Goal: Transaction & Acquisition: Purchase product/service

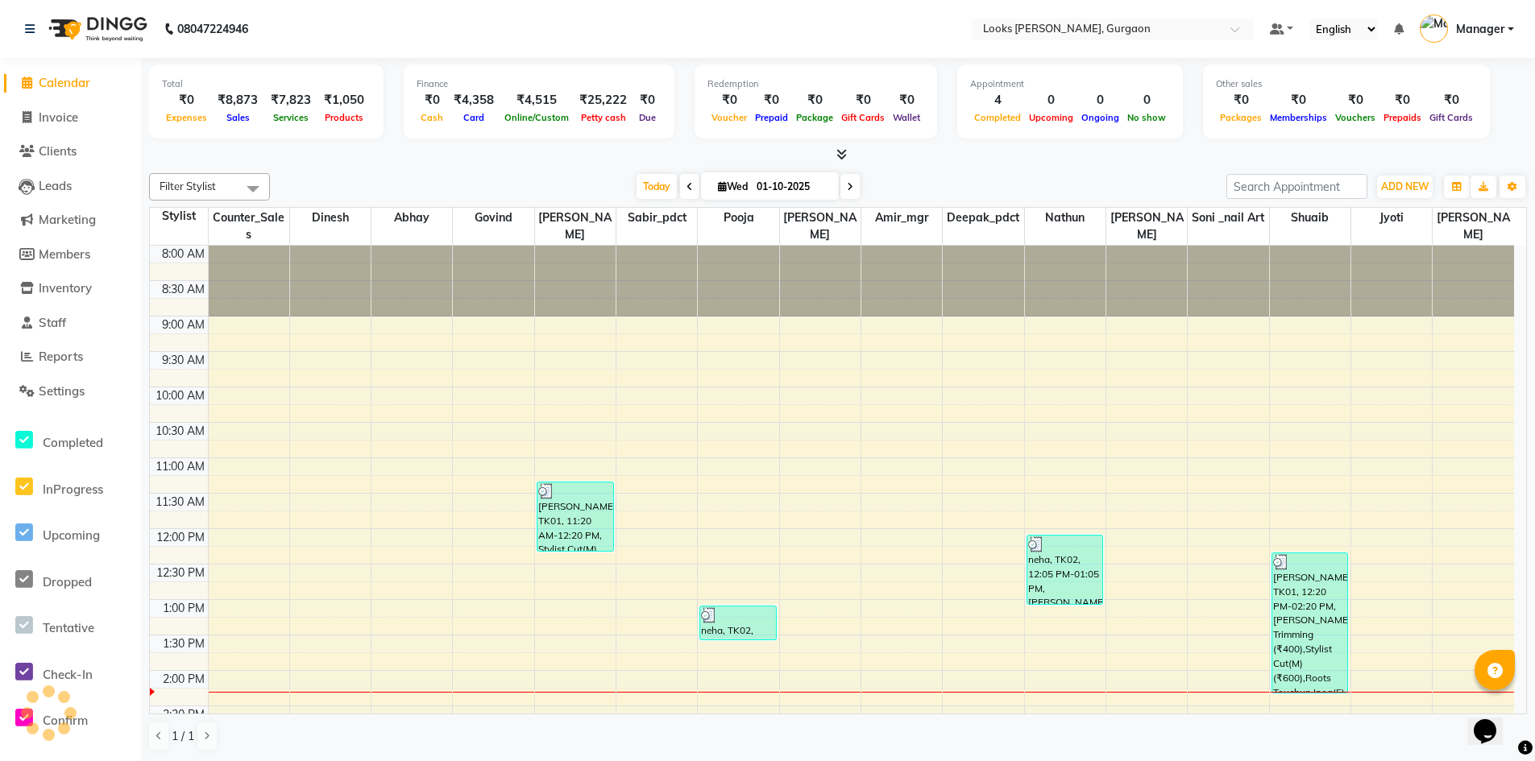
scroll to position [355, 0]
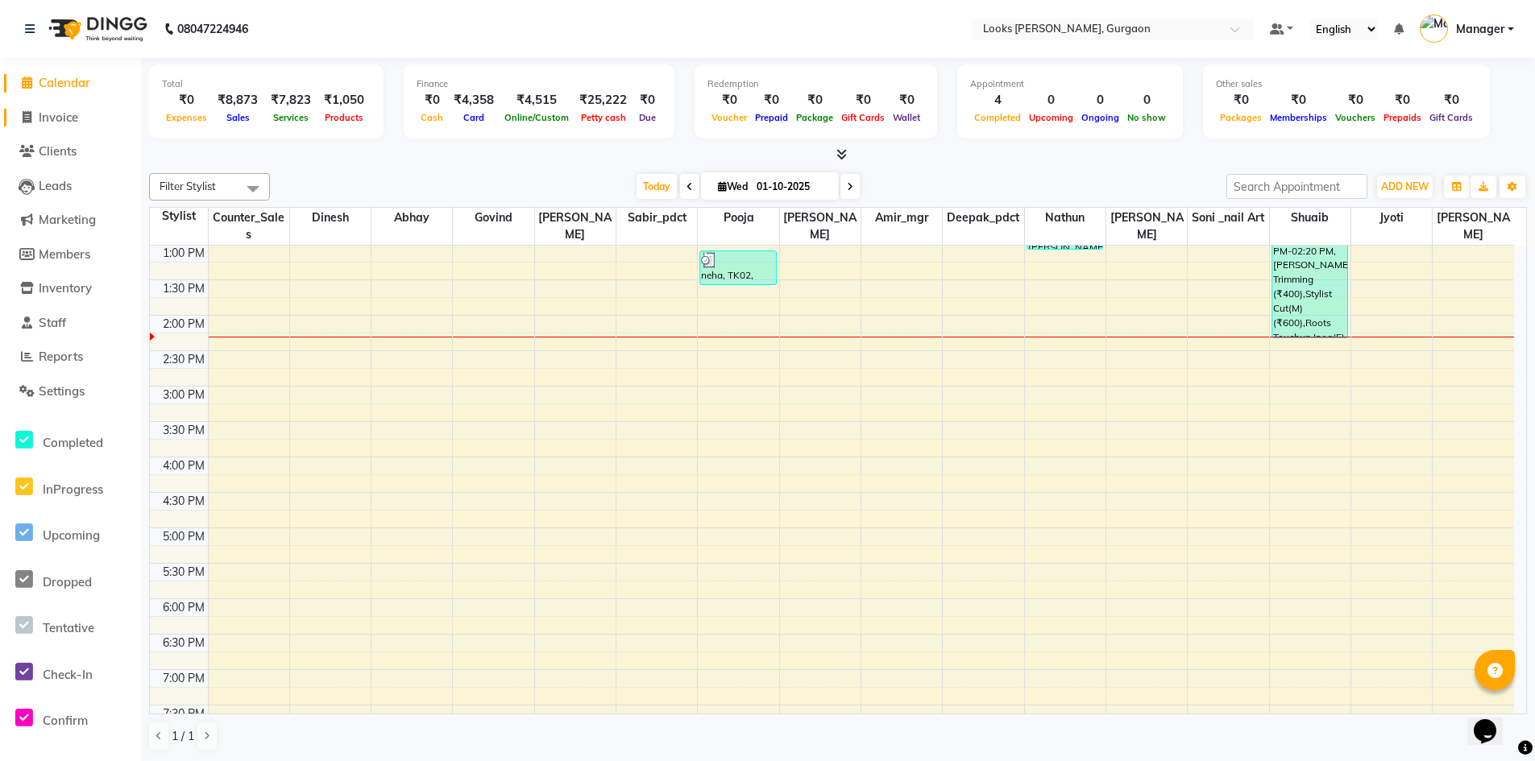
click at [72, 112] on span "Invoice" at bounding box center [58, 117] width 39 height 15
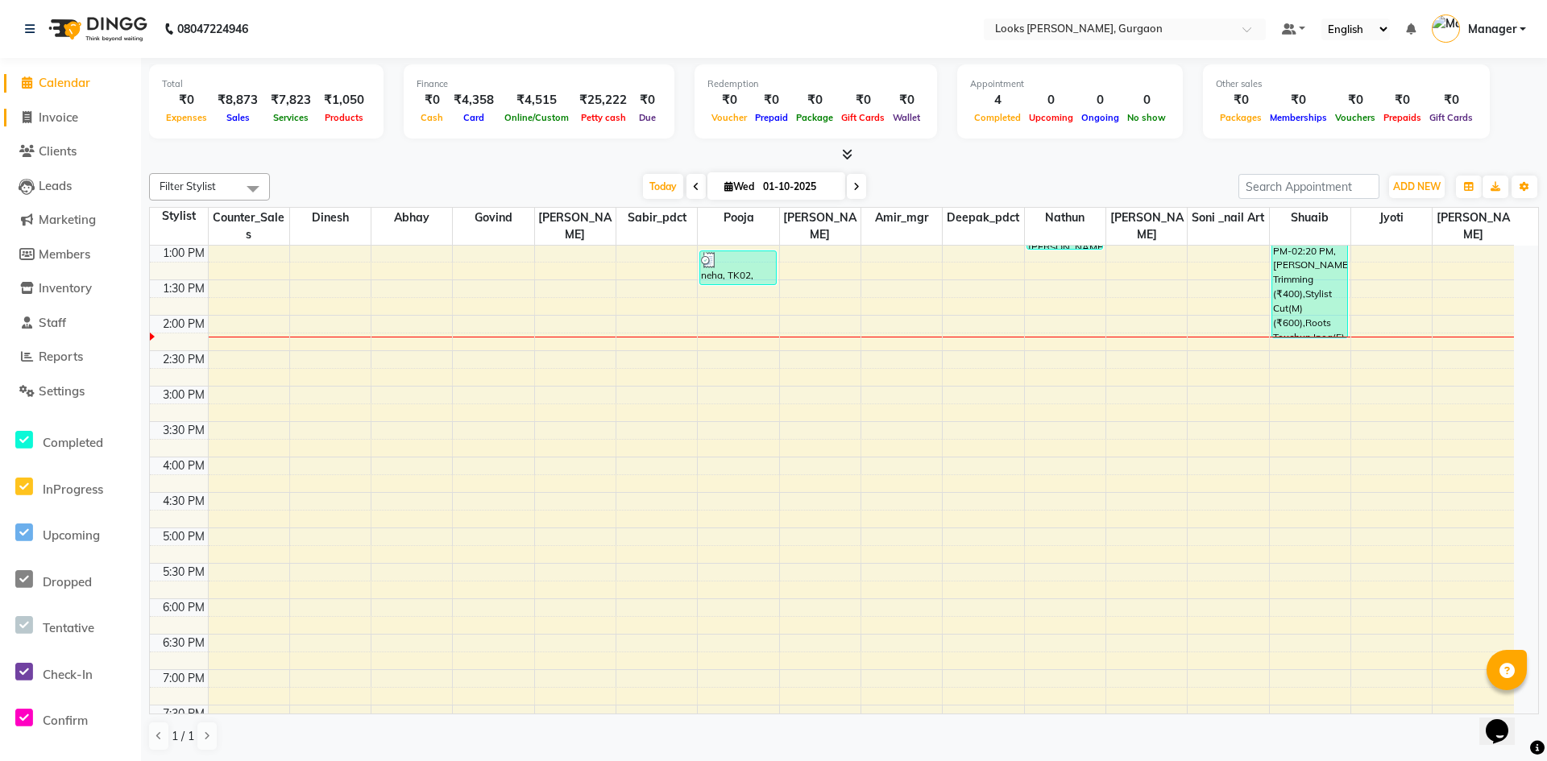
select select "8452"
select select "service"
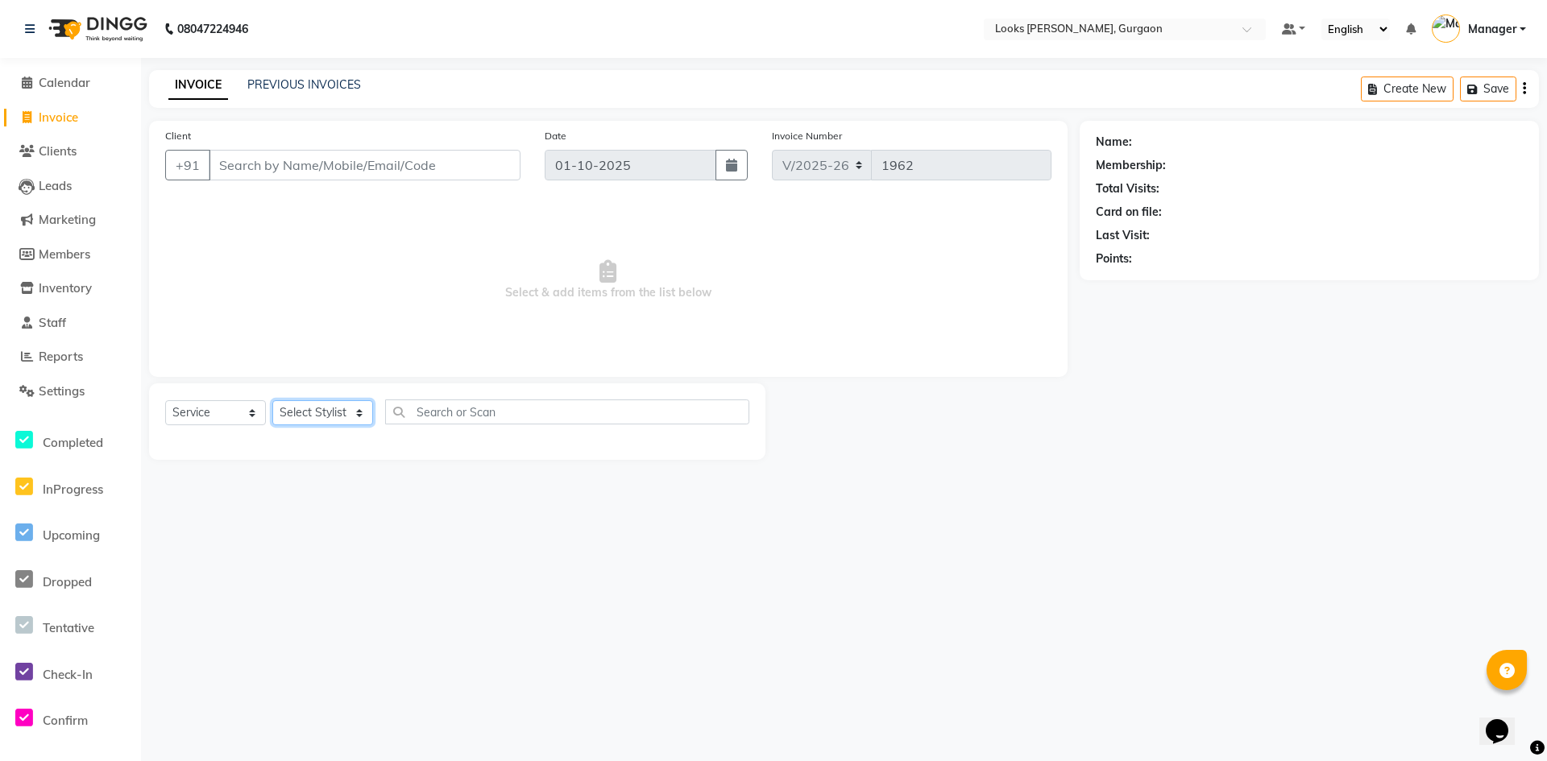
click at [346, 410] on select "Select Stylist" at bounding box center [322, 412] width 101 height 25
select select "82370"
click at [272, 400] on select "Select Stylist [PERSON_NAME] abhay [PERSON_NAME] [PERSON_NAME] Counter_Sales De…" at bounding box center [322, 412] width 101 height 25
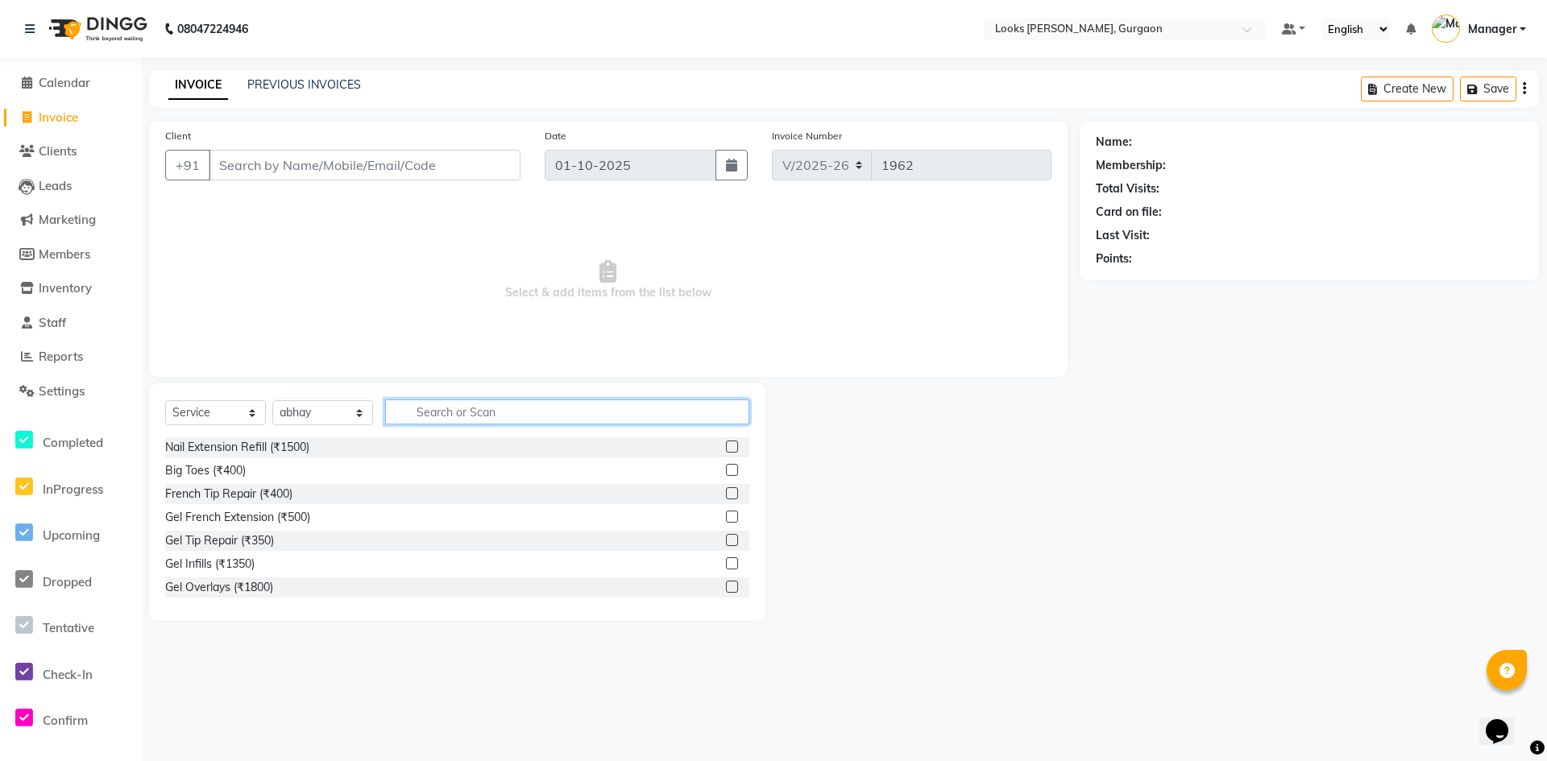
click at [552, 405] on input "text" at bounding box center [567, 412] width 364 height 25
type input "tou"
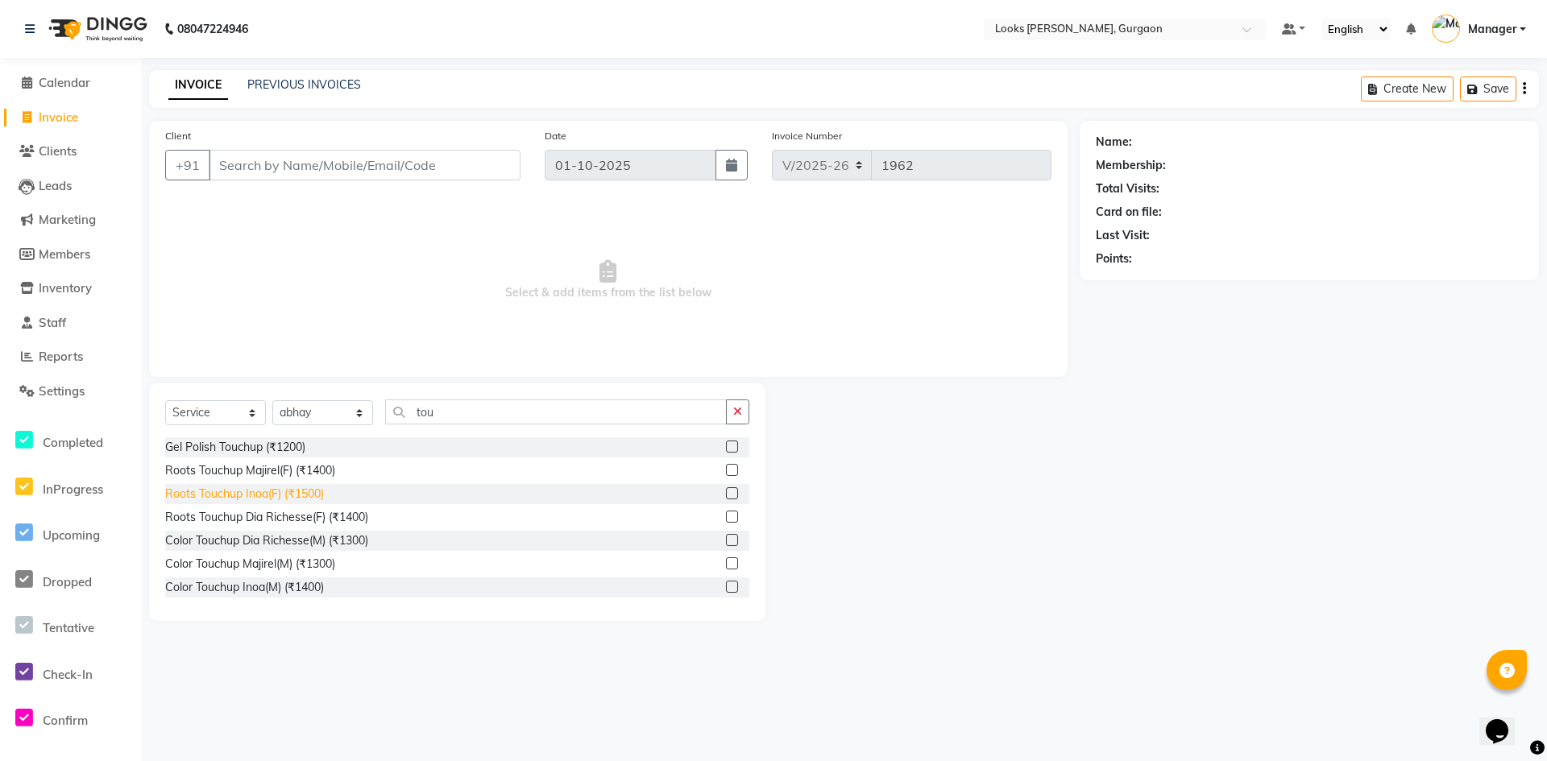
click at [295, 492] on div "Roots Touchup Inoa(F) (₹1500)" at bounding box center [244, 494] width 159 height 17
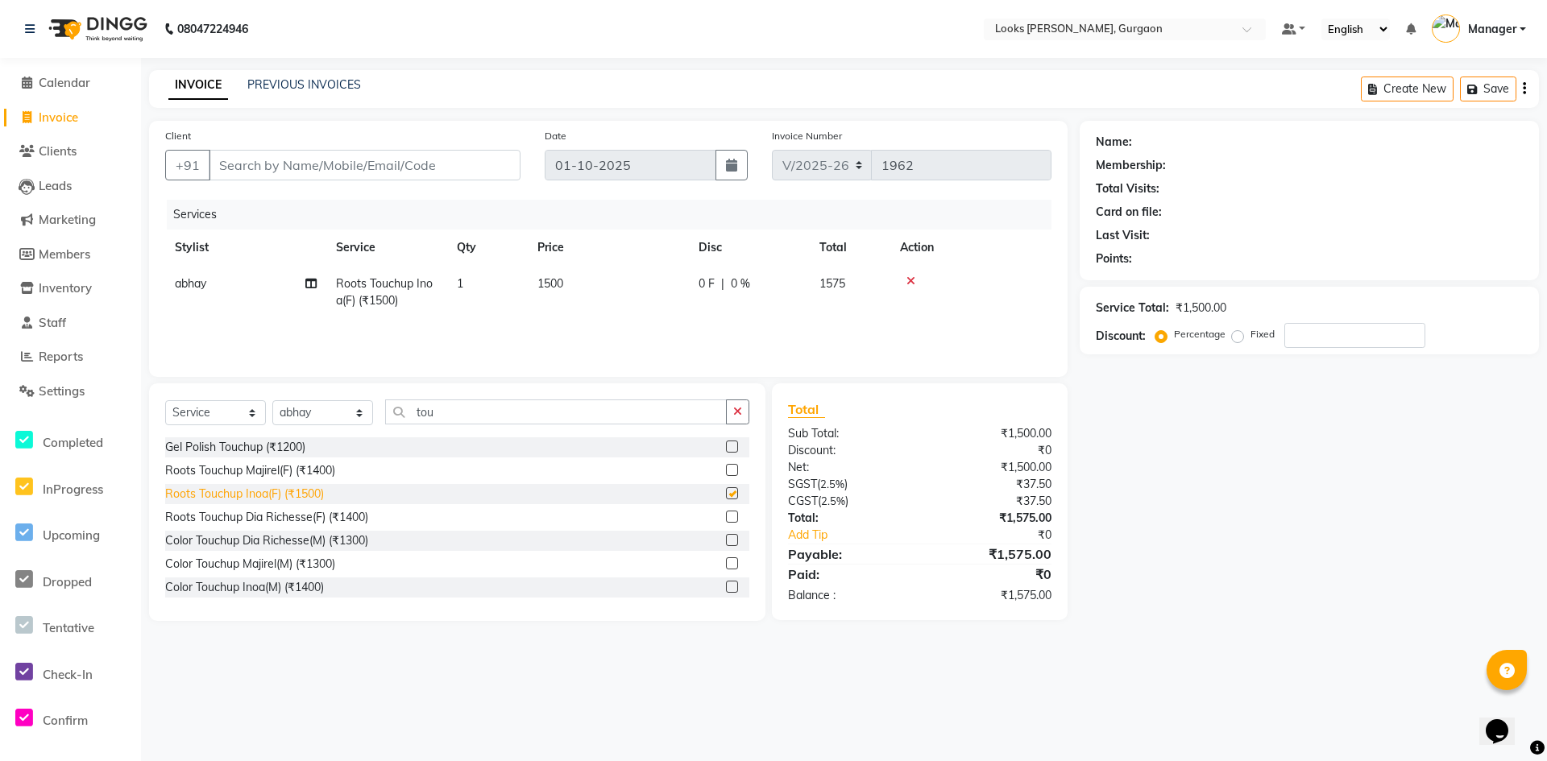
checkbox input "false"
click at [550, 288] on span "1500" at bounding box center [550, 283] width 26 height 15
select select "82370"
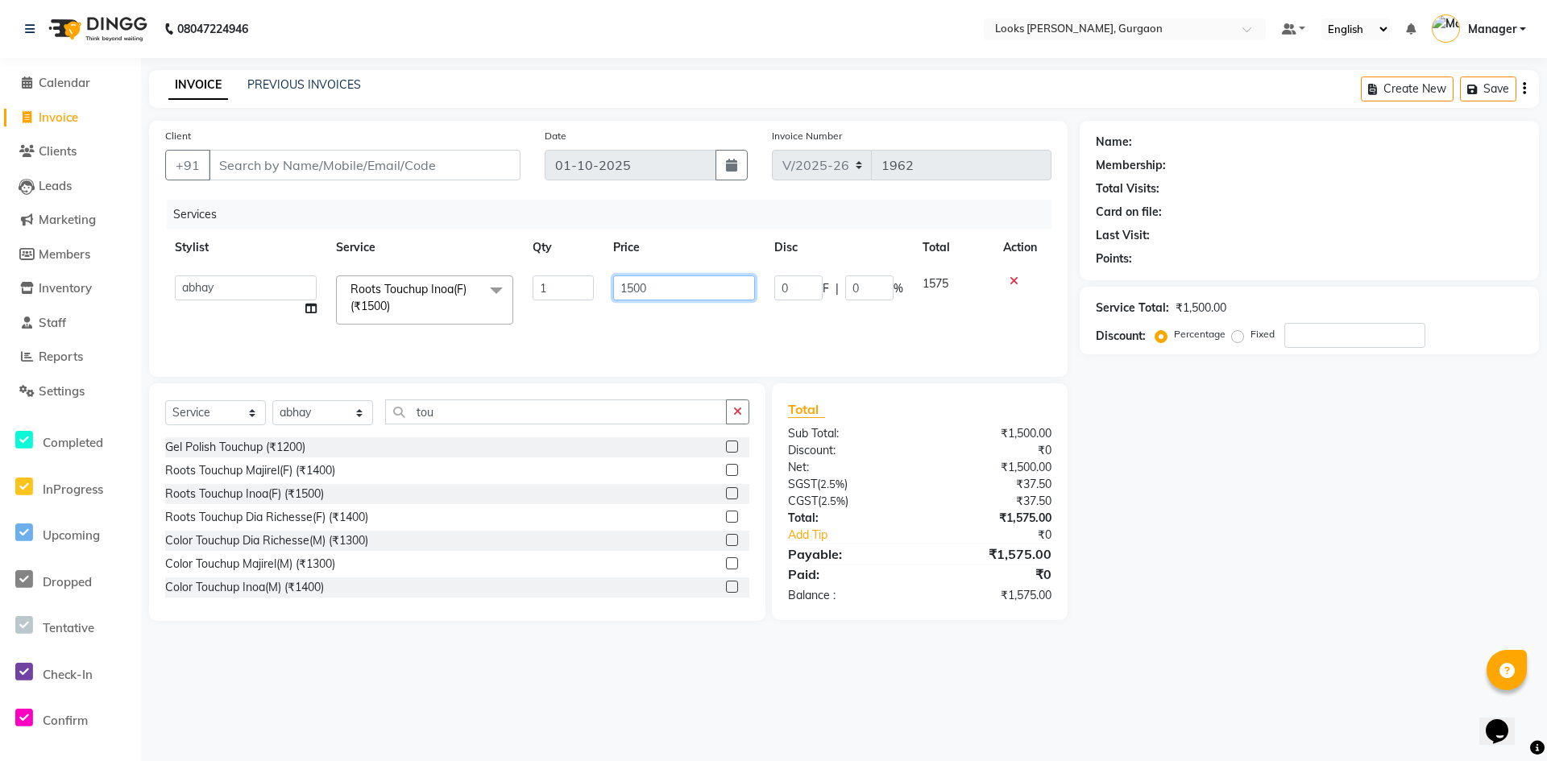
click at [633, 288] on input "1500" at bounding box center [684, 288] width 142 height 25
type input "1700"
drag, startPoint x: 426, startPoint y: 404, endPoint x: 299, endPoint y: 398, distance: 127.4
click at [300, 398] on div "Select Service Product Membership Package Voucher Prepaid Gift Card Select Styl…" at bounding box center [457, 502] width 616 height 238
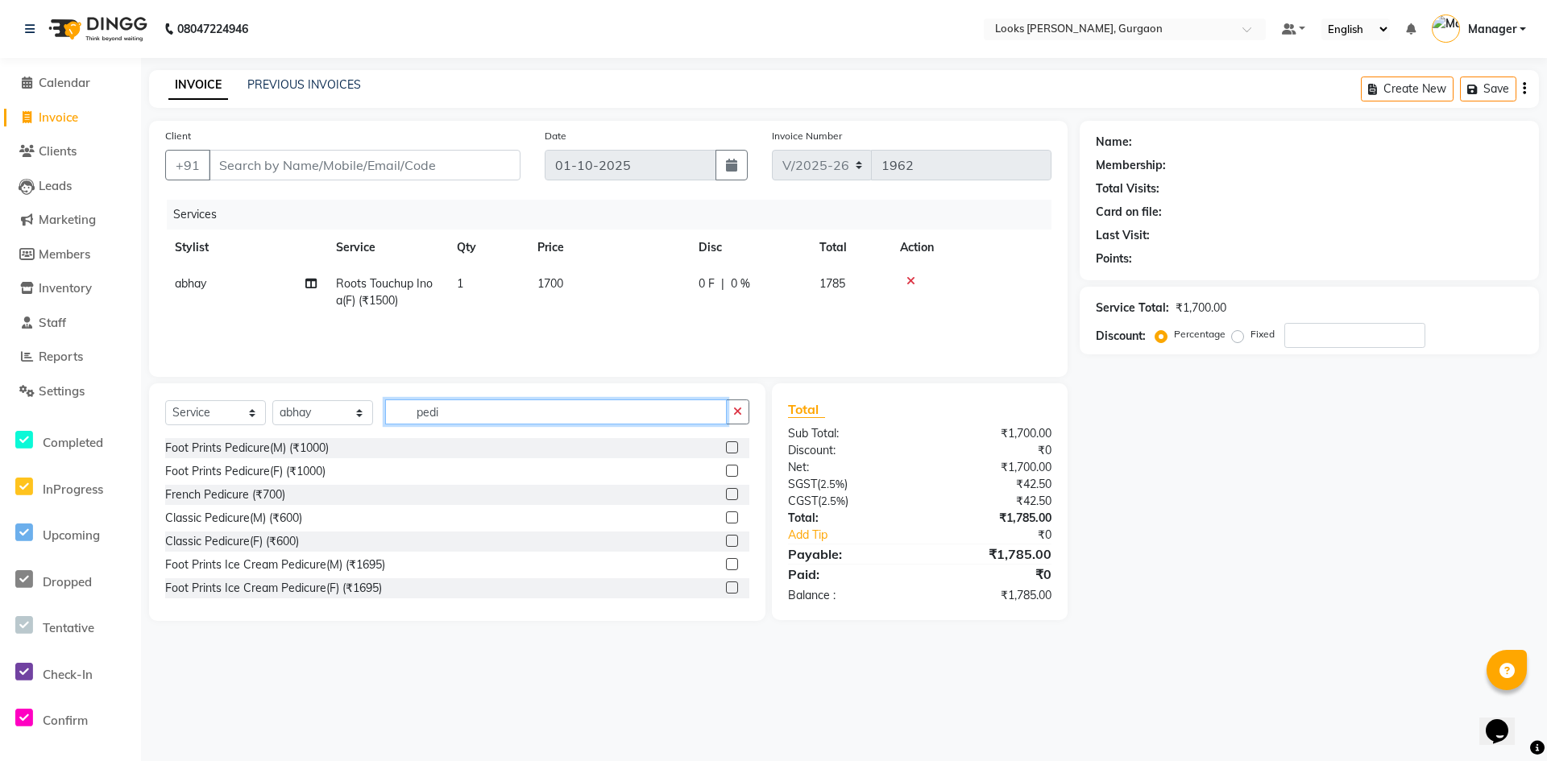
scroll to position [236, 0]
type input "pedi"
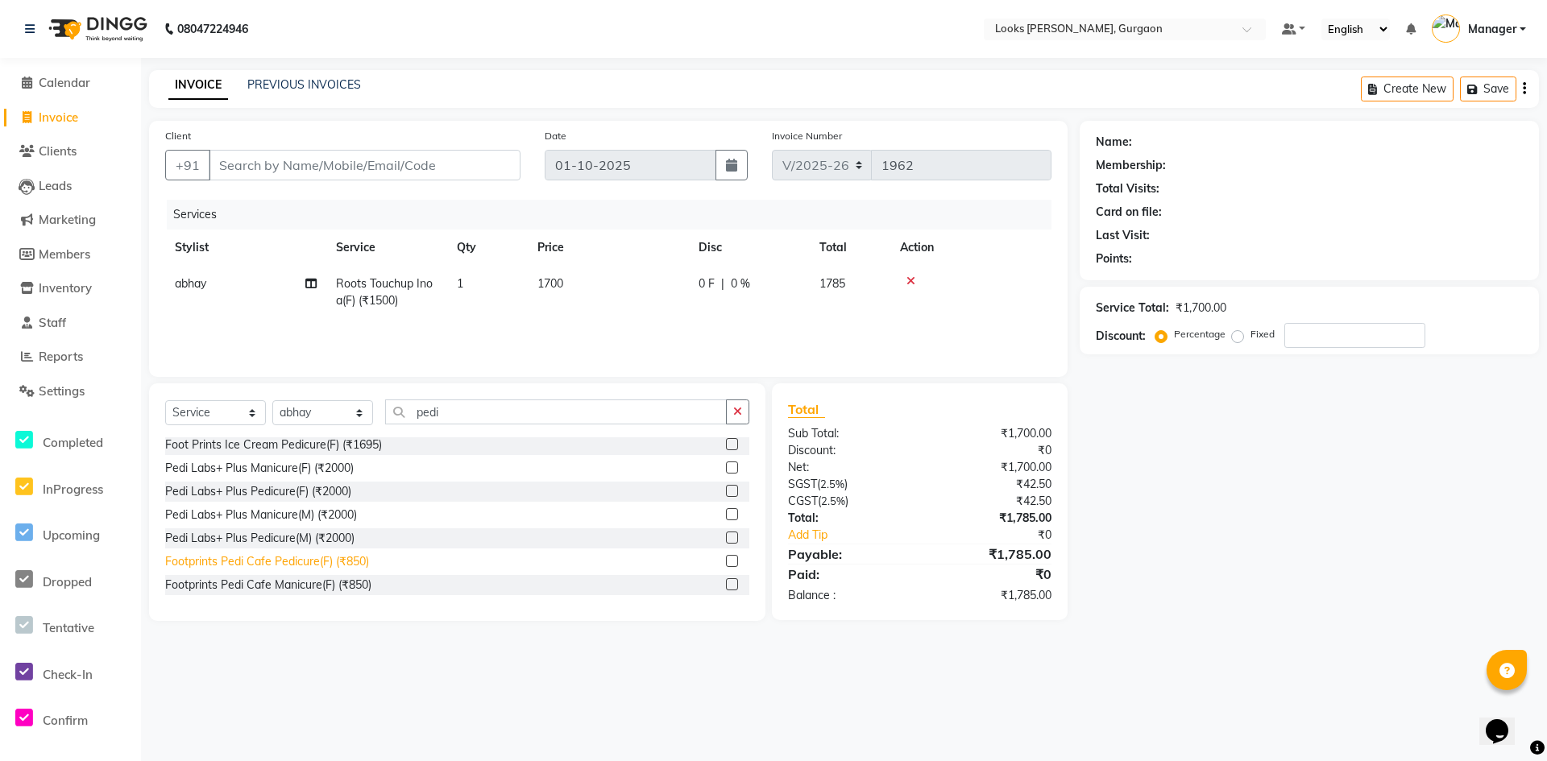
click at [305, 569] on div "Footprints Pedi Cafe Pedicure(F) (₹850)" at bounding box center [267, 561] width 204 height 17
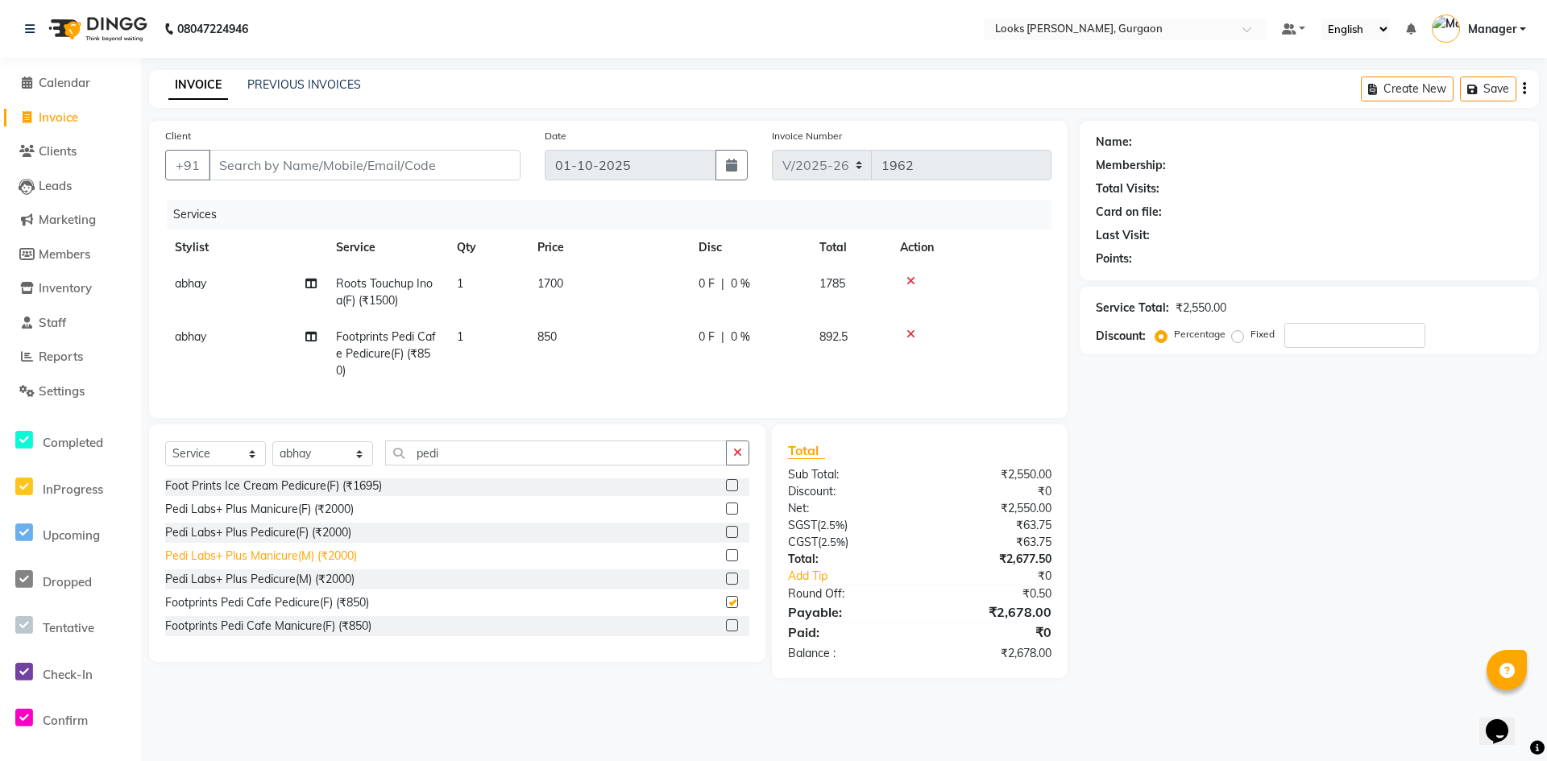
checkbox input "false"
click at [197, 339] on span "abhay" at bounding box center [190, 336] width 31 height 15
select select "82370"
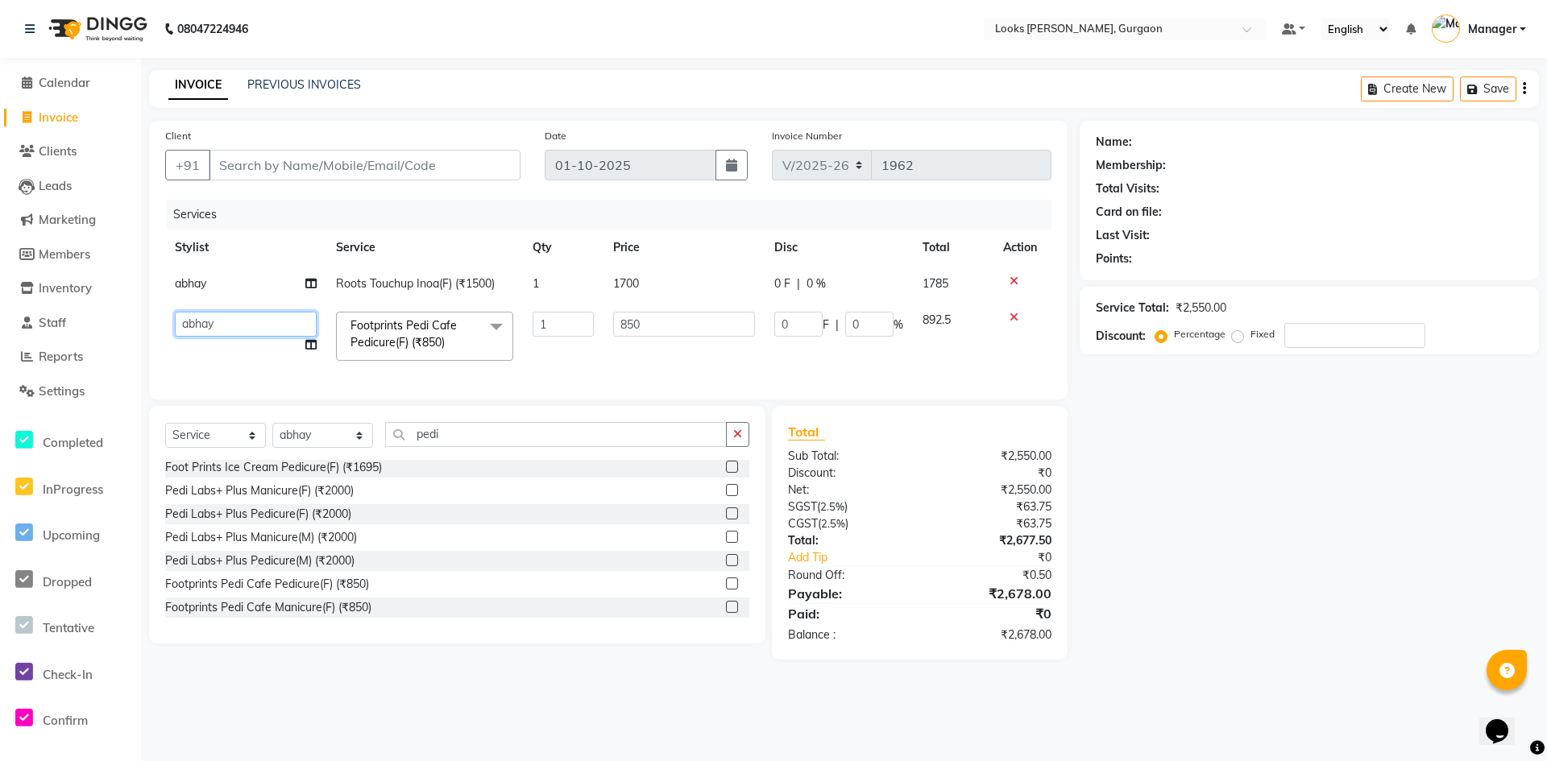
click at [197, 317] on select "[PERSON_NAME] [PERSON_NAME] Counter_Sales Deepak_pdct [PERSON_NAME] Manager Nat…" at bounding box center [246, 324] width 142 height 25
select select "82971"
click at [1196, 511] on div "Name: Membership: Total Visits: Card on file: Last Visit: Points: Service Total…" at bounding box center [1315, 390] width 471 height 539
drag, startPoint x: 469, startPoint y: 446, endPoint x: 385, endPoint y: 449, distance: 83.8
click at [387, 447] on input "pedi" at bounding box center [556, 434] width 342 height 25
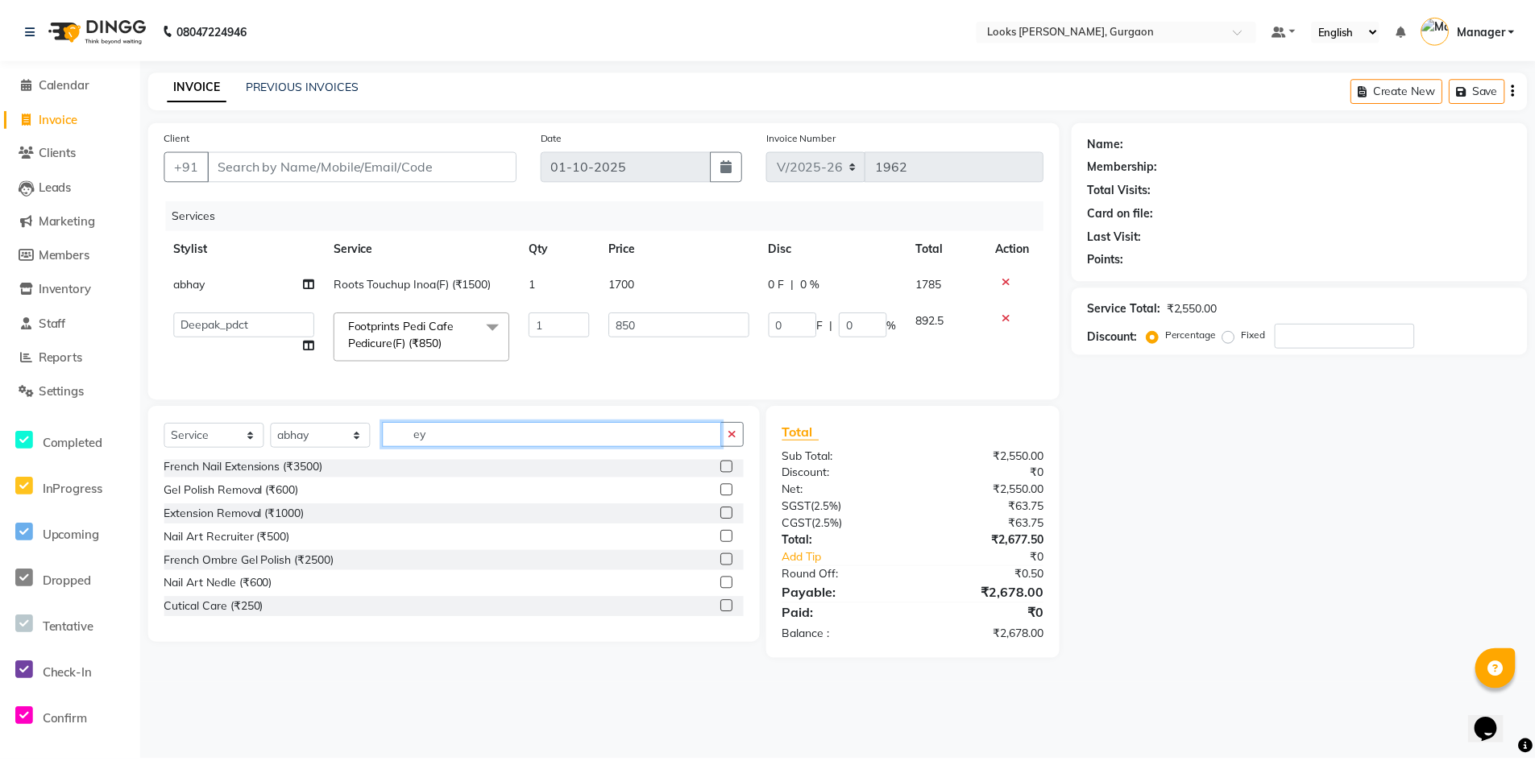
scroll to position [26, 0]
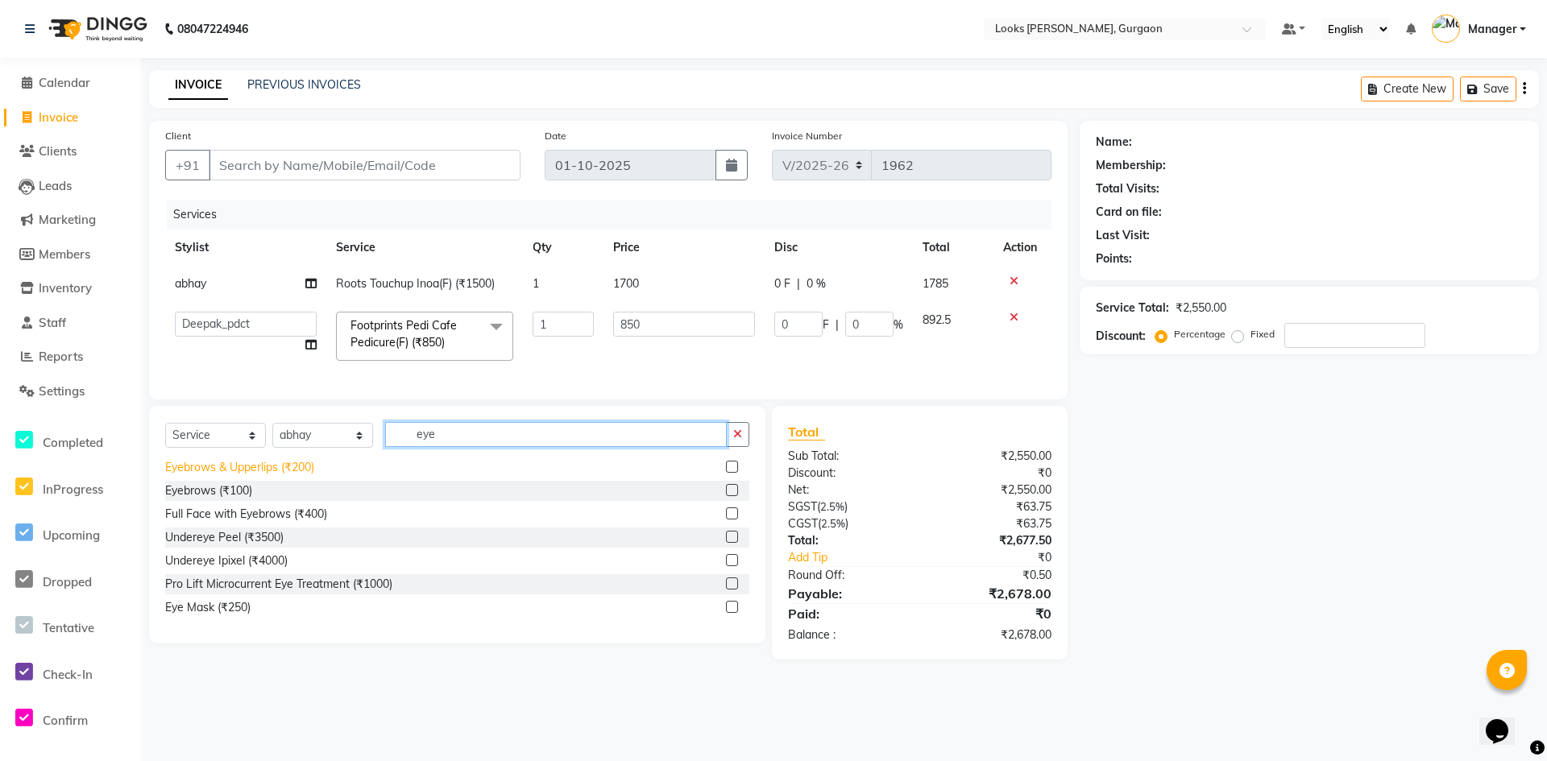
type input "eye"
click at [238, 476] on div "Eyebrows & Upperlips (₹200)" at bounding box center [239, 467] width 149 height 17
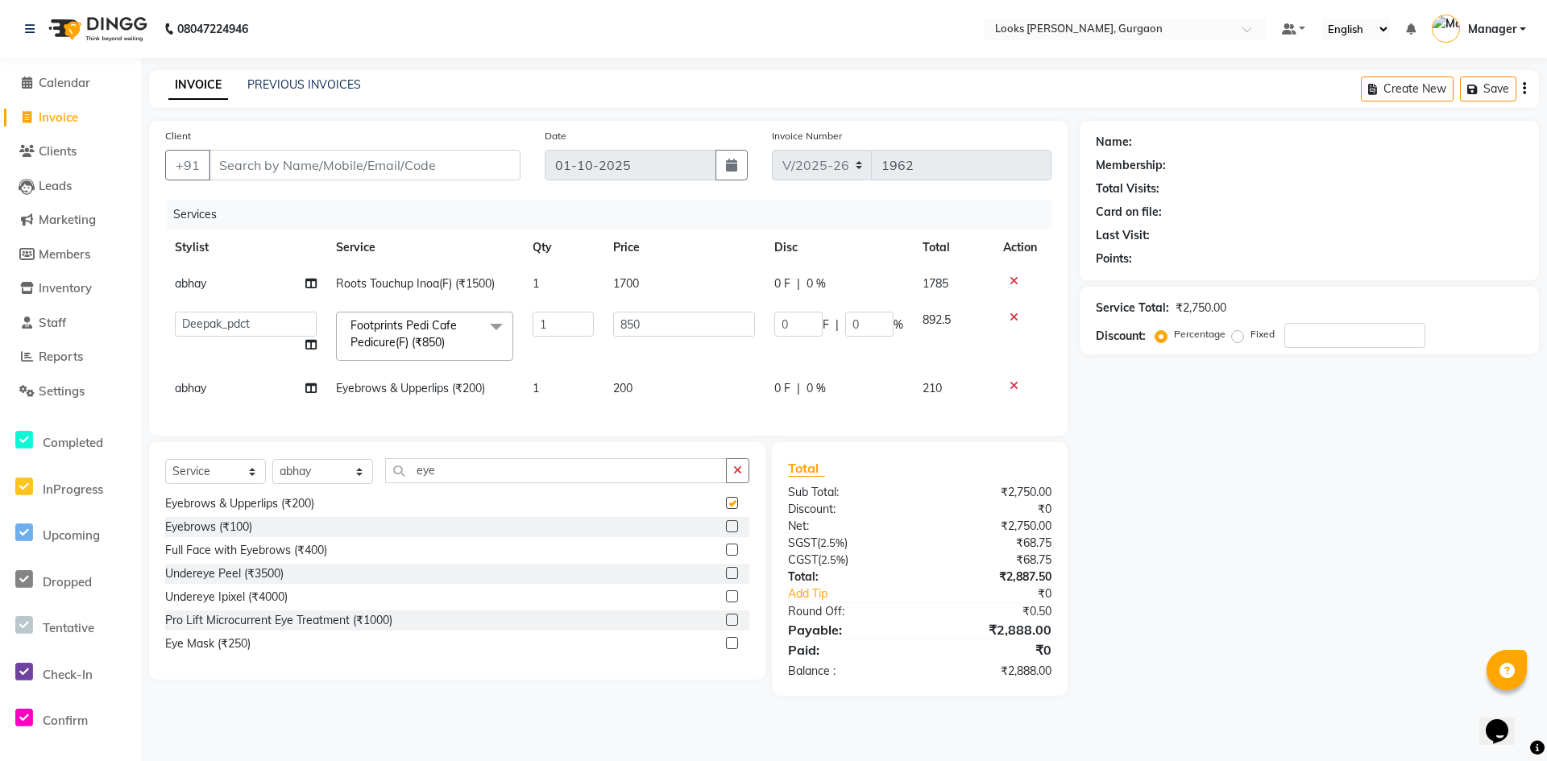
checkbox input "false"
click at [1282, 482] on div "Name: Membership: Total Visits: Card on file: Last Visit: Points: Service Total…" at bounding box center [1315, 408] width 471 height 575
click at [328, 167] on input "Client" at bounding box center [365, 165] width 312 height 31
type input "9"
type input "0"
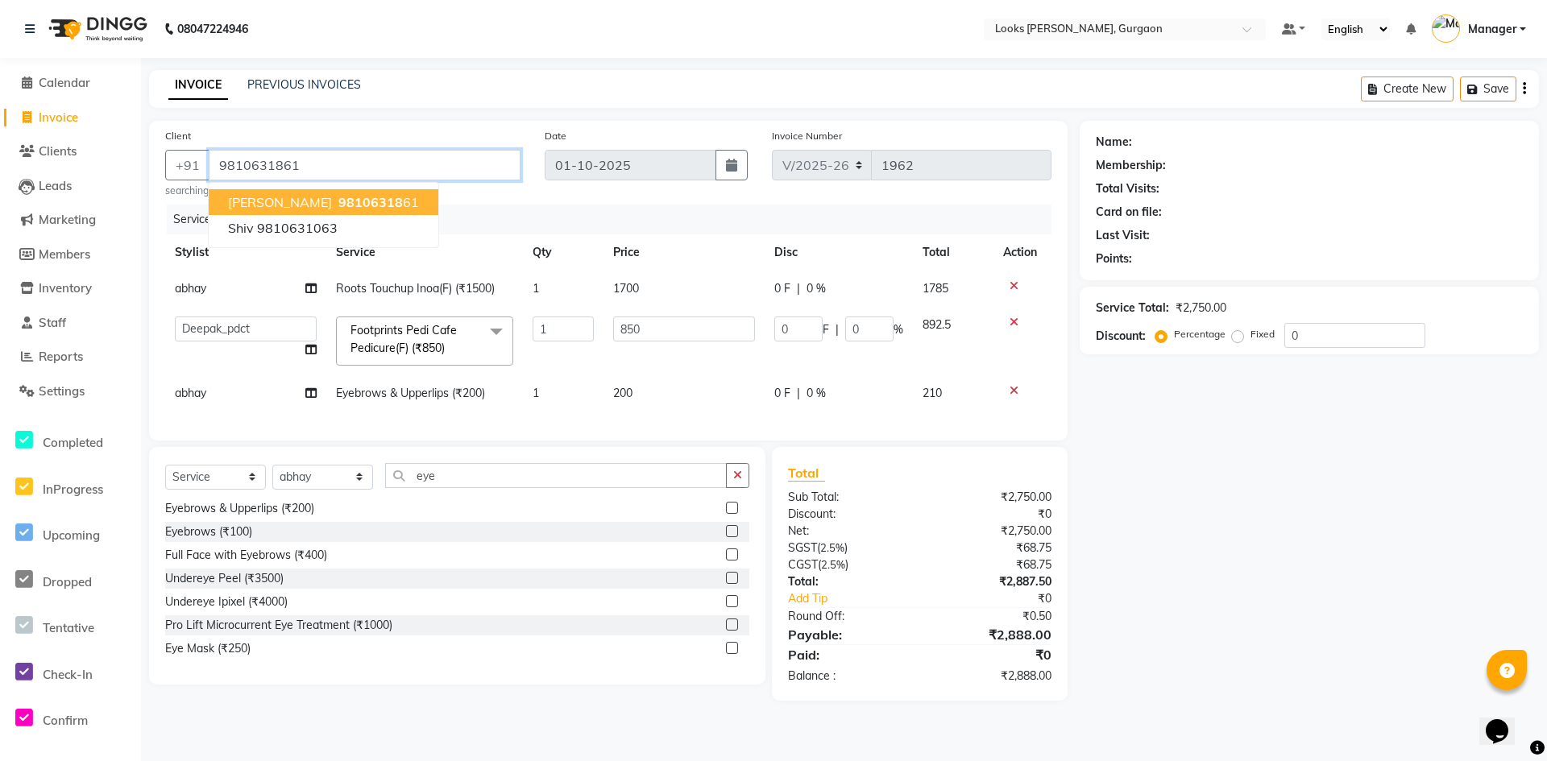
type input "9810631861"
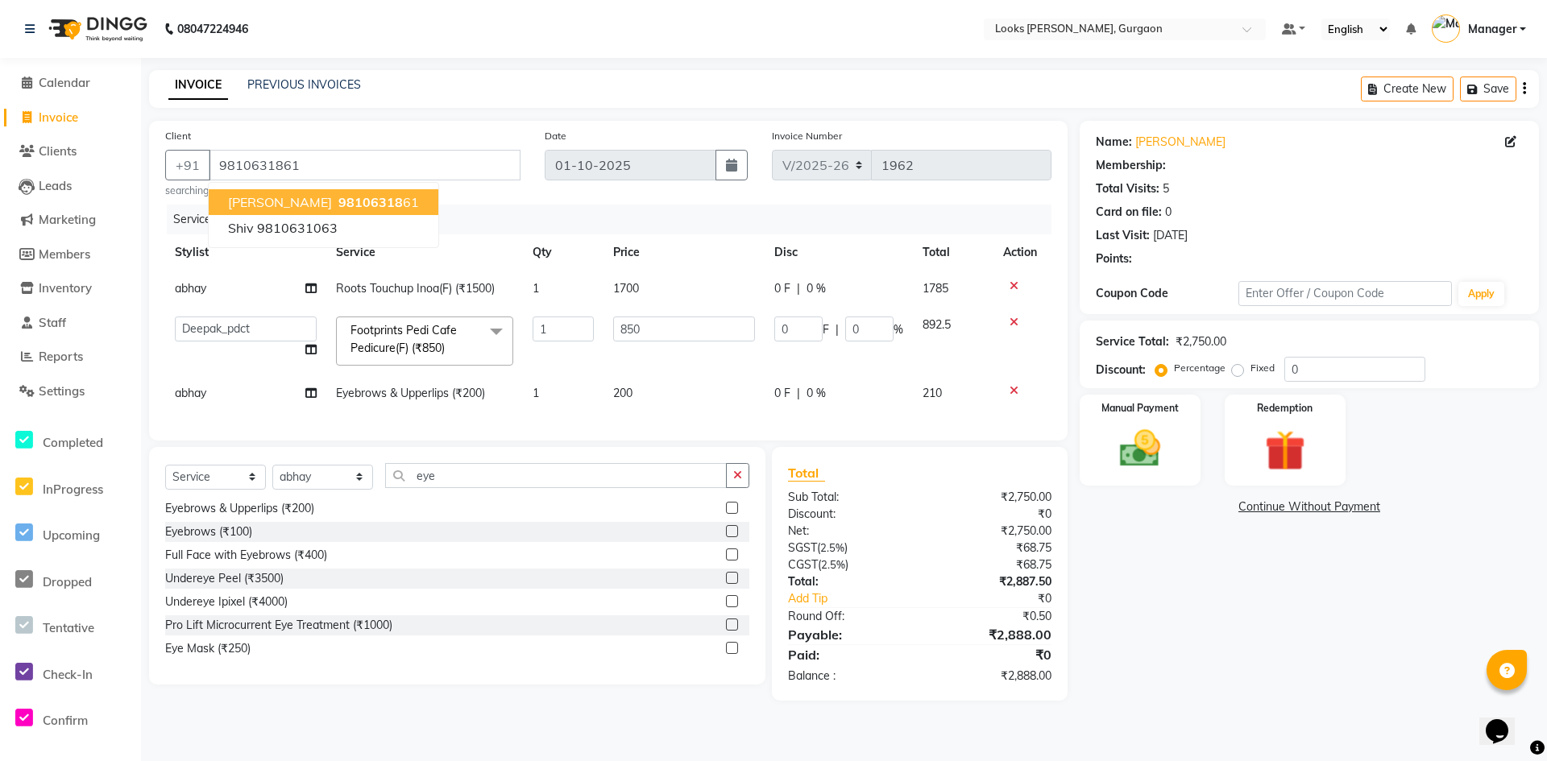
select select "1: Object"
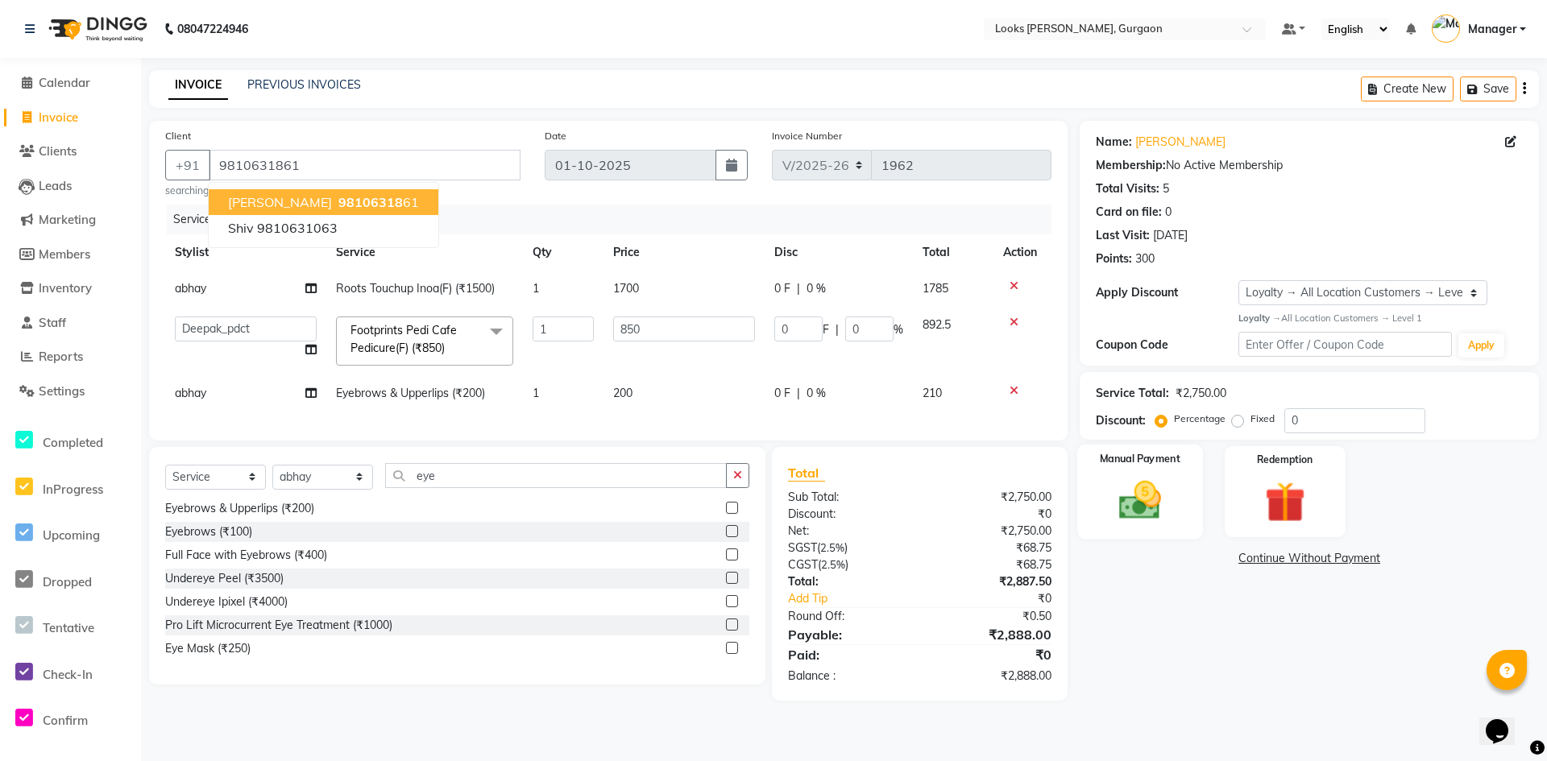
click at [1149, 487] on img at bounding box center [1139, 500] width 69 height 49
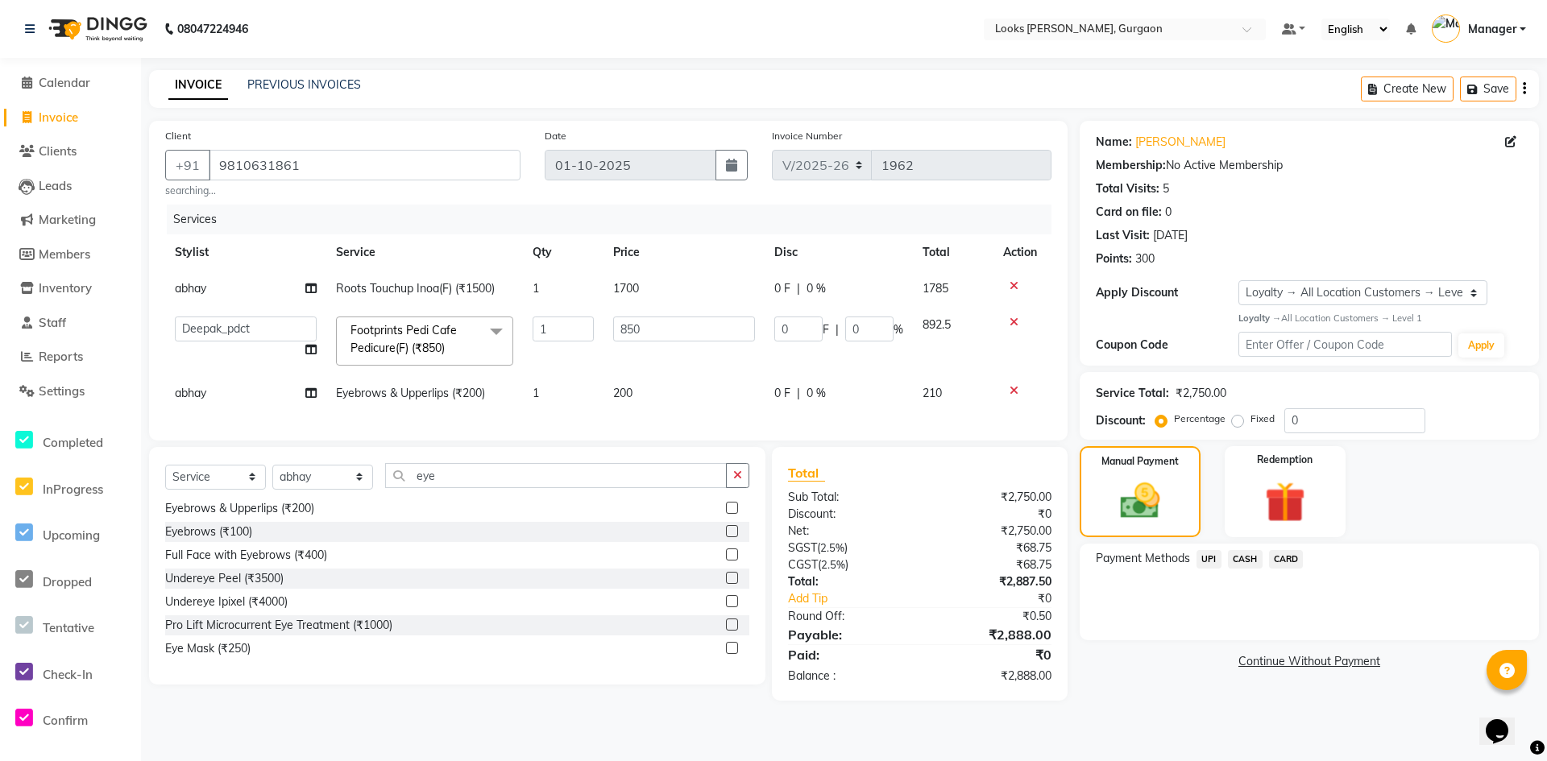
click at [1211, 562] on span "UPI" at bounding box center [1208, 559] width 25 height 19
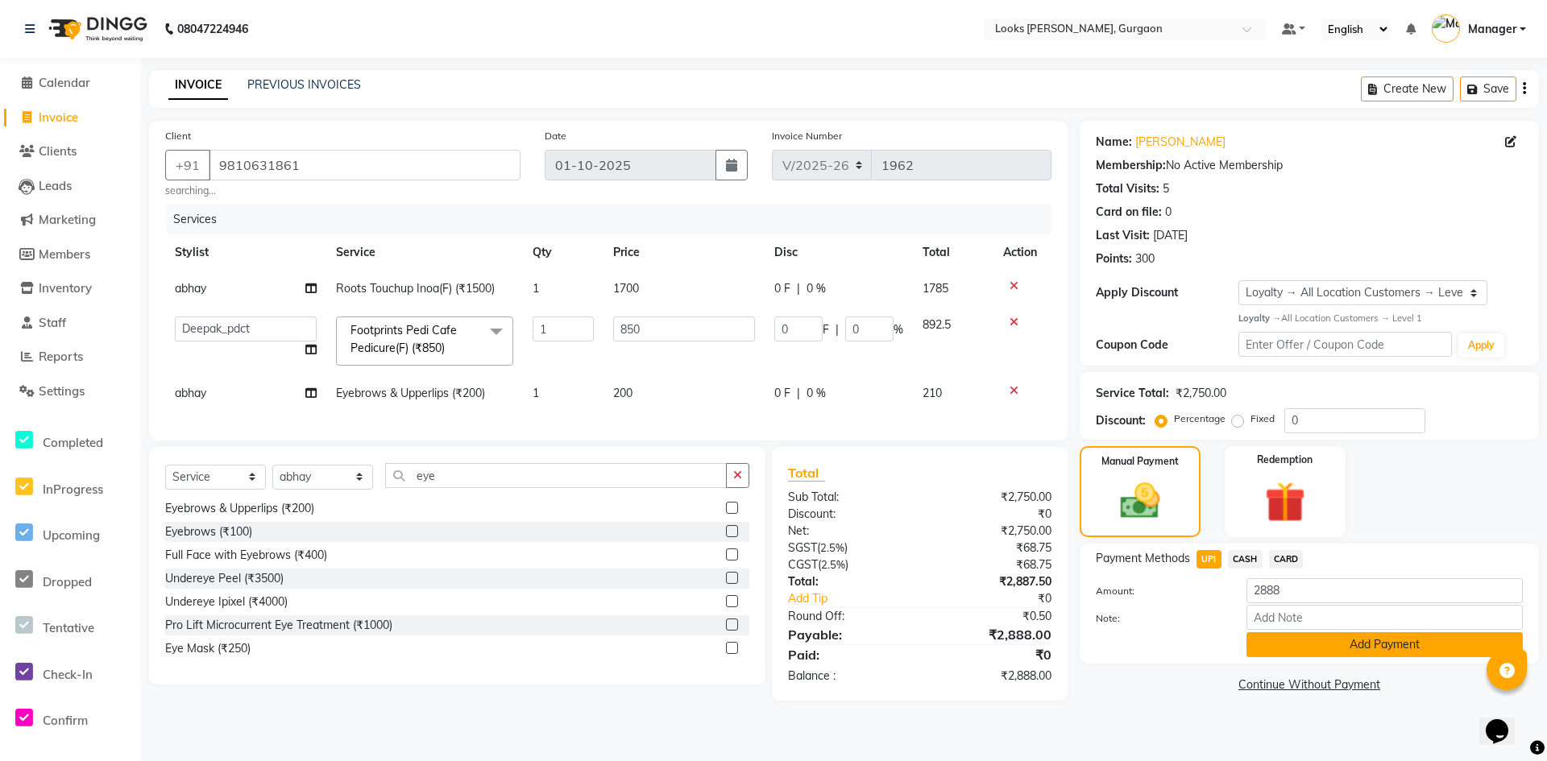
click at [1277, 647] on button "Add Payment" at bounding box center [1384, 644] width 276 height 25
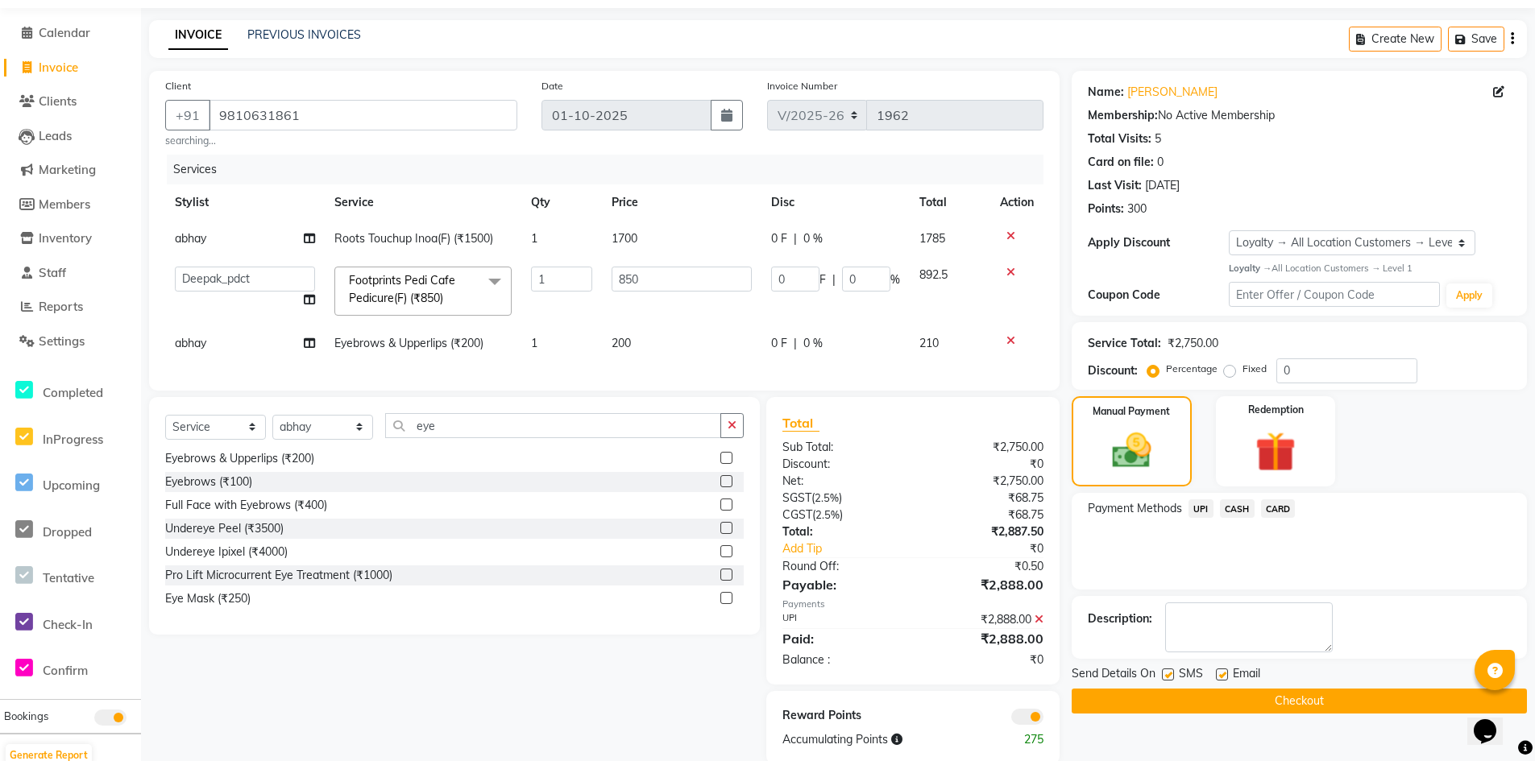
scroll to position [89, 0]
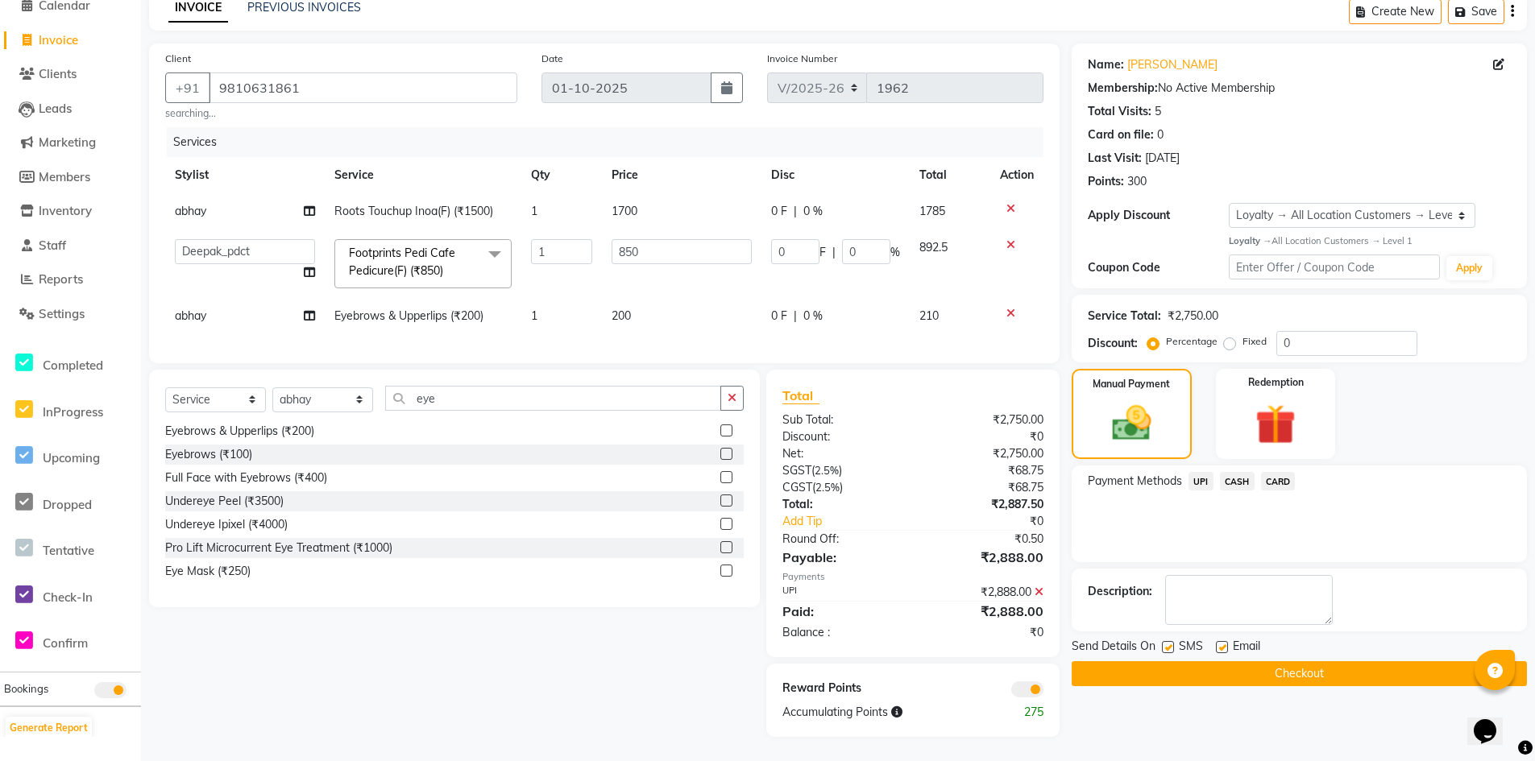
click at [193, 309] on span "abhay" at bounding box center [190, 316] width 31 height 15
select select "82370"
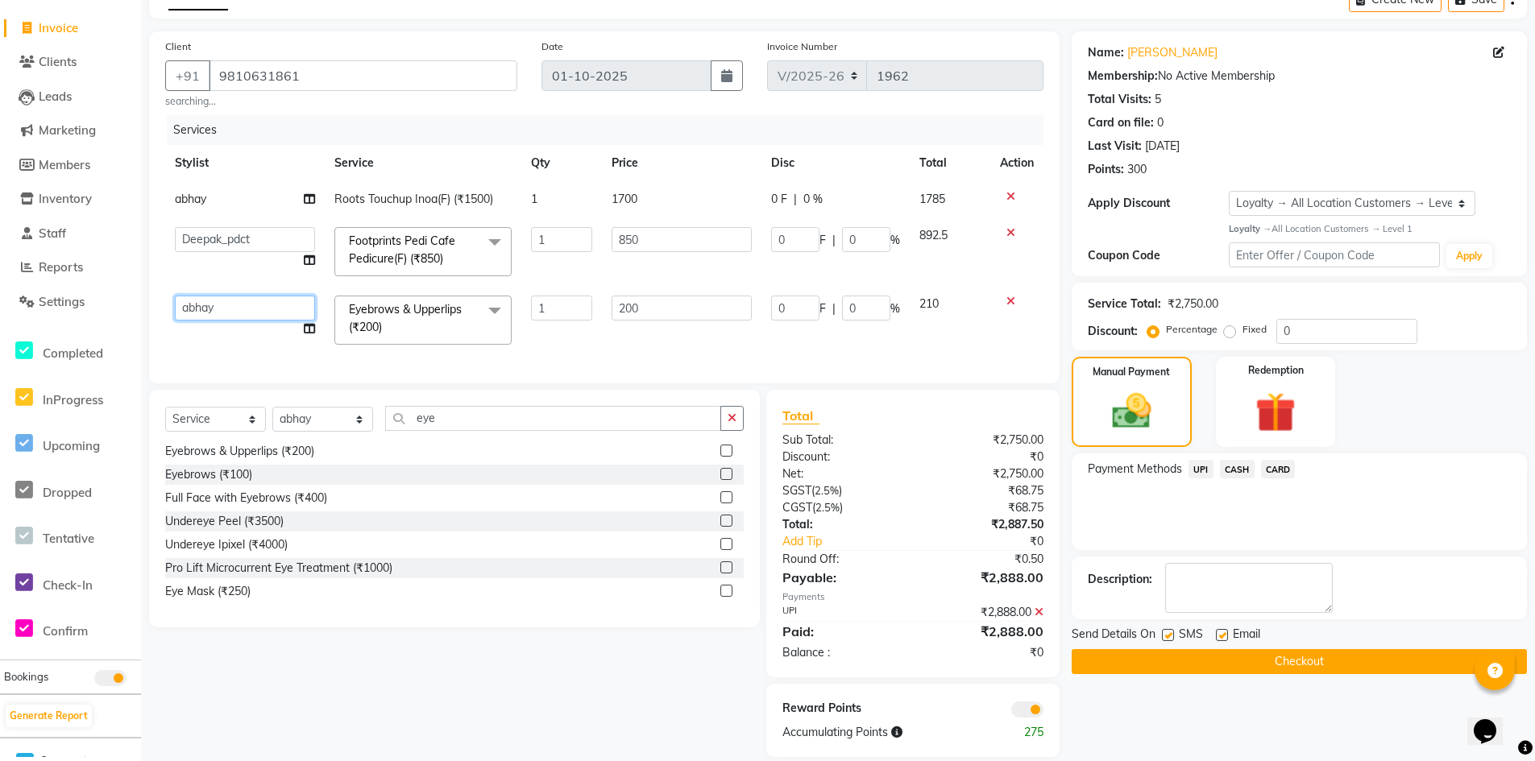
click at [193, 306] on select "[PERSON_NAME] [PERSON_NAME] Counter_Sales Deepak_pdct [PERSON_NAME] Manager Nat…" at bounding box center [245, 308] width 140 height 25
select select "84461"
click at [1038, 618] on icon at bounding box center [1038, 612] width 9 height 11
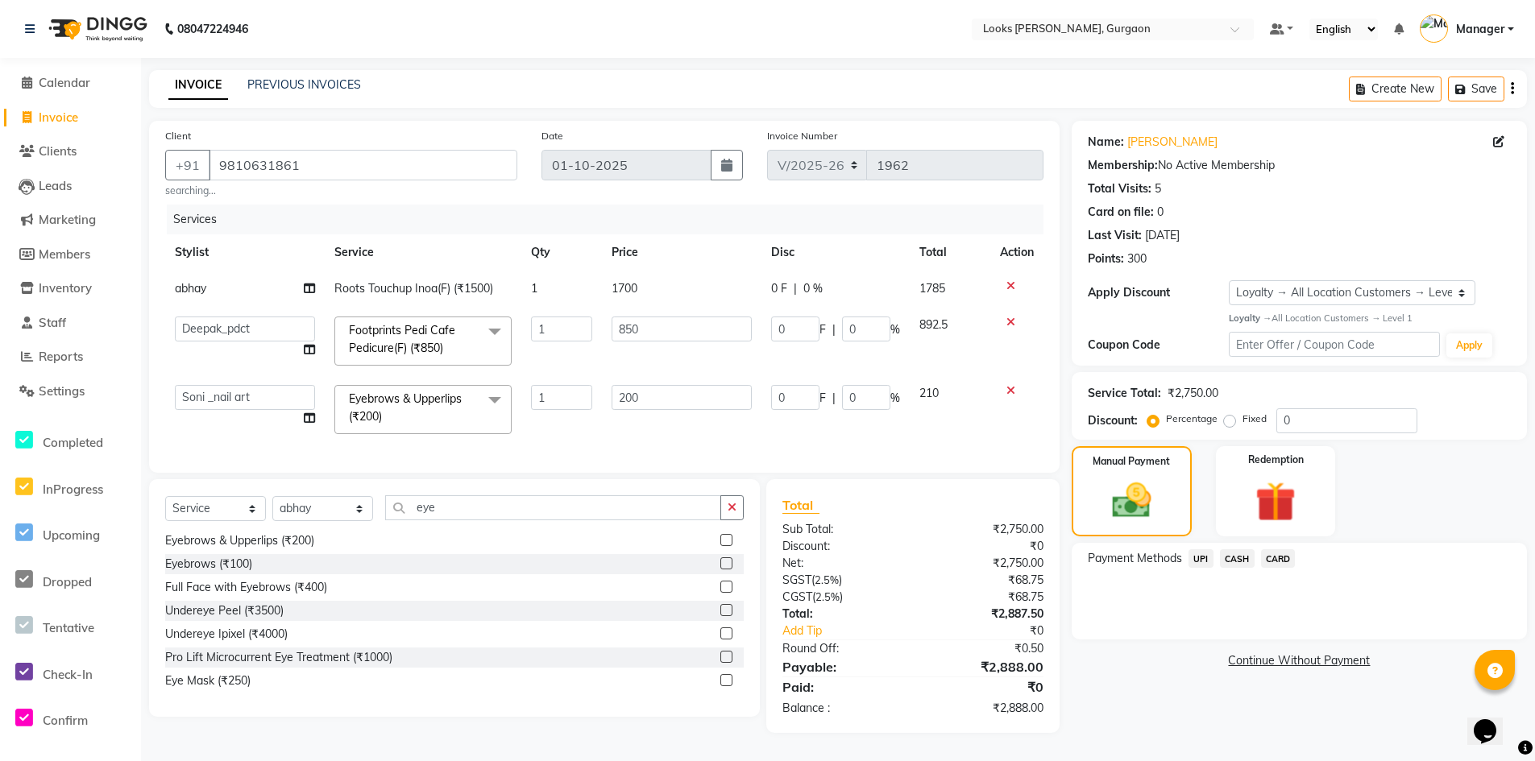
scroll to position [8, 0]
click at [651, 388] on input "200" at bounding box center [681, 397] width 141 height 25
type input "2"
type input "190"
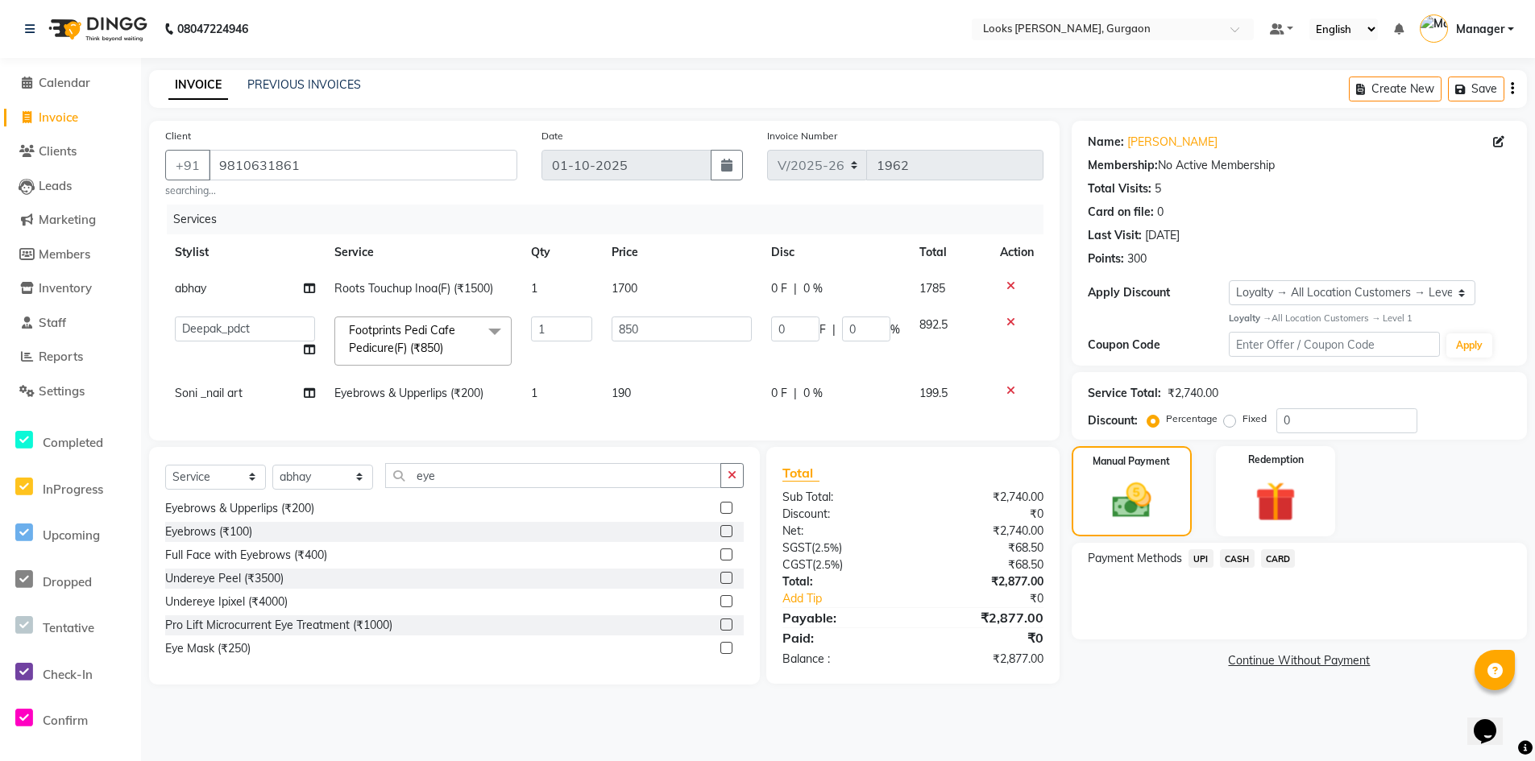
scroll to position [0, 0]
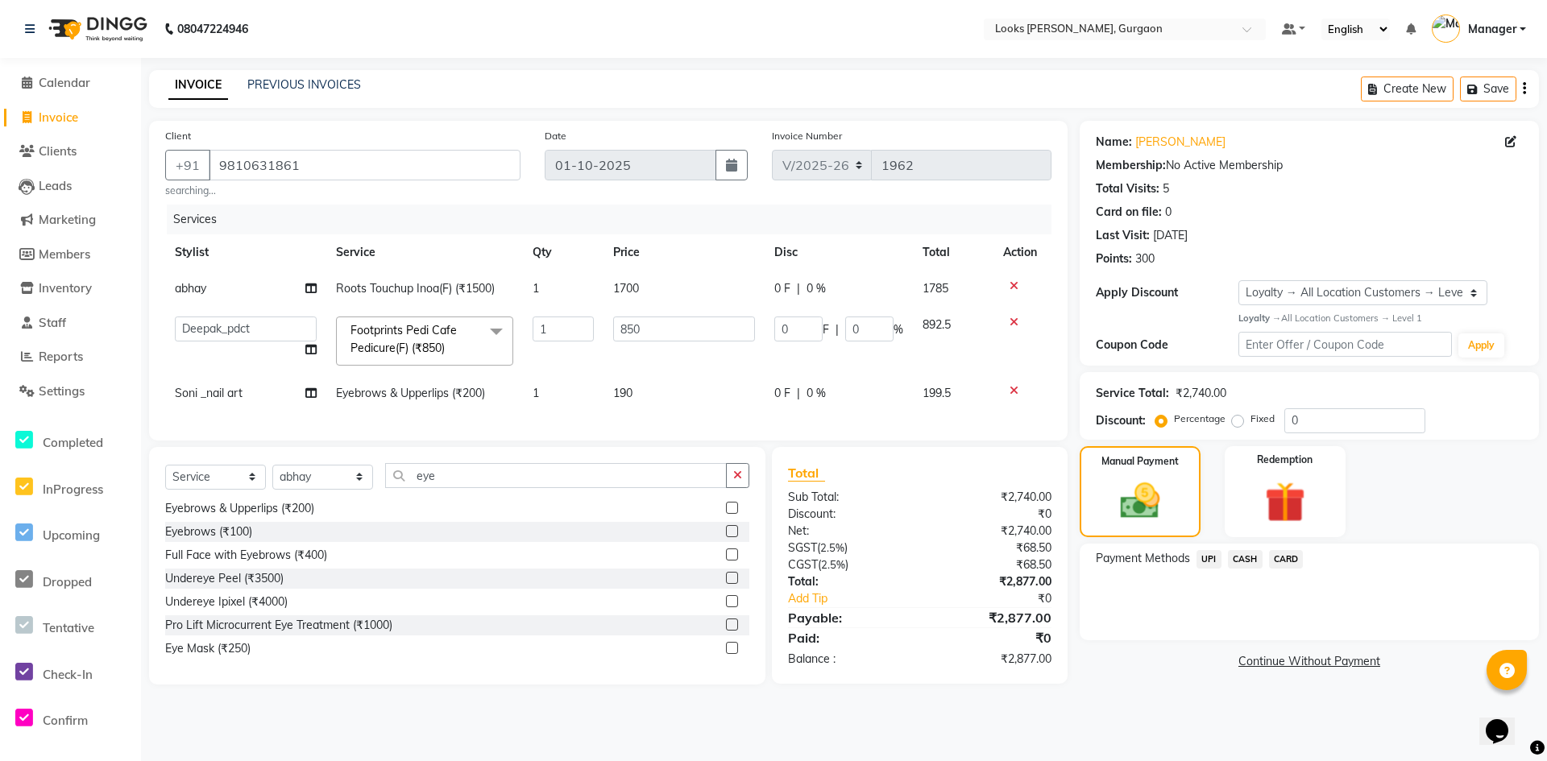
click at [1204, 702] on main "INVOICE PREVIOUS INVOICES Create New Save Client [PHONE_NUMBER] searching... Da…" at bounding box center [844, 389] width 1406 height 639
click at [661, 393] on td "190" at bounding box center [683, 393] width 161 height 36
select select "84461"
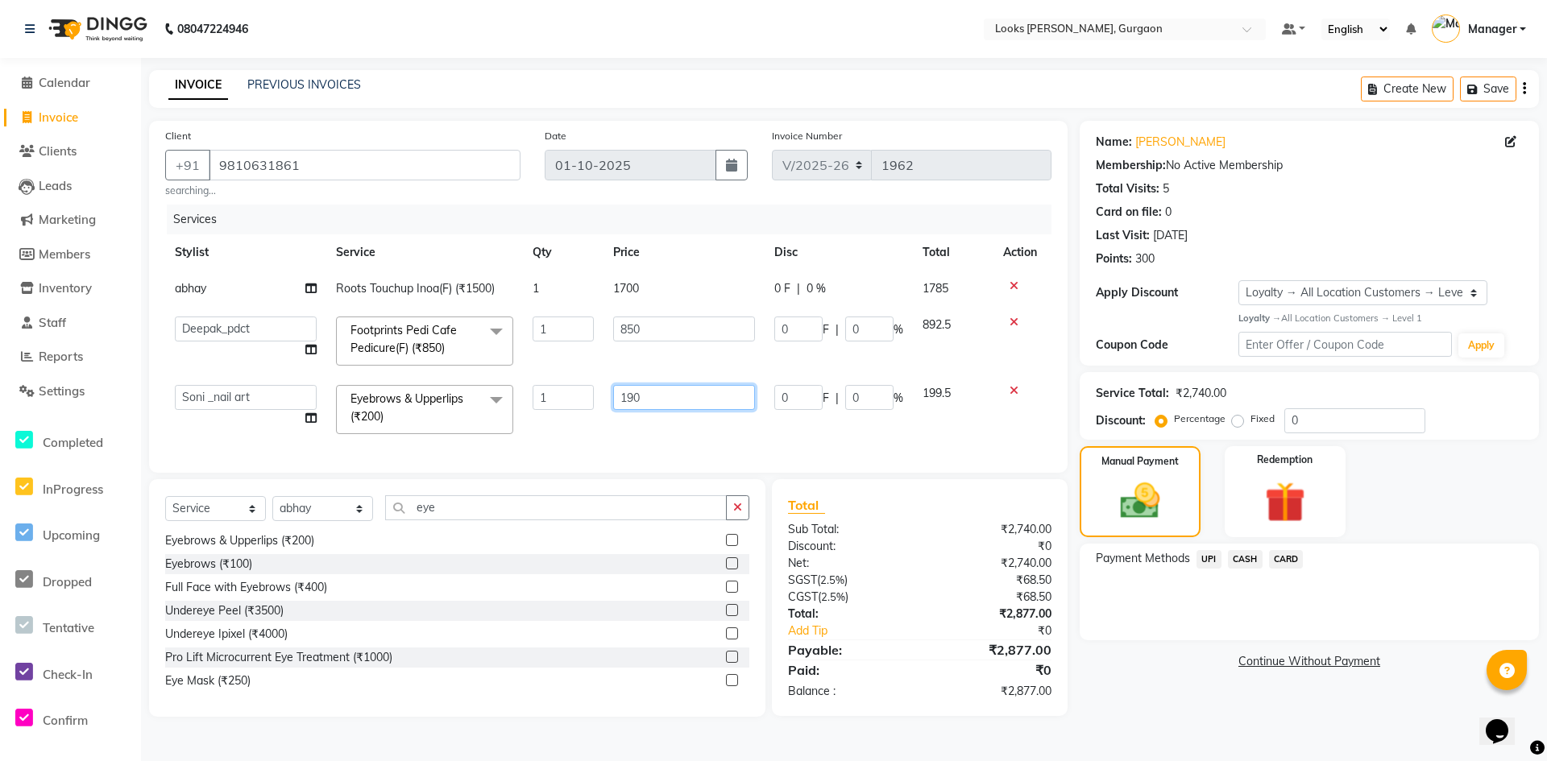
click at [709, 391] on input "190" at bounding box center [684, 397] width 142 height 25
type input "193"
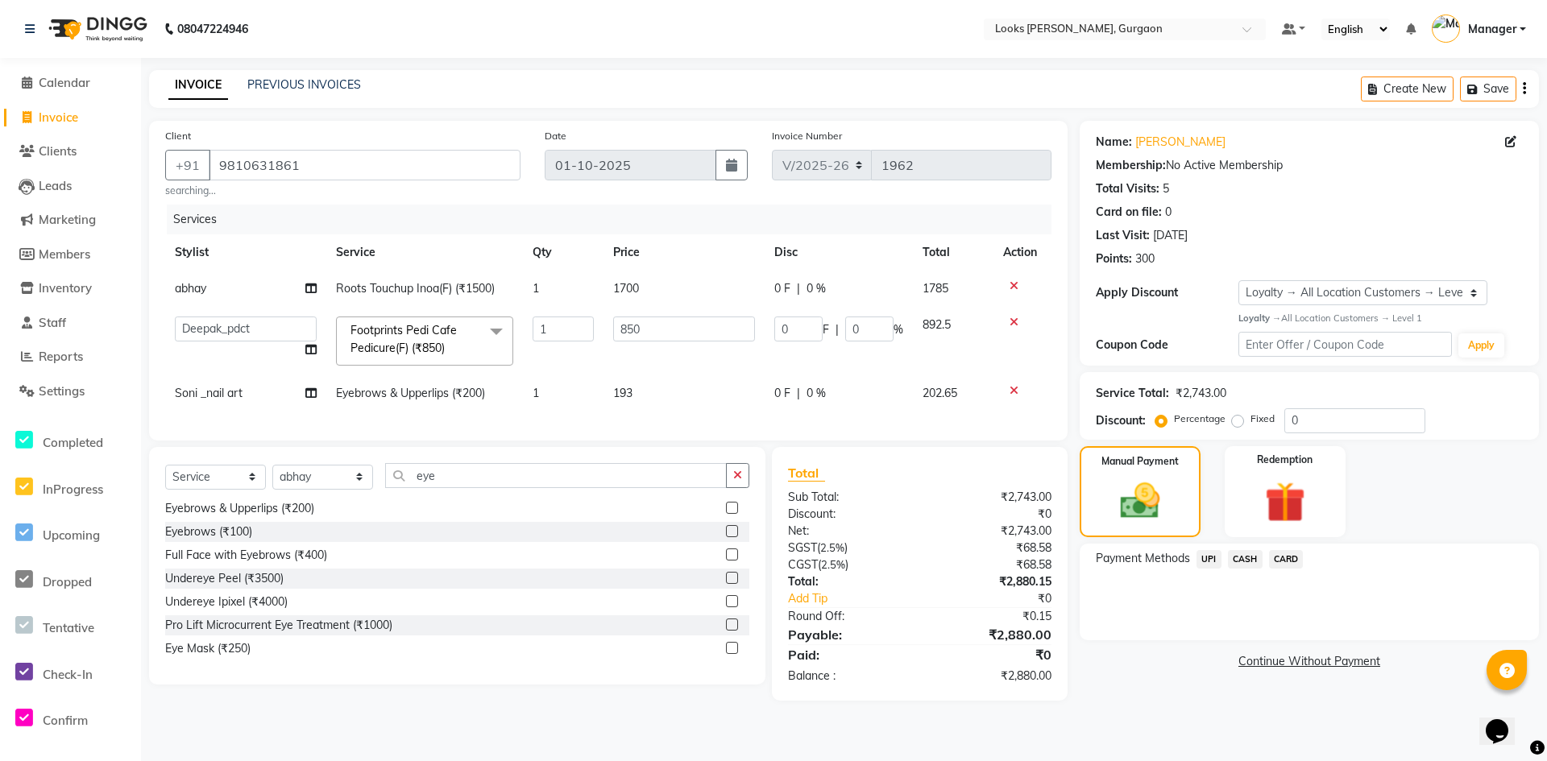
click at [1197, 721] on main "INVOICE PREVIOUS INVOICES Create New Save Client [PHONE_NUMBER] searching... Da…" at bounding box center [844, 397] width 1406 height 655
click at [1245, 560] on span "CASH" at bounding box center [1245, 559] width 35 height 19
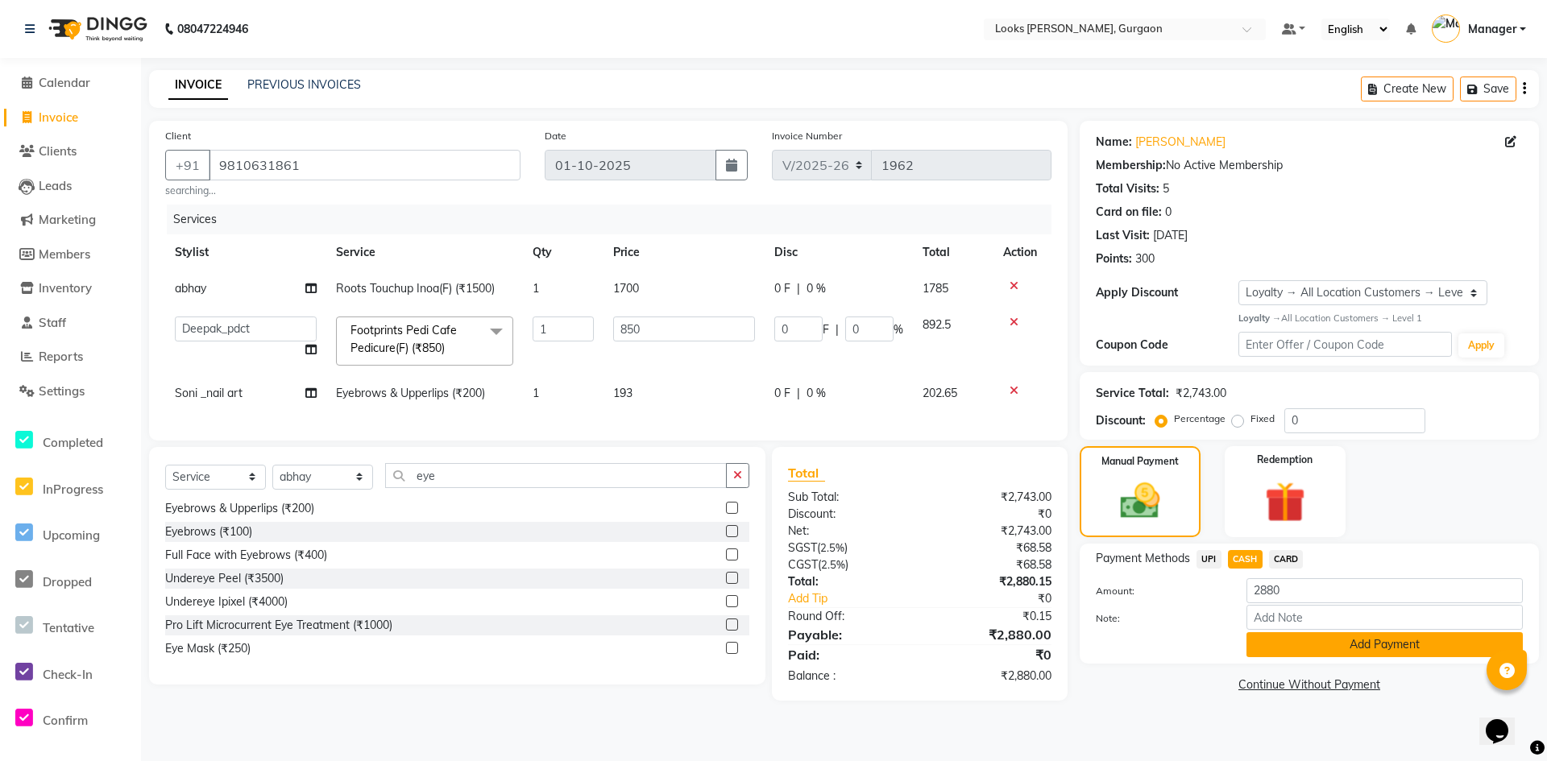
click at [1272, 644] on button "Add Payment" at bounding box center [1384, 644] width 276 height 25
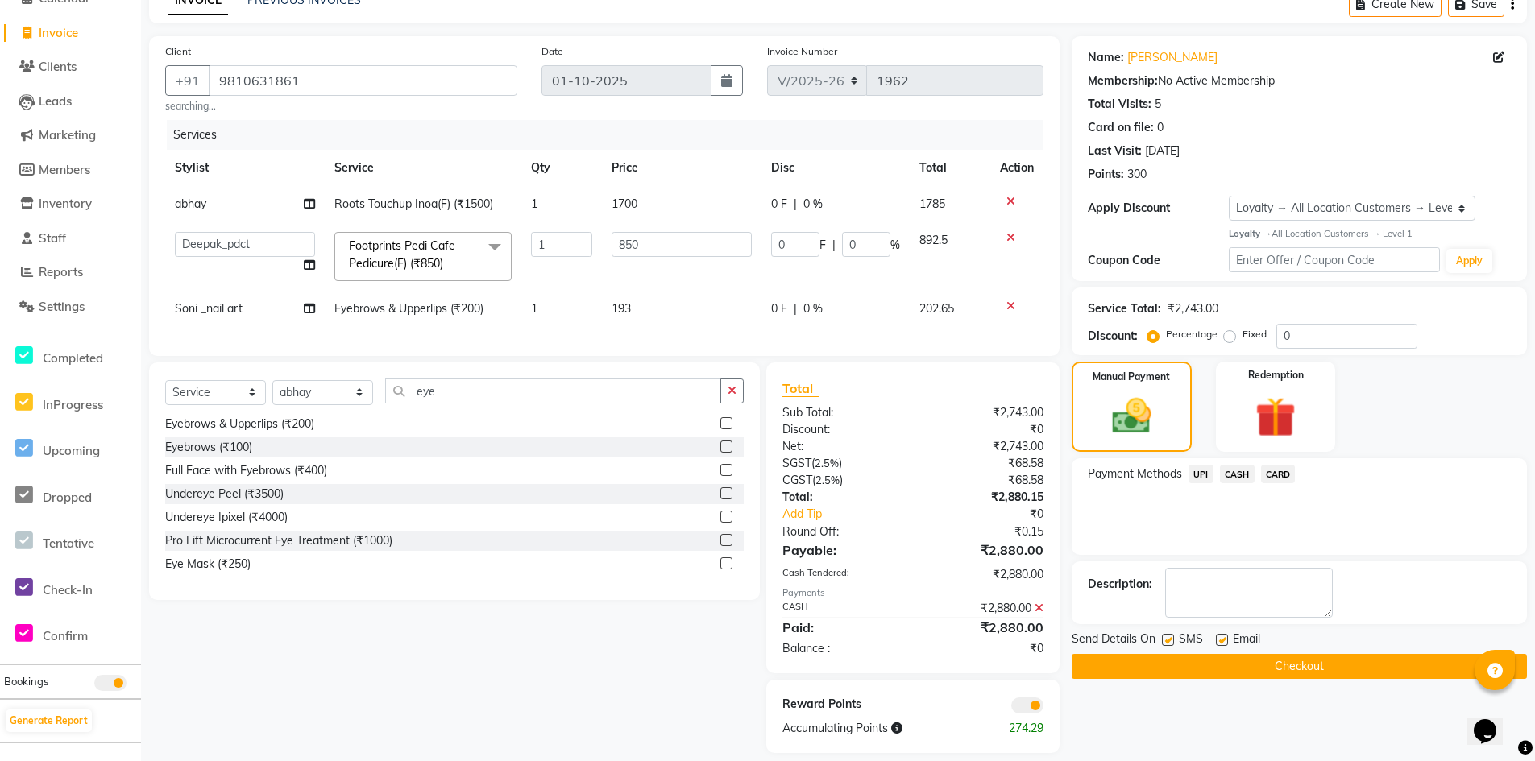
scroll to position [113, 0]
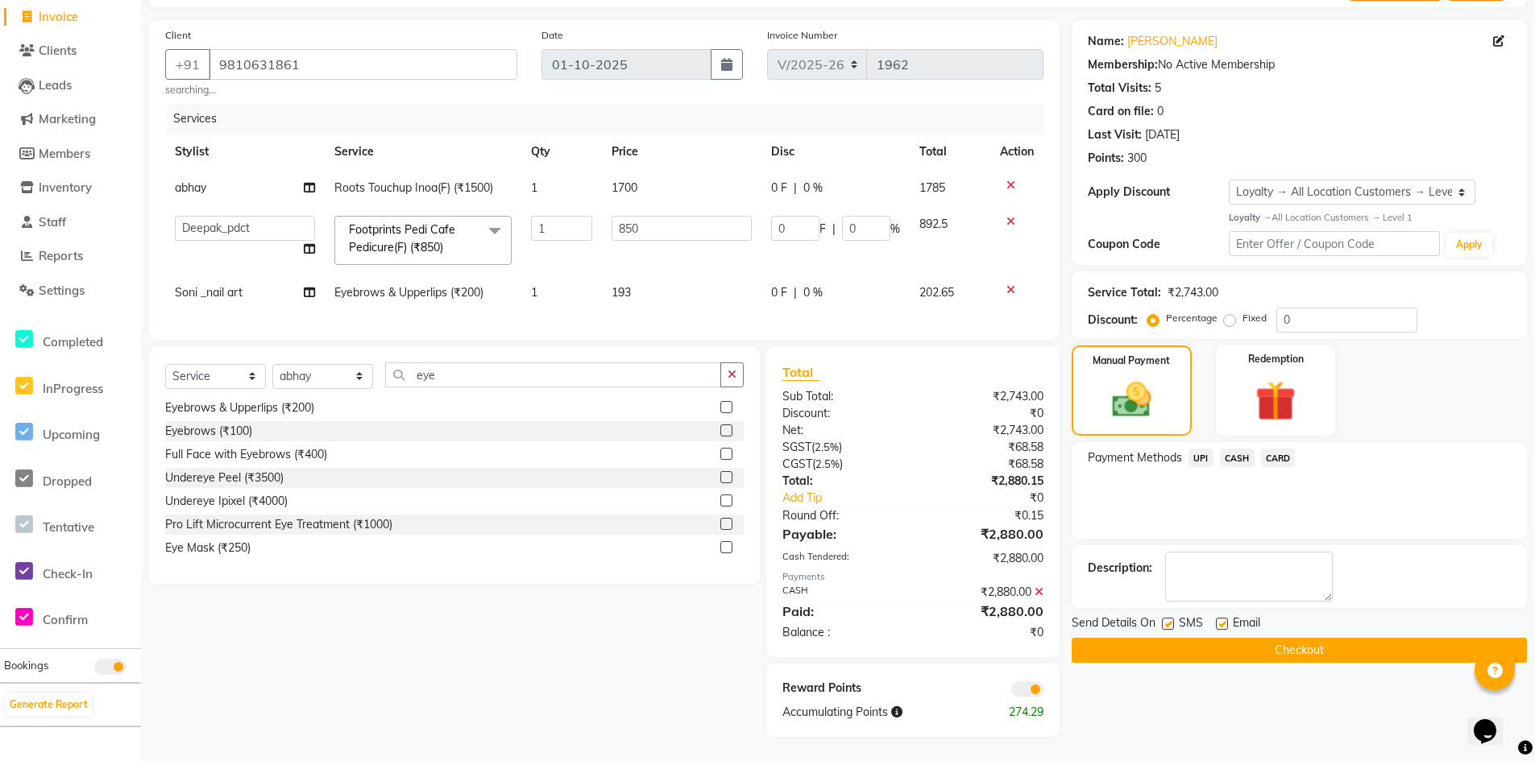
click at [1233, 646] on button "Checkout" at bounding box center [1298, 650] width 455 height 25
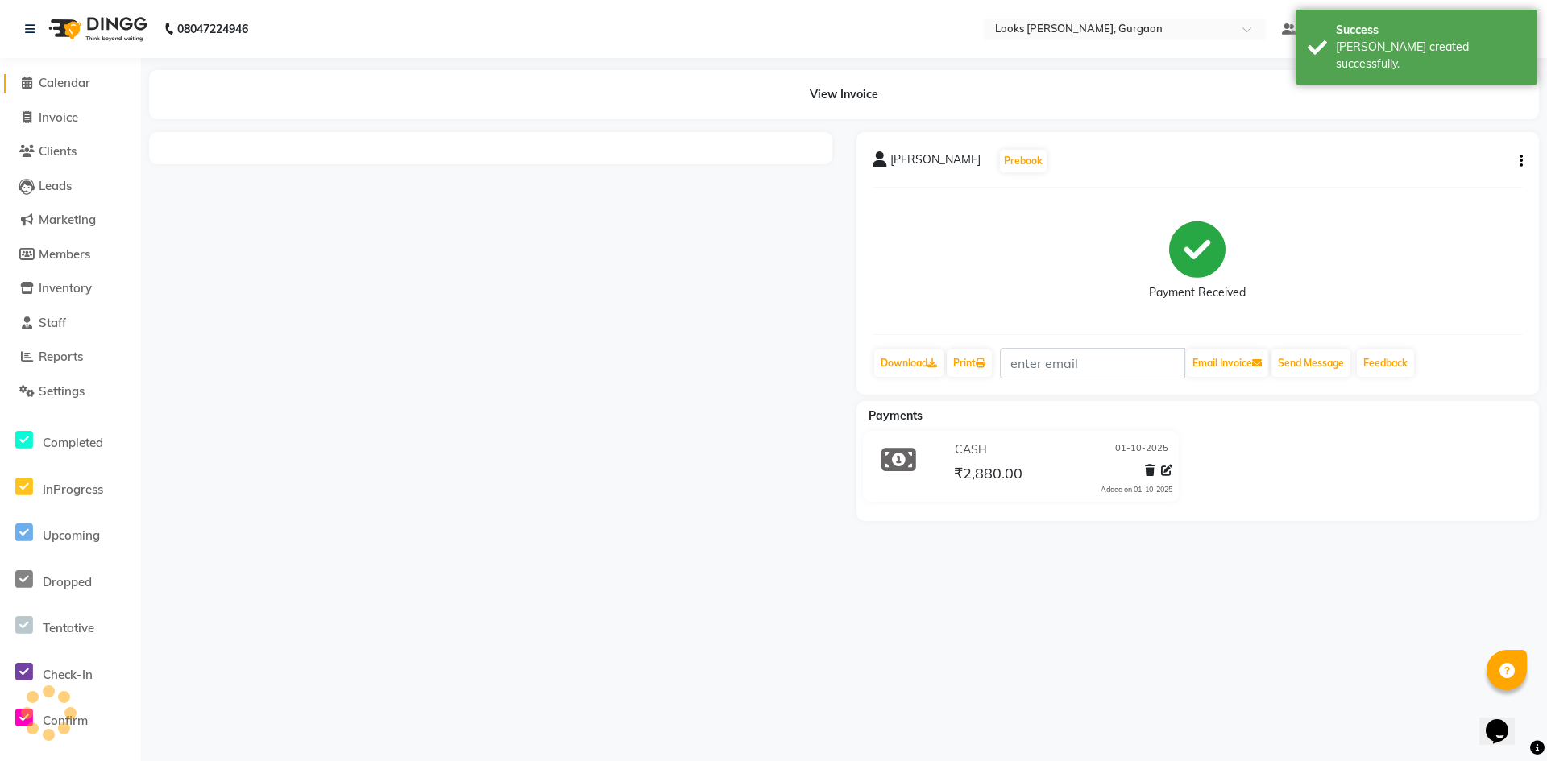
click at [51, 85] on span "Calendar" at bounding box center [65, 82] width 52 height 15
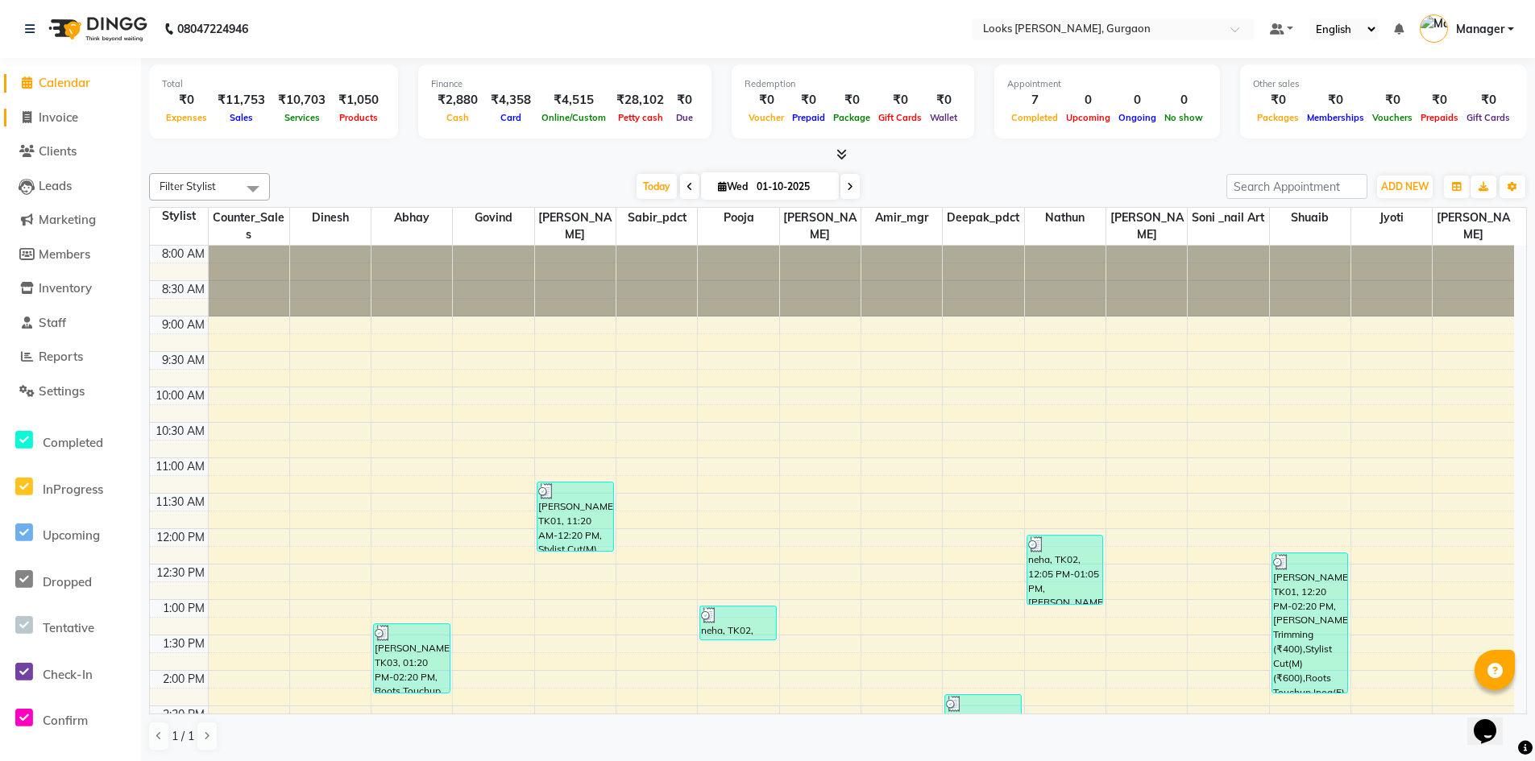
click at [52, 121] on span "Invoice" at bounding box center [58, 117] width 39 height 15
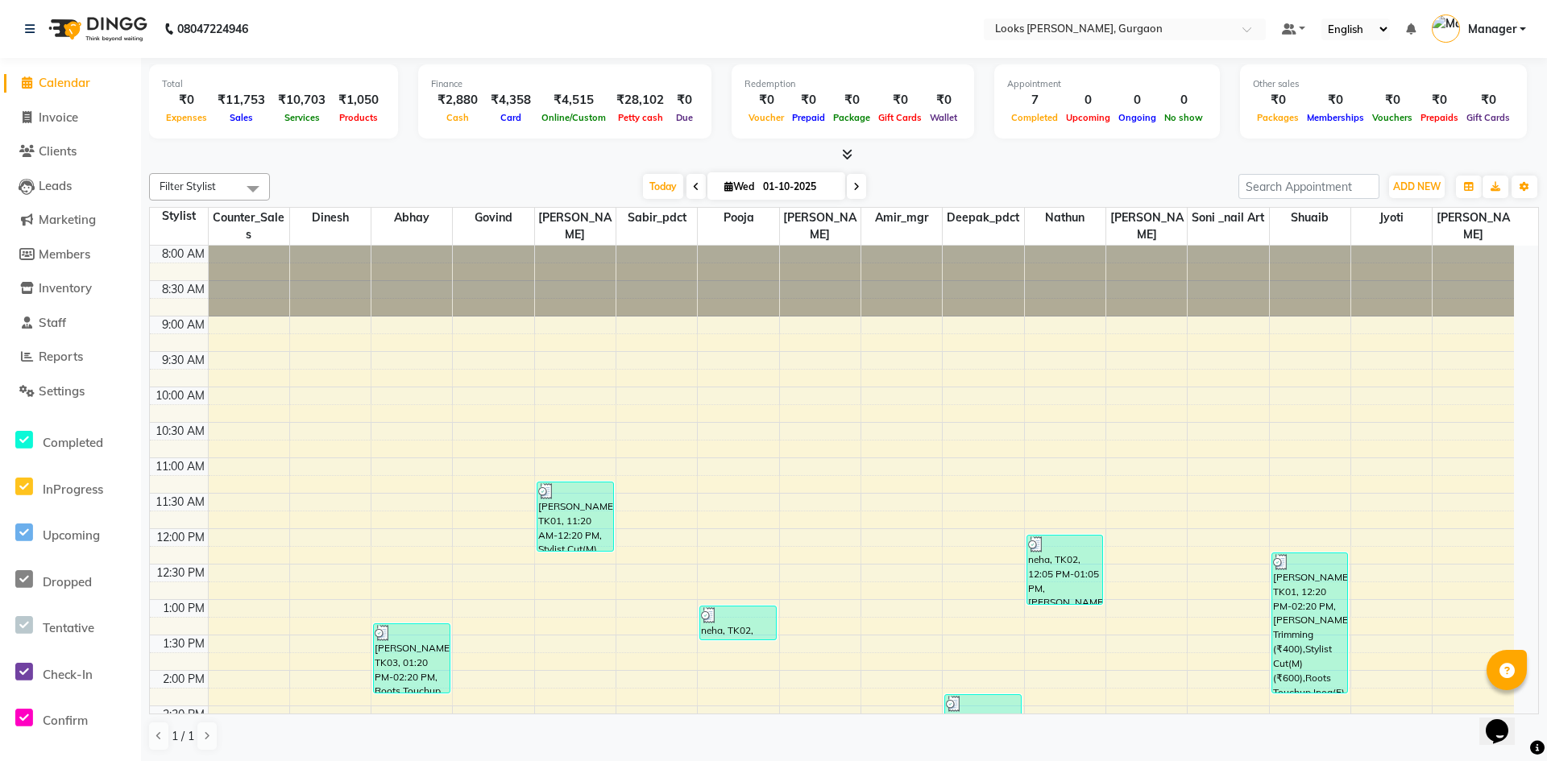
select select "8452"
select select "service"
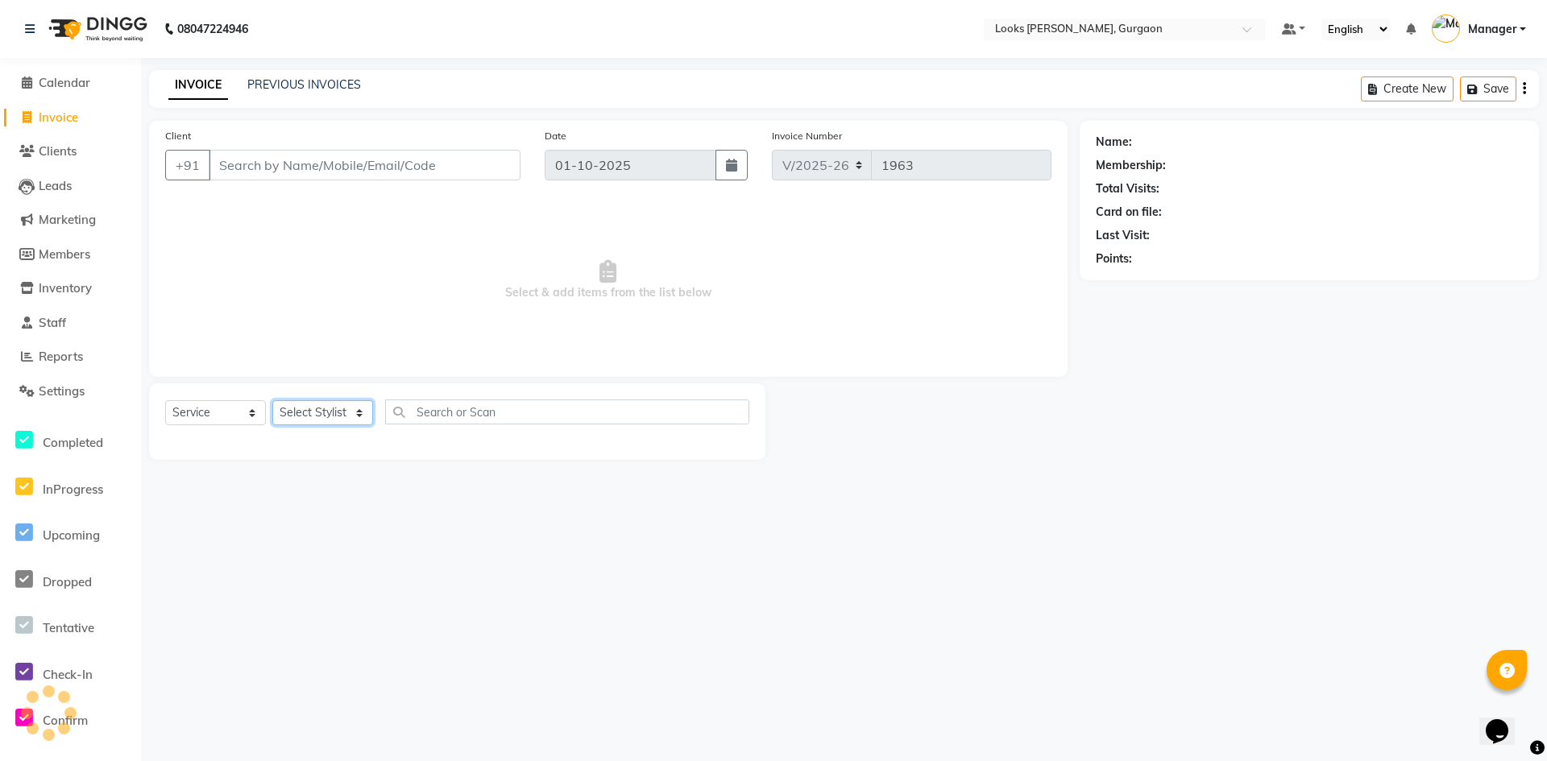
click at [317, 404] on select "Select Stylist" at bounding box center [322, 412] width 101 height 25
click at [272, 400] on select "Select Stylist" at bounding box center [322, 412] width 101 height 25
click at [330, 413] on select "Select Stylist" at bounding box center [322, 412] width 101 height 25
select select "82375"
click at [272, 400] on select "Select Stylist [PERSON_NAME] abhay [PERSON_NAME] [PERSON_NAME] Counter_Sales De…" at bounding box center [322, 412] width 101 height 25
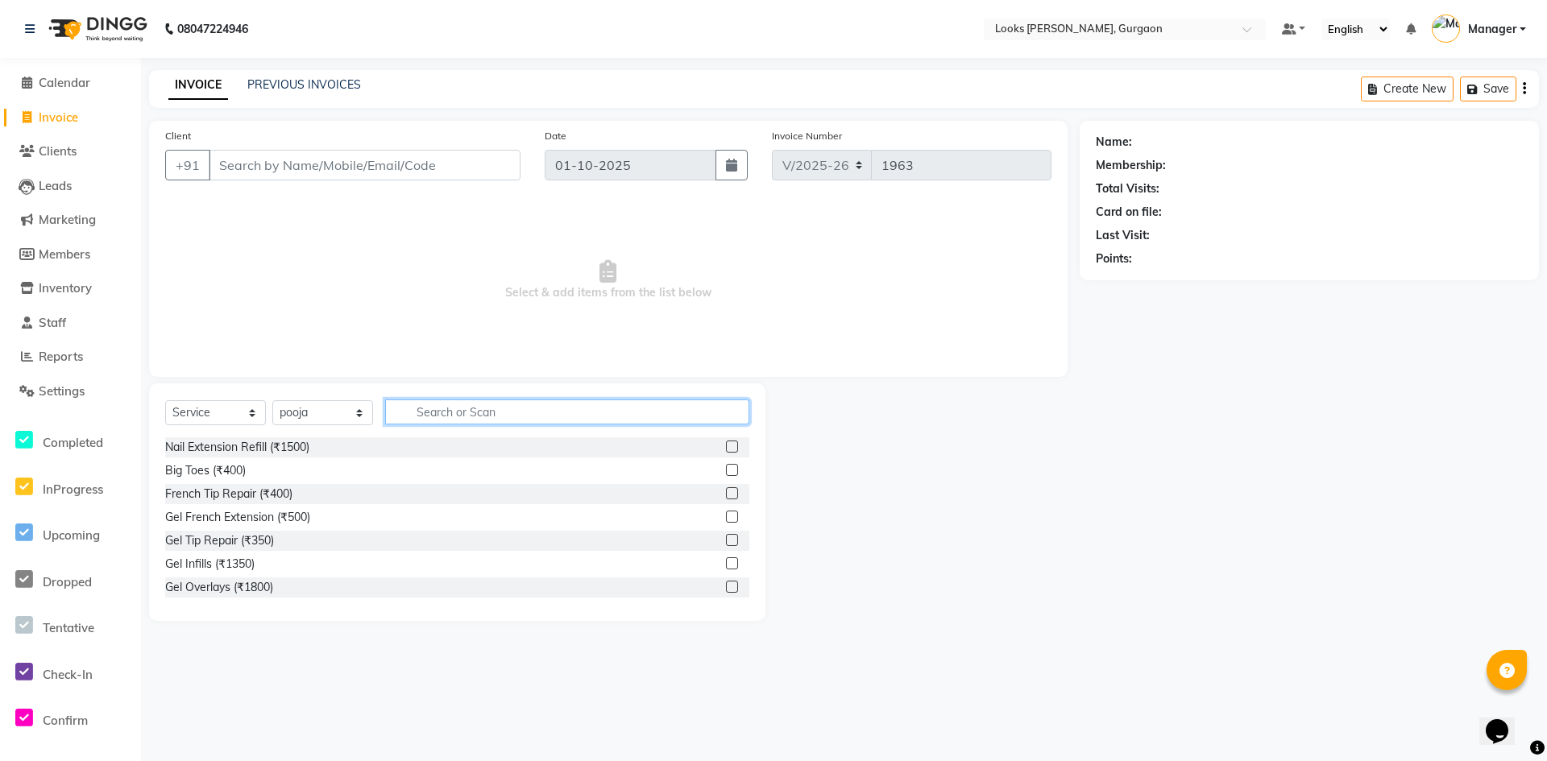
click at [435, 408] on input "text" at bounding box center [567, 412] width 364 height 25
type input "eye"
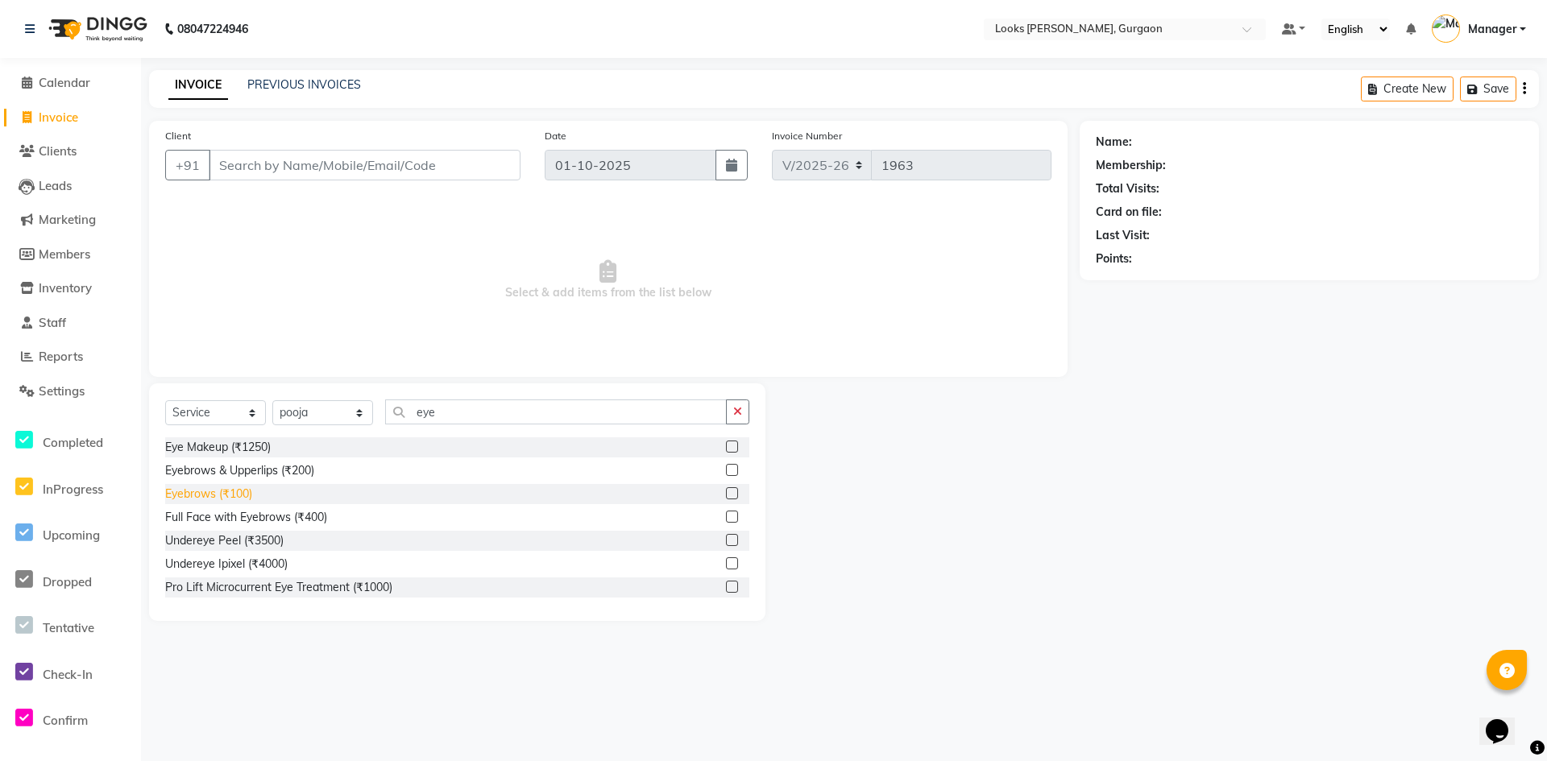
click at [206, 488] on div "Eyebrows (₹100)" at bounding box center [208, 494] width 87 height 17
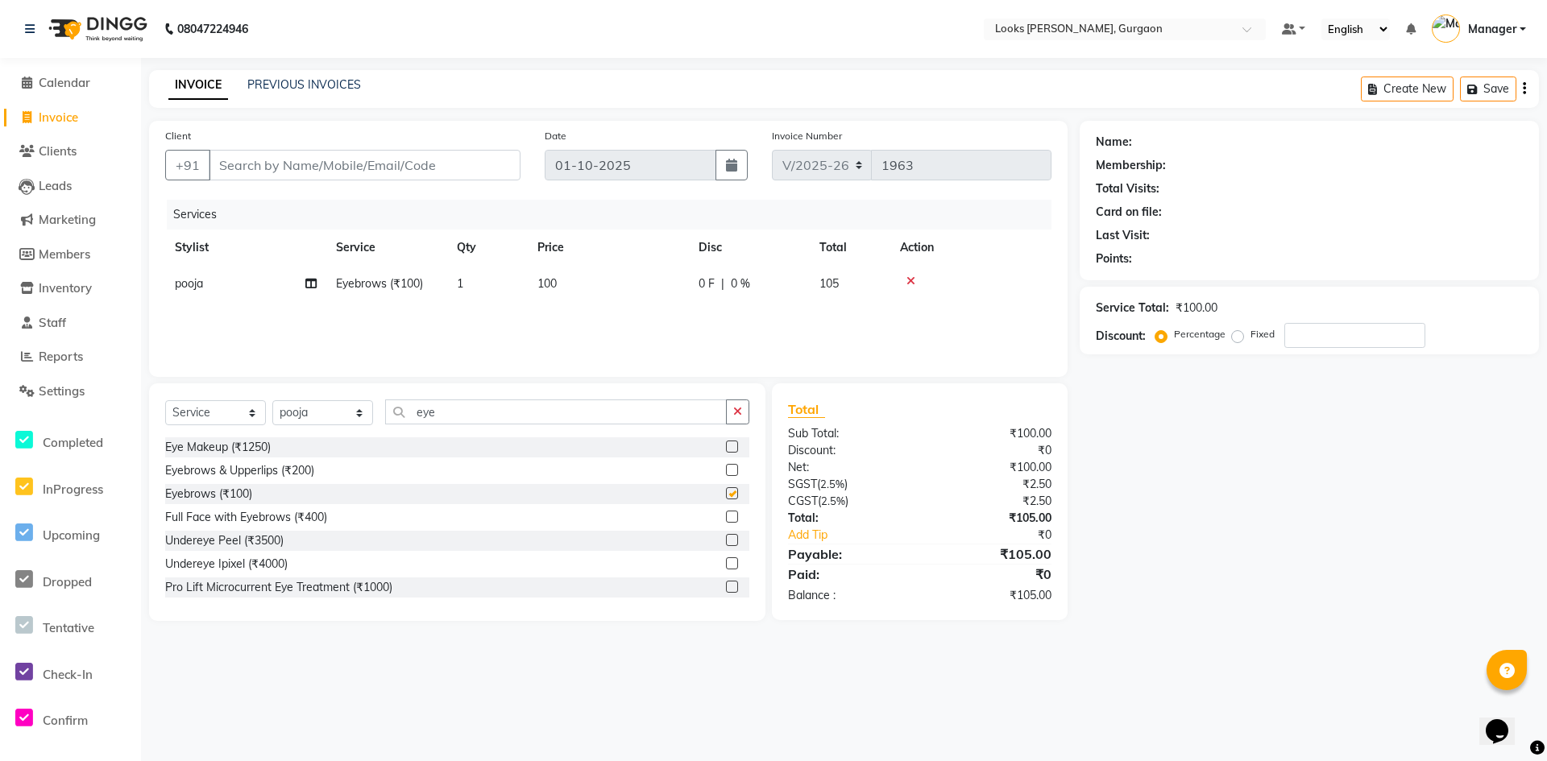
checkbox input "false"
click at [437, 413] on input "eye" at bounding box center [556, 412] width 342 height 25
click at [301, 408] on select "Select Stylist [PERSON_NAME] abhay [PERSON_NAME] [PERSON_NAME] Counter_Sales De…" at bounding box center [322, 412] width 101 height 25
select select "82373"
click at [272, 400] on select "Select Stylist [PERSON_NAME] abhay [PERSON_NAME] [PERSON_NAME] Counter_Sales De…" at bounding box center [322, 412] width 101 height 25
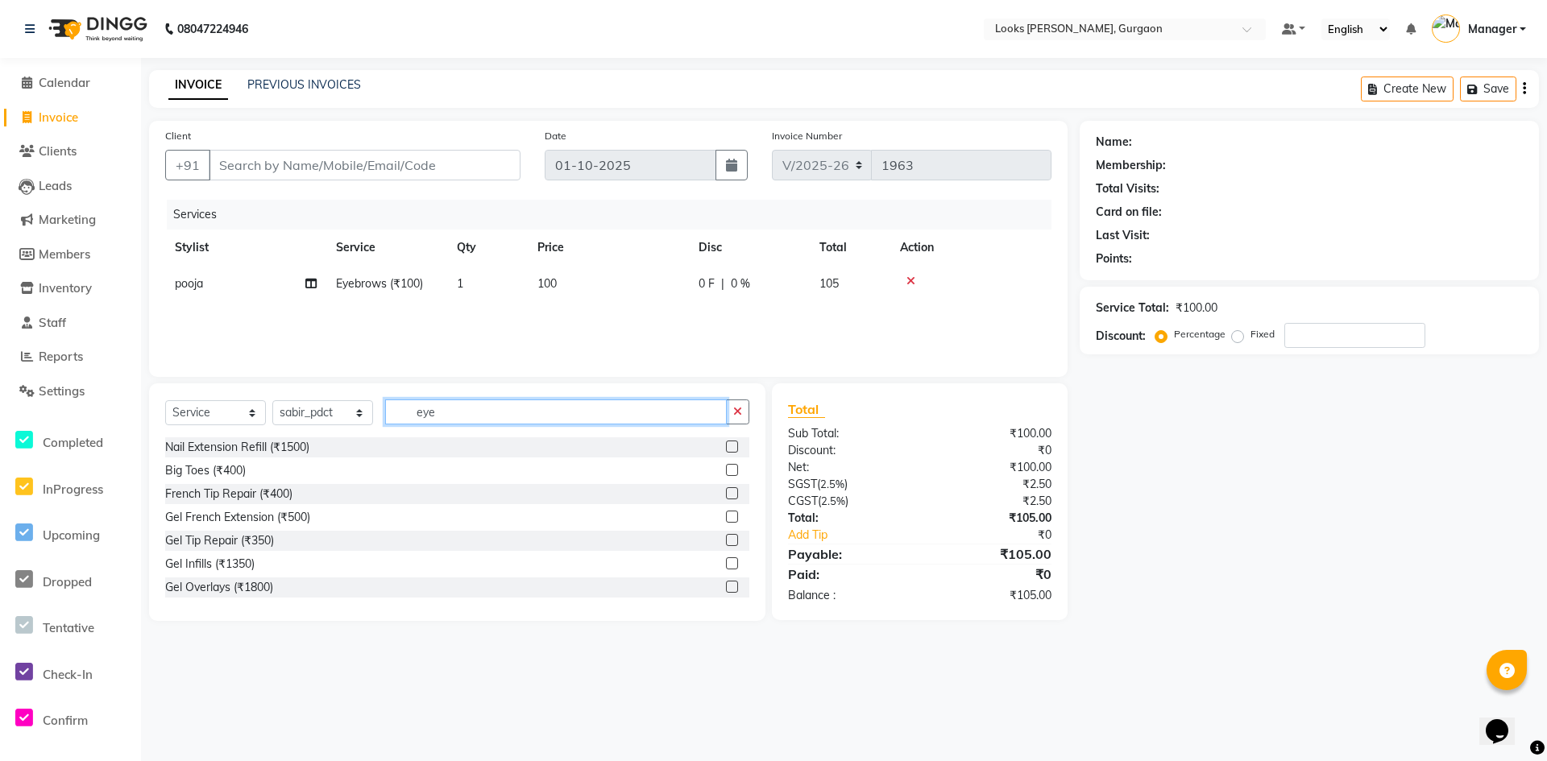
drag, startPoint x: 444, startPoint y: 413, endPoint x: 404, endPoint y: 409, distance: 39.7
click at [404, 409] on input "eye" at bounding box center [556, 412] width 342 height 25
type input "wash"
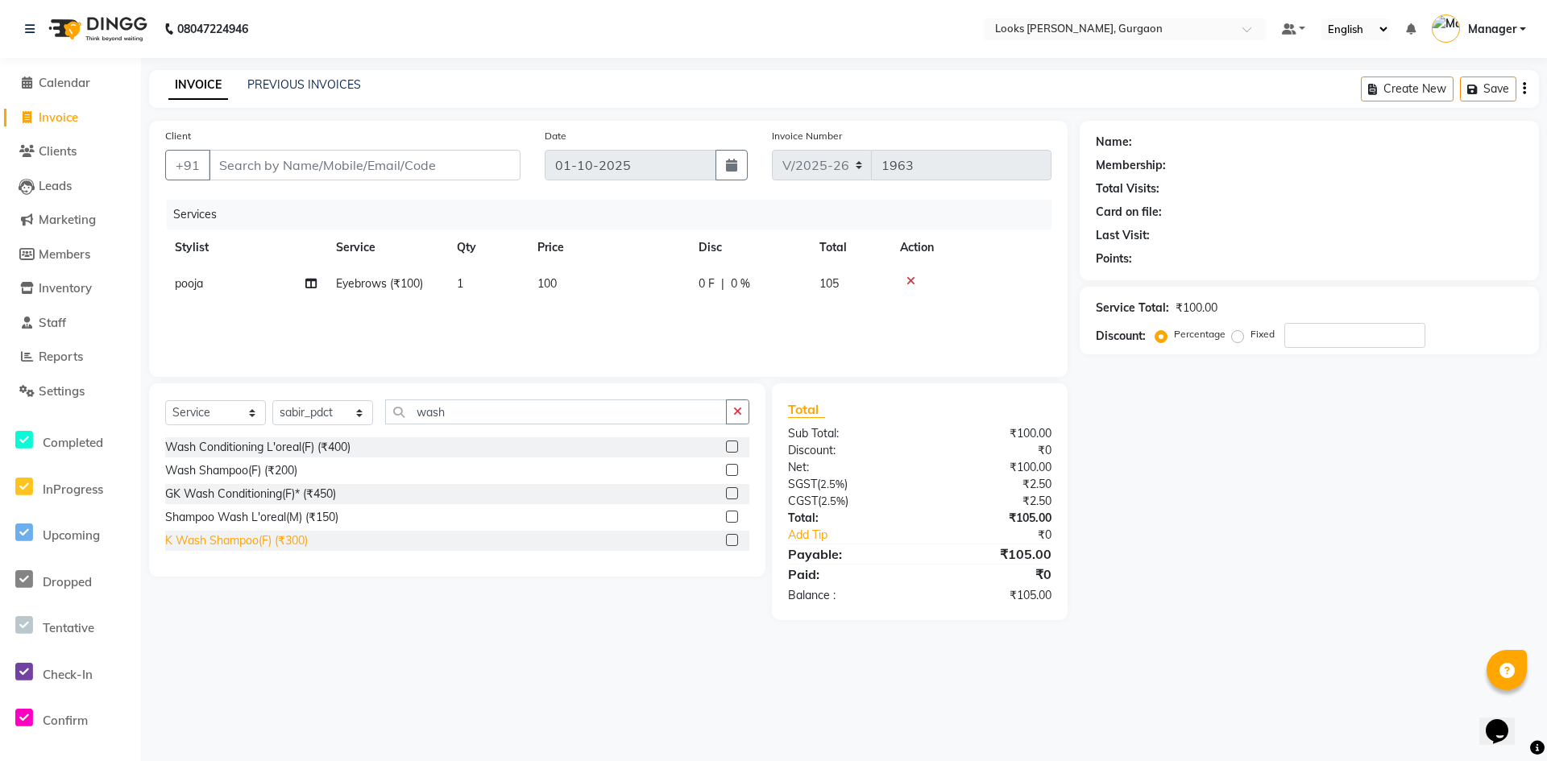
click at [278, 535] on div "K Wash Shampoo(F) (₹300)" at bounding box center [236, 541] width 143 height 17
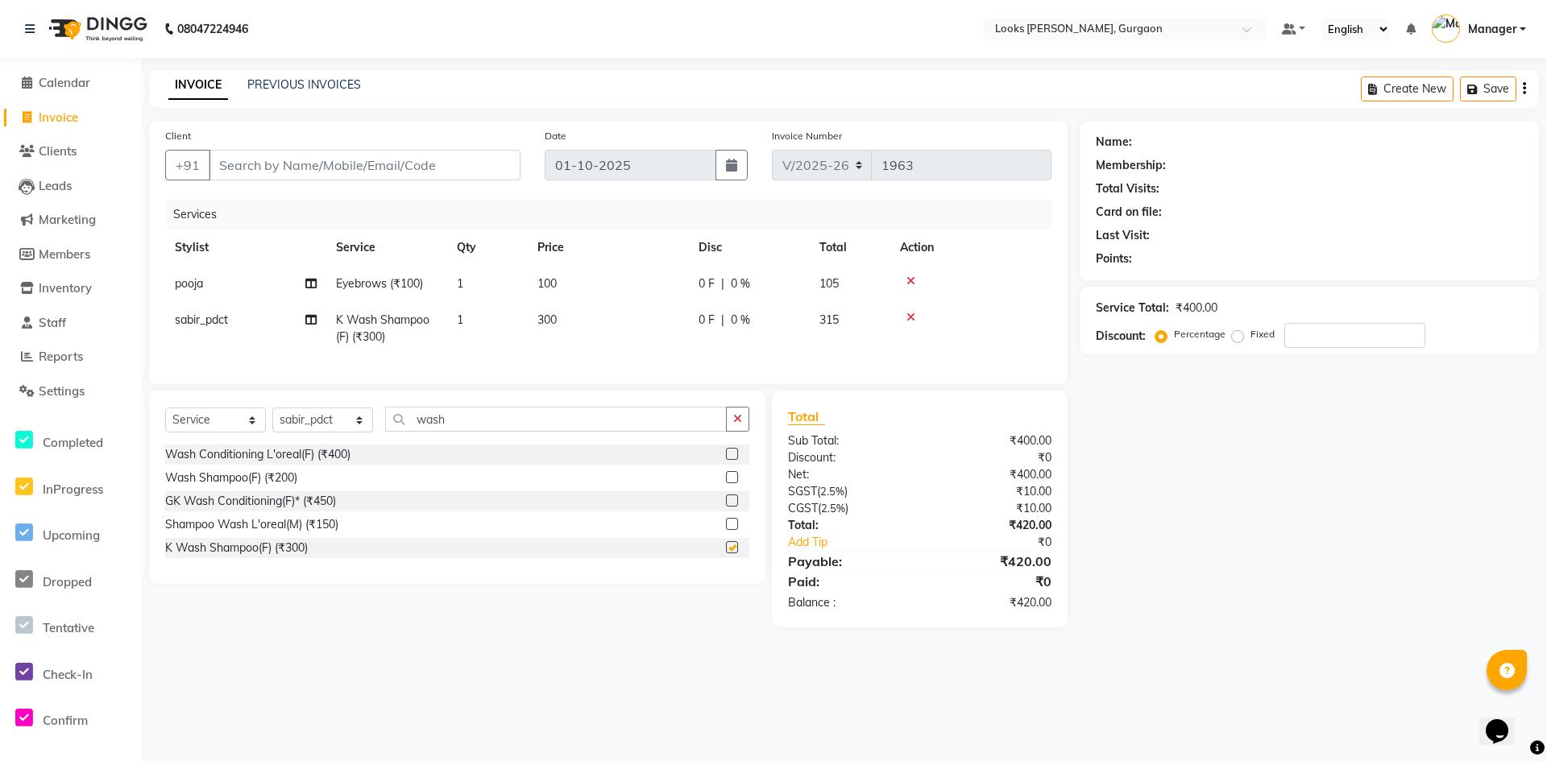
checkbox input "false"
click at [910, 322] on icon at bounding box center [910, 317] width 9 height 11
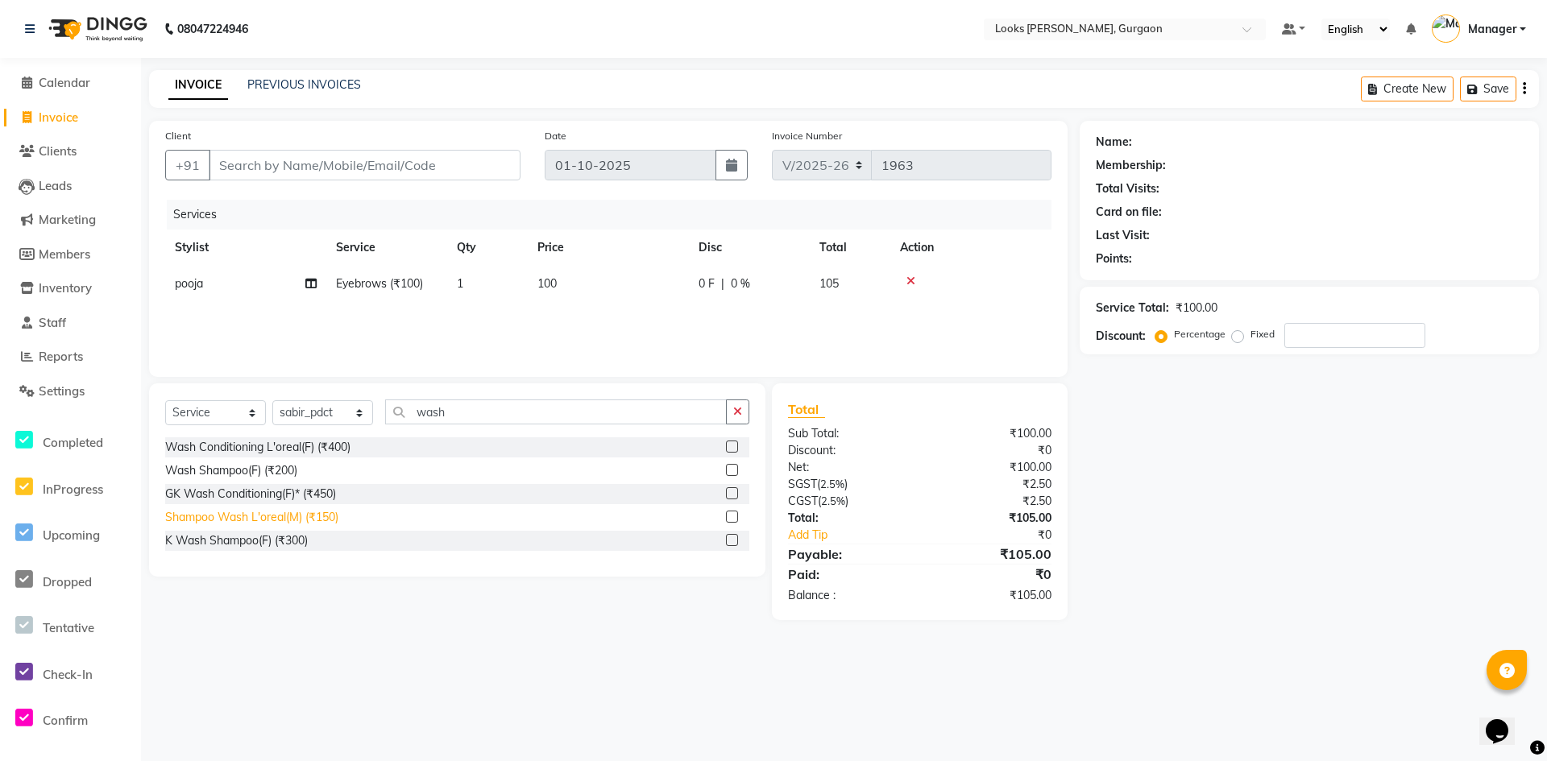
click at [281, 517] on div "Shampoo Wash L'oreal(M) (₹150)" at bounding box center [251, 517] width 173 height 17
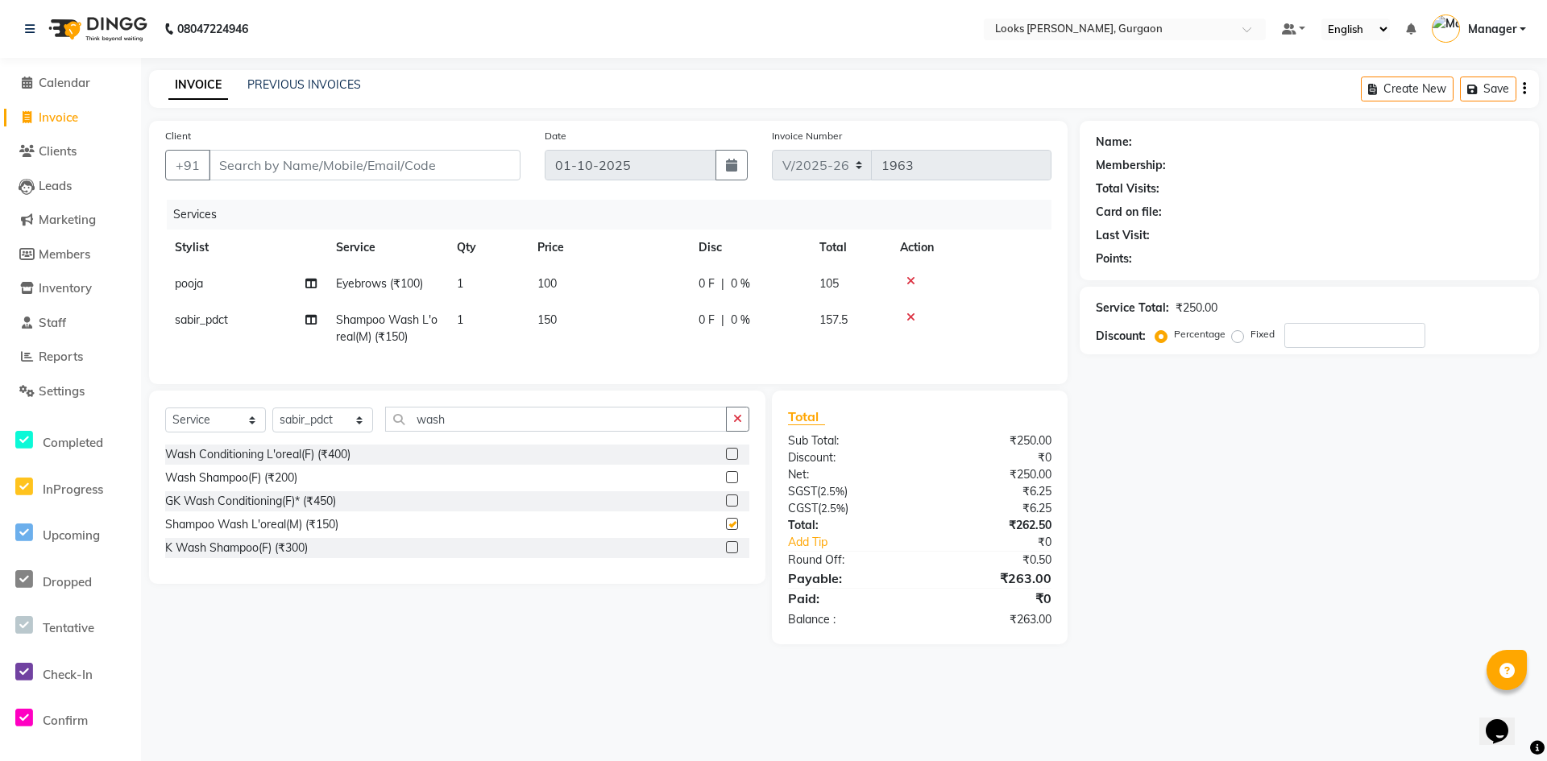
checkbox input "false"
click at [591, 320] on td "150" at bounding box center [608, 328] width 161 height 53
select select "82373"
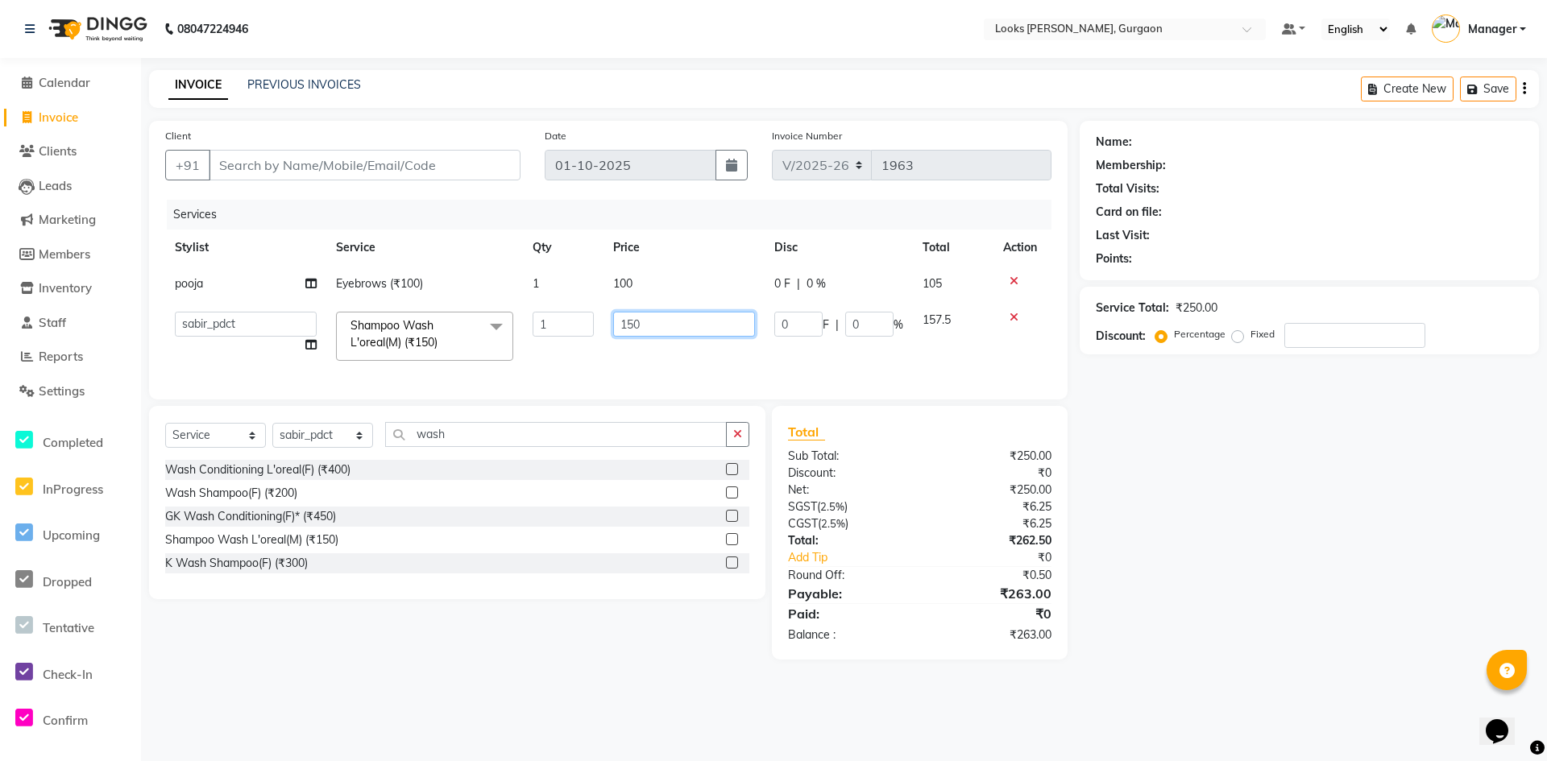
drag, startPoint x: 665, startPoint y: 334, endPoint x: 577, endPoint y: 334, distance: 87.8
click at [580, 334] on tr "[PERSON_NAME] abhay [PERSON_NAME] [PERSON_NAME] Counter_Sales Deepak_pdct [PERS…" at bounding box center [608, 336] width 886 height 68
click at [679, 322] on input "356" at bounding box center [684, 324] width 142 height 25
type input "350"
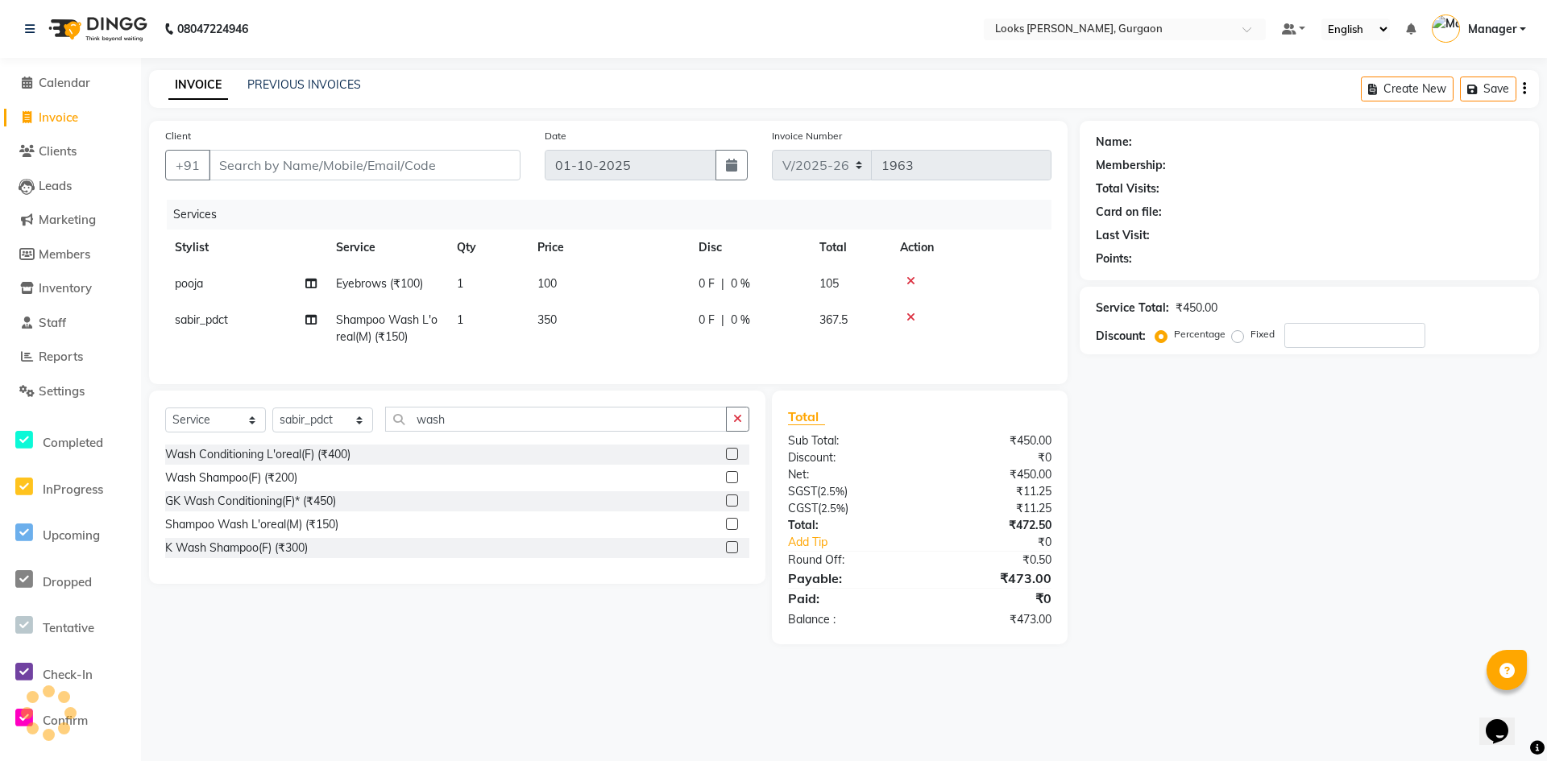
click at [1260, 499] on div "Name: Membership: Total Visits: Card on file: Last Visit: Points: Service Total…" at bounding box center [1315, 383] width 471 height 524
click at [331, 160] on input "Client" at bounding box center [365, 165] width 312 height 31
click at [572, 286] on td "100" at bounding box center [608, 284] width 161 height 36
select select "82375"
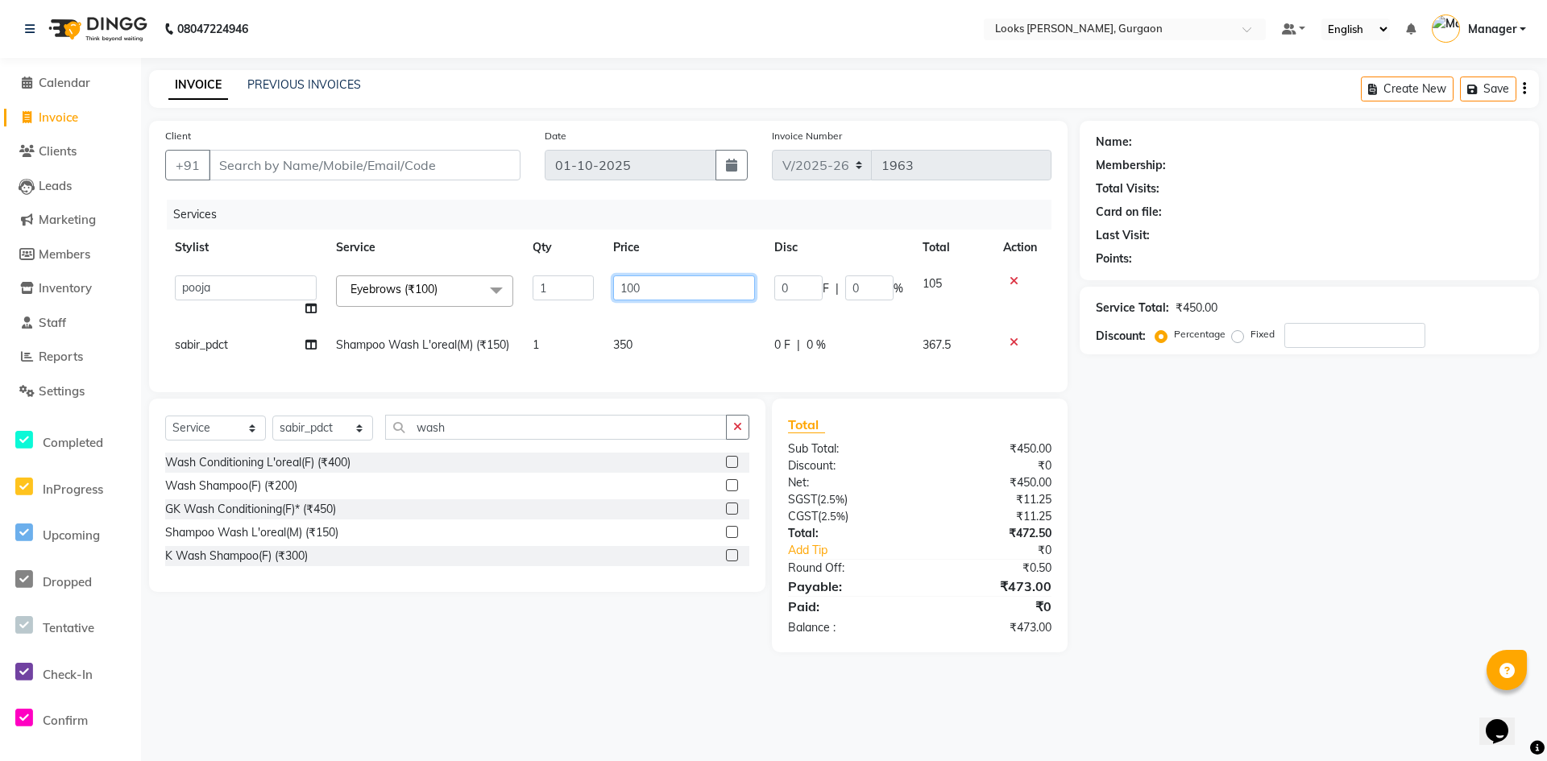
click at [702, 290] on input "100" at bounding box center [684, 288] width 142 height 25
type input "1"
type input "99.5"
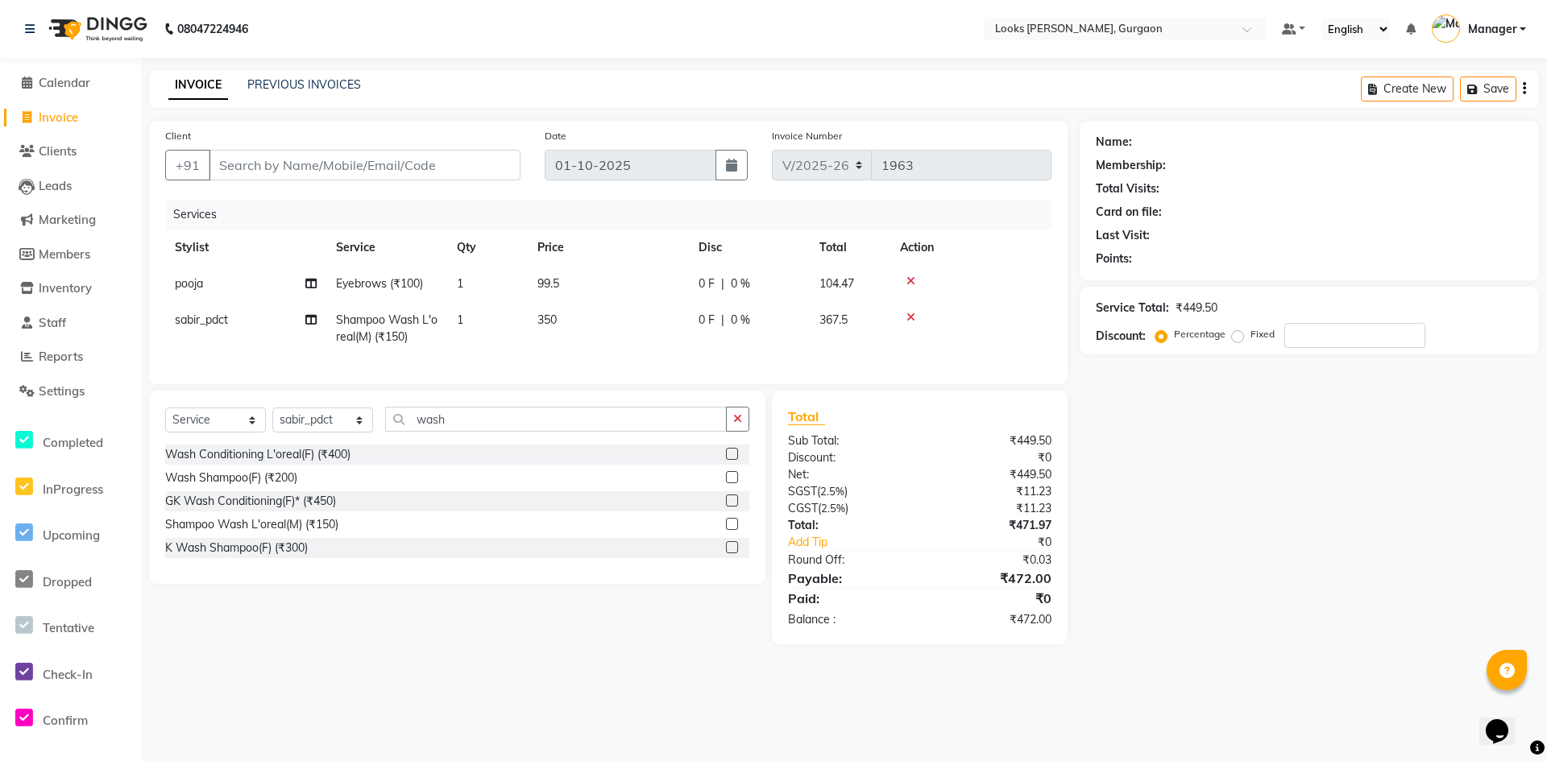
click at [1230, 506] on div "Name: Membership: Total Visits: Card on file: Last Visit: Points: Service Total…" at bounding box center [1315, 383] width 471 height 524
click at [421, 161] on input "Client" at bounding box center [365, 165] width 312 height 31
type input "e"
type input "0"
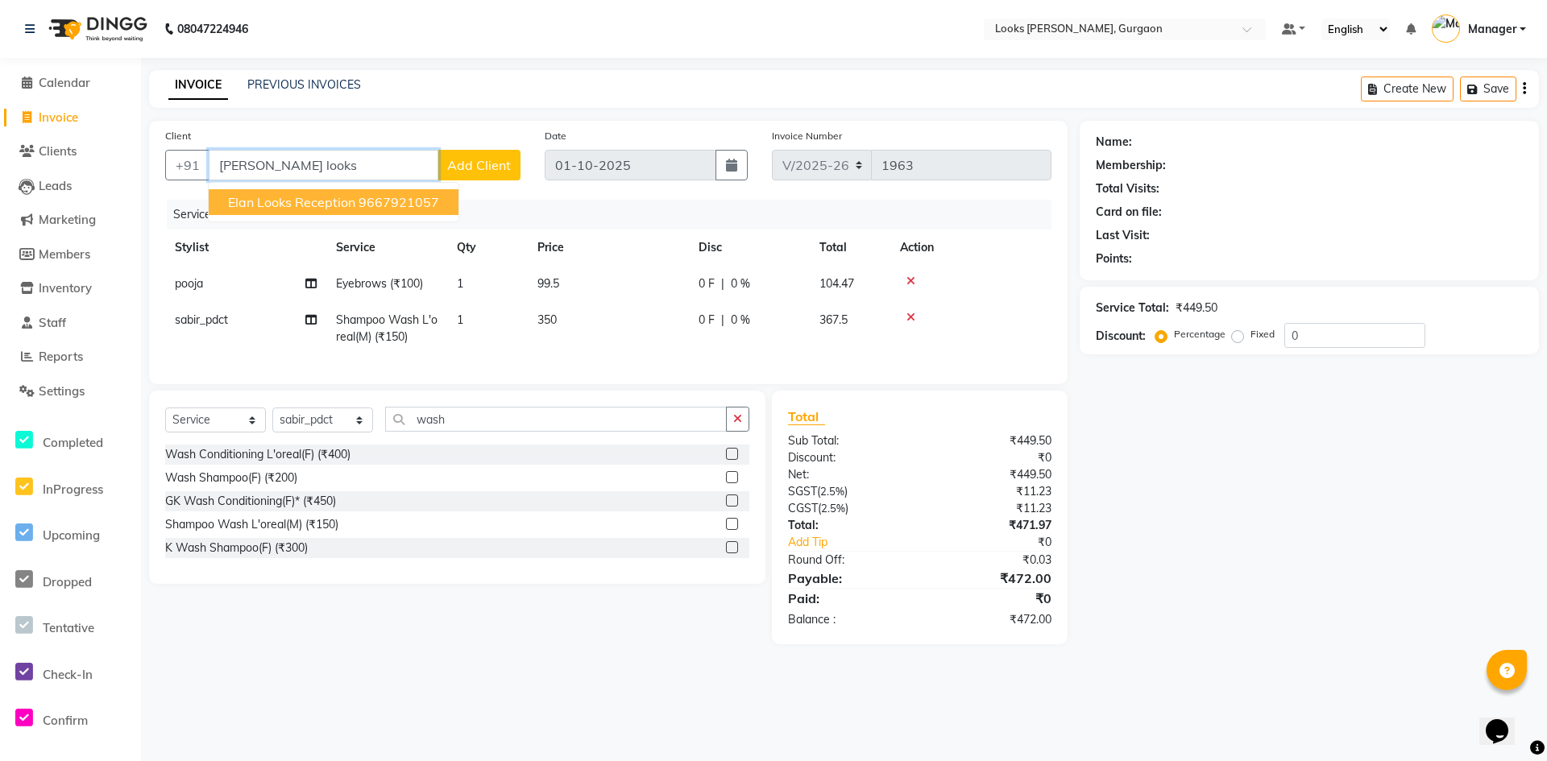
click at [417, 205] on ngb-highlight "9667921057" at bounding box center [398, 202] width 81 height 16
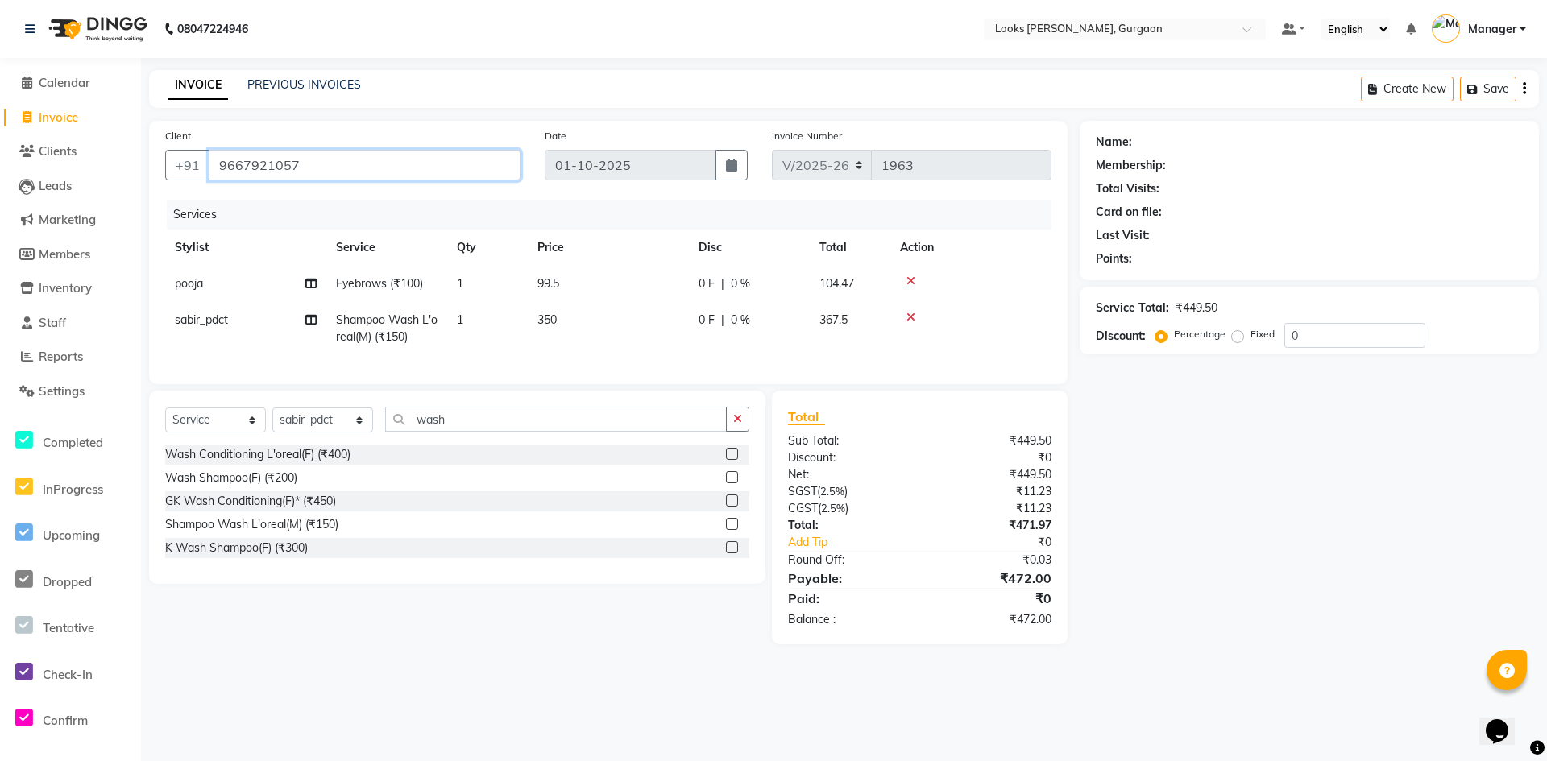
type input "9667921057"
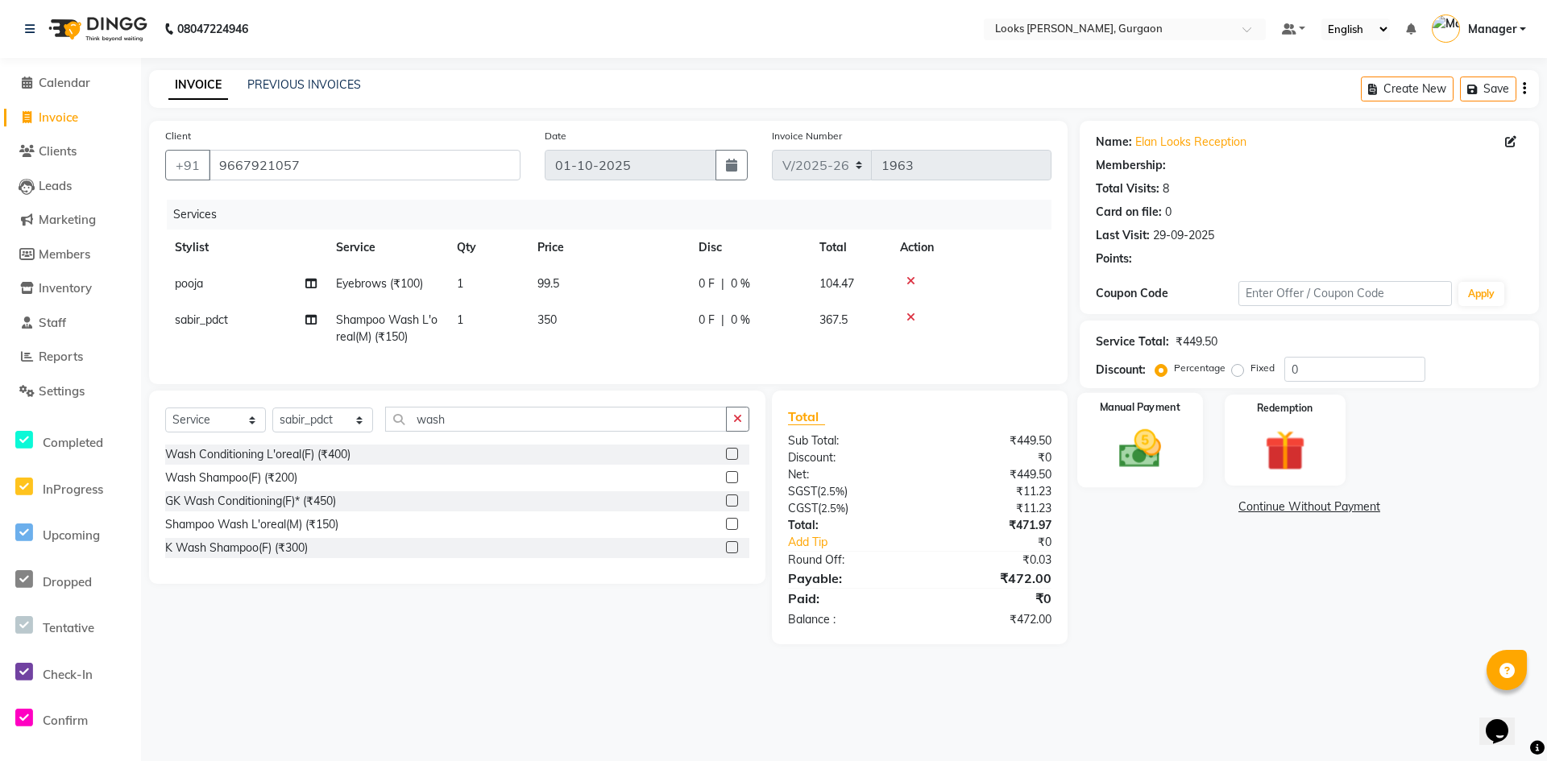
select select "1: Object"
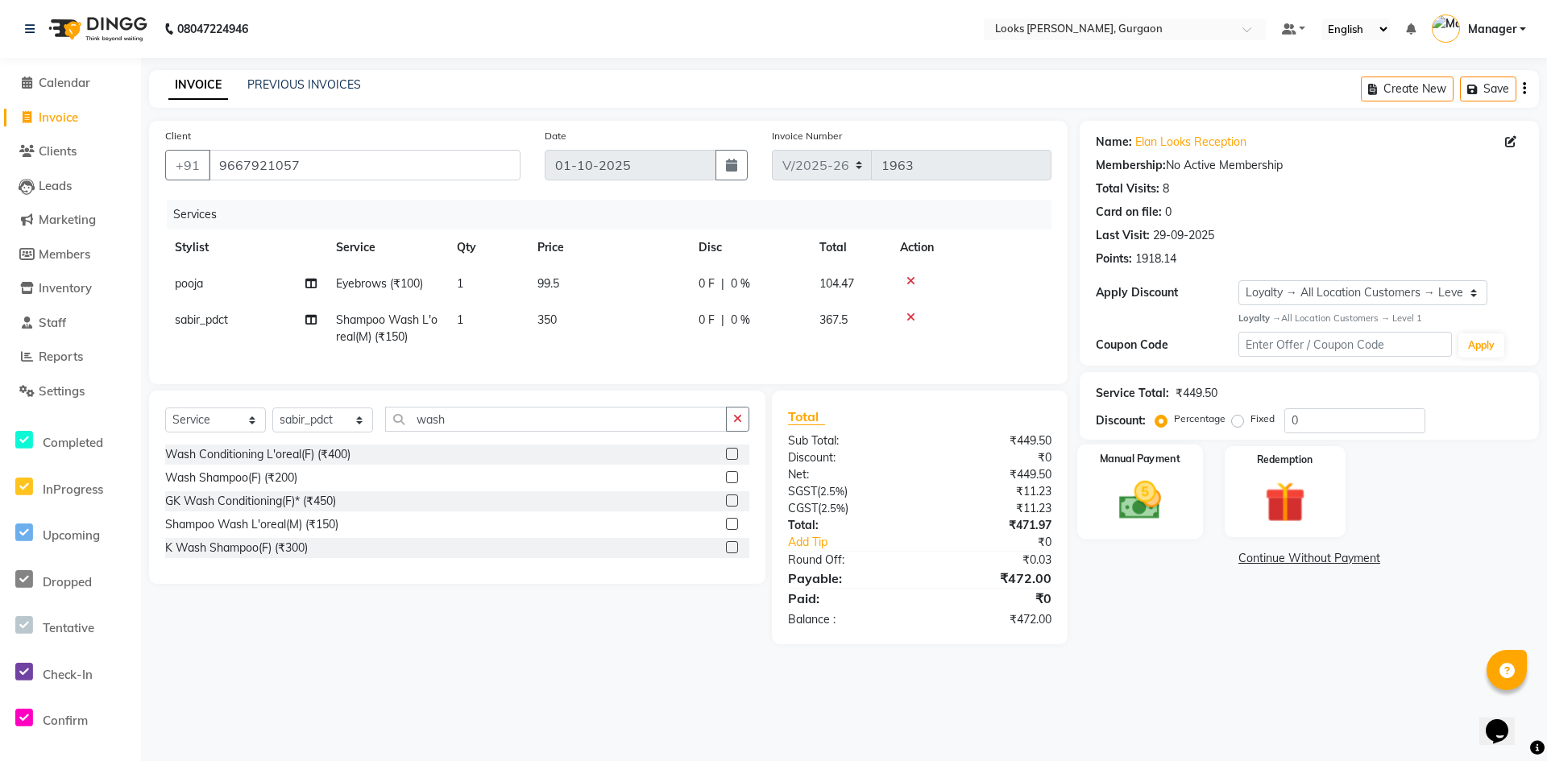
click at [1130, 466] on label "Manual Payment" at bounding box center [1140, 458] width 81 height 15
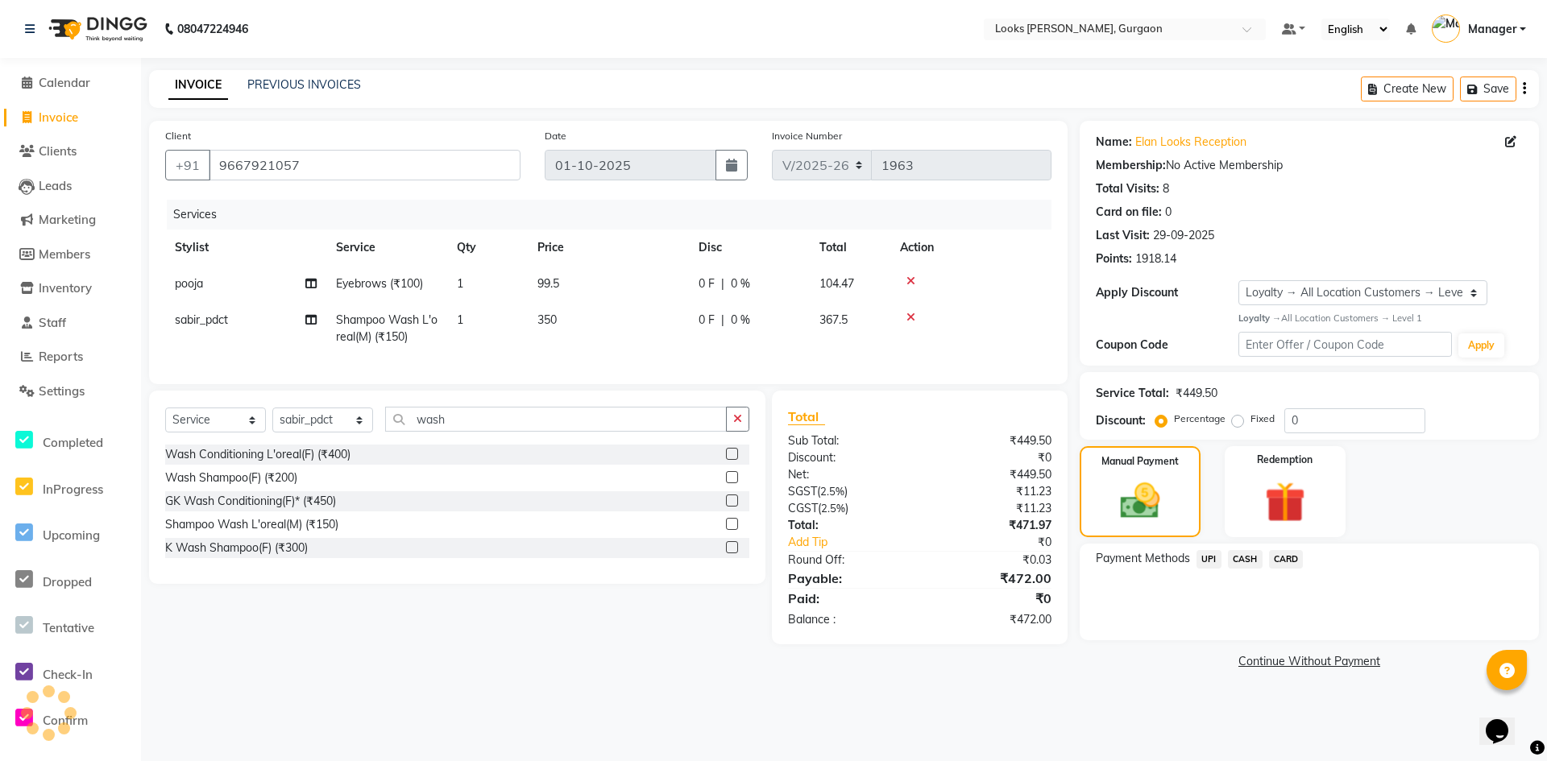
click at [1212, 562] on span "UPI" at bounding box center [1208, 559] width 25 height 19
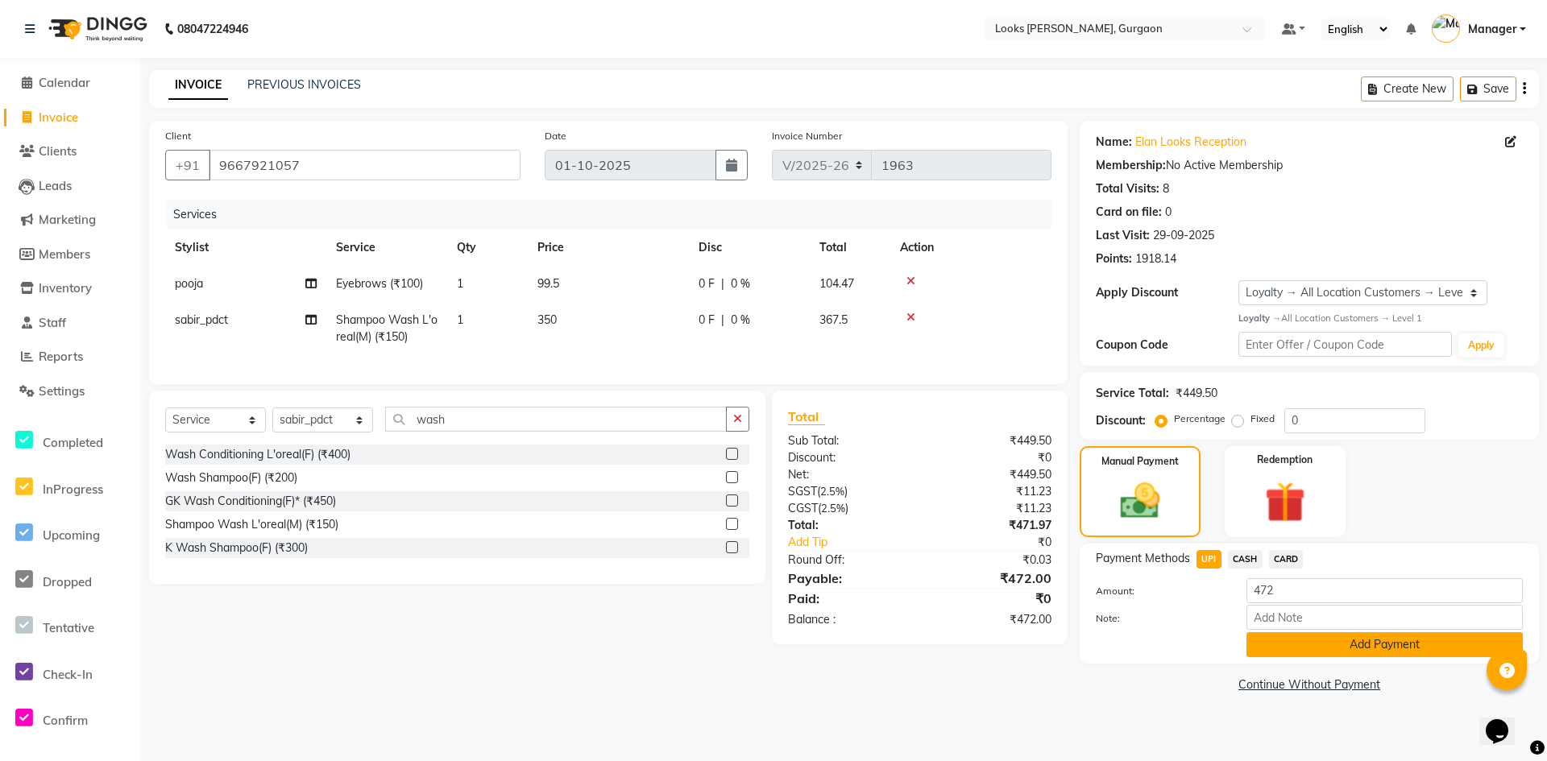
click at [1321, 638] on button "Add Payment" at bounding box center [1384, 644] width 276 height 25
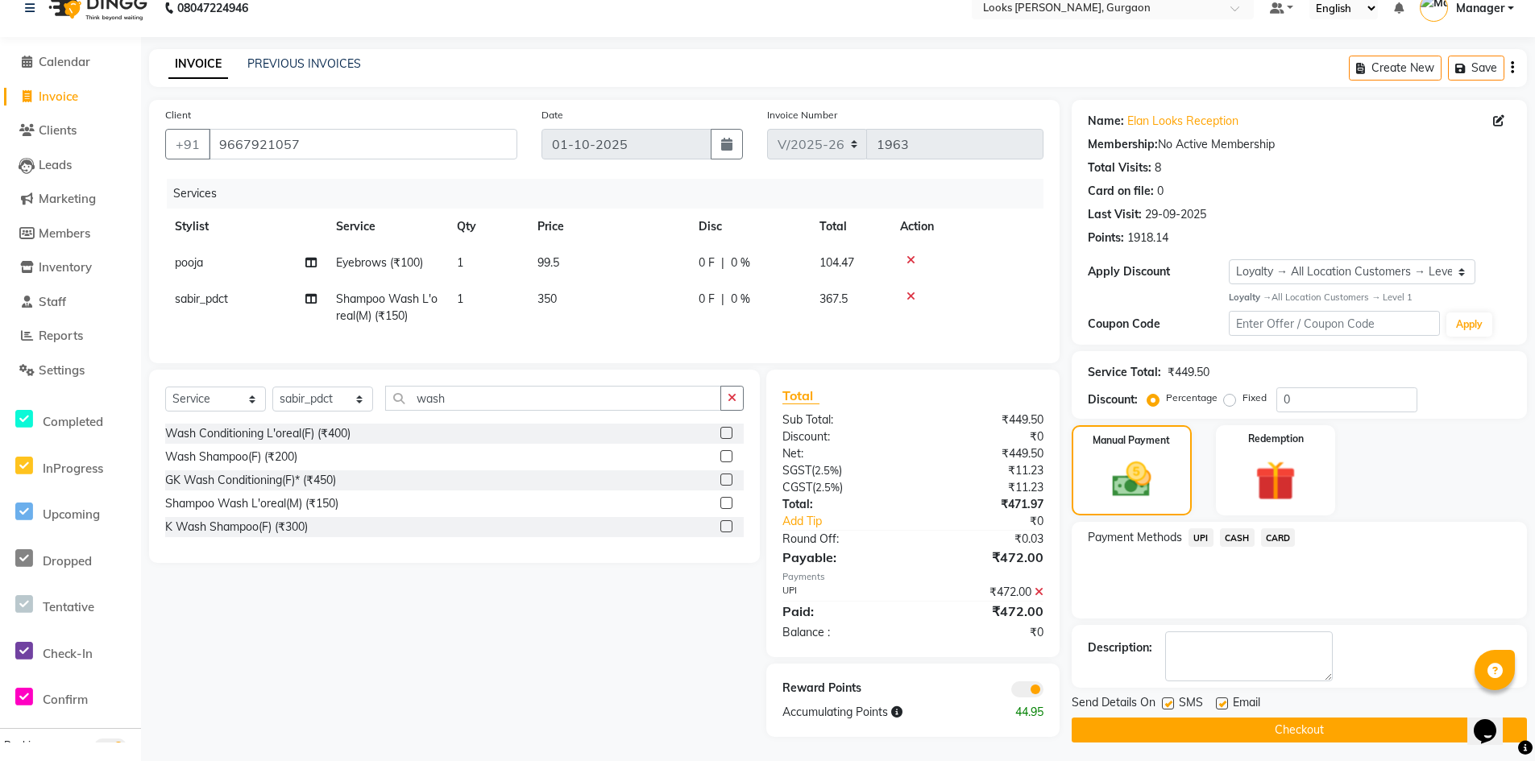
scroll to position [33, 0]
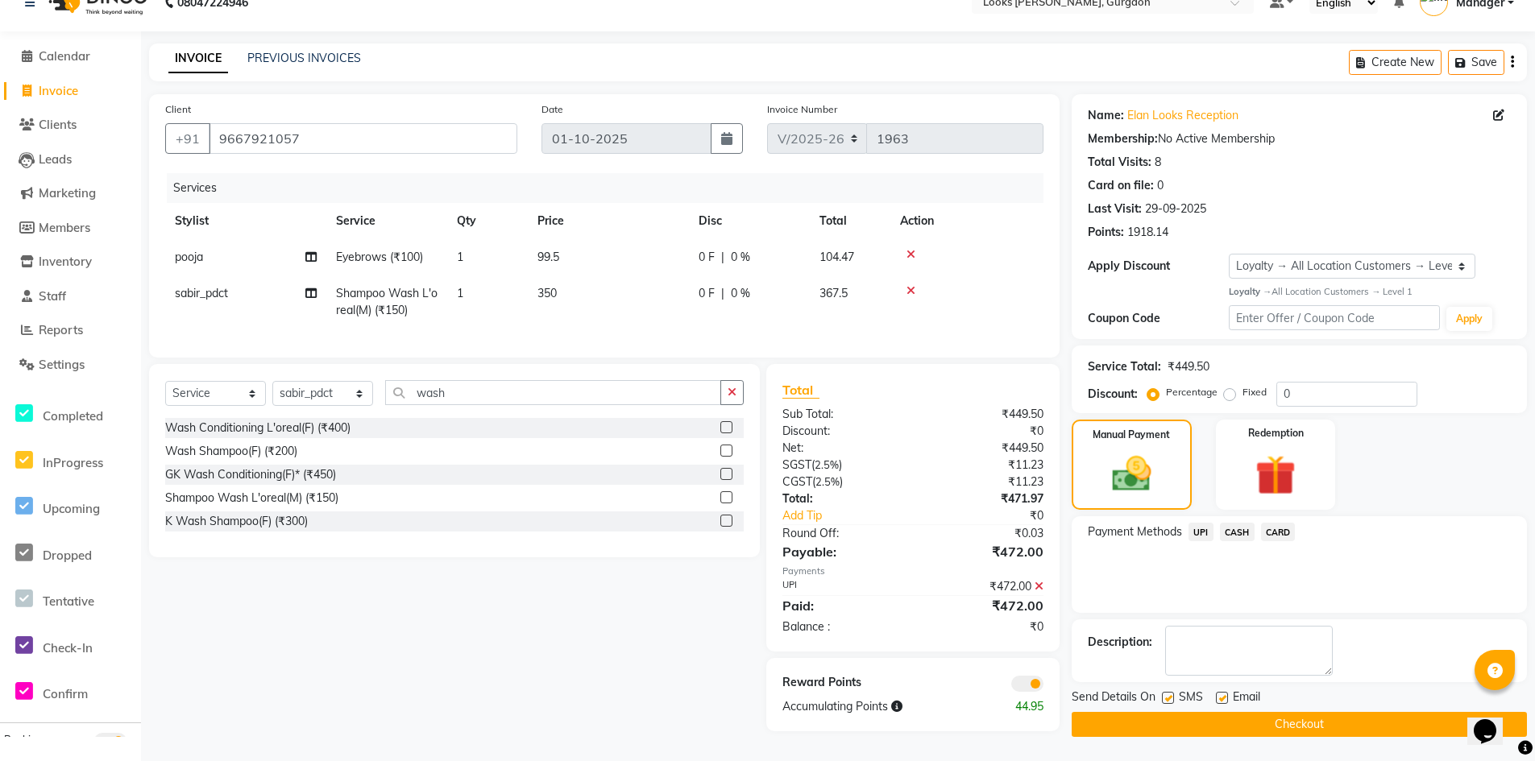
click at [1226, 715] on button "Checkout" at bounding box center [1298, 724] width 455 height 25
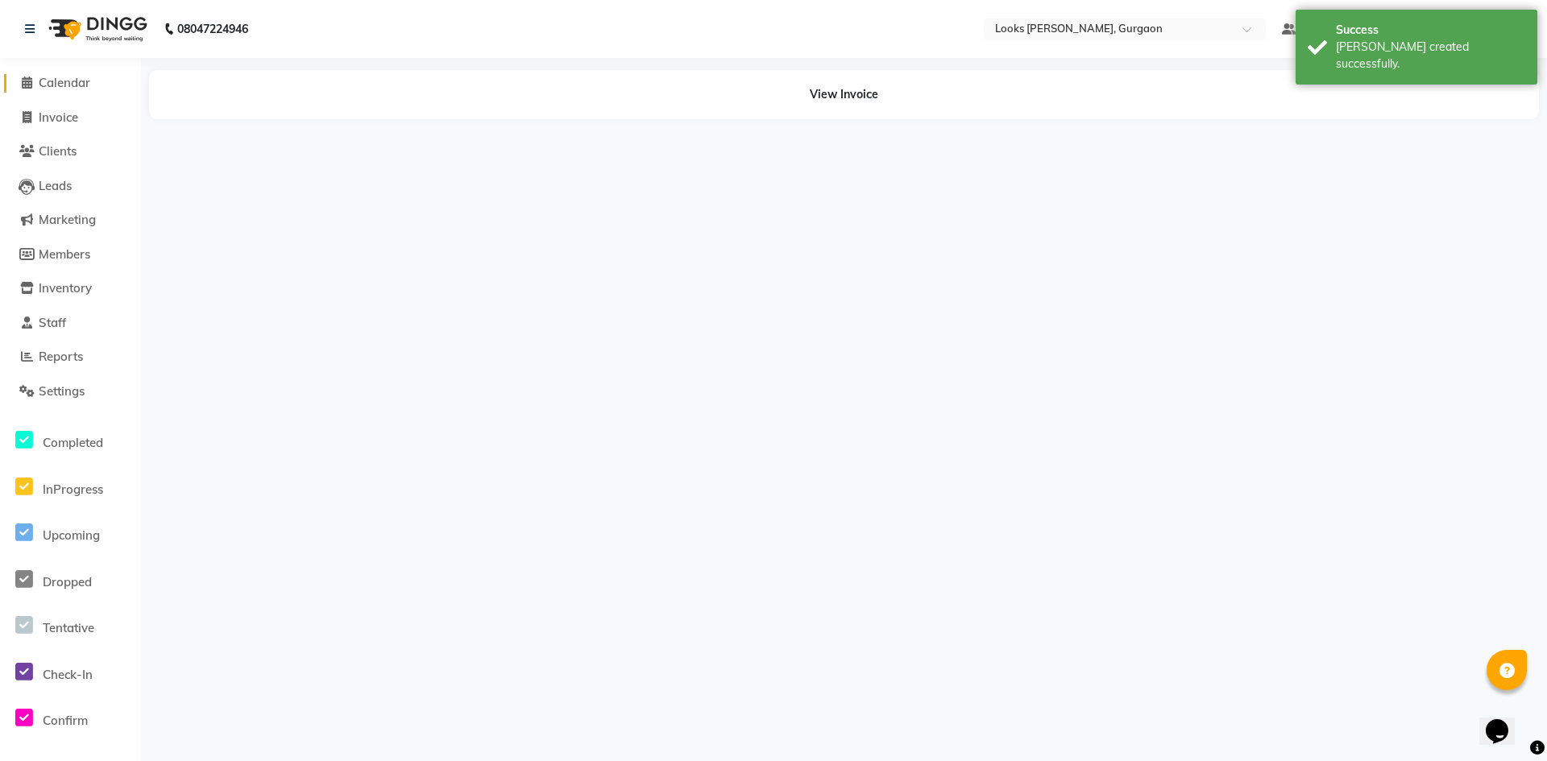
click at [68, 81] on span "Calendar" at bounding box center [65, 82] width 52 height 15
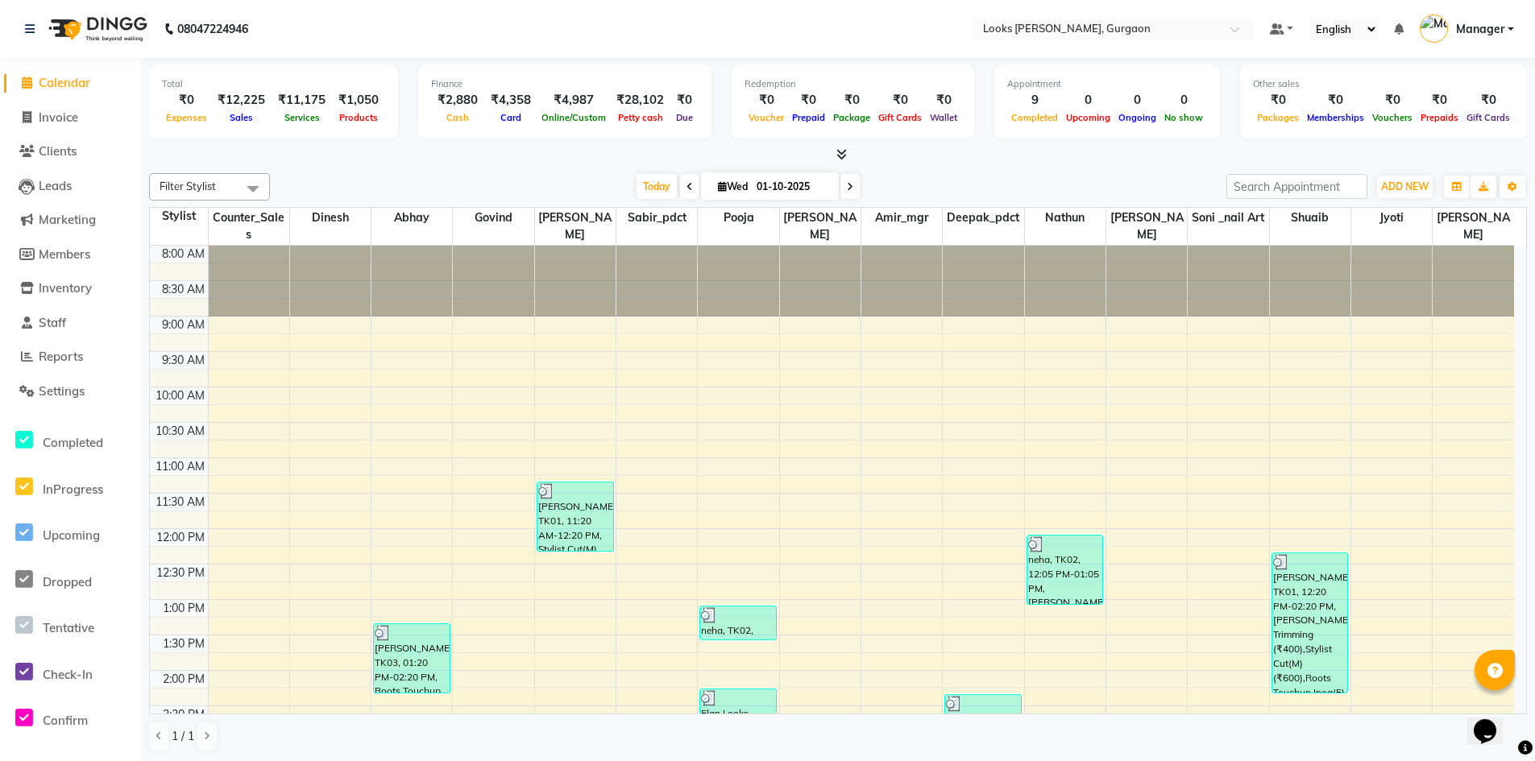
click at [1127, 158] on div at bounding box center [838, 155] width 1378 height 17
click at [62, 114] on span "Invoice" at bounding box center [58, 117] width 39 height 15
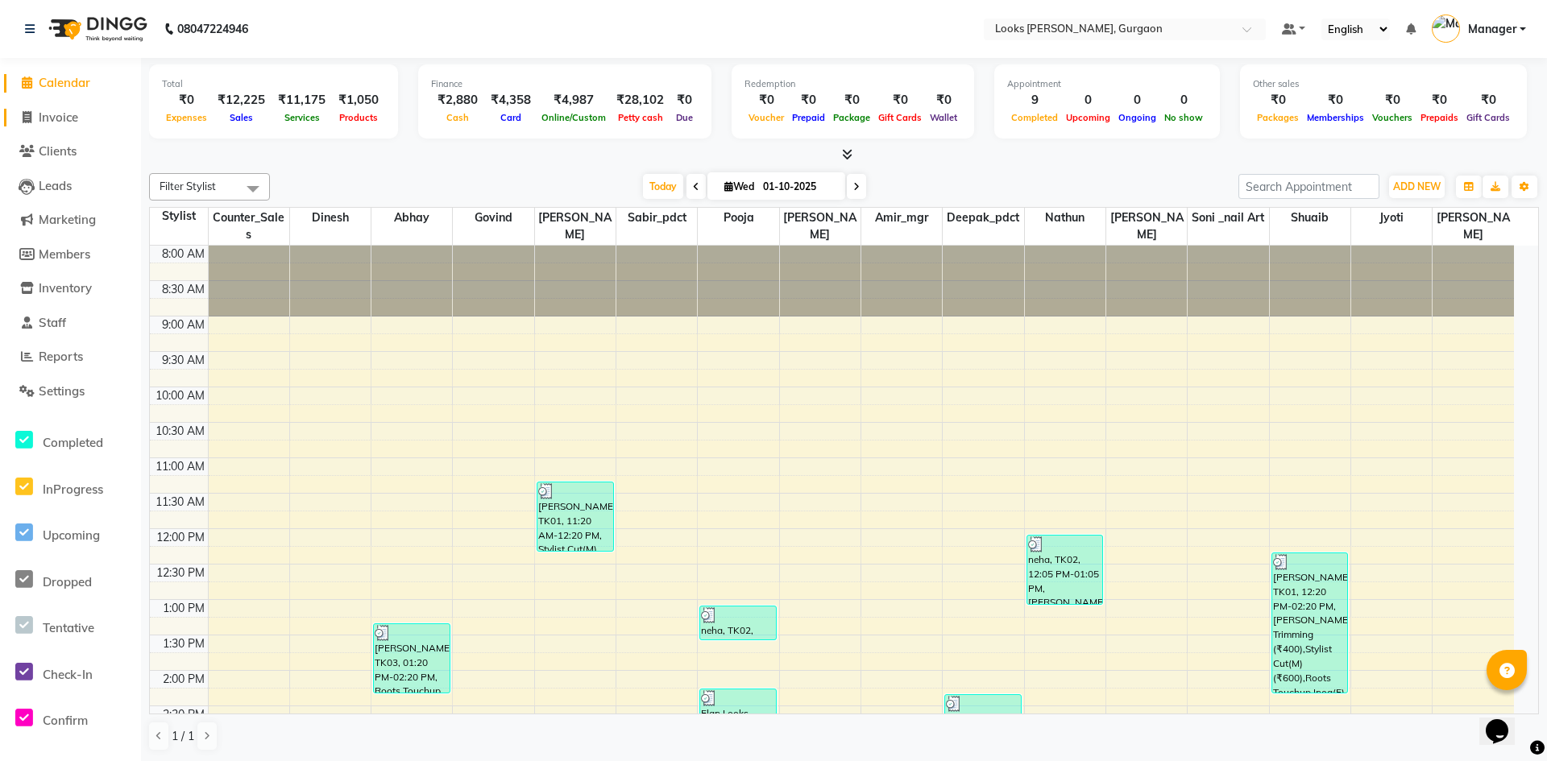
select select "8452"
select select "service"
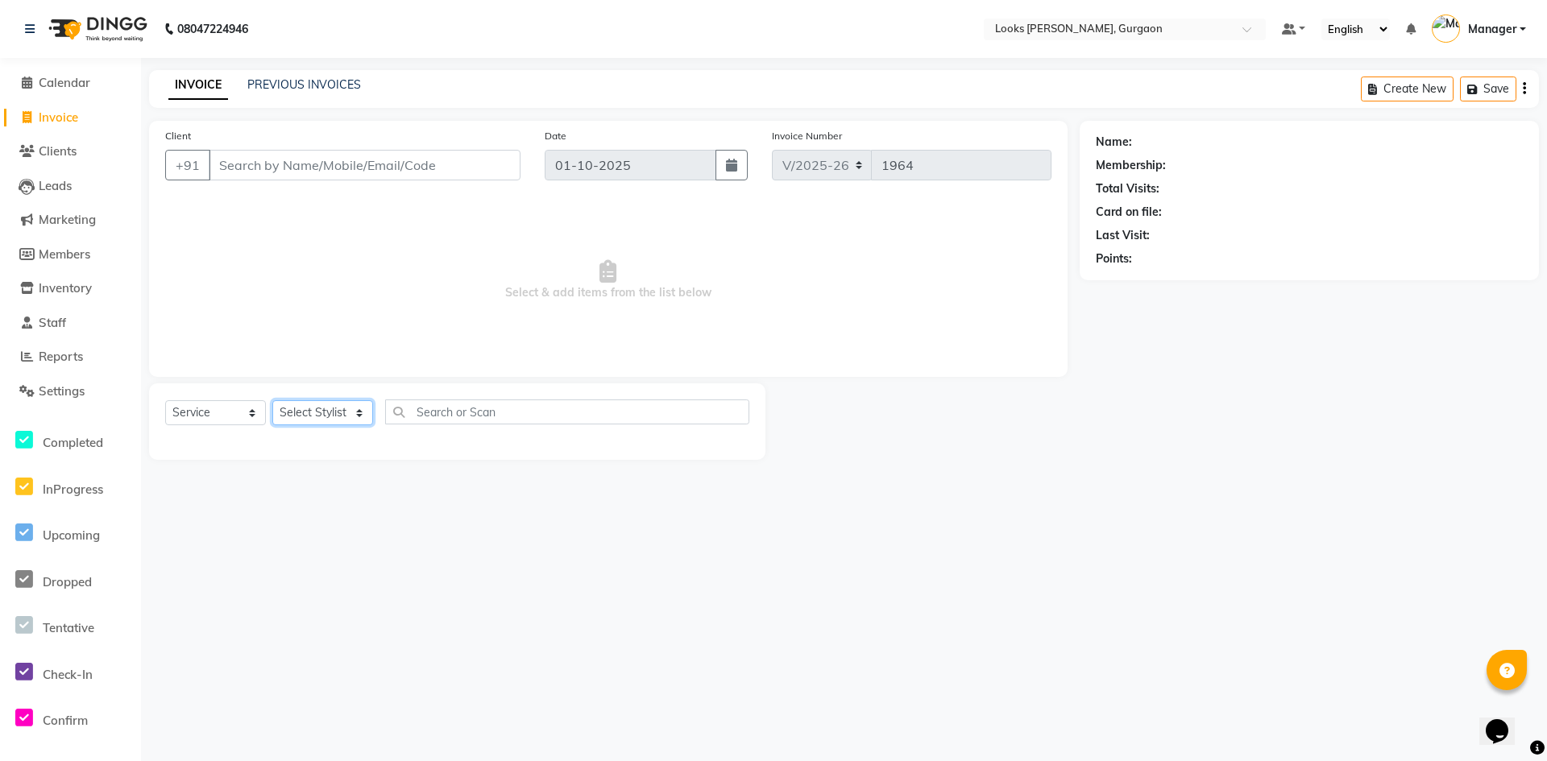
click at [355, 415] on select "Select Stylist" at bounding box center [322, 412] width 101 height 25
click at [326, 437] on div at bounding box center [457, 440] width 584 height 6
click at [326, 412] on select "Select Stylist [PERSON_NAME] abhay [PERSON_NAME] [PERSON_NAME] Counter_Sales De…" at bounding box center [322, 412] width 101 height 25
select select "82372"
click at [272, 400] on select "Select Stylist [PERSON_NAME] abhay [PERSON_NAME] [PERSON_NAME] Counter_Sales De…" at bounding box center [322, 412] width 101 height 25
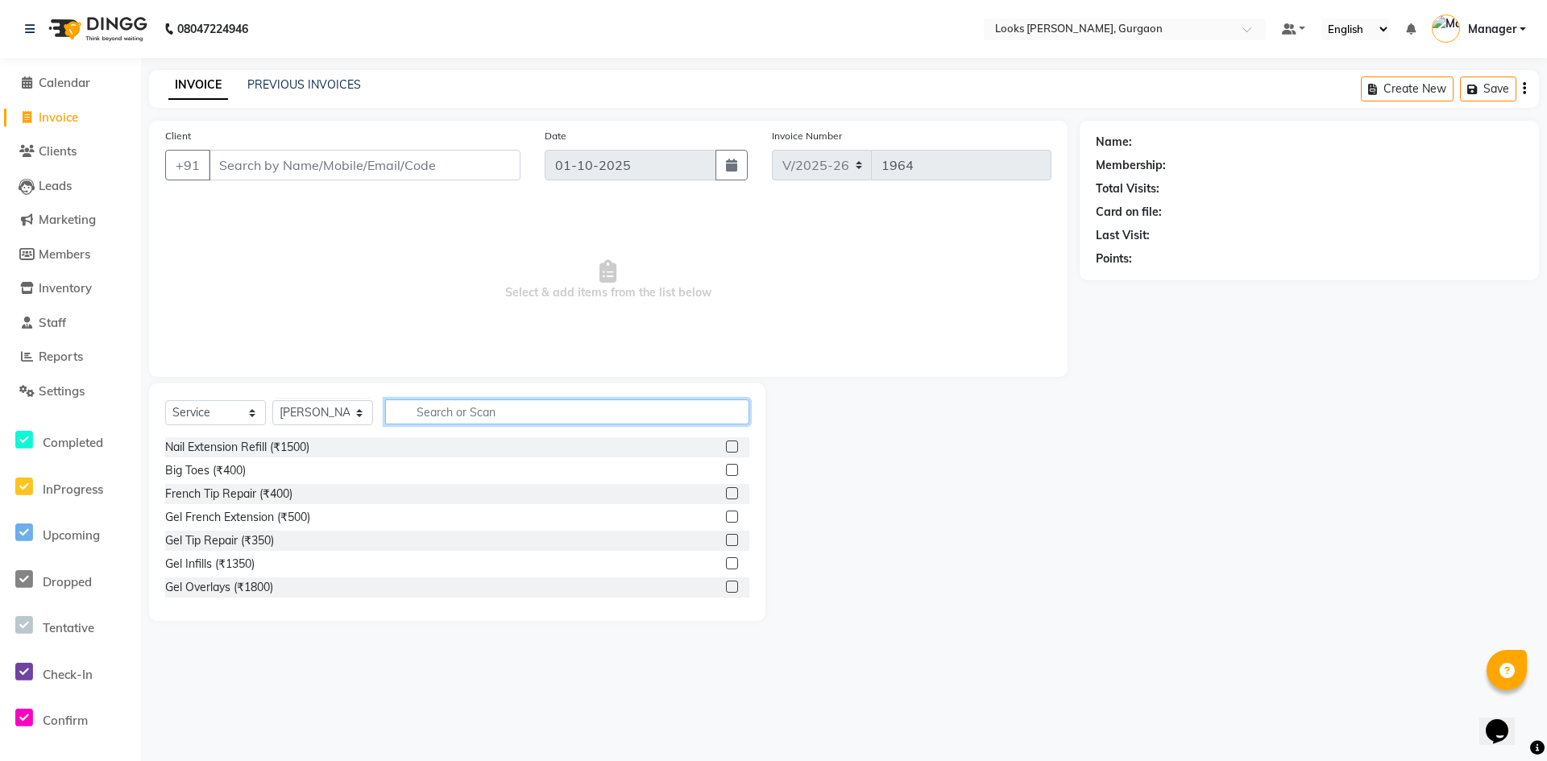
click at [462, 413] on input "text" at bounding box center [567, 412] width 364 height 25
type input "cut"
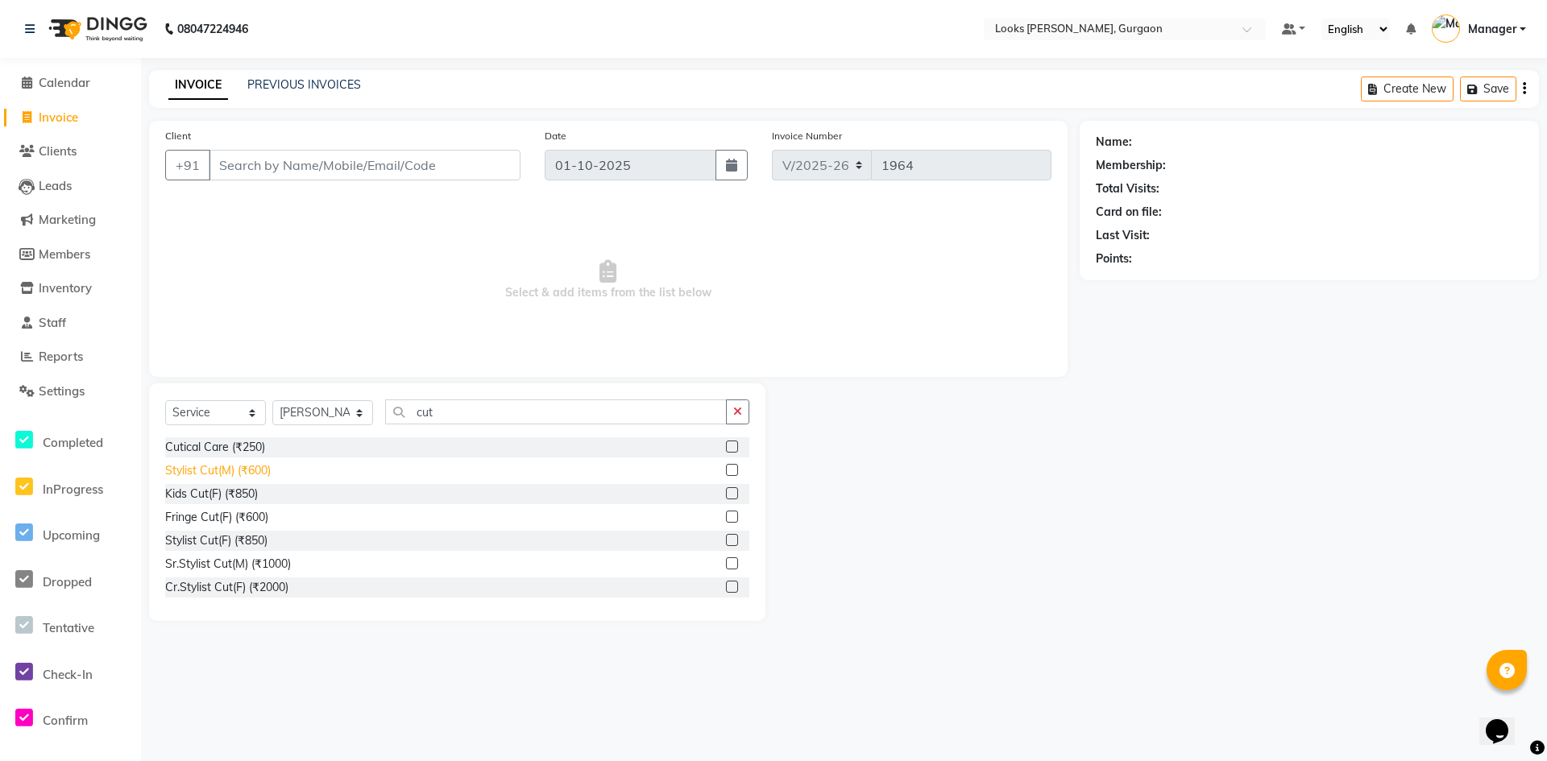
click at [229, 470] on div "Stylist Cut(M) (₹600)" at bounding box center [218, 470] width 106 height 17
checkbox input "false"
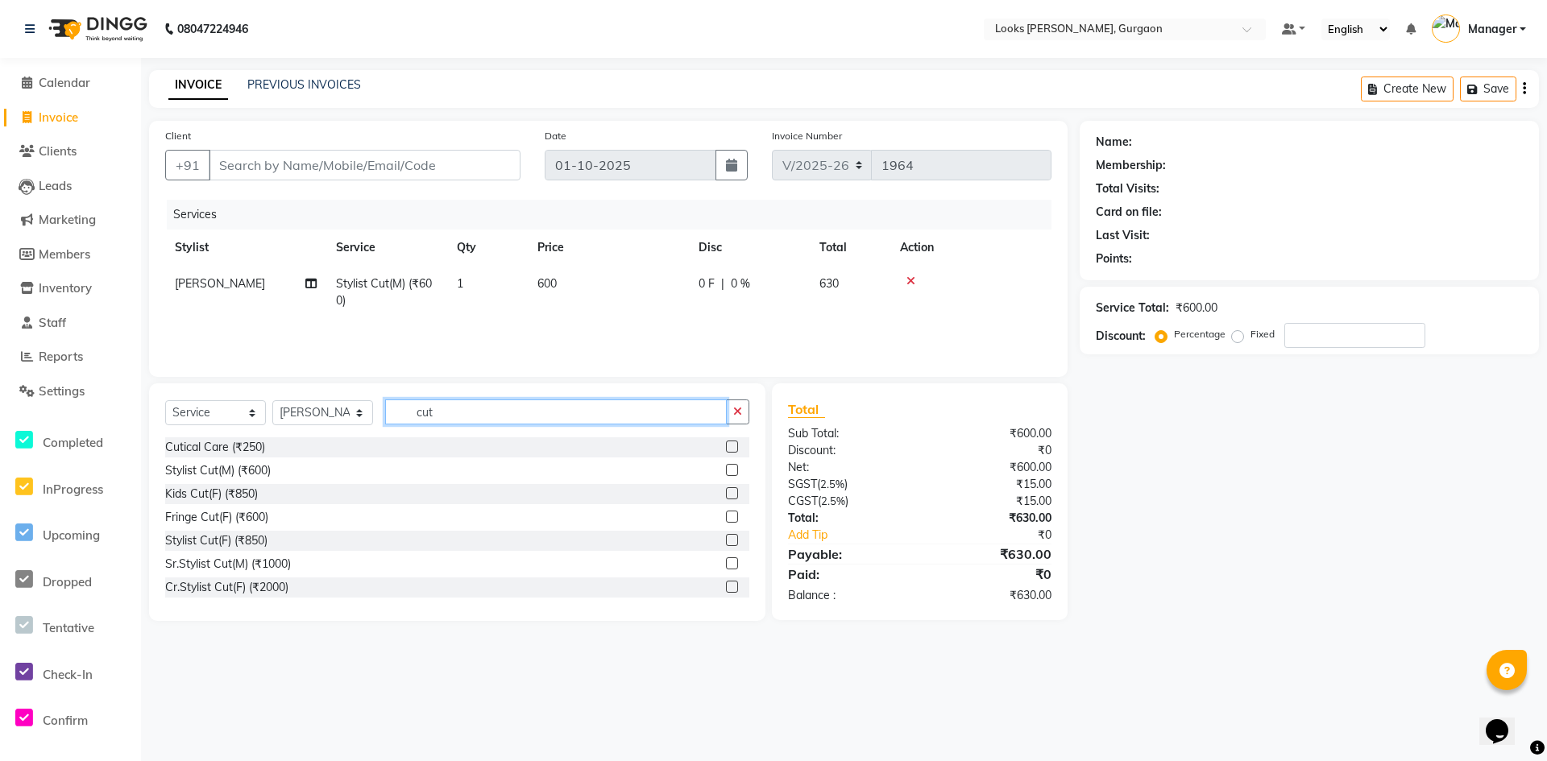
drag, startPoint x: 498, startPoint y: 412, endPoint x: 384, endPoint y: 410, distance: 113.6
click at [385, 410] on input "cut" at bounding box center [556, 412] width 342 height 25
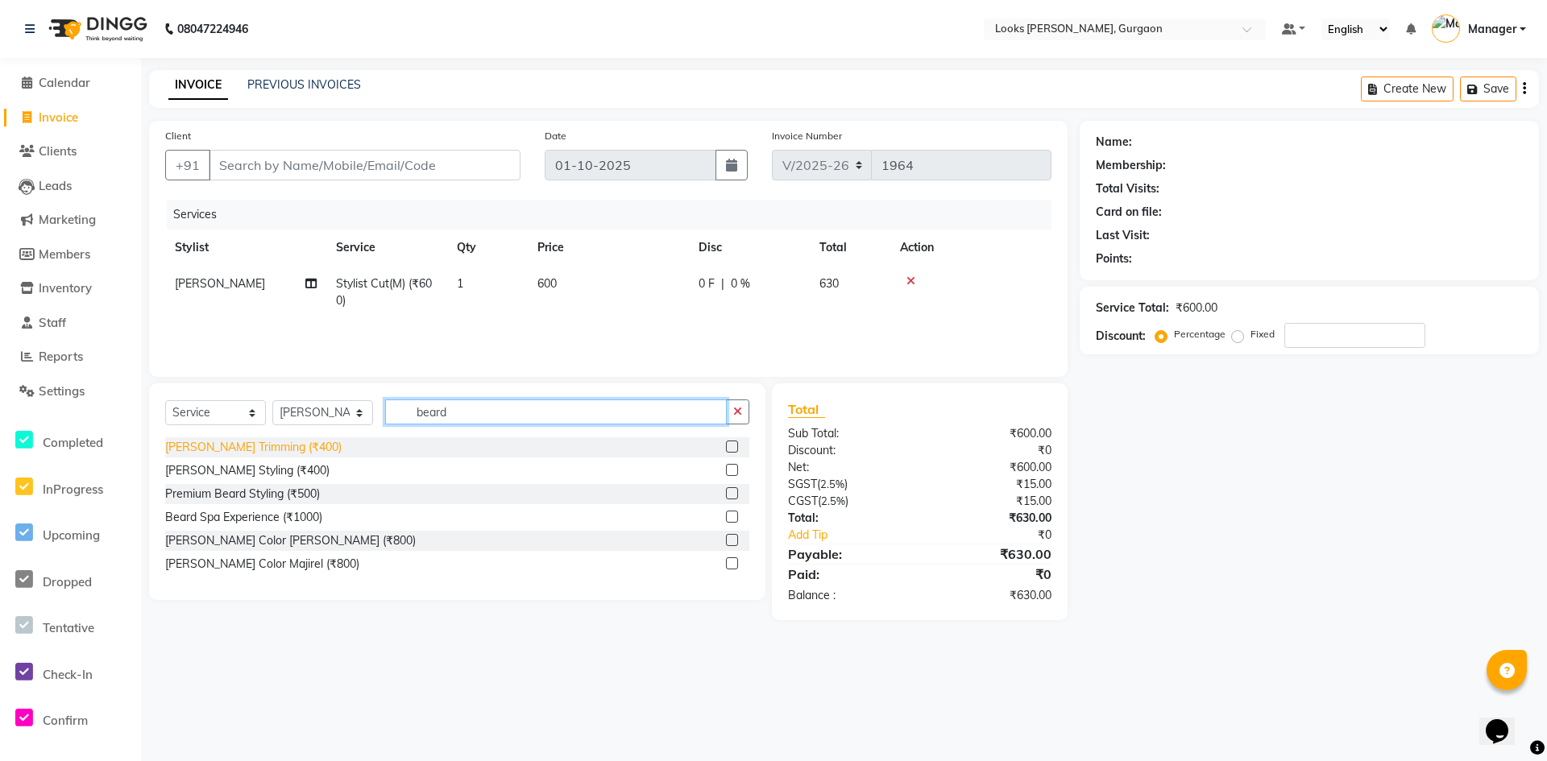
type input "beard"
click at [235, 449] on div "[PERSON_NAME] Trimming (₹400)" at bounding box center [253, 447] width 176 height 17
checkbox input "false"
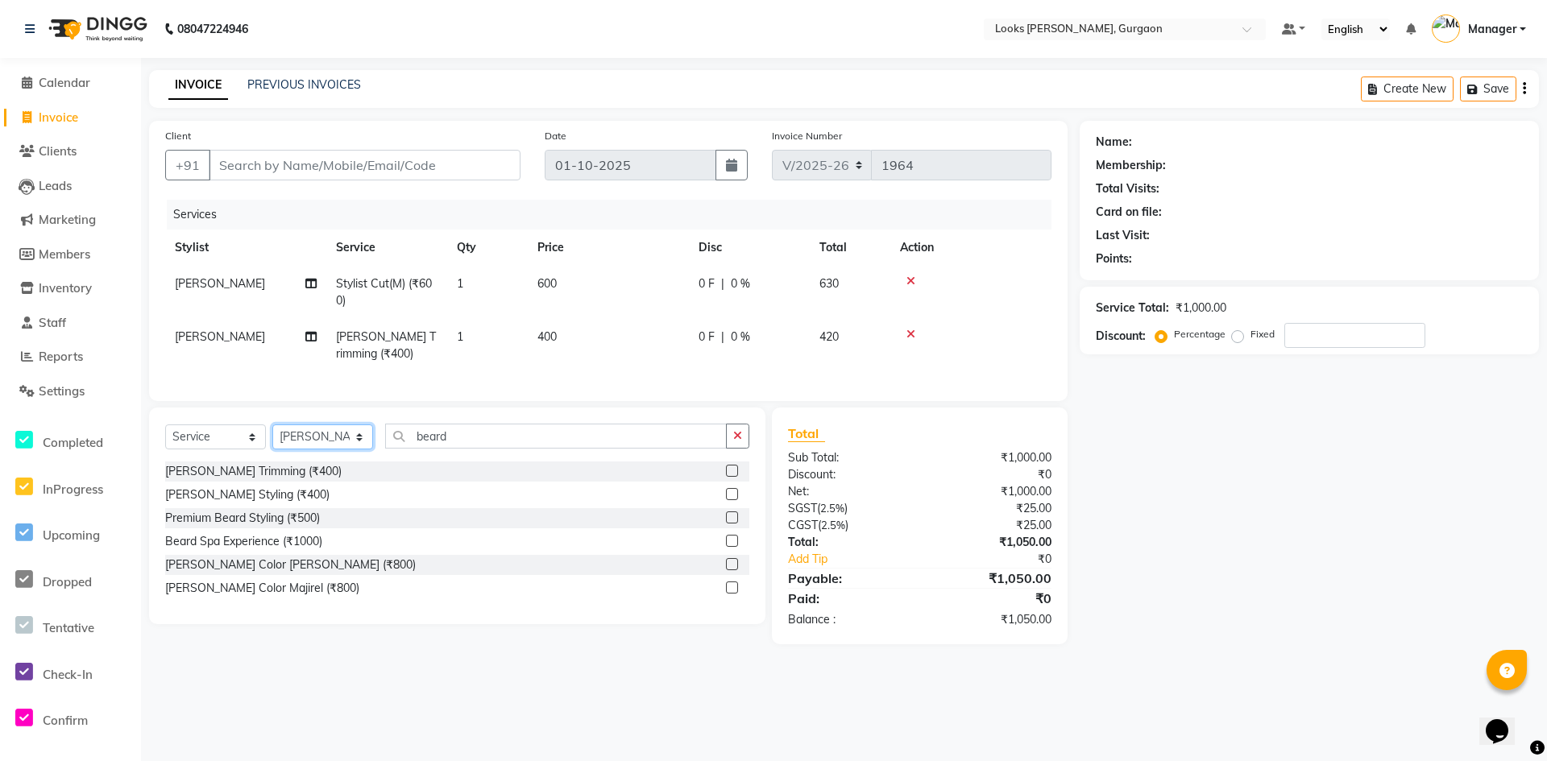
click at [354, 450] on select "Select Stylist [PERSON_NAME] abhay [PERSON_NAME] [PERSON_NAME] Counter_Sales De…" at bounding box center [322, 437] width 101 height 25
select select "84462"
click at [272, 437] on select "Select Stylist [PERSON_NAME] abhay [PERSON_NAME] [PERSON_NAME] Counter_Sales De…" at bounding box center [322, 437] width 101 height 25
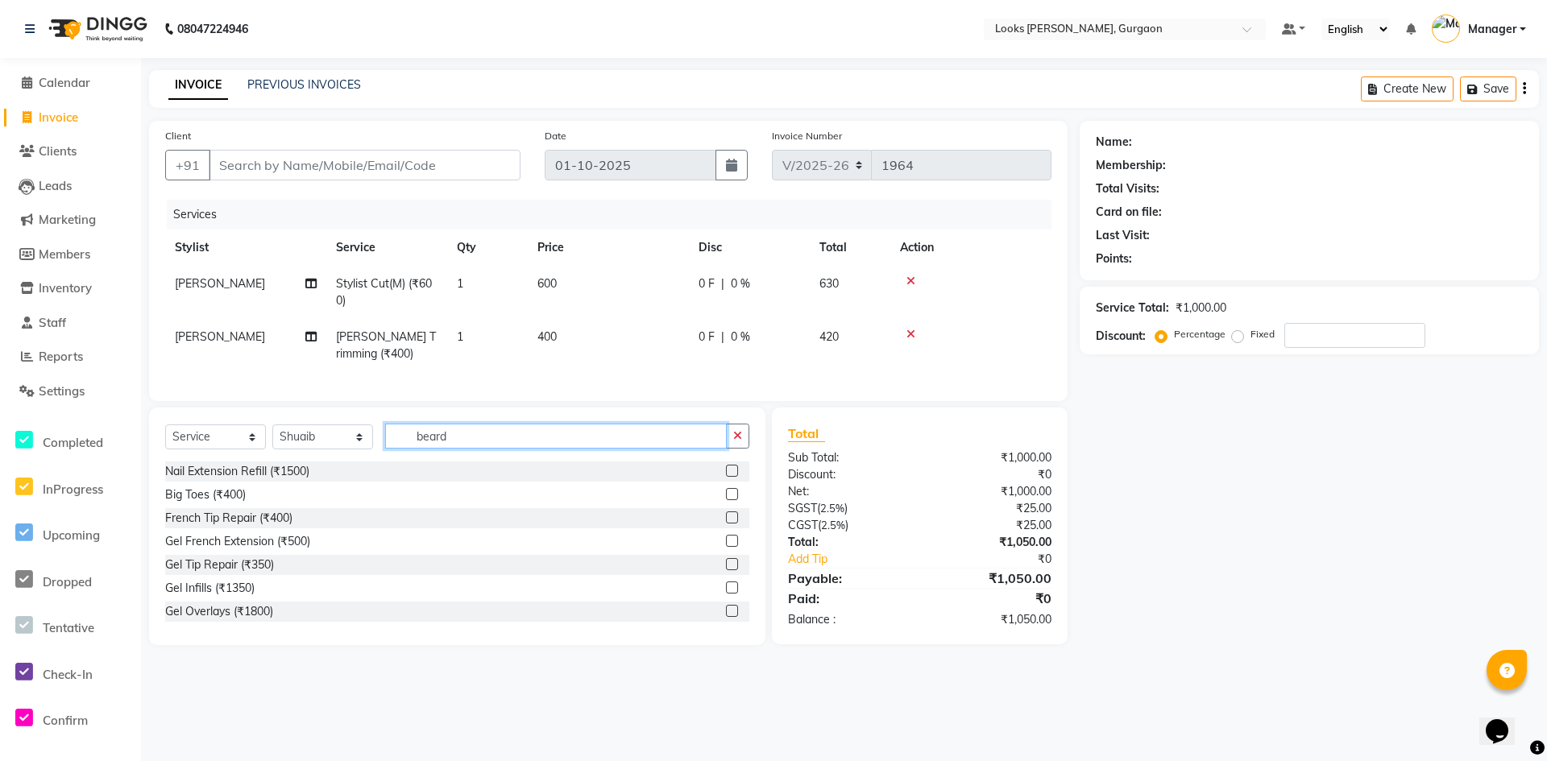
drag, startPoint x: 471, startPoint y: 445, endPoint x: 352, endPoint y: 454, distance: 119.6
click at [356, 454] on div "Select Service Product Membership Package Voucher Prepaid Gift Card Select Styl…" at bounding box center [457, 443] width 584 height 38
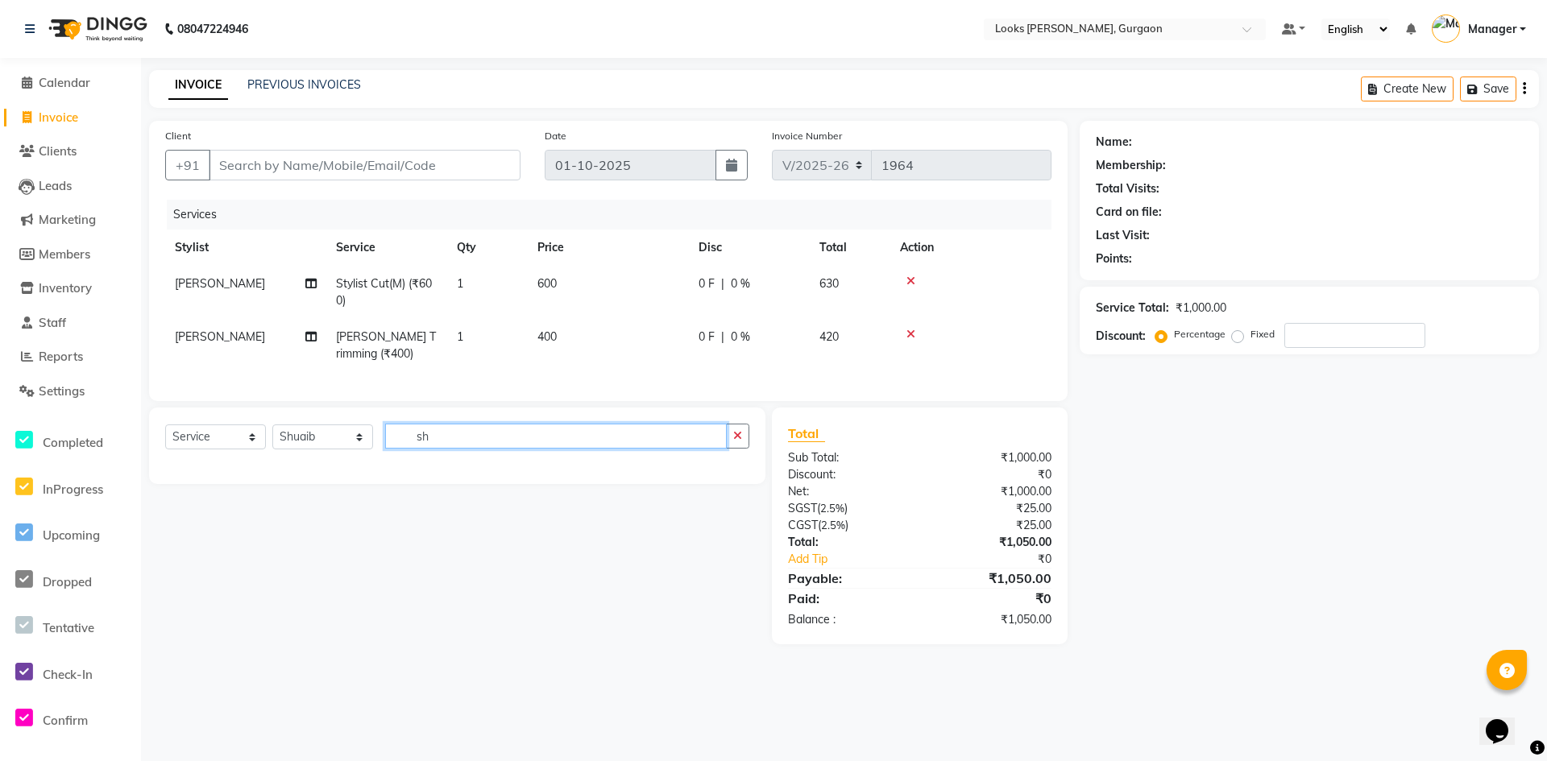
type input "s"
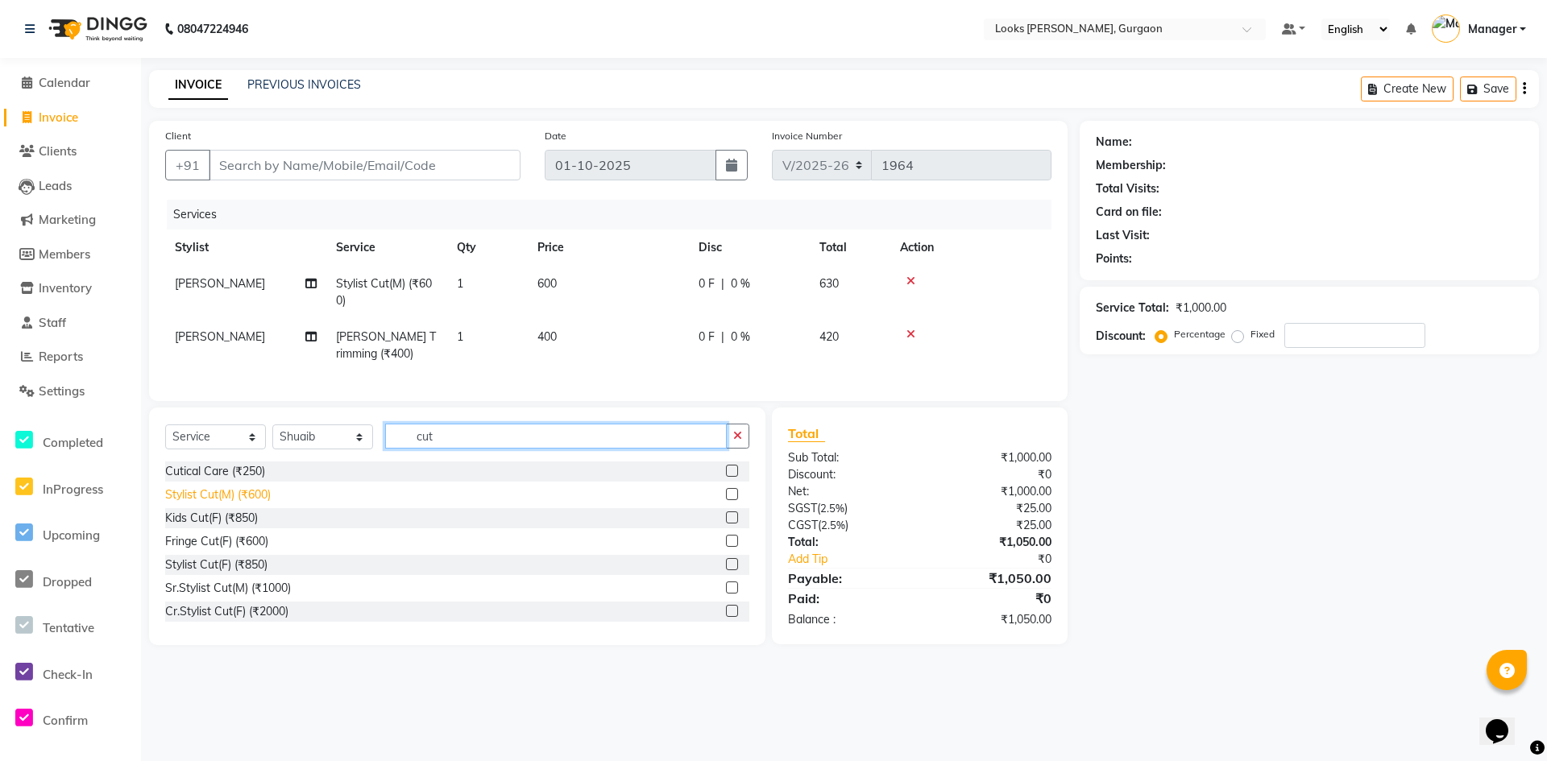
type input "cut"
click at [228, 499] on div "Stylist Cut(M) (₹600)" at bounding box center [218, 495] width 106 height 17
checkbox input "false"
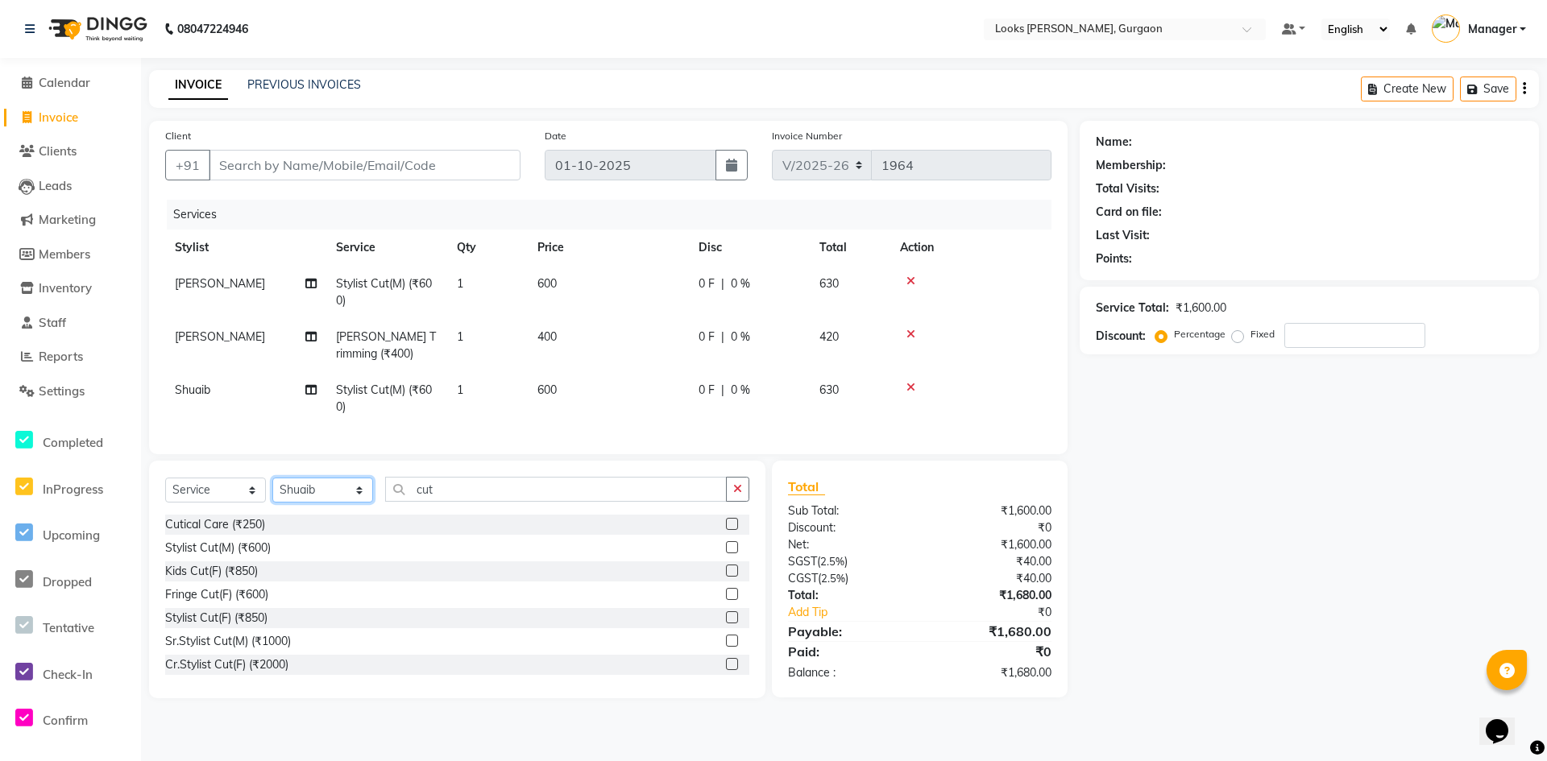
click at [359, 500] on select "Select Stylist [PERSON_NAME] abhay [PERSON_NAME] [PERSON_NAME] Counter_Sales De…" at bounding box center [322, 490] width 101 height 25
select select "82370"
click at [272, 490] on select "Select Stylist [PERSON_NAME] abhay [PERSON_NAME] [PERSON_NAME] Counter_Sales De…" at bounding box center [322, 490] width 101 height 25
drag, startPoint x: 479, startPoint y: 504, endPoint x: 354, endPoint y: 498, distance: 125.8
click at [354, 498] on div "Select Service Product Membership Package Voucher Prepaid Gift Card Select Styl…" at bounding box center [457, 496] width 584 height 38
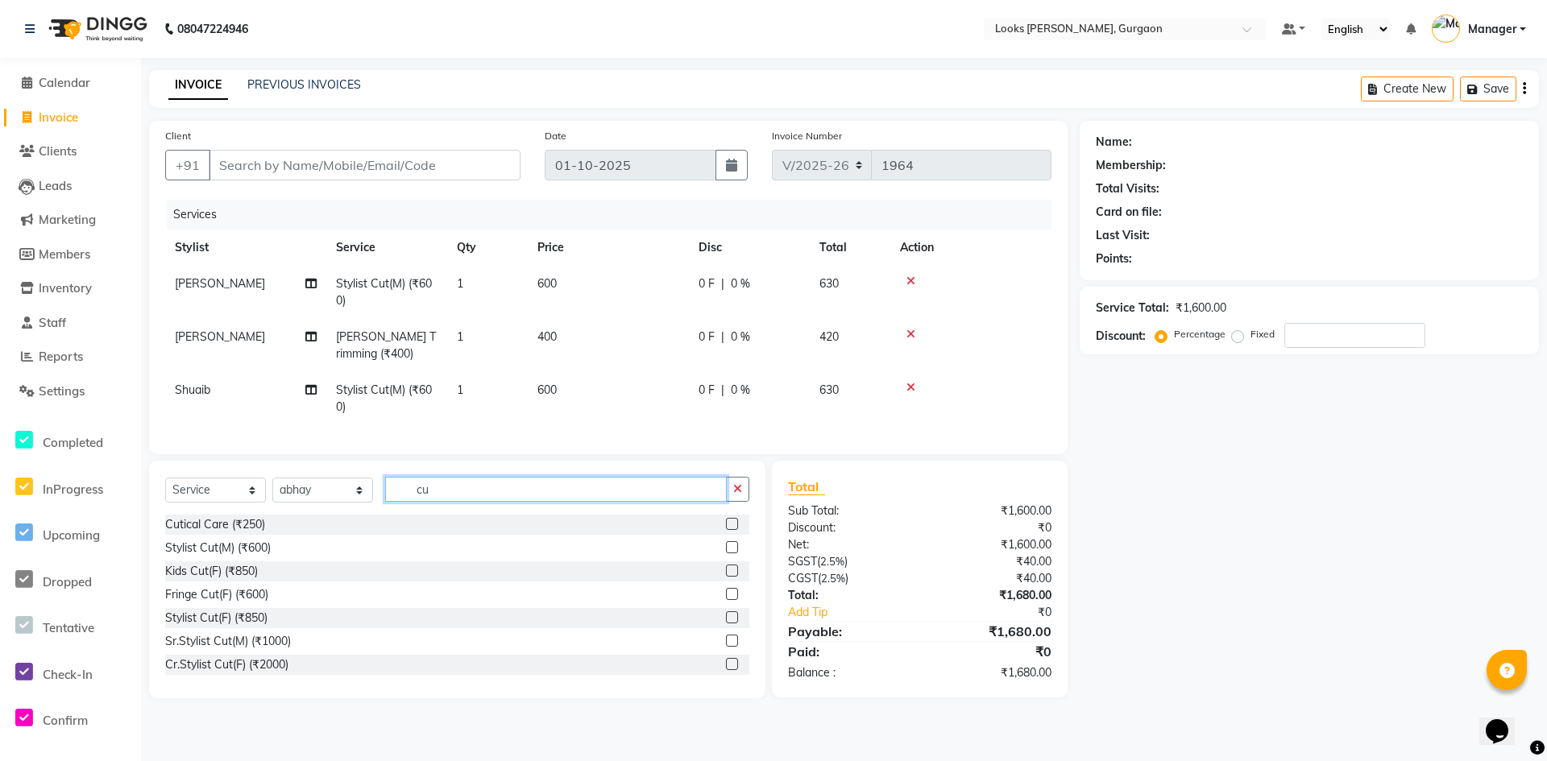
type input "cut"
click at [226, 667] on div "Cr.Stylist Cut(F) (₹2000)" at bounding box center [457, 665] width 584 height 20
click at [225, 673] on div "Cr.Stylist Cut(F) (₹2000)" at bounding box center [226, 665] width 123 height 17
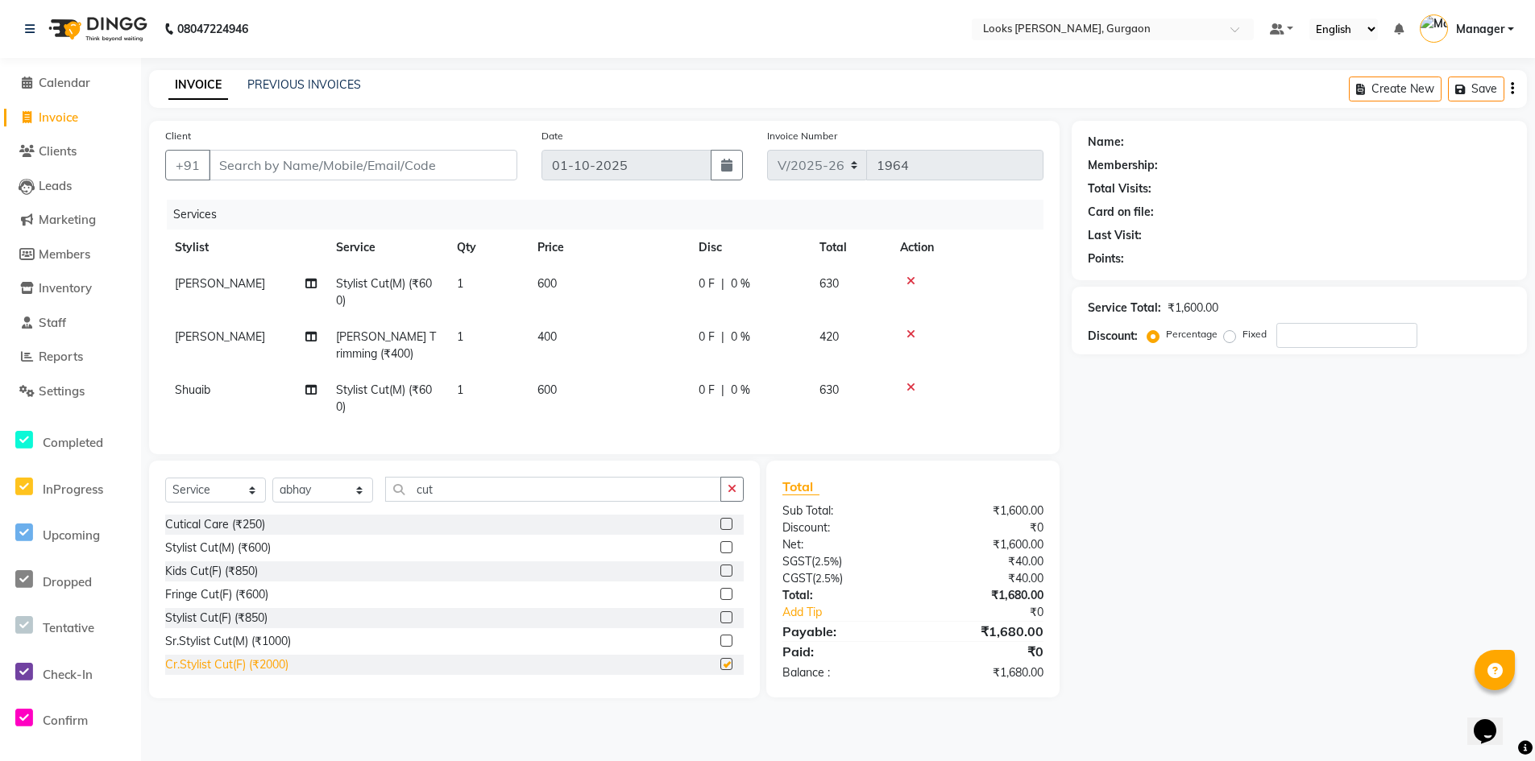
checkbox input "false"
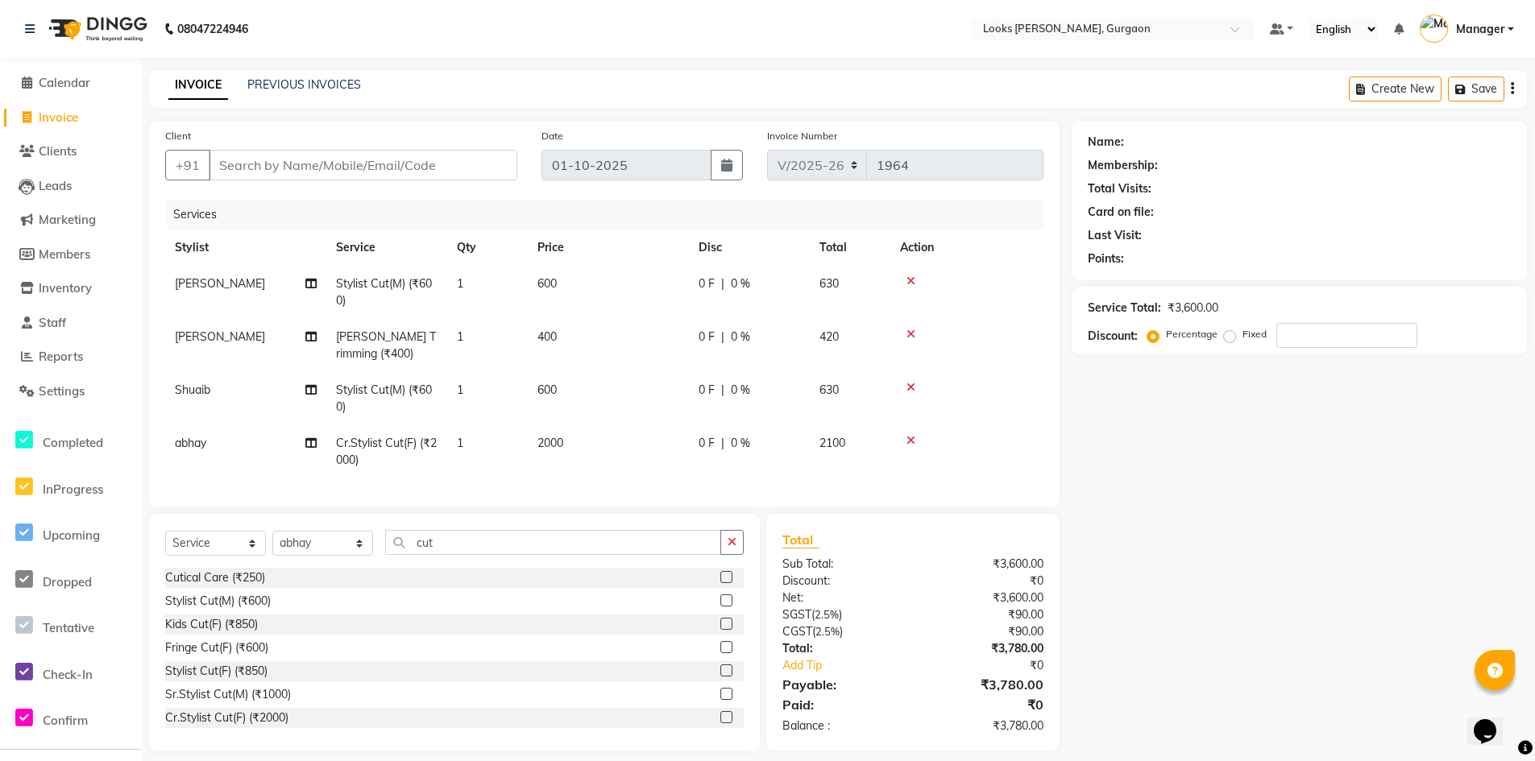
scroll to position [27, 0]
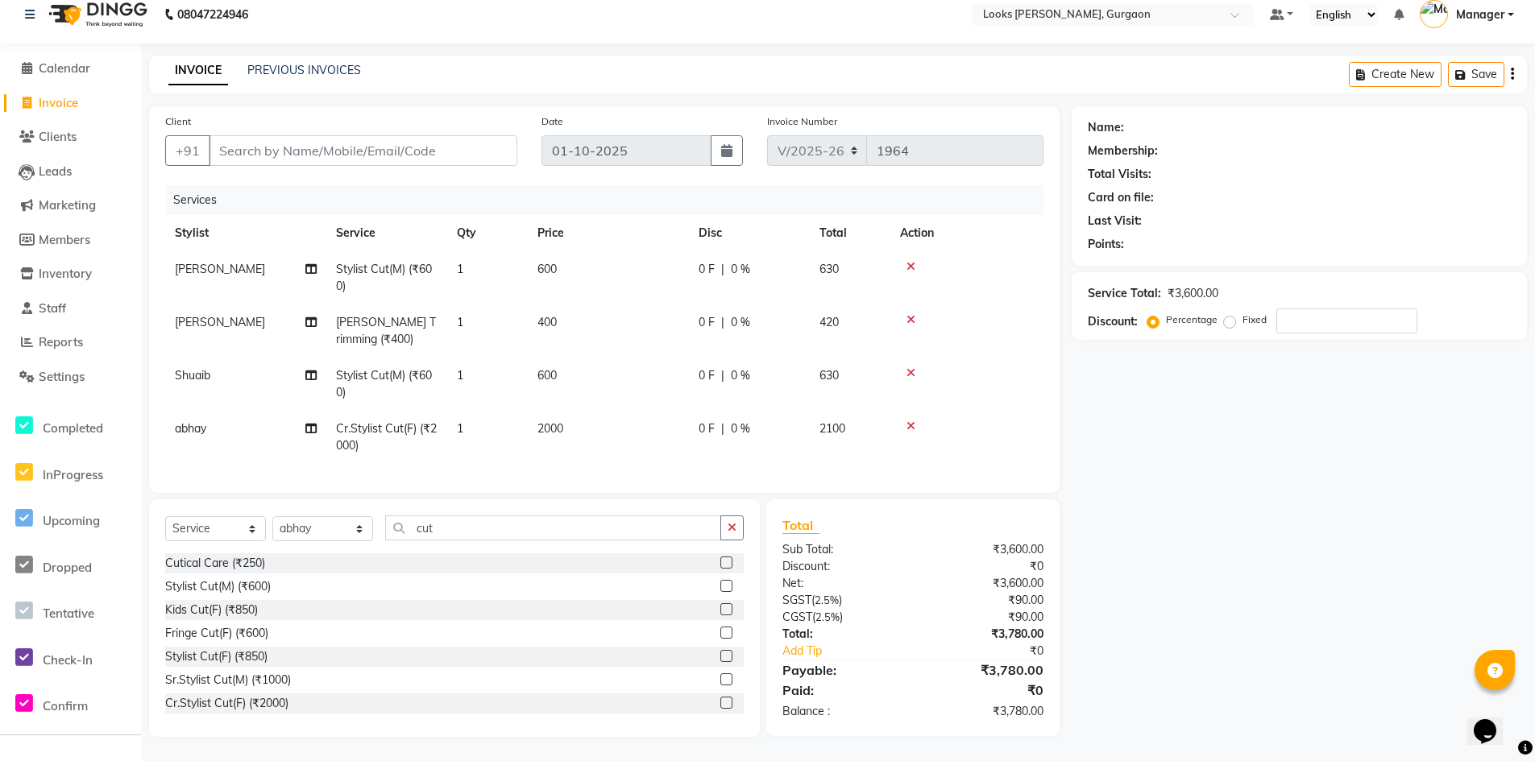
click at [566, 411] on td "2000" at bounding box center [608, 437] width 161 height 53
select select "82370"
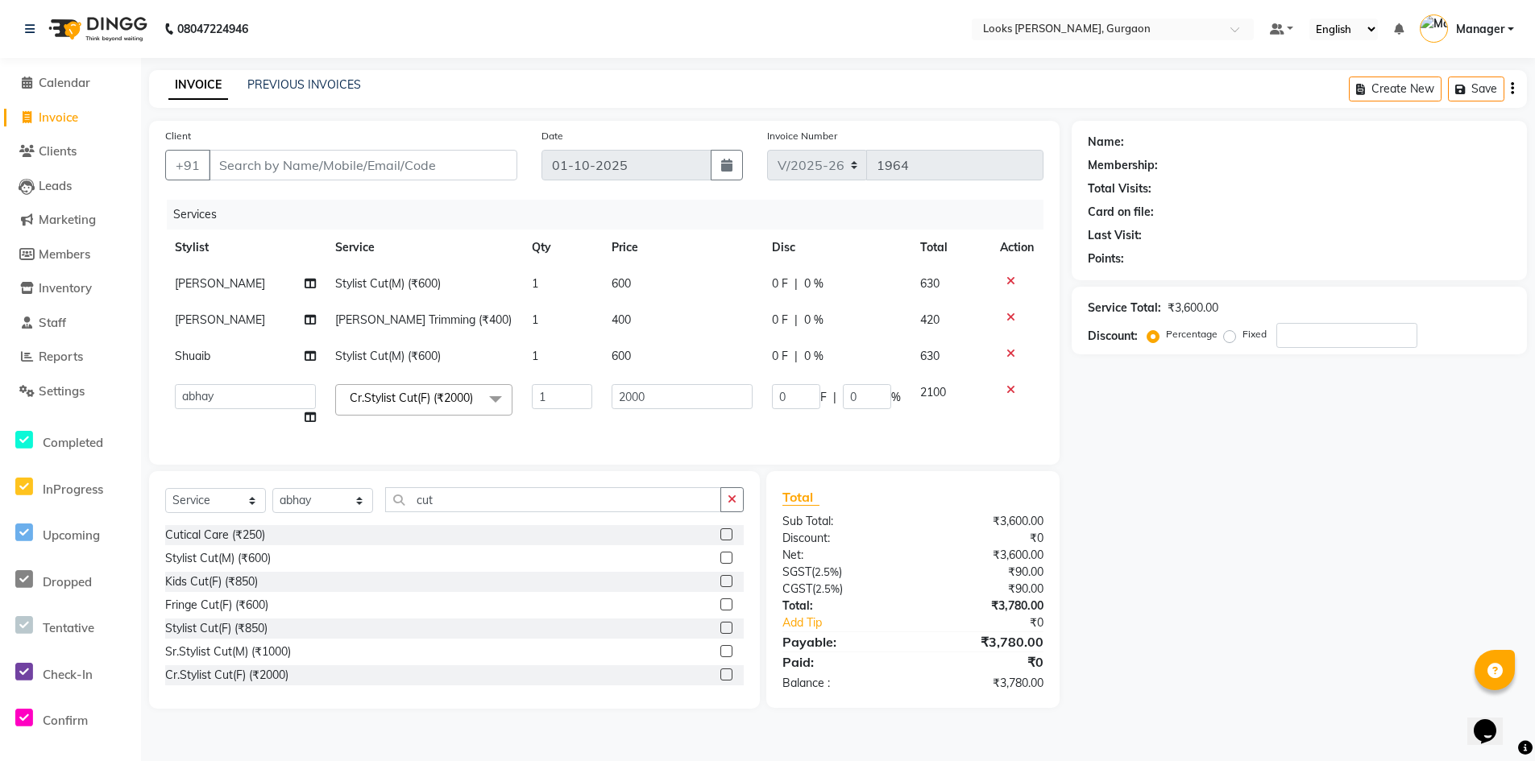
scroll to position [0, 0]
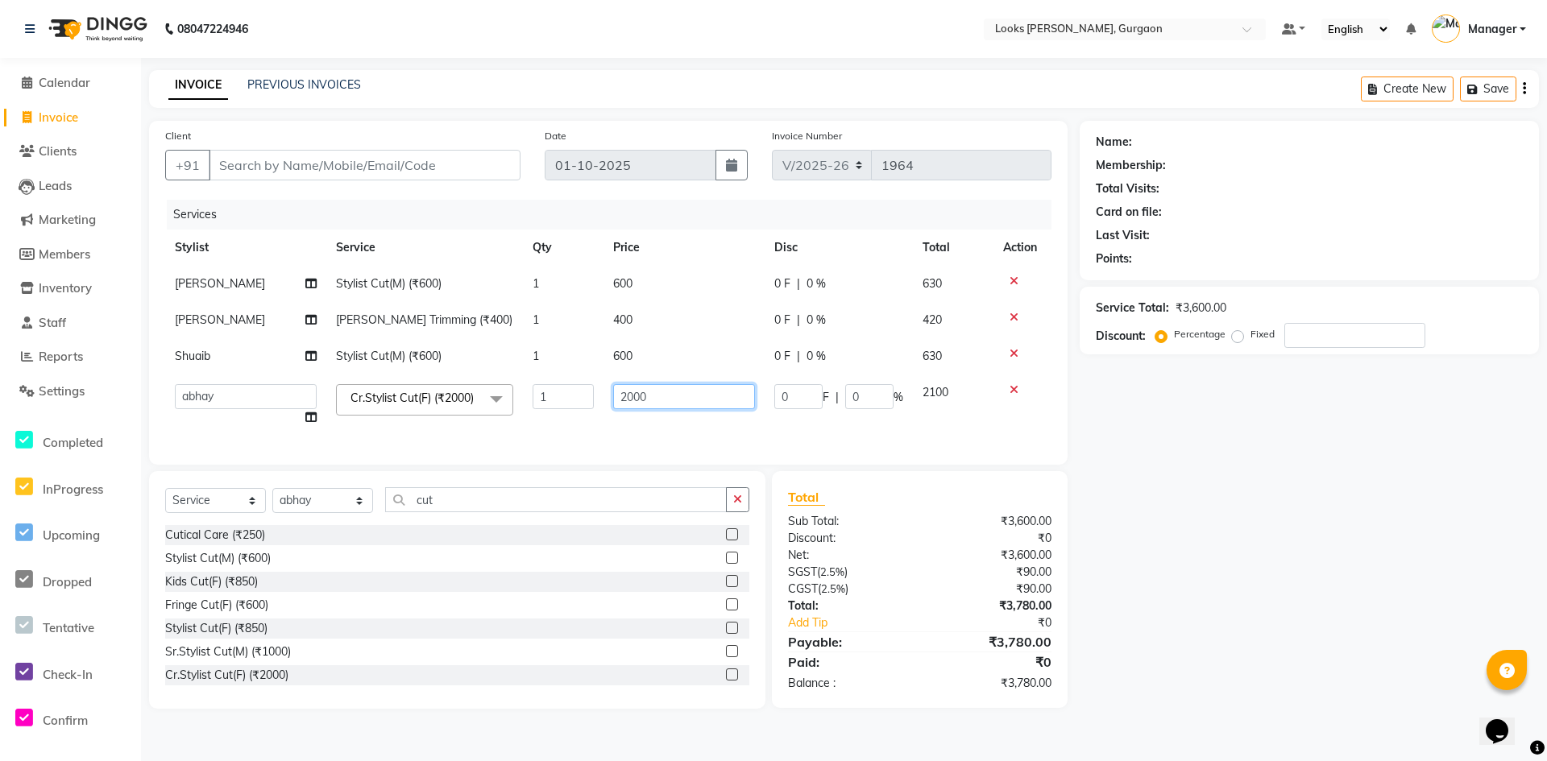
drag, startPoint x: 679, startPoint y: 389, endPoint x: 597, endPoint y: 398, distance: 82.6
click at [597, 398] on tr "[PERSON_NAME] [PERSON_NAME] Counter_Sales Deepak_pdct [PERSON_NAME] Manager Nat…" at bounding box center [608, 405] width 886 height 61
type input "1500"
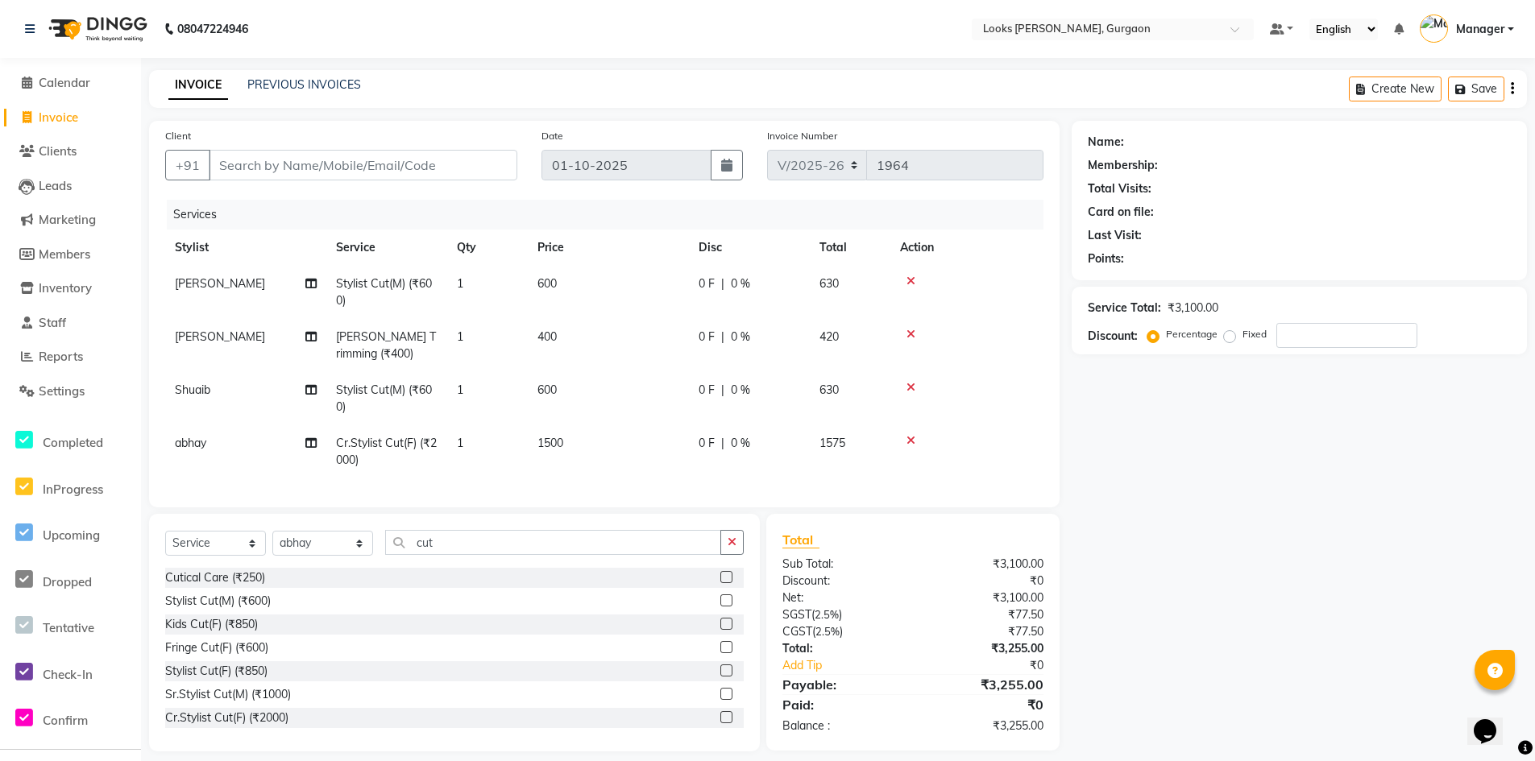
click at [1142, 470] on div "Name: Membership: Total Visits: Card on file: Last Visit: Points: Service Total…" at bounding box center [1304, 436] width 467 height 631
click at [247, 556] on select "Select Service Product Membership Package Voucher Prepaid Gift Card" at bounding box center [215, 543] width 101 height 25
select select "product"
click at [165, 543] on select "Select Service Product Membership Package Voucher Prepaid Gift Card" at bounding box center [215, 543] width 101 height 25
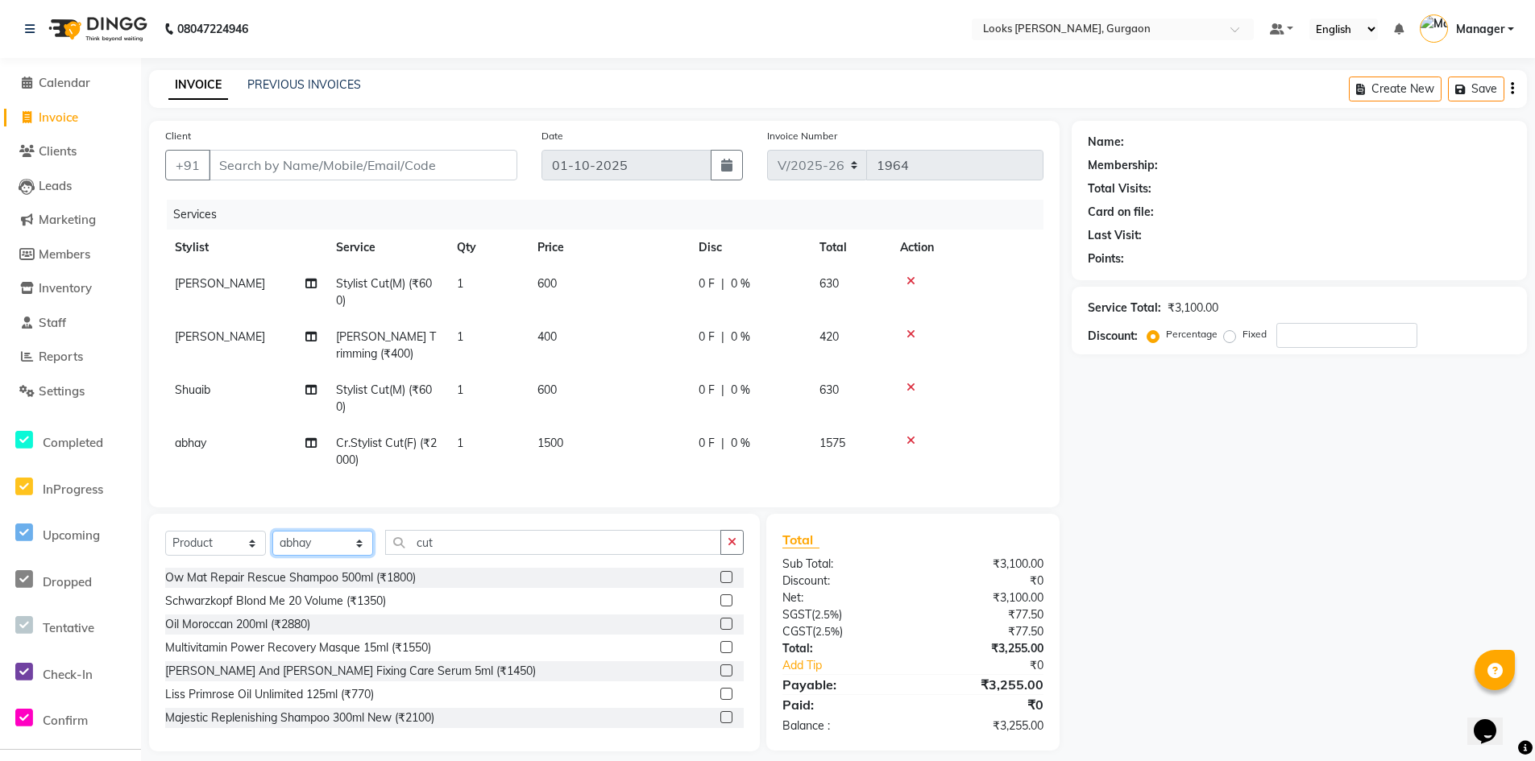
click at [342, 554] on select "Select Stylist [PERSON_NAME] abhay [PERSON_NAME] [PERSON_NAME] Counter_Sales De…" at bounding box center [322, 543] width 101 height 25
select select "82372"
click at [272, 543] on select "Select Stylist [PERSON_NAME] abhay [PERSON_NAME] [PERSON_NAME] Counter_Sales De…" at bounding box center [322, 543] width 101 height 25
drag, startPoint x: 462, startPoint y: 561, endPoint x: 428, endPoint y: 567, distance: 35.2
click at [428, 567] on div "Select Service Product Membership Package Voucher Prepaid Gift Card Select Styl…" at bounding box center [454, 549] width 578 height 38
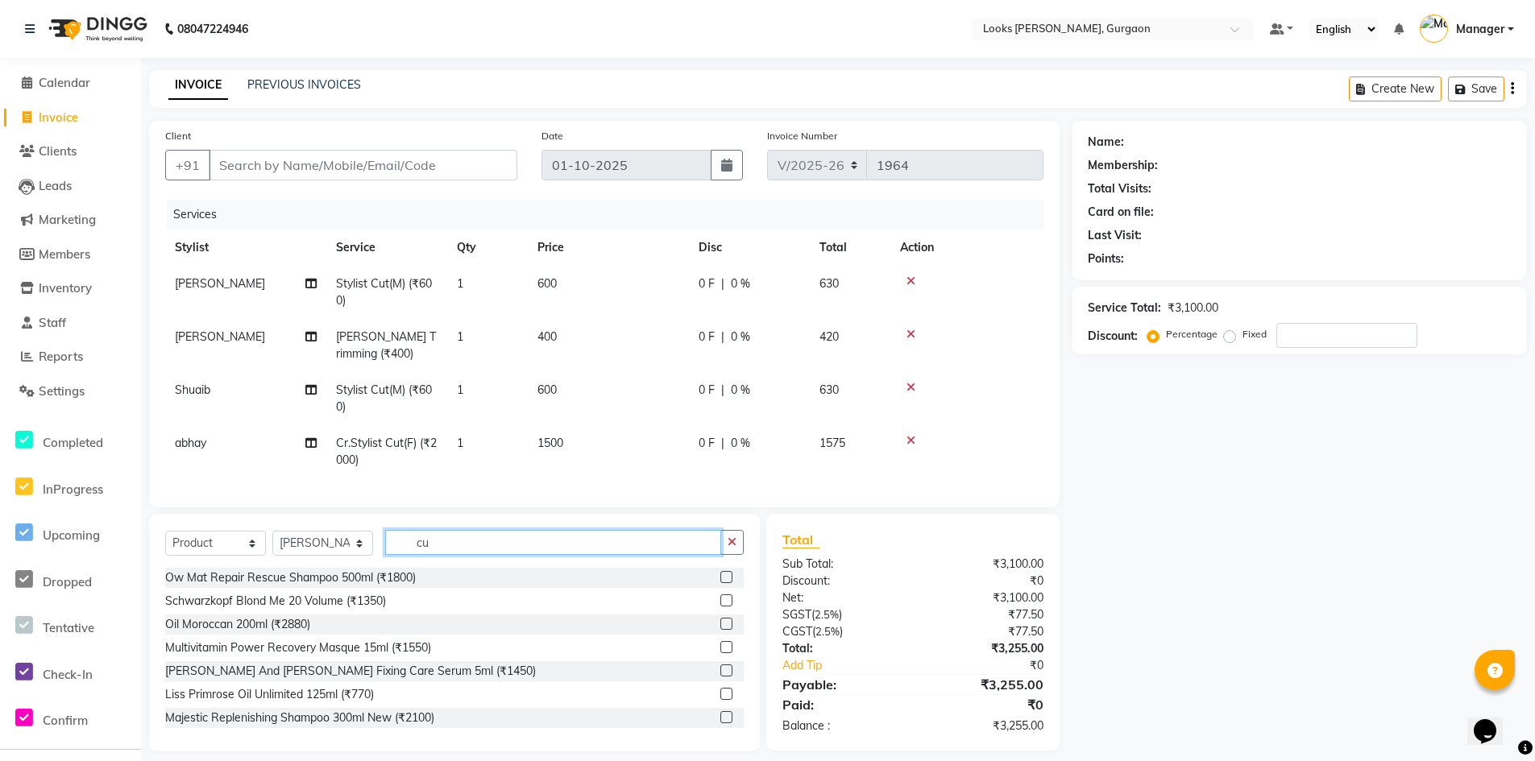
type input "c"
type input "8901526509225"
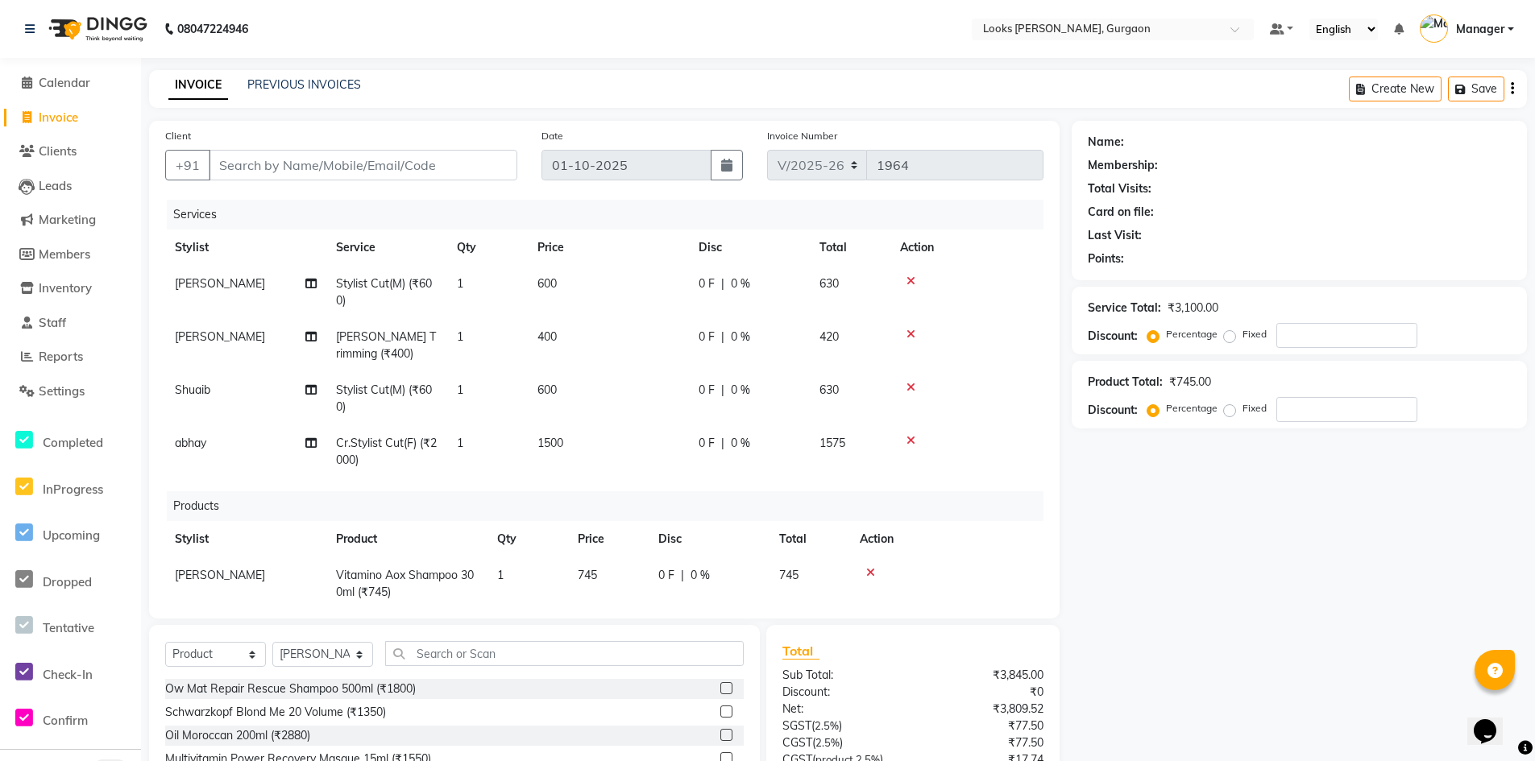
click at [606, 578] on td "745" at bounding box center [608, 583] width 81 height 53
click at [625, 582] on input "745" at bounding box center [608, 579] width 61 height 25
type input "790"
click at [439, 170] on input "Client" at bounding box center [363, 165] width 309 height 31
type input "9"
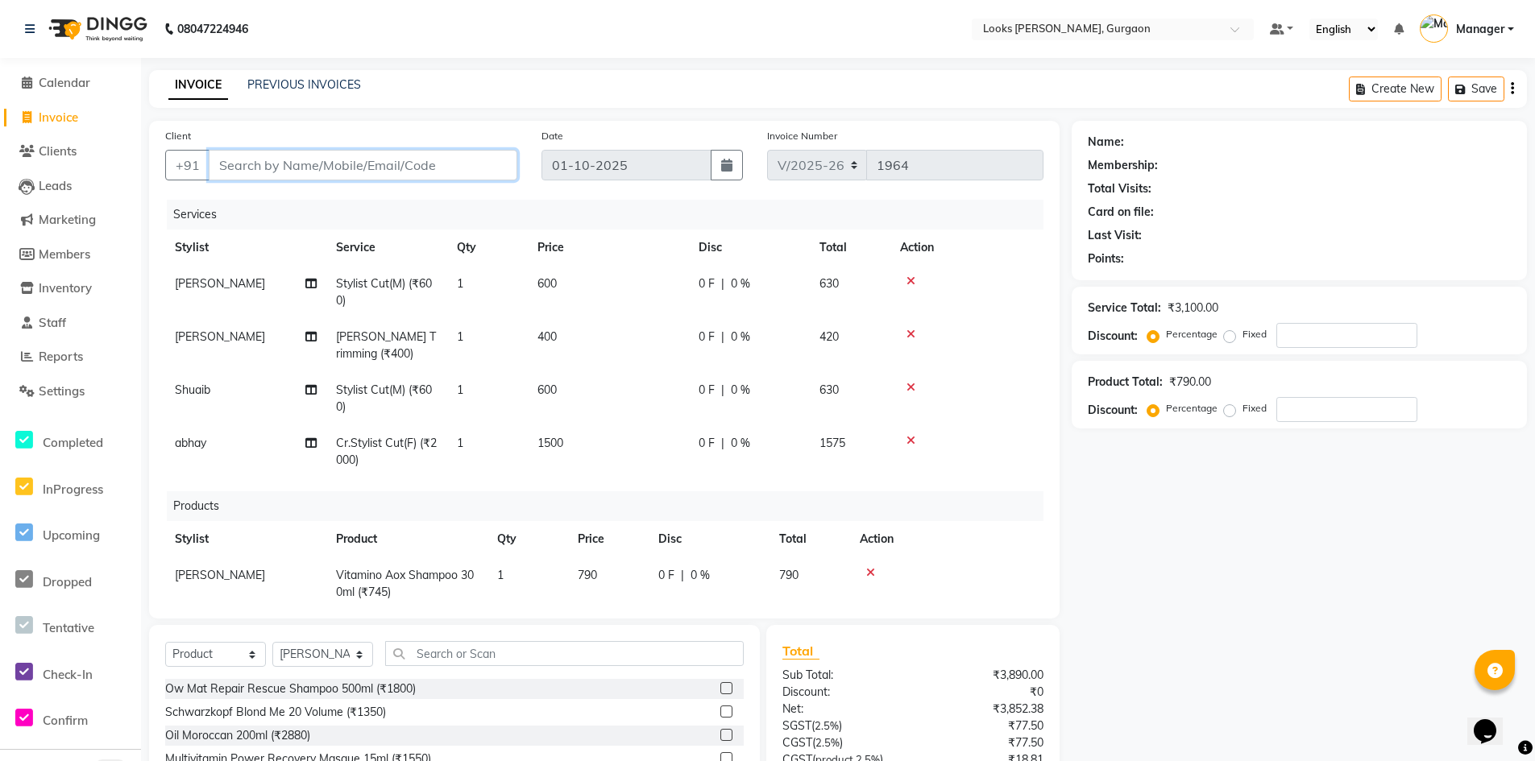
type input "0"
type input "9634124150"
click at [456, 162] on span "Add Client" at bounding box center [476, 165] width 64 height 16
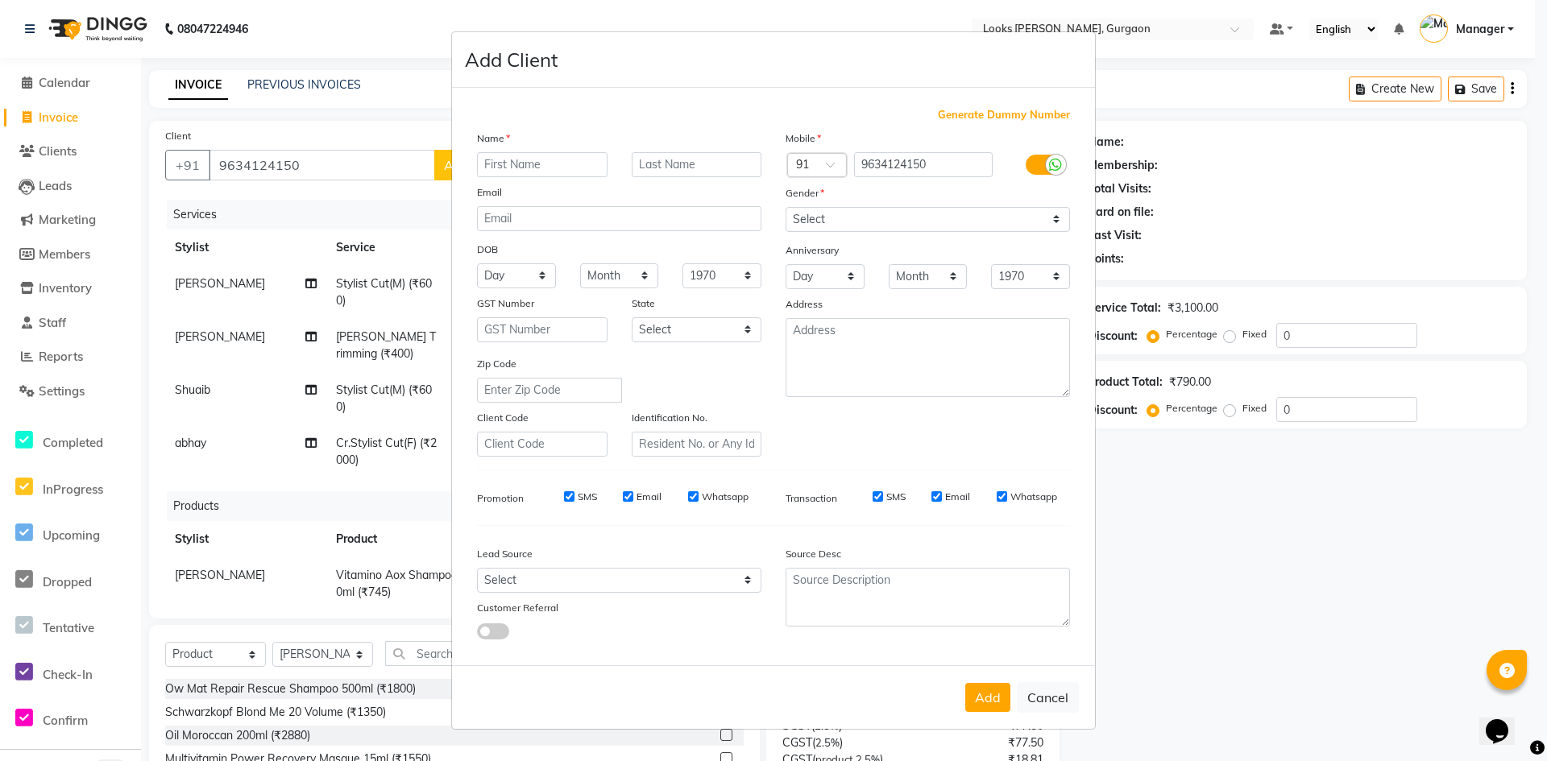
type input "d"
type input "Dr"
click at [746, 169] on input "text" at bounding box center [697, 164] width 131 height 25
type input "aditi"
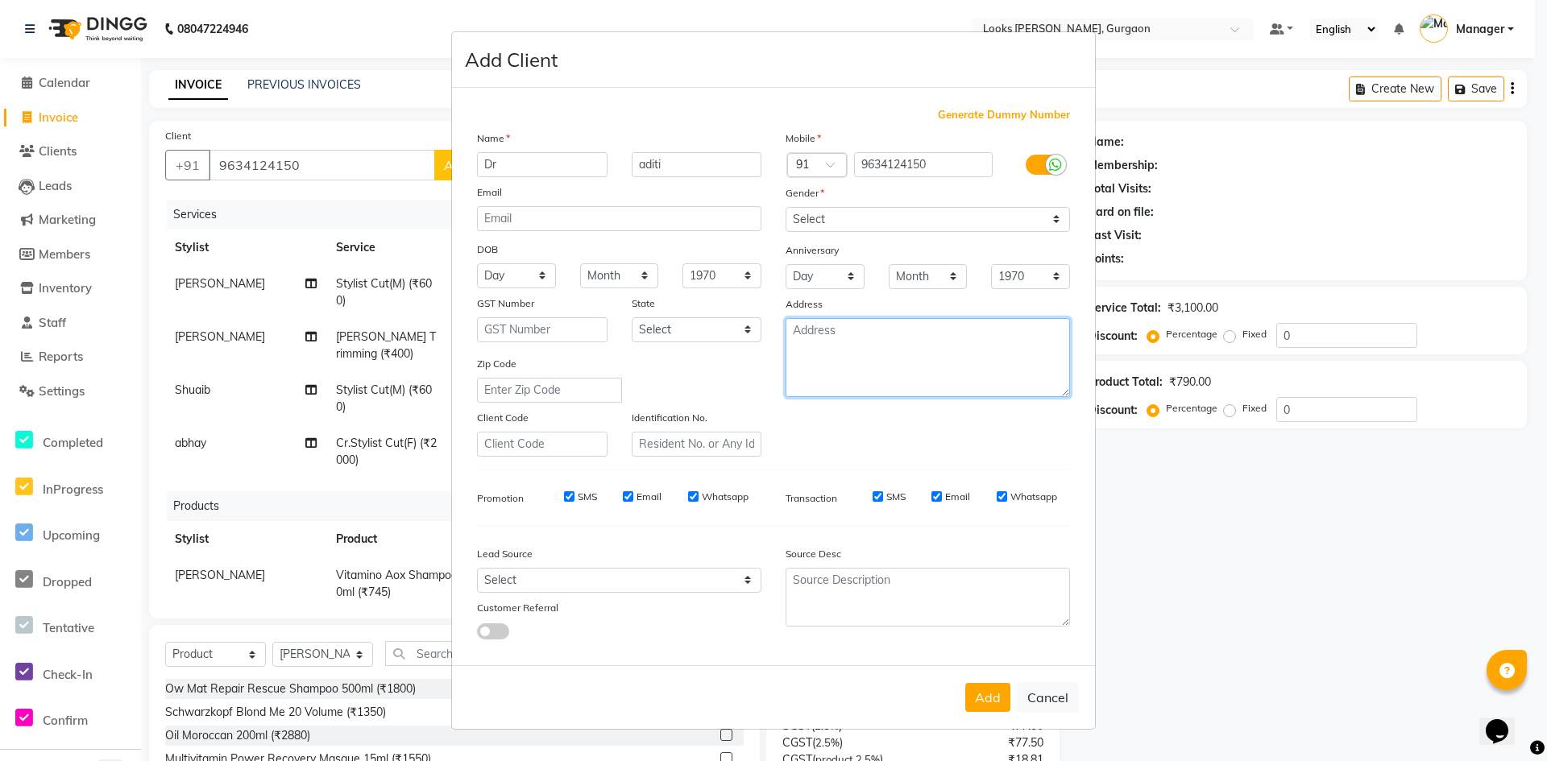
click at [865, 363] on textarea at bounding box center [927, 357] width 284 height 79
click at [799, 326] on textarea "lloks elan 84" at bounding box center [927, 357] width 284 height 79
type textarea "looks elan 84"
click at [982, 690] on button "Add" at bounding box center [987, 697] width 45 height 29
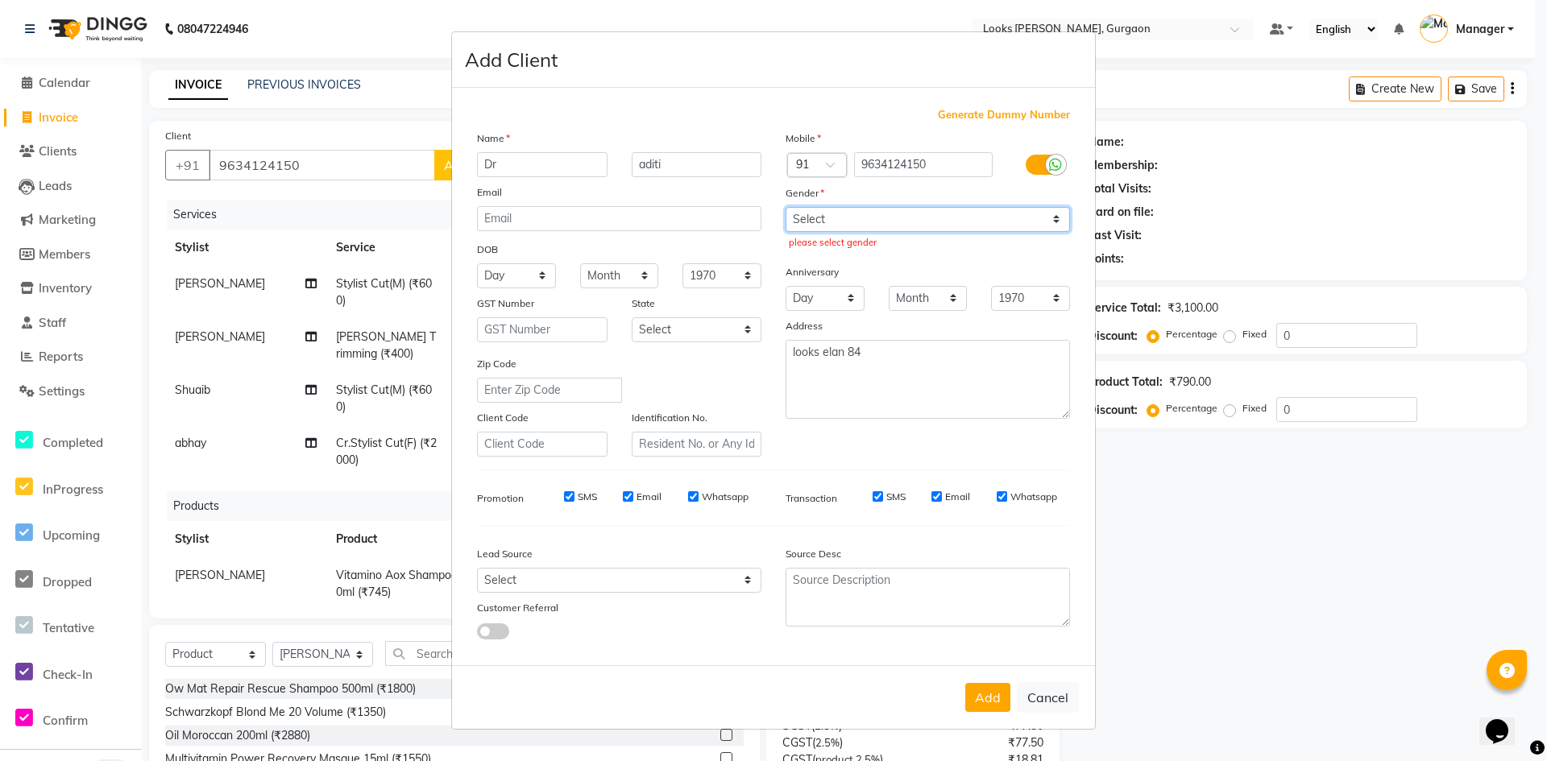
click at [830, 223] on select "Select [DEMOGRAPHIC_DATA] [DEMOGRAPHIC_DATA] Other Prefer Not To Say" at bounding box center [927, 219] width 284 height 25
select select "[DEMOGRAPHIC_DATA]"
click at [785, 207] on select "Select [DEMOGRAPHIC_DATA] [DEMOGRAPHIC_DATA] Other Prefer Not To Say" at bounding box center [927, 219] width 284 height 25
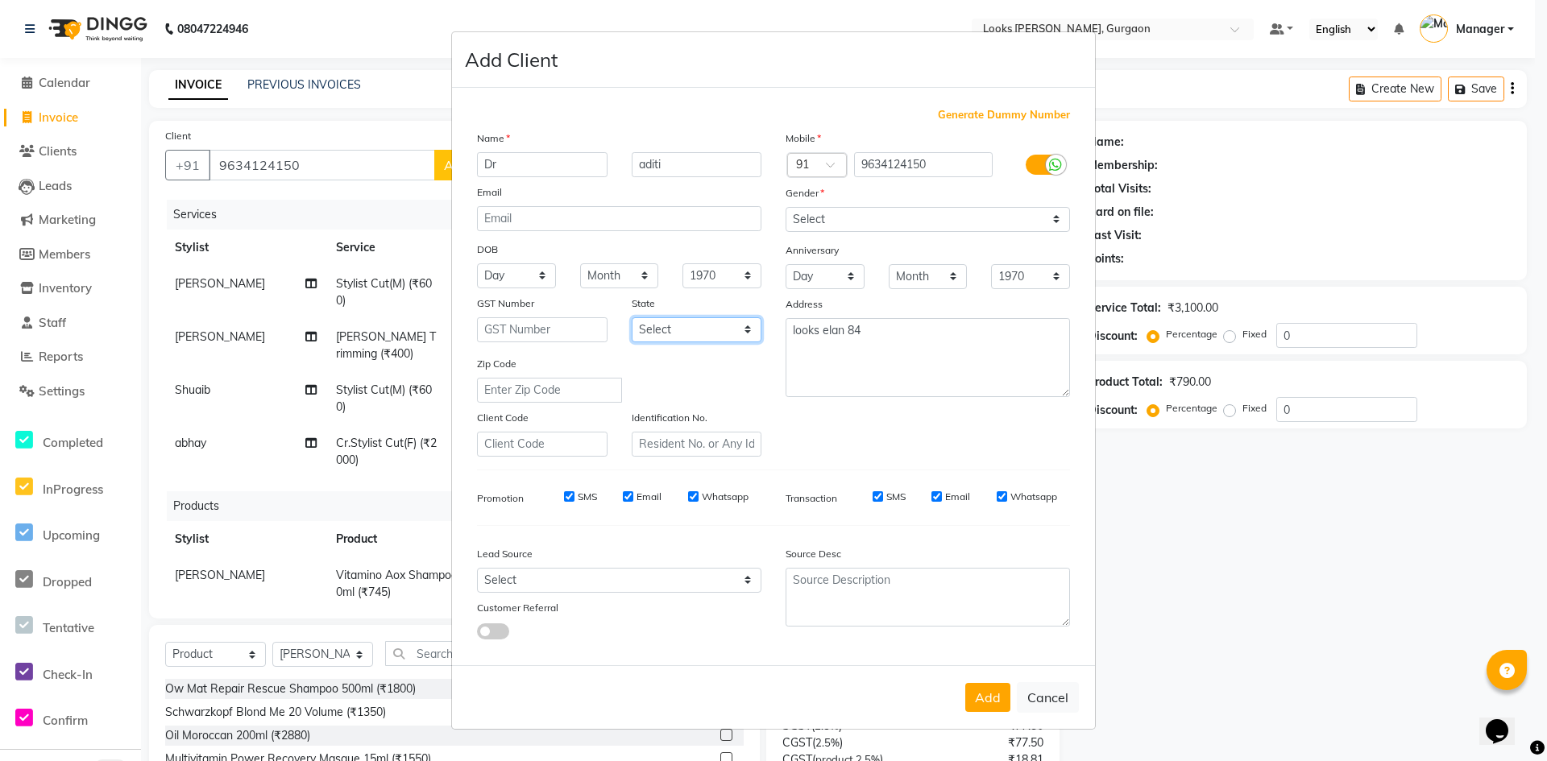
click at [682, 335] on select "Select [GEOGRAPHIC_DATA] [GEOGRAPHIC_DATA] [GEOGRAPHIC_DATA] [GEOGRAPHIC_DATA] …" at bounding box center [697, 329] width 131 height 25
select select "13"
click at [632, 317] on select "Select [GEOGRAPHIC_DATA] [GEOGRAPHIC_DATA] [GEOGRAPHIC_DATA] [GEOGRAPHIC_DATA] …" at bounding box center [697, 329] width 131 height 25
click at [994, 698] on button "Add" at bounding box center [987, 697] width 45 height 29
select select
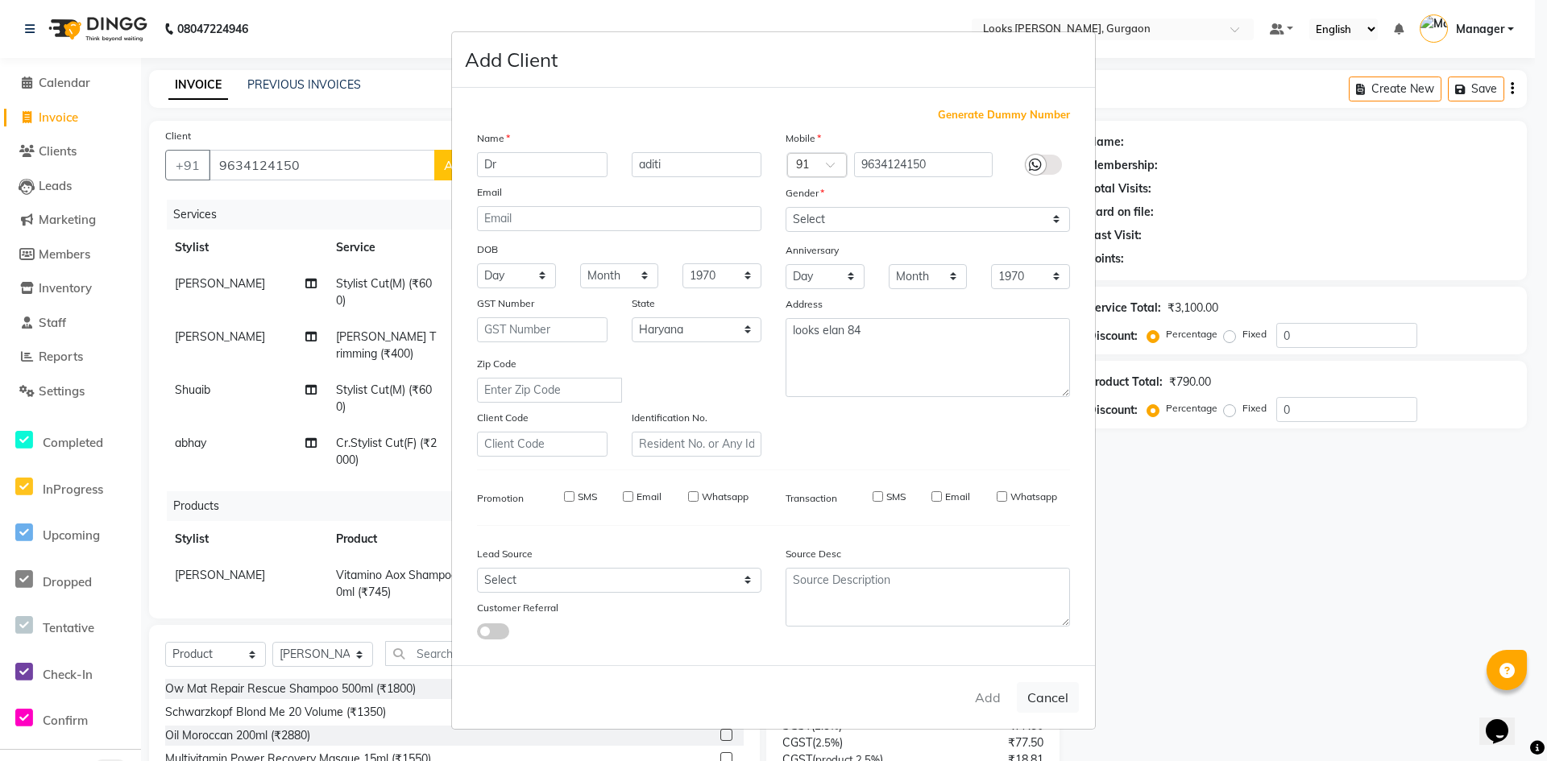
select select
select select "null"
select select
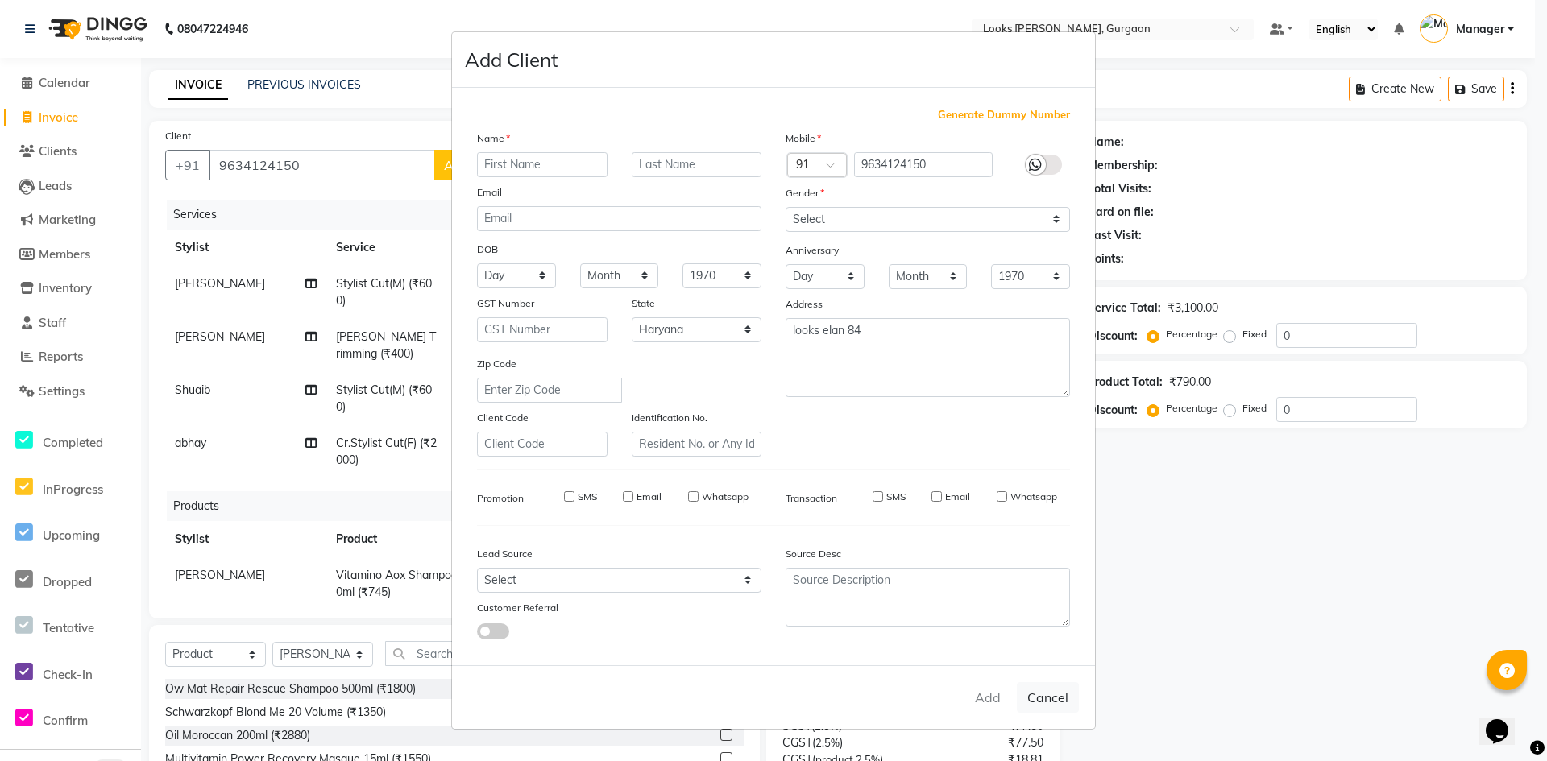
select select
checkbox input "false"
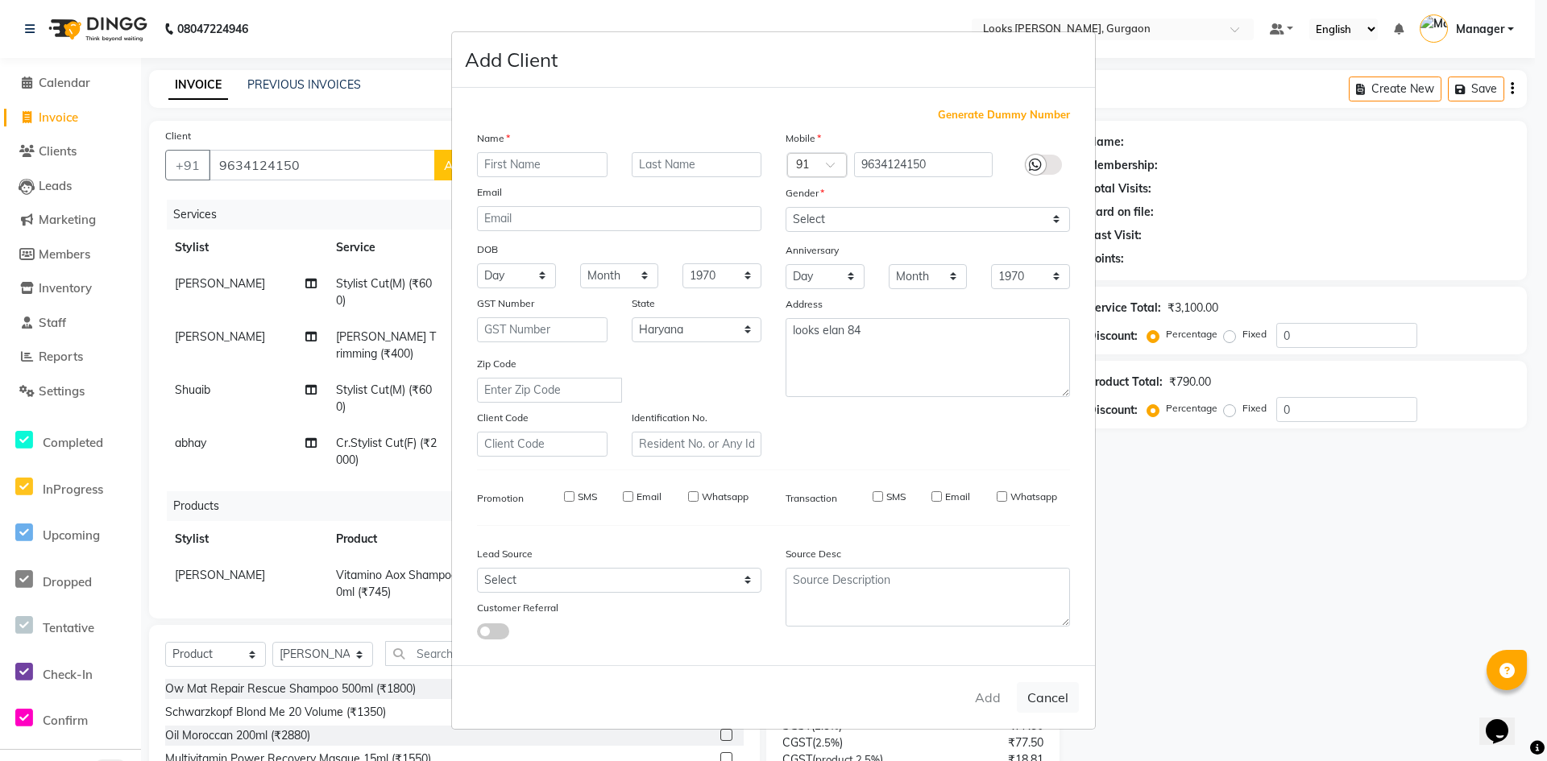
checkbox input "false"
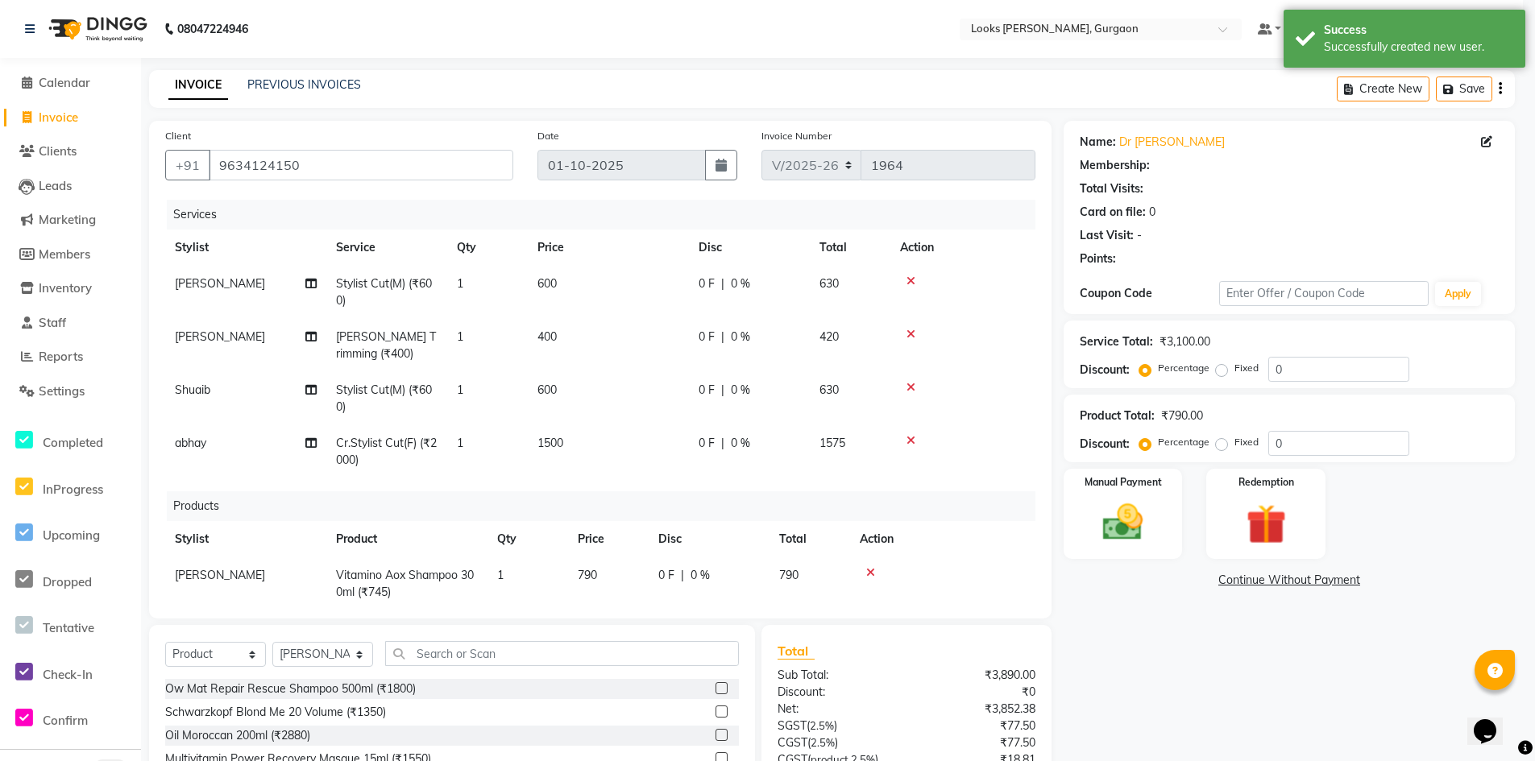
select select "1: Object"
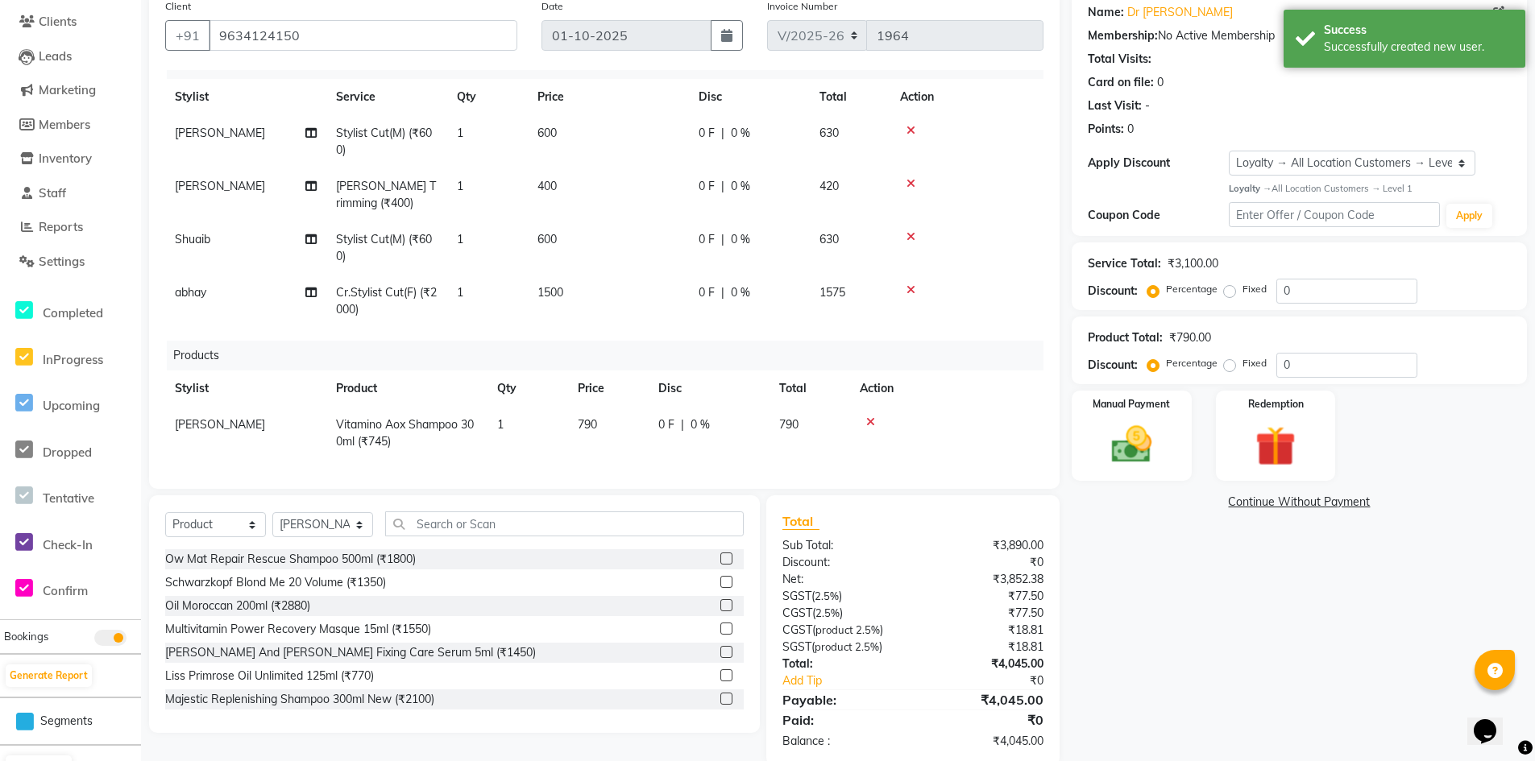
scroll to position [159, 0]
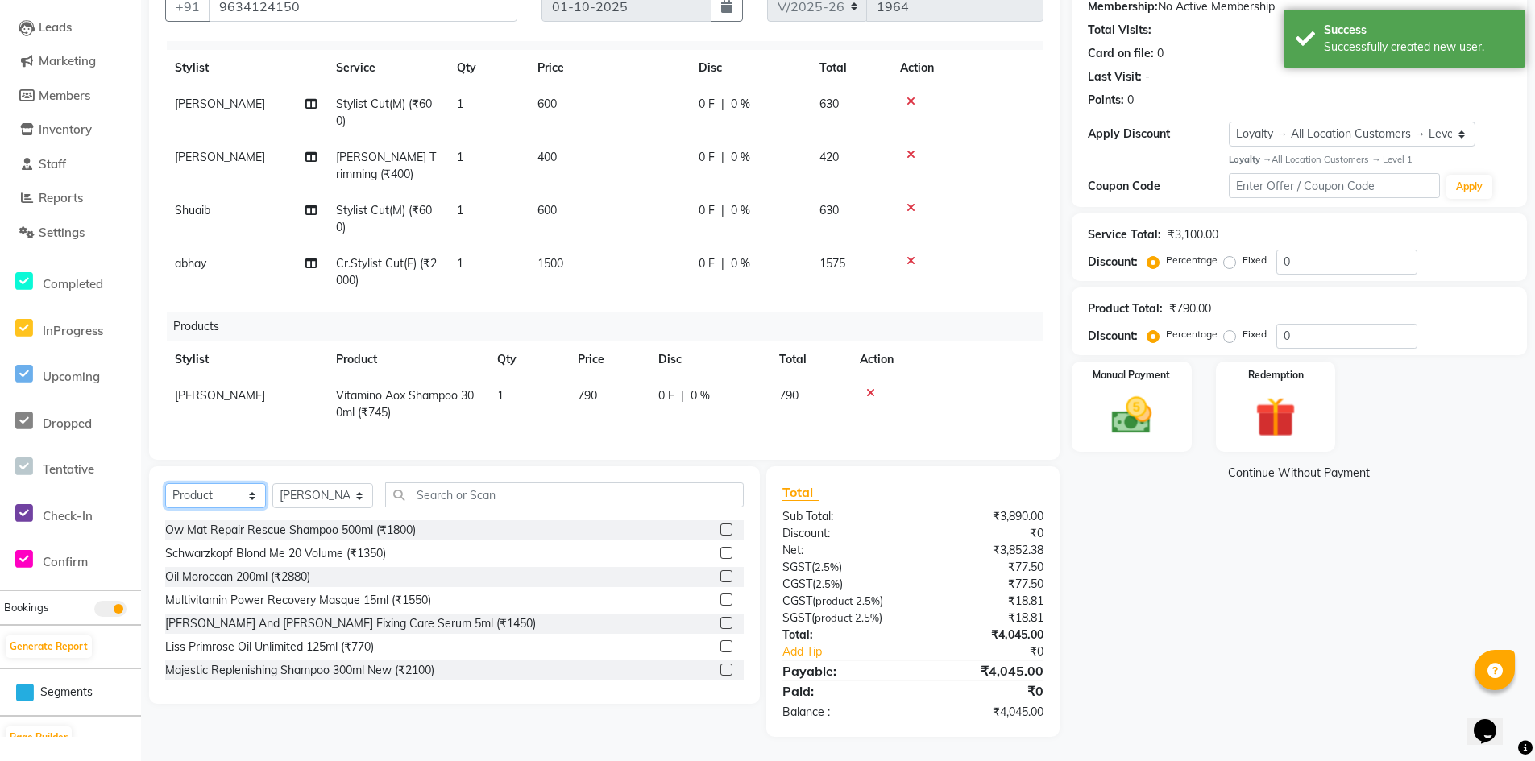
click at [234, 501] on select "Select Service Product Membership Package Voucher Prepaid Gift Card" at bounding box center [215, 495] width 101 height 25
select select "service"
click at [165, 483] on select "Select Service Product Membership Package Voucher Prepaid Gift Card" at bounding box center [215, 495] width 101 height 25
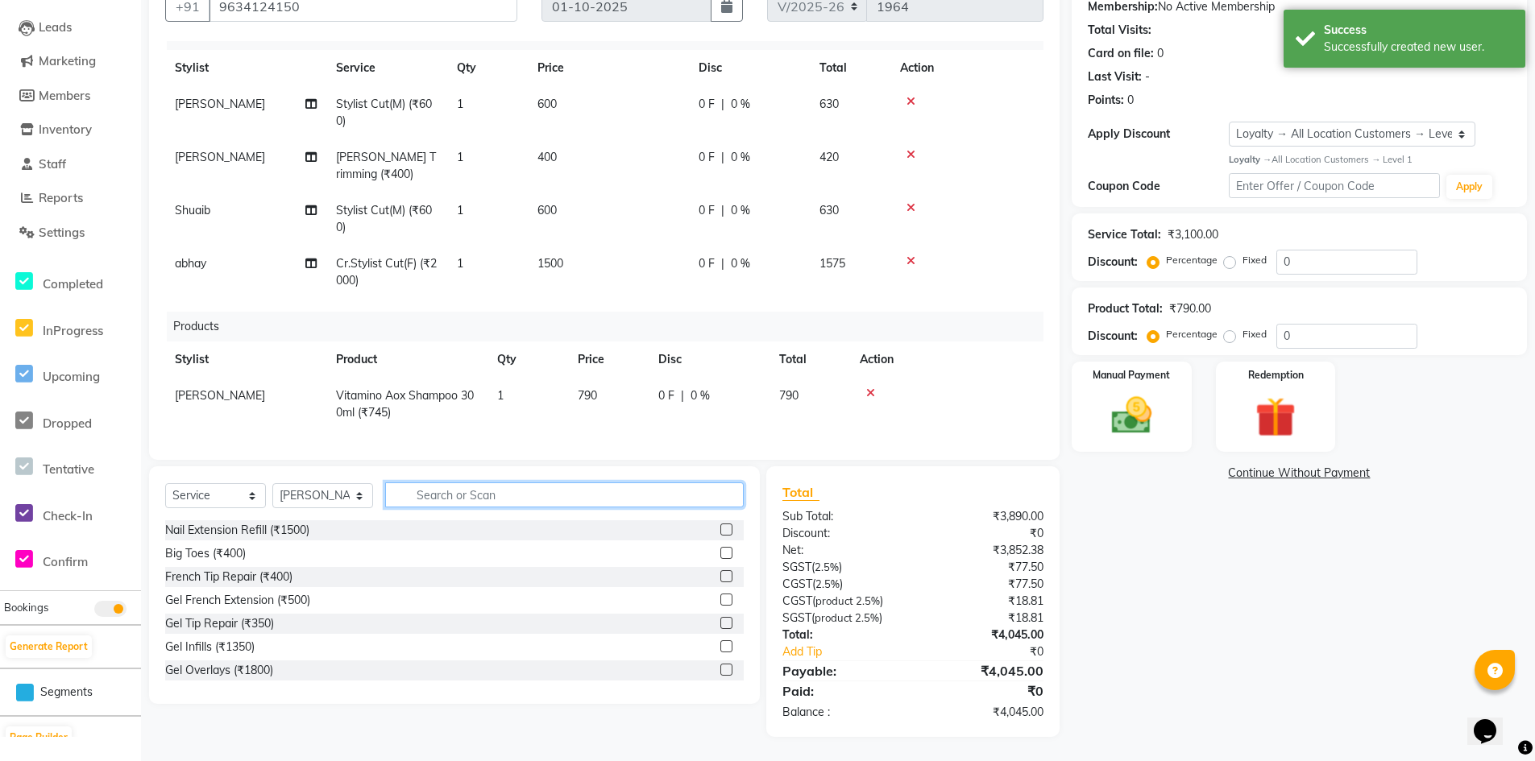
click at [508, 492] on input "text" at bounding box center [564, 495] width 358 height 25
type input "wash"
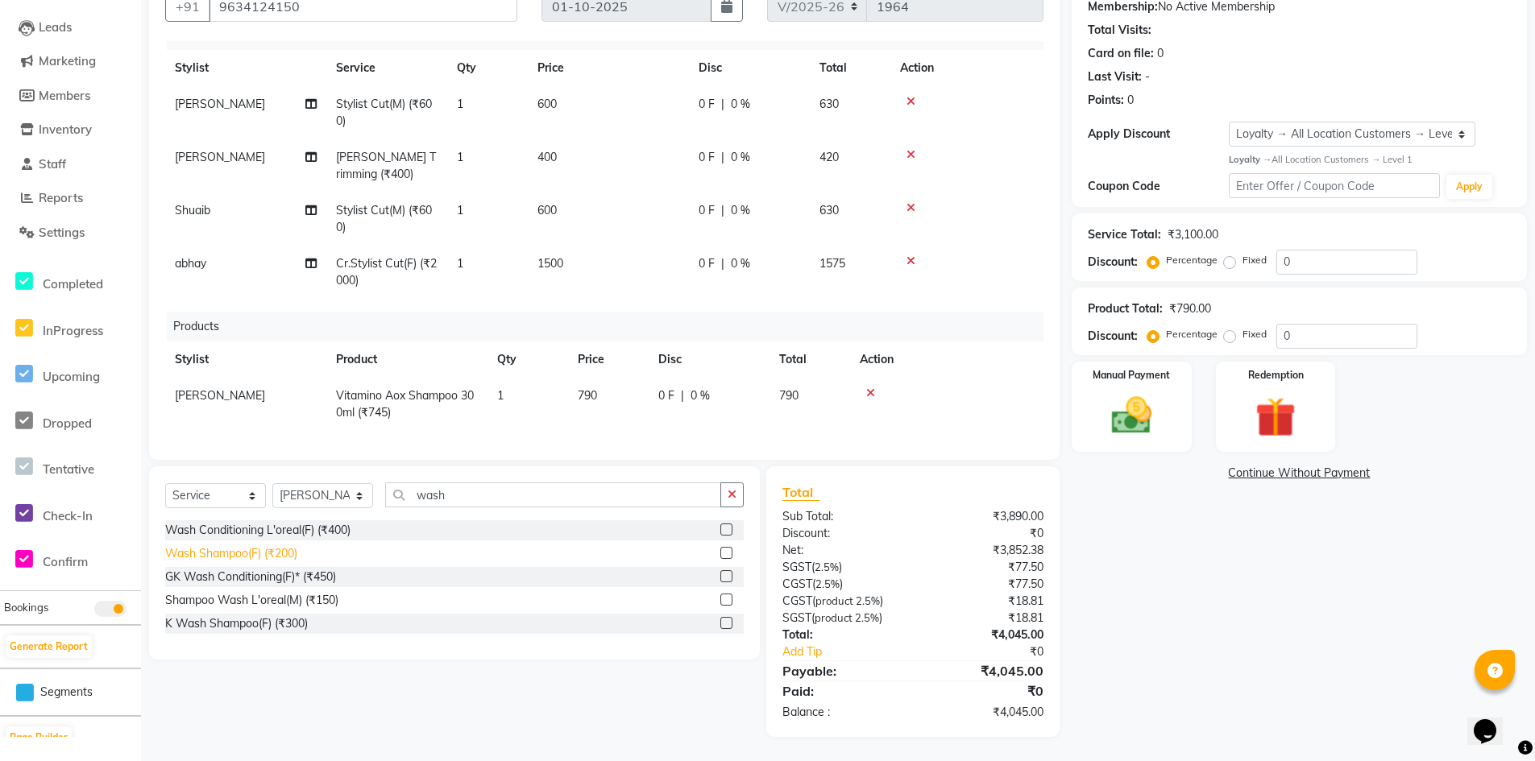
click at [234, 553] on div "Wash Shampoo(F) (₹200)" at bounding box center [231, 553] width 132 height 17
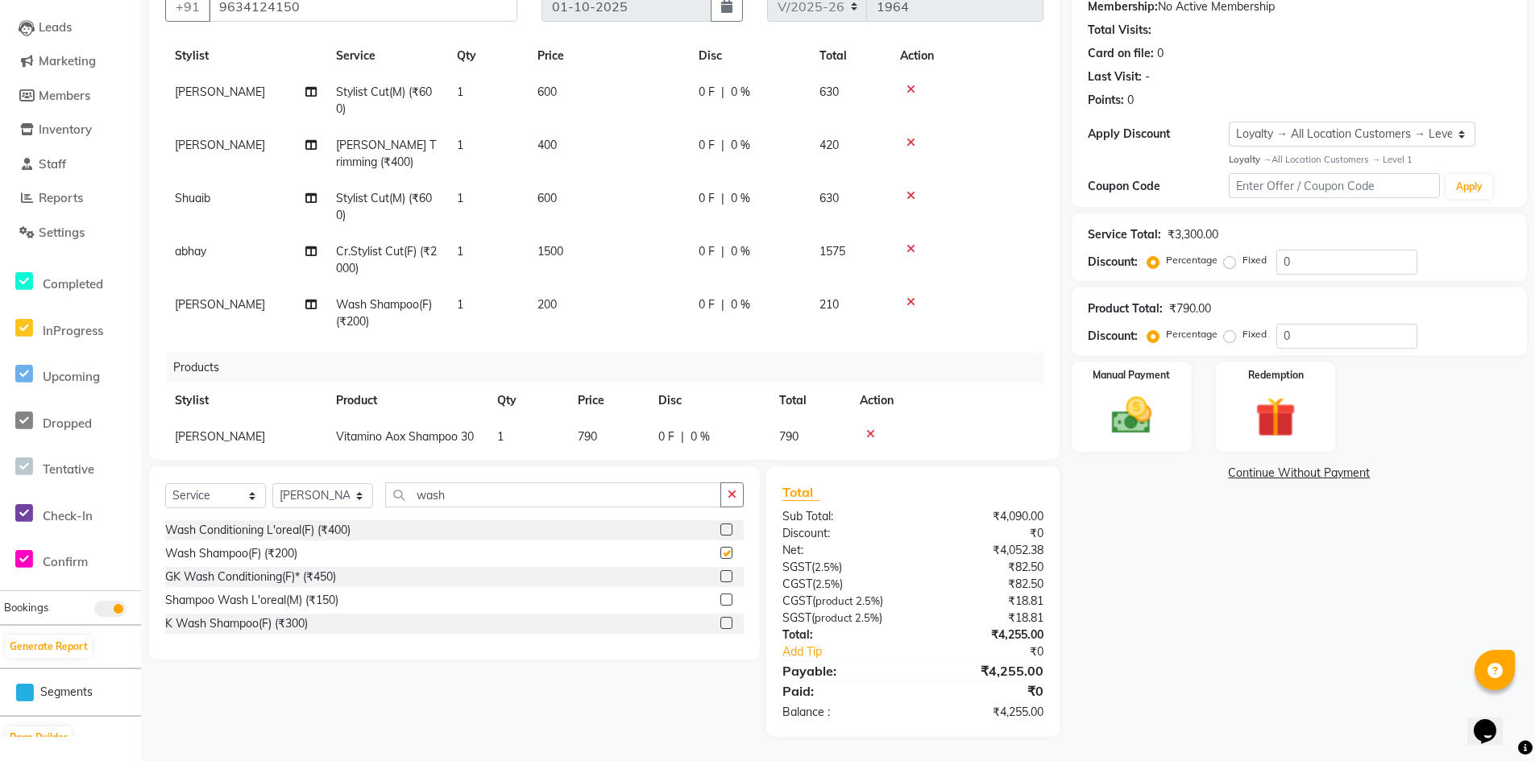
checkbox input "false"
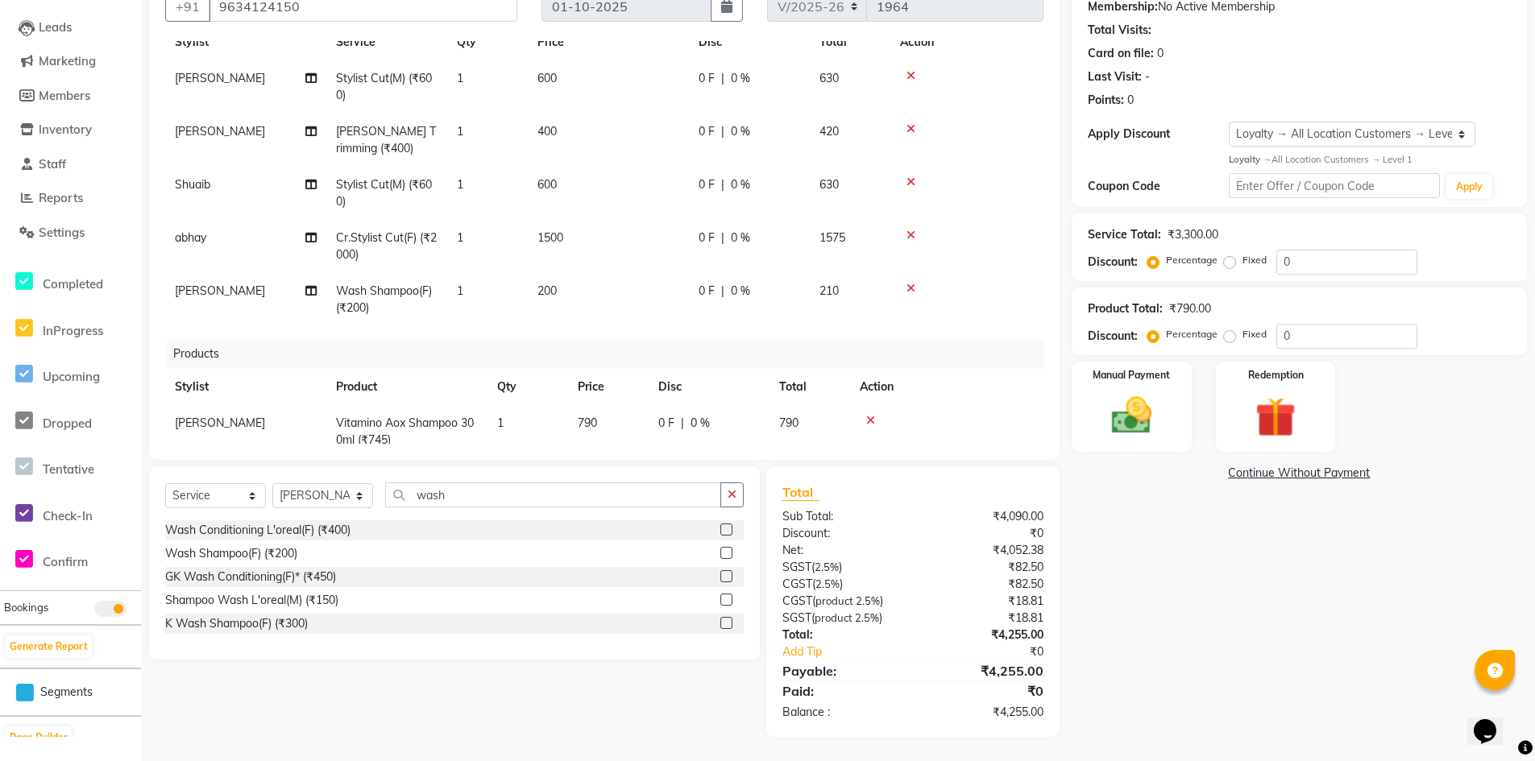
scroll to position [86, 0]
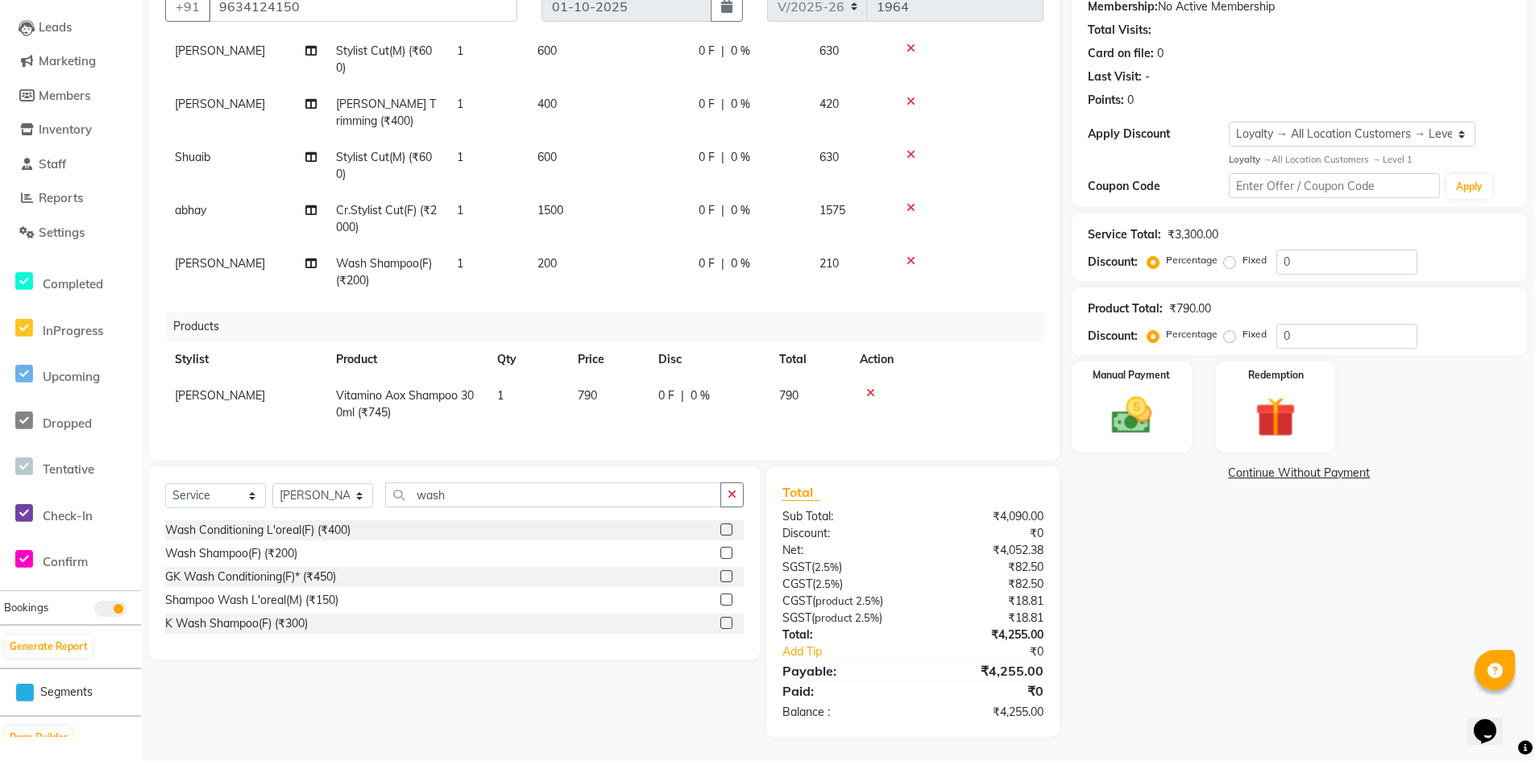
click at [1260, 652] on div "Name: Dr Aditi Membership: No Active Membership Total Visits: Card on file: 0 L…" at bounding box center [1304, 349] width 467 height 775
click at [1145, 404] on img at bounding box center [1131, 416] width 68 height 48
click at [1283, 474] on span "CARD" at bounding box center [1278, 474] width 35 height 19
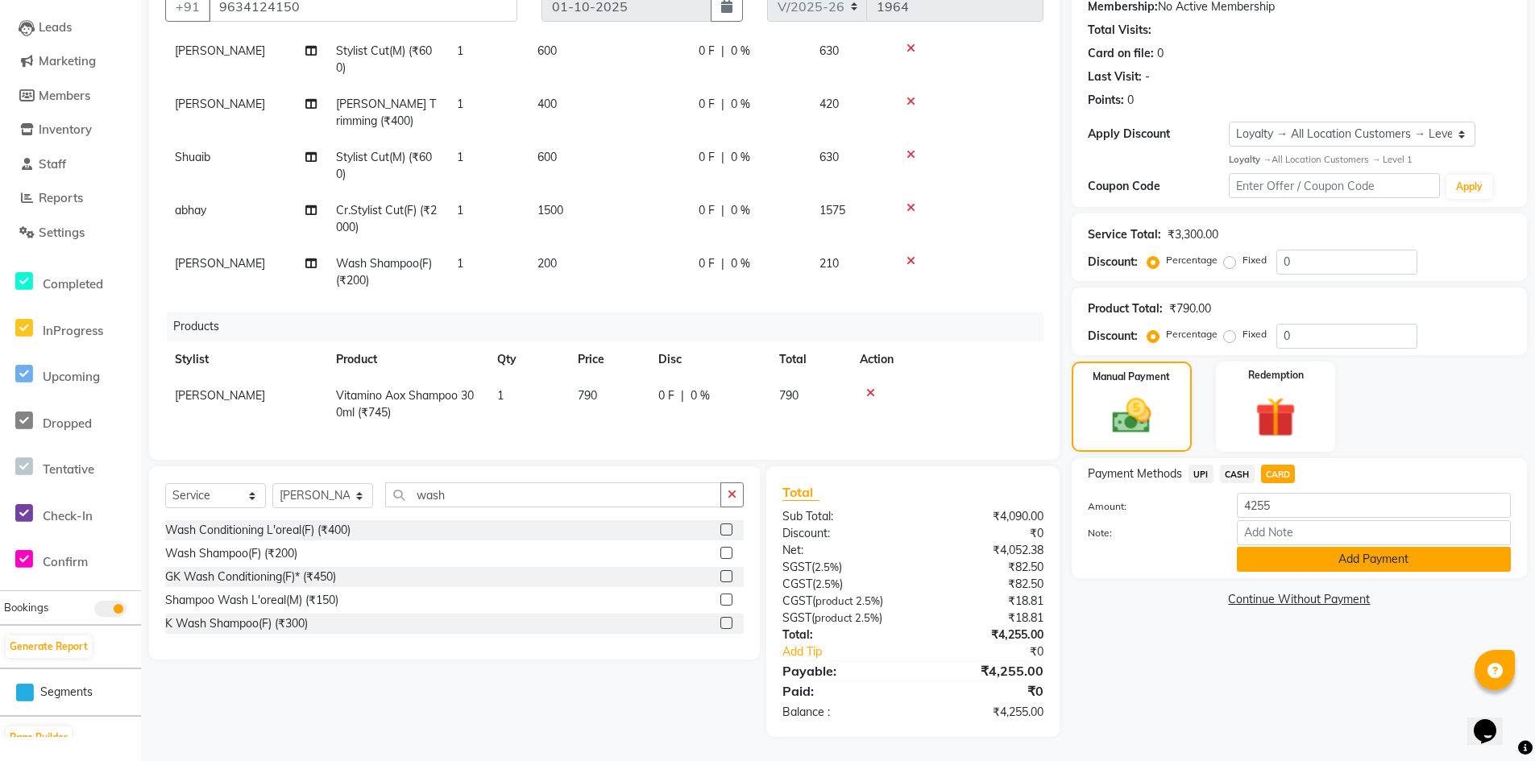
click at [1280, 554] on button "Add Payment" at bounding box center [1374, 559] width 274 height 25
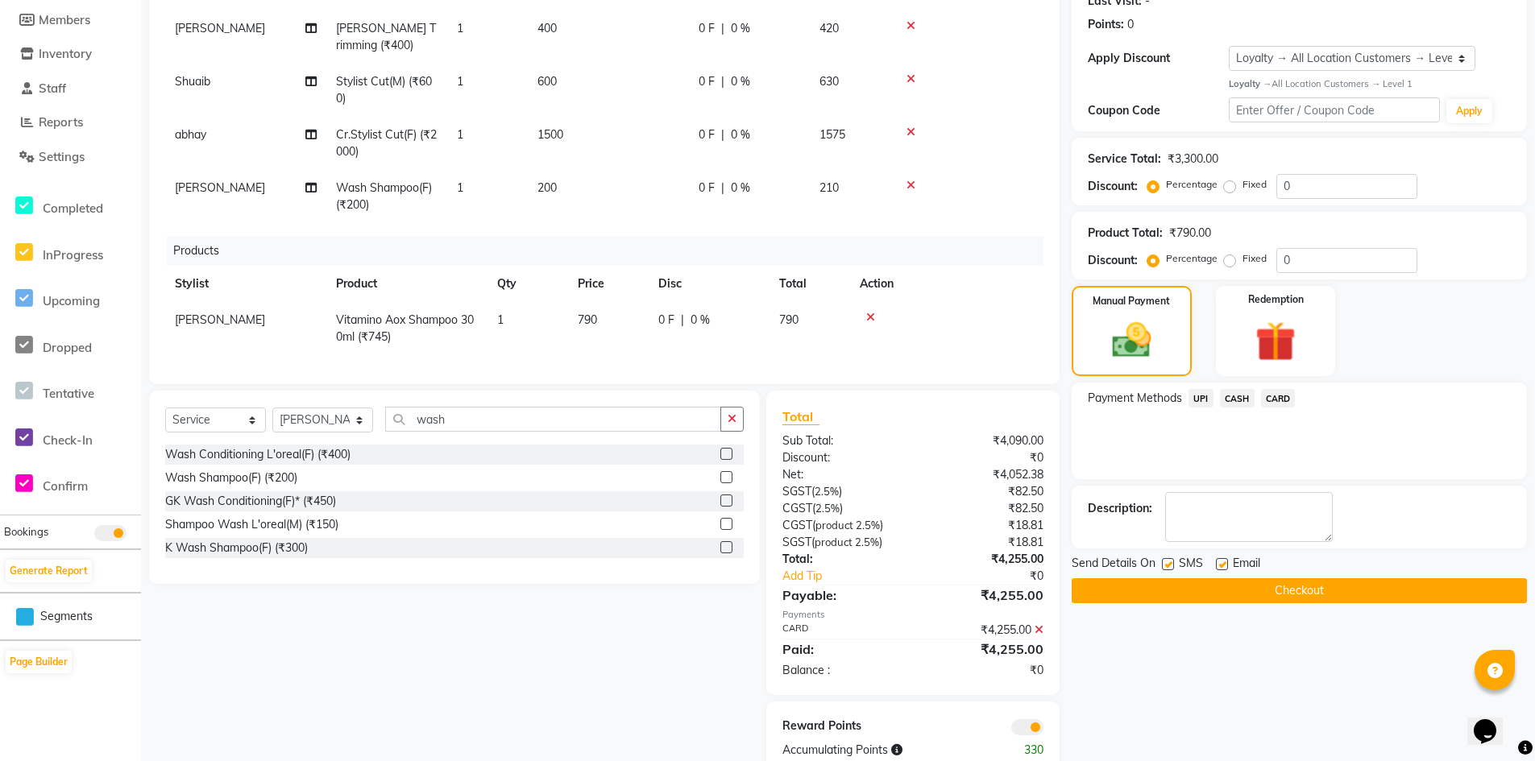
scroll to position [242, 0]
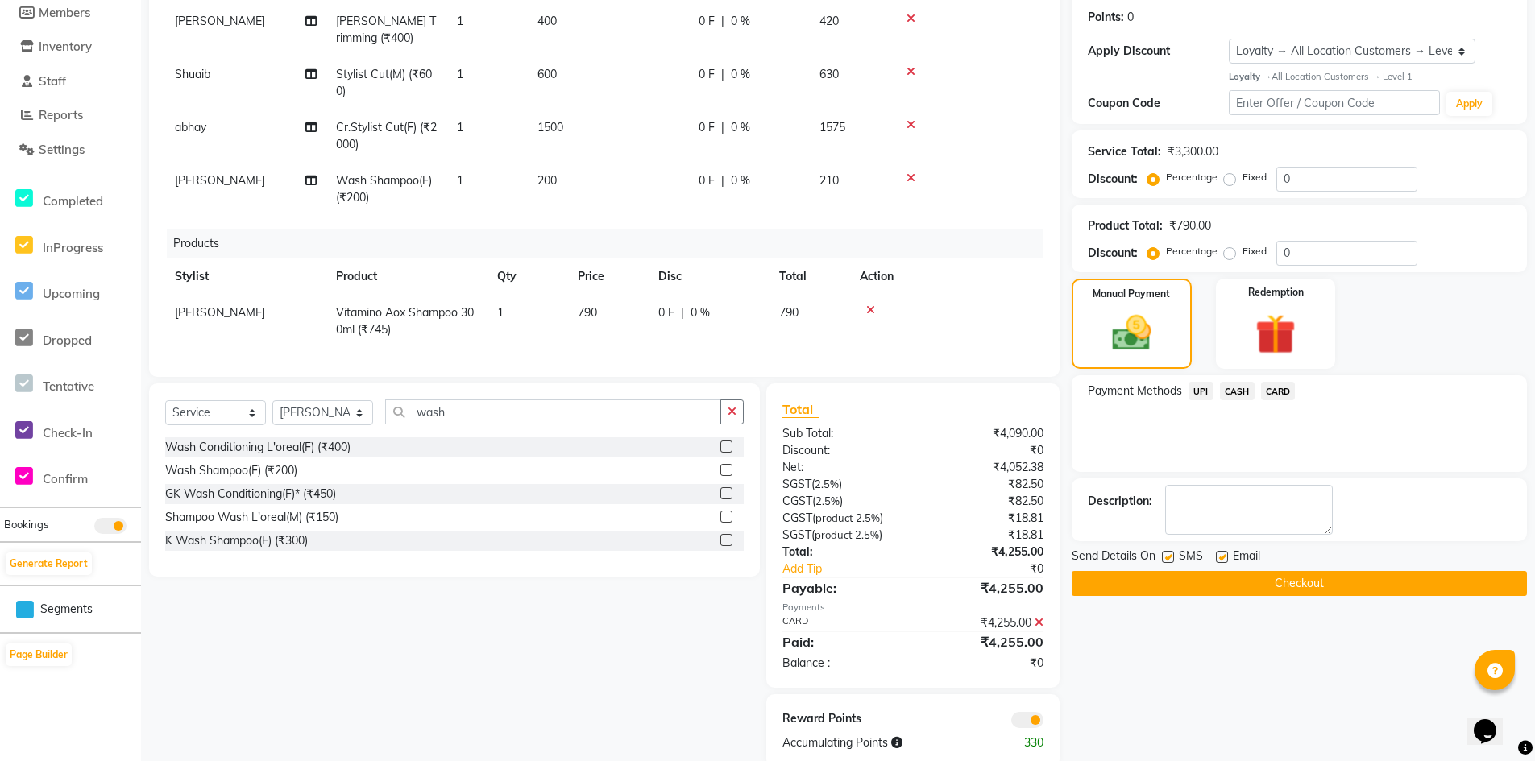
click at [1355, 587] on button "Checkout" at bounding box center [1298, 583] width 455 height 25
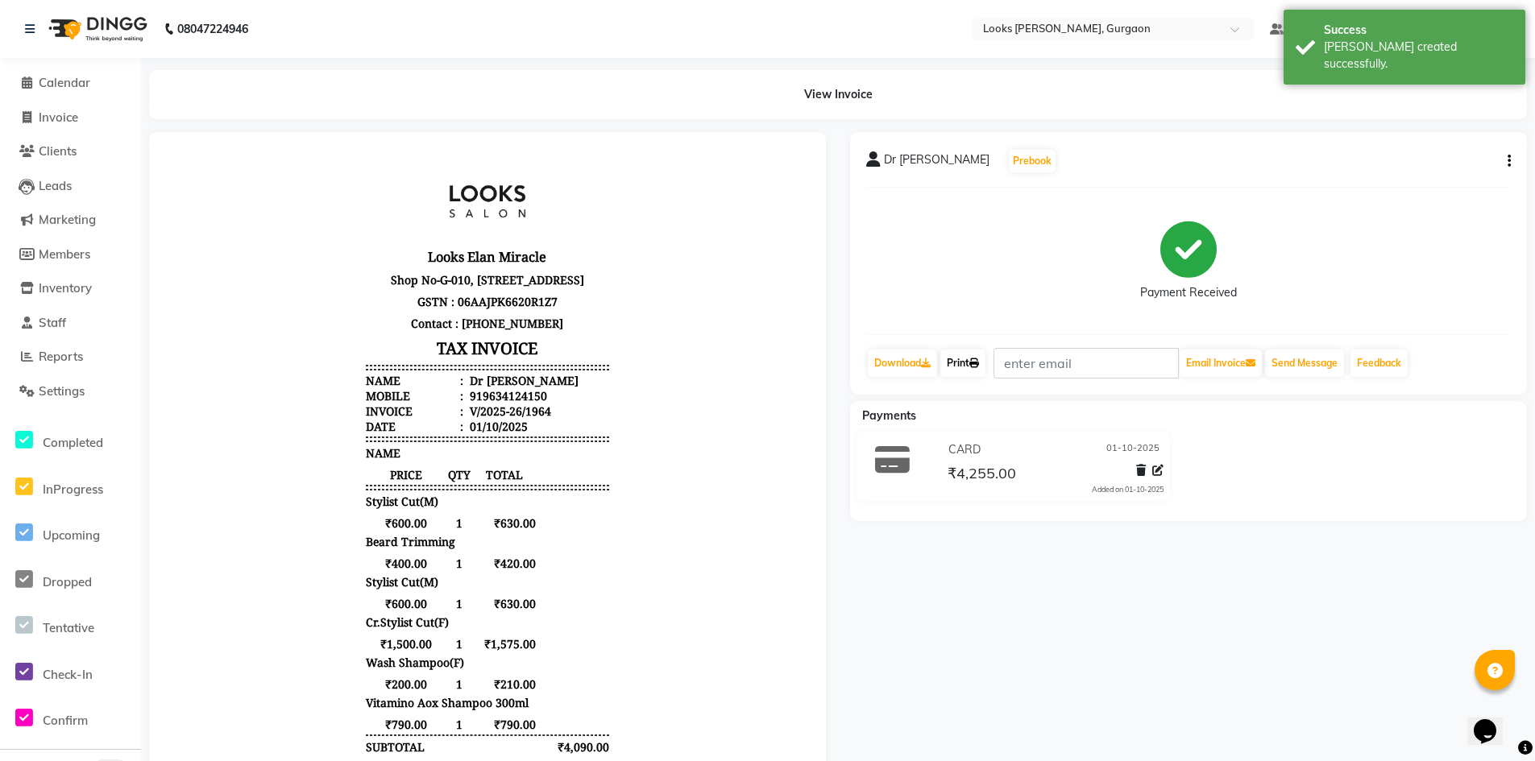
click at [974, 369] on link "Print" at bounding box center [962, 363] width 45 height 27
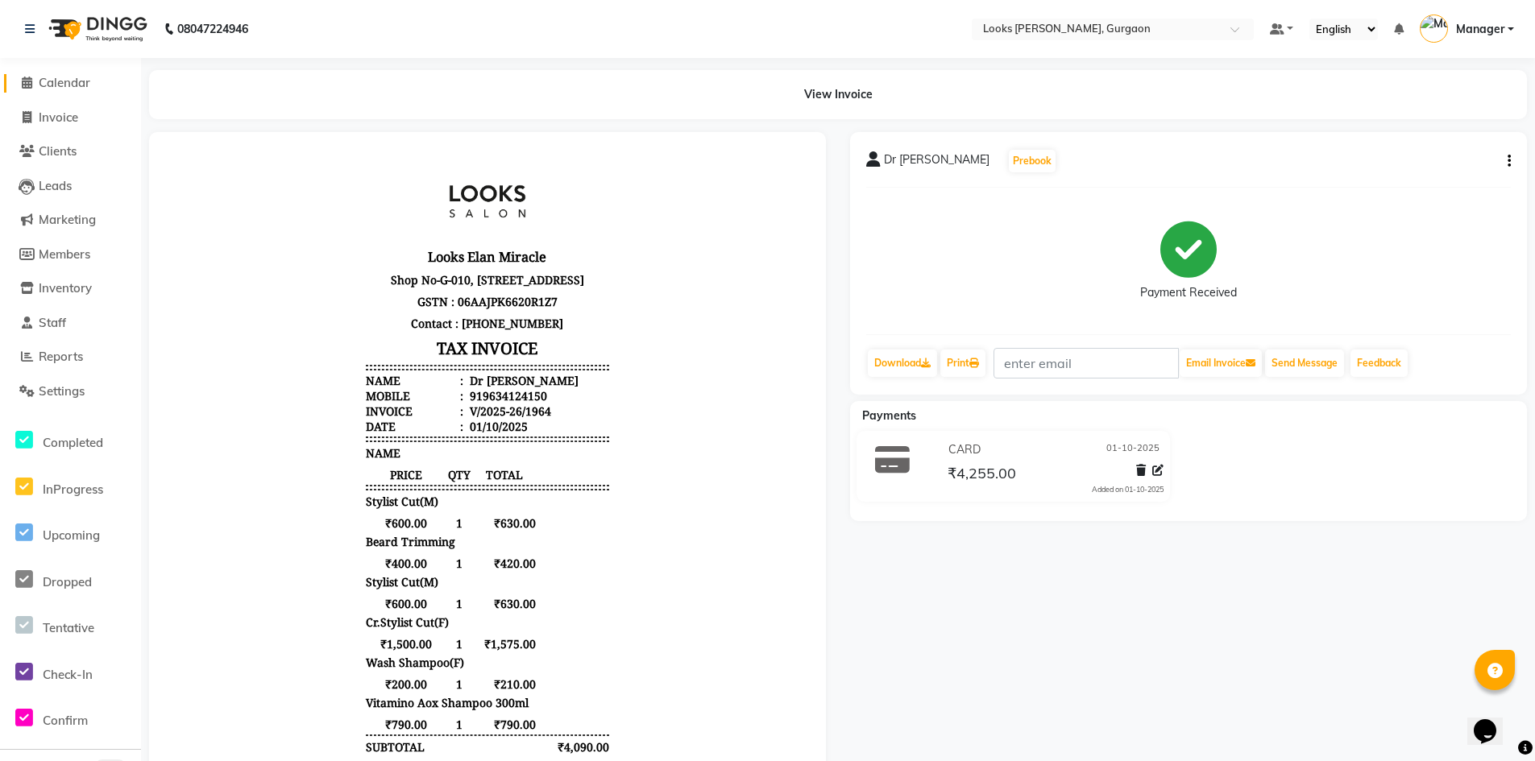
click at [60, 78] on span "Calendar" at bounding box center [65, 82] width 52 height 15
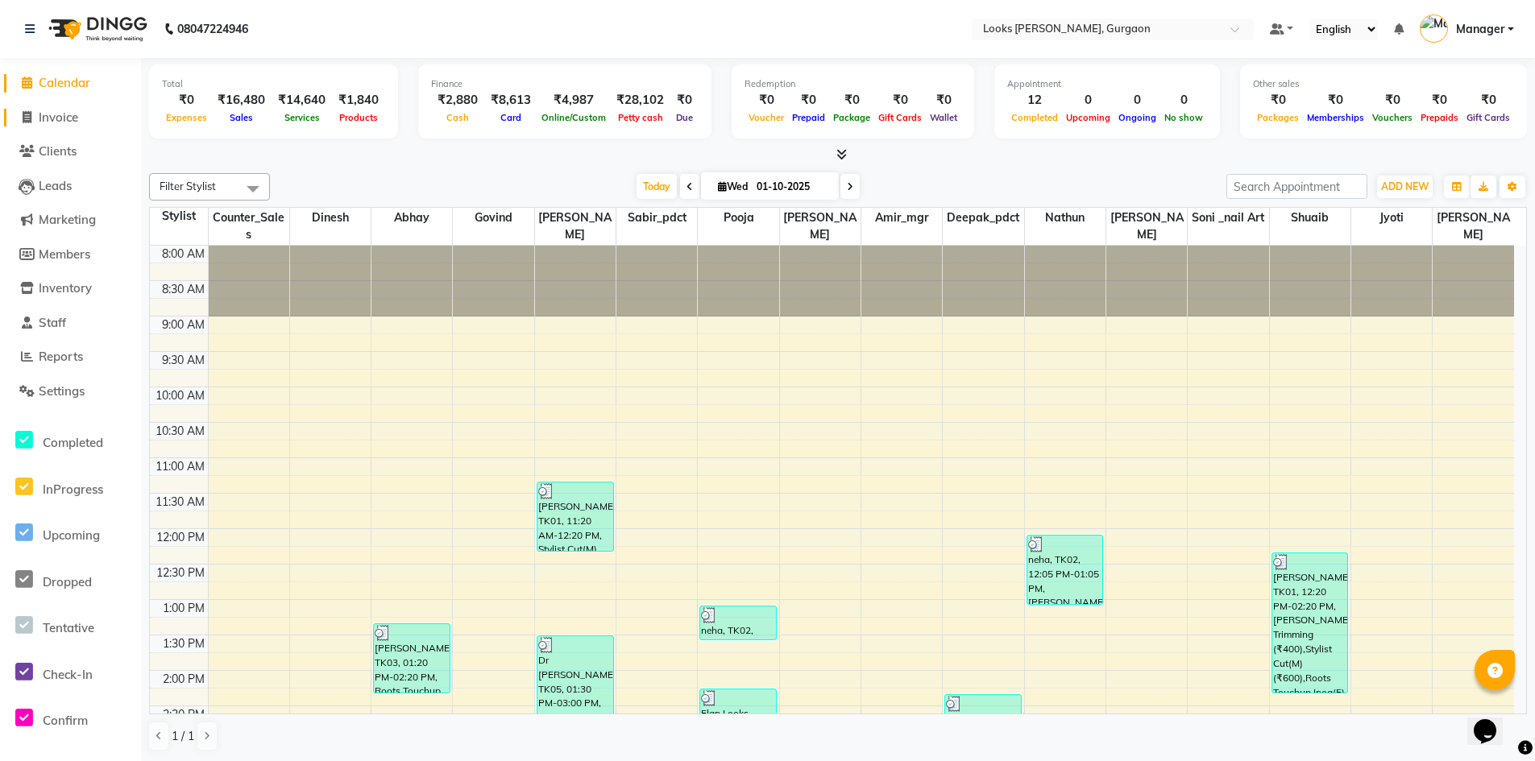
click at [53, 115] on span "Invoice" at bounding box center [58, 117] width 39 height 15
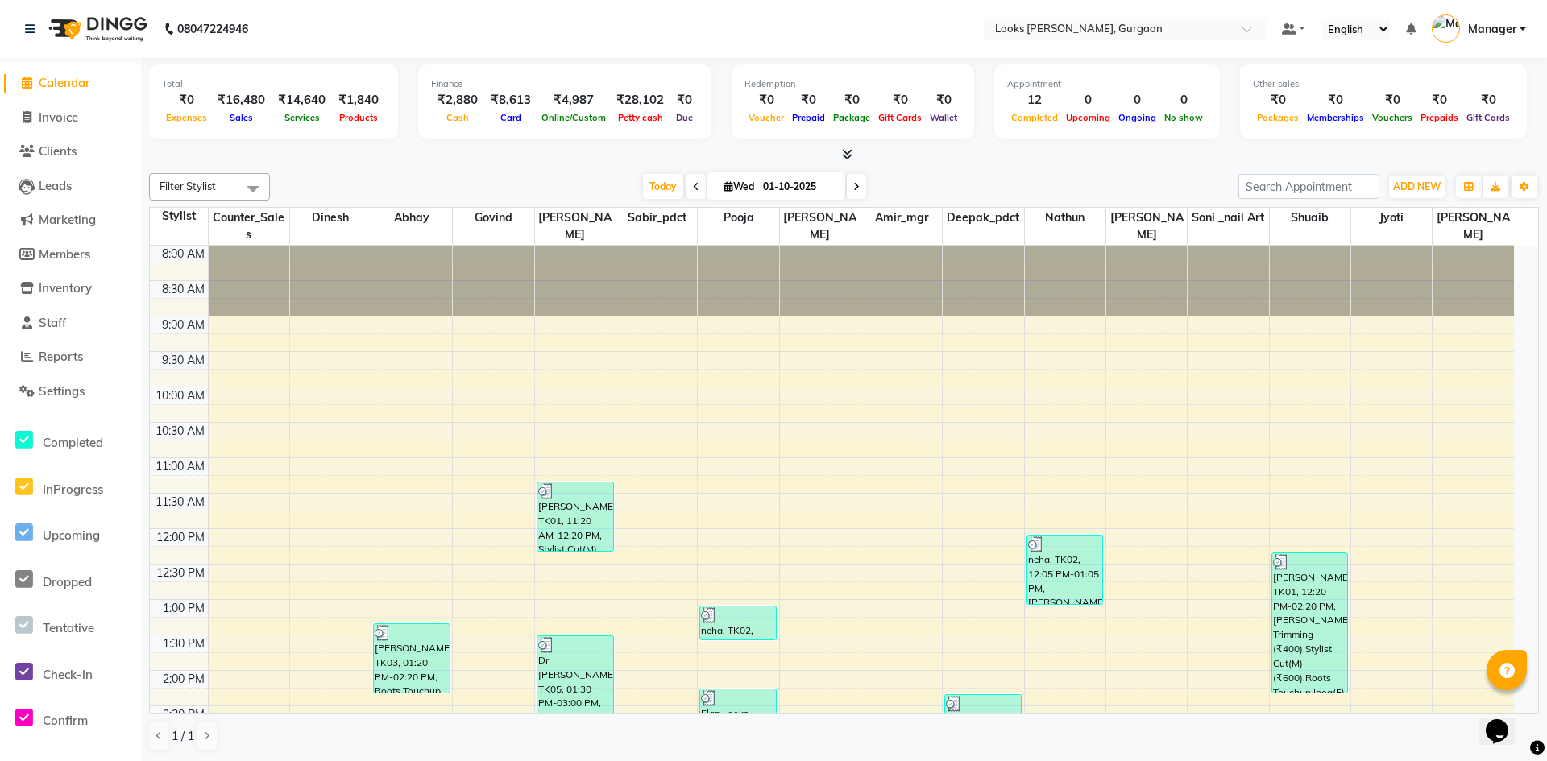
select select "8452"
select select "service"
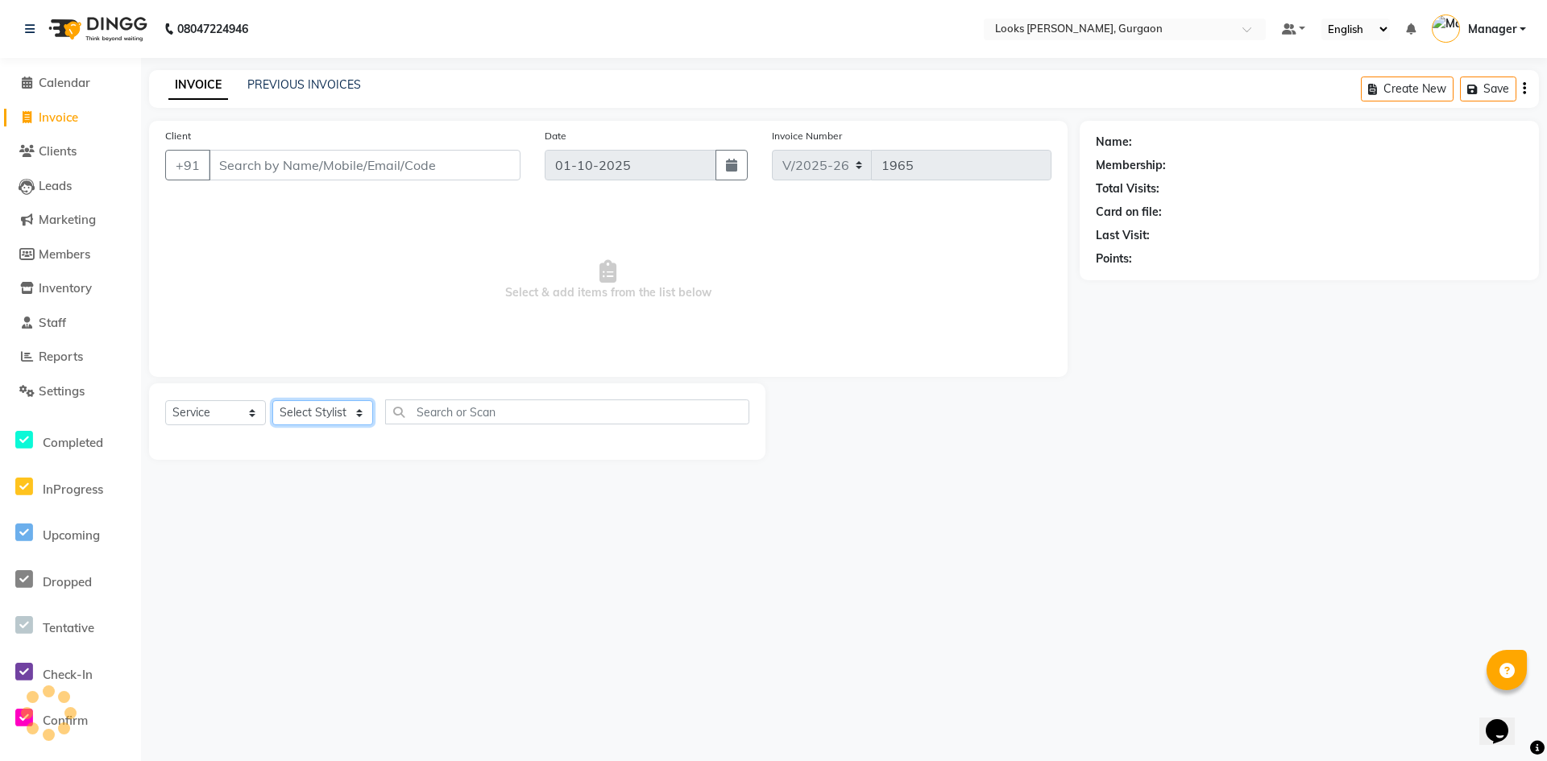
click at [366, 401] on select "Select Stylist" at bounding box center [322, 412] width 101 height 25
drag, startPoint x: 473, startPoint y: 362, endPoint x: 472, endPoint y: 323, distance: 38.7
click at [473, 358] on div "Client +91 Date [DATE] Invoice Number V/2025 V/[PHONE_NUMBER] Select & add item…" at bounding box center [608, 249] width 918 height 256
click at [424, 160] on input "Client" at bounding box center [365, 165] width 312 height 31
type input "9"
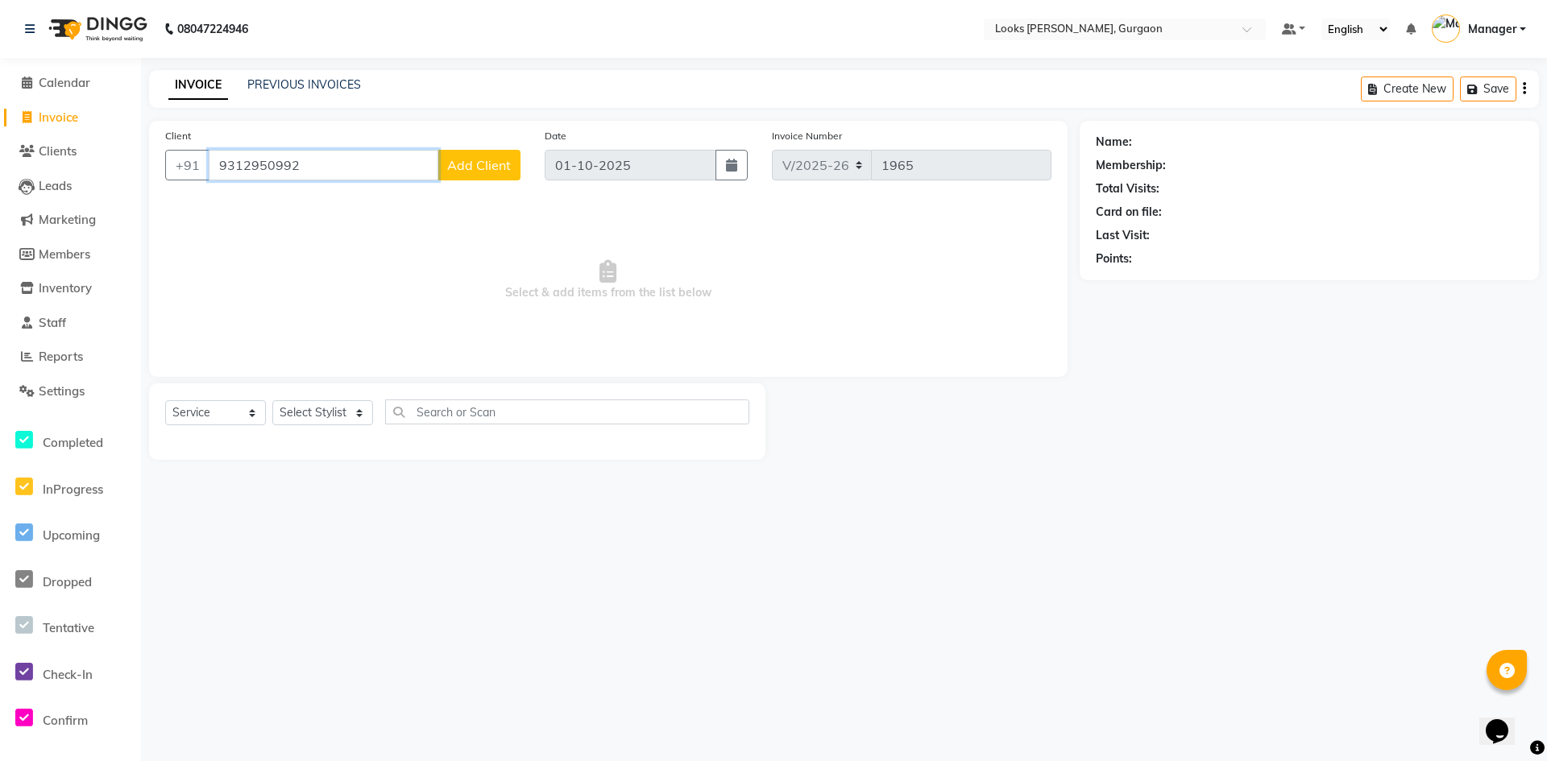
type input "9312950992"
click at [479, 165] on span "Add Client" at bounding box center [479, 165] width 64 height 16
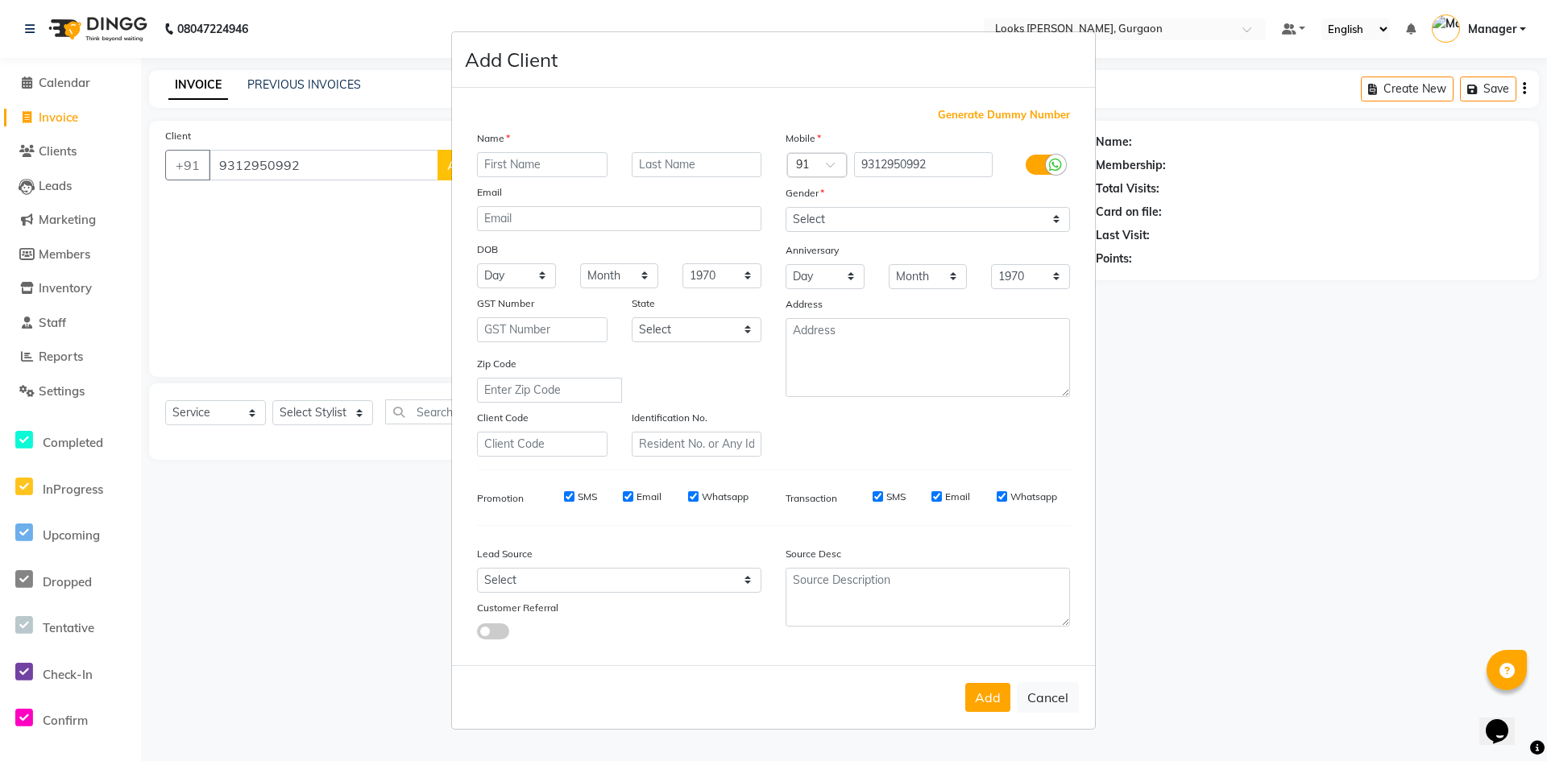
click at [511, 160] on input "text" at bounding box center [542, 164] width 131 height 25
type input "niharika"
click at [847, 213] on select "Select [DEMOGRAPHIC_DATA] [DEMOGRAPHIC_DATA] Other Prefer Not To Say" at bounding box center [927, 219] width 284 height 25
select select "[DEMOGRAPHIC_DATA]"
click at [785, 207] on select "Select [DEMOGRAPHIC_DATA] [DEMOGRAPHIC_DATA] Other Prefer Not To Say" at bounding box center [927, 219] width 284 height 25
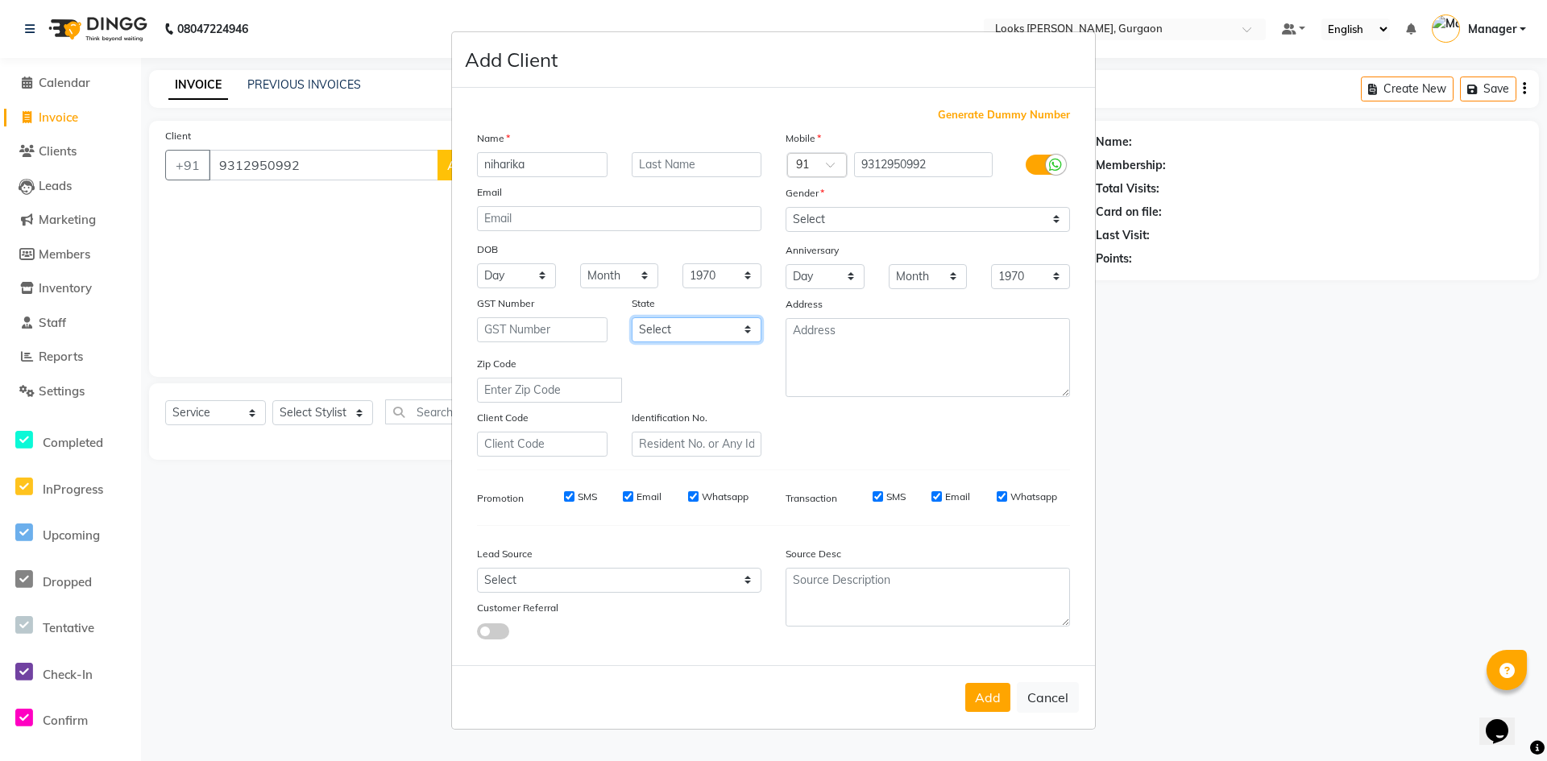
click at [727, 330] on select "Select [GEOGRAPHIC_DATA] [GEOGRAPHIC_DATA] [GEOGRAPHIC_DATA] [GEOGRAPHIC_DATA] …" at bounding box center [697, 329] width 131 height 25
select select "13"
click at [632, 317] on select "Select [GEOGRAPHIC_DATA] [GEOGRAPHIC_DATA] [GEOGRAPHIC_DATA] [GEOGRAPHIC_DATA] …" at bounding box center [697, 329] width 131 height 25
click at [831, 332] on textarea at bounding box center [927, 357] width 284 height 79
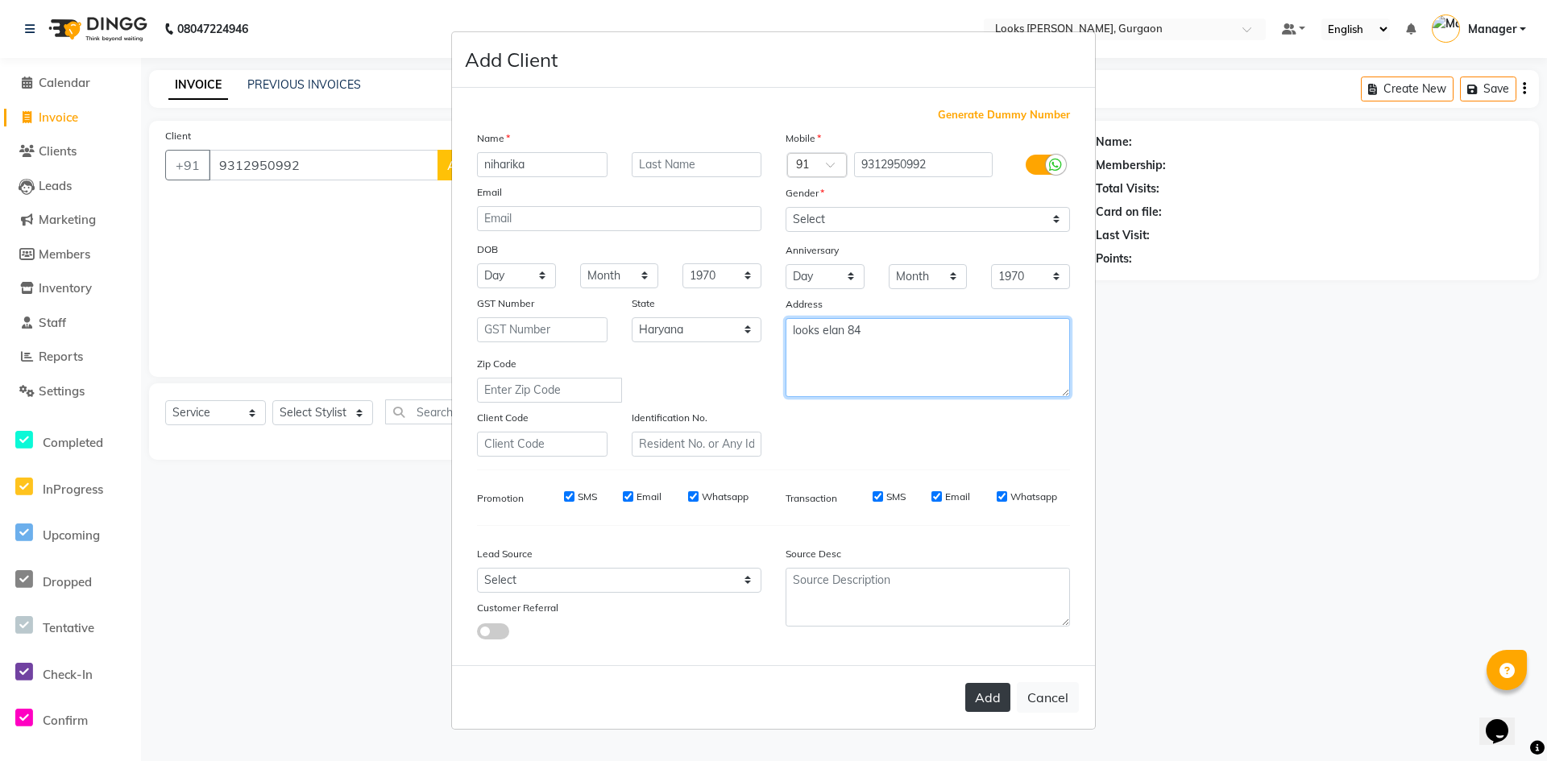
type textarea "looks elan 84"
click at [988, 707] on button "Add" at bounding box center [987, 697] width 45 height 29
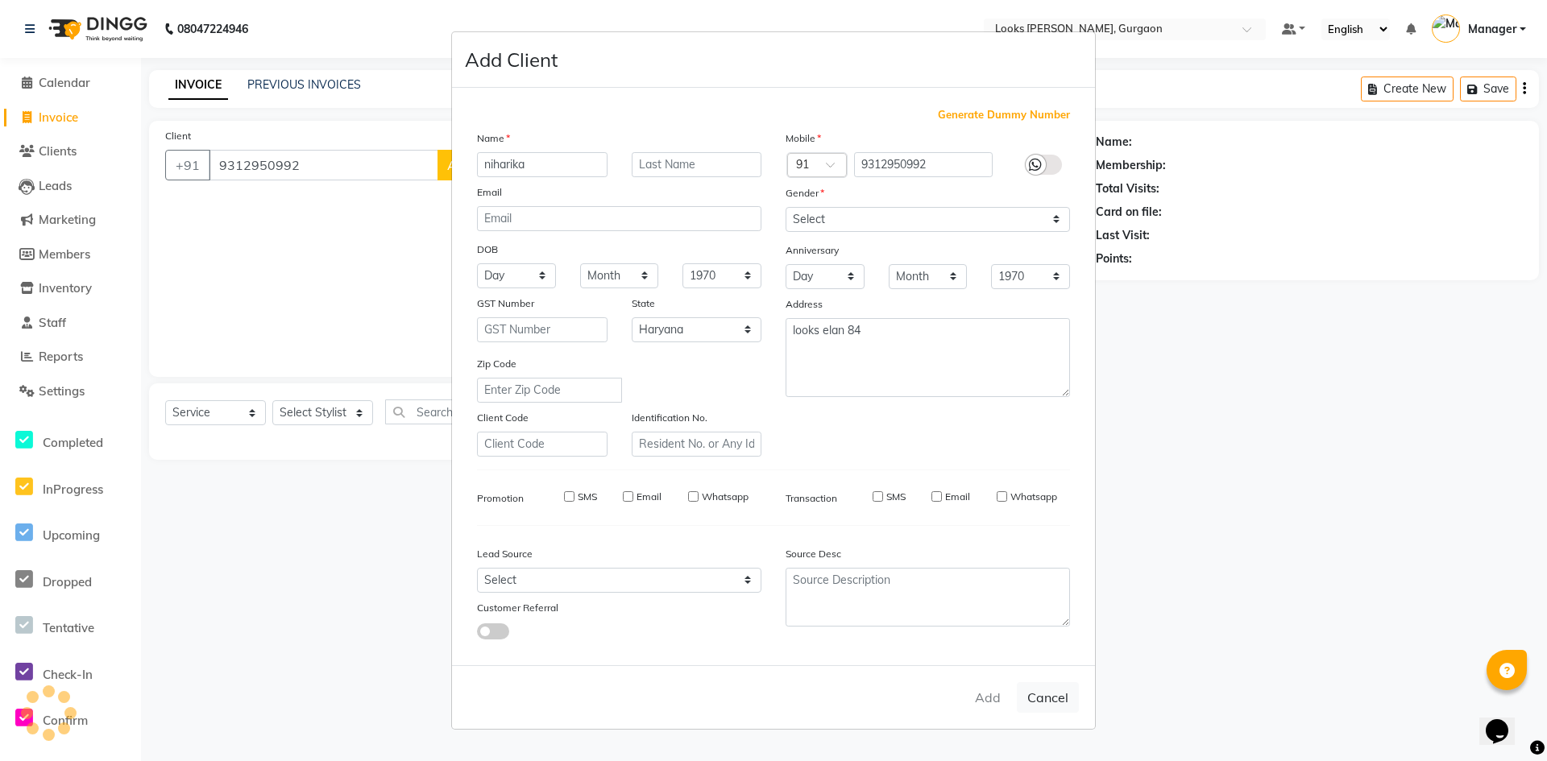
select select
select select "null"
select select
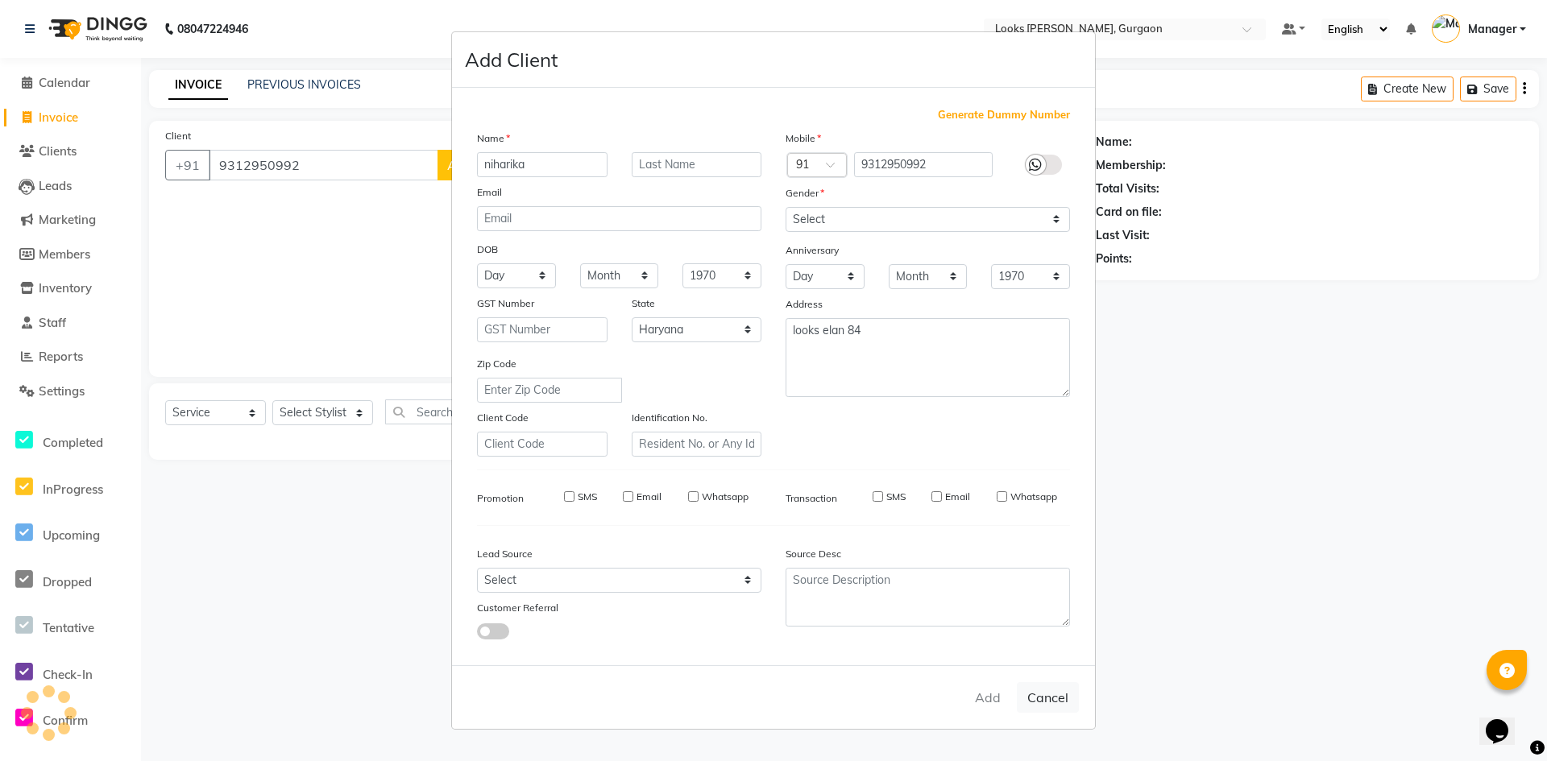
select select
checkbox input "false"
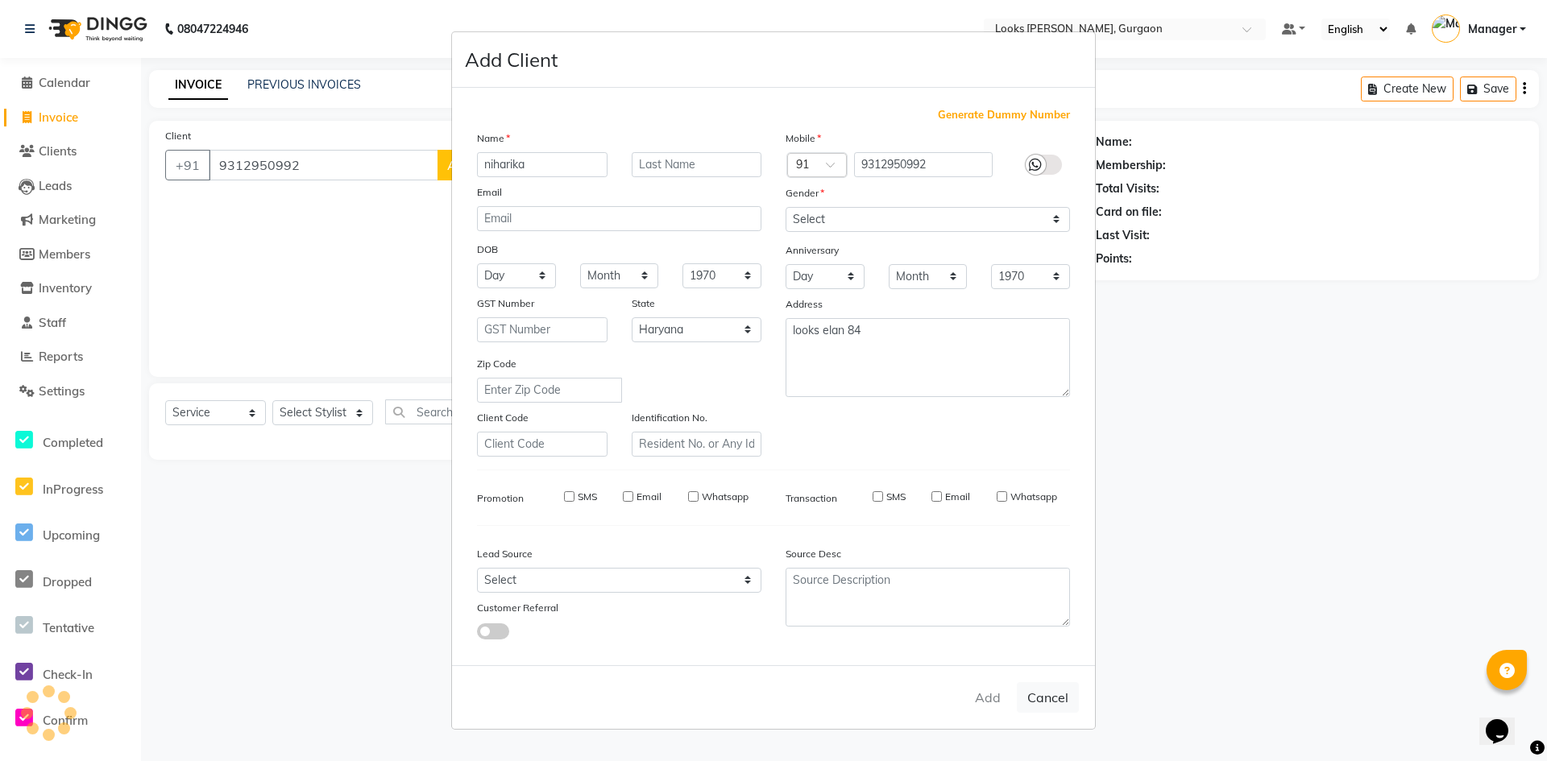
checkbox input "false"
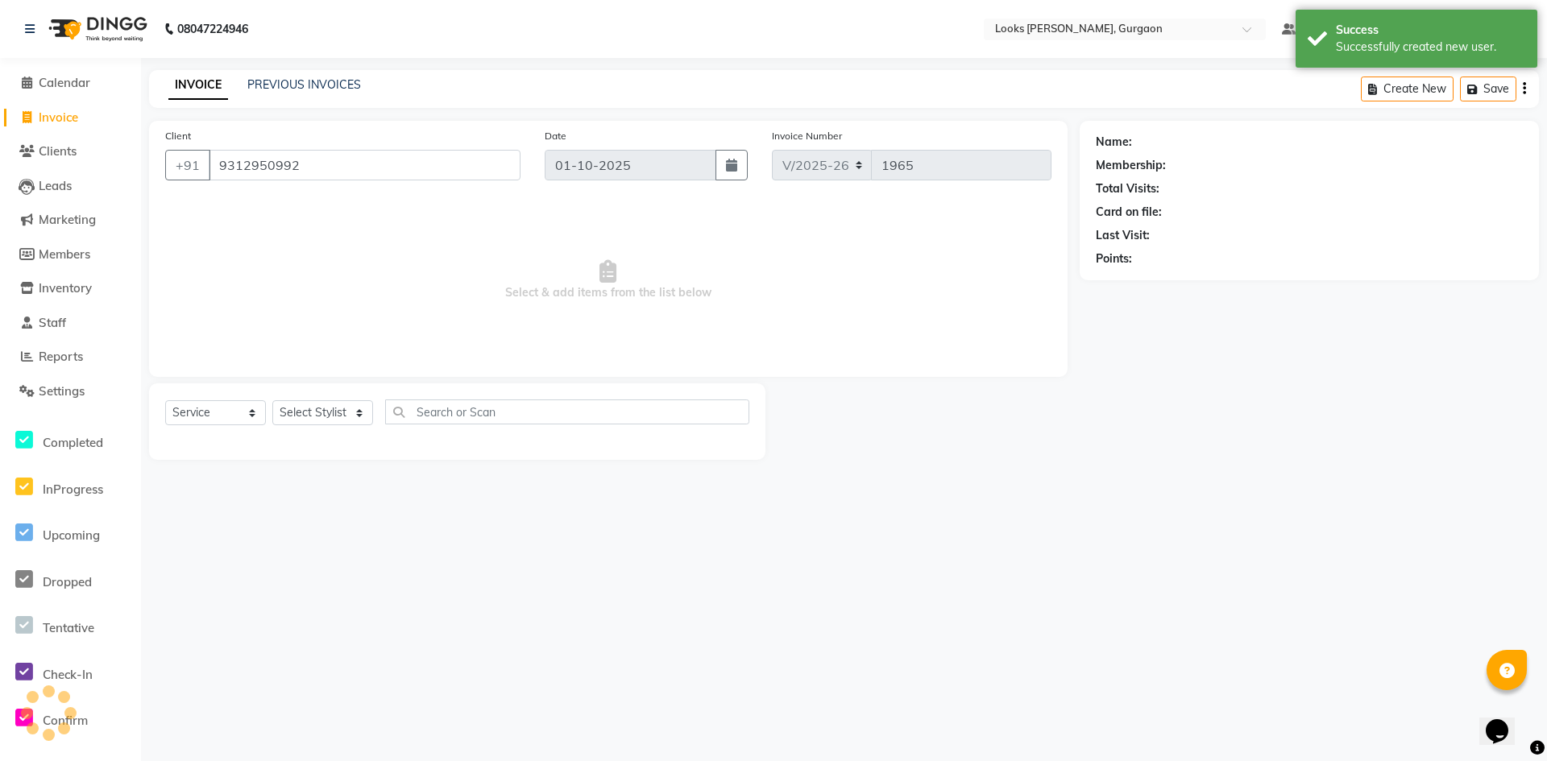
select select "1: Object"
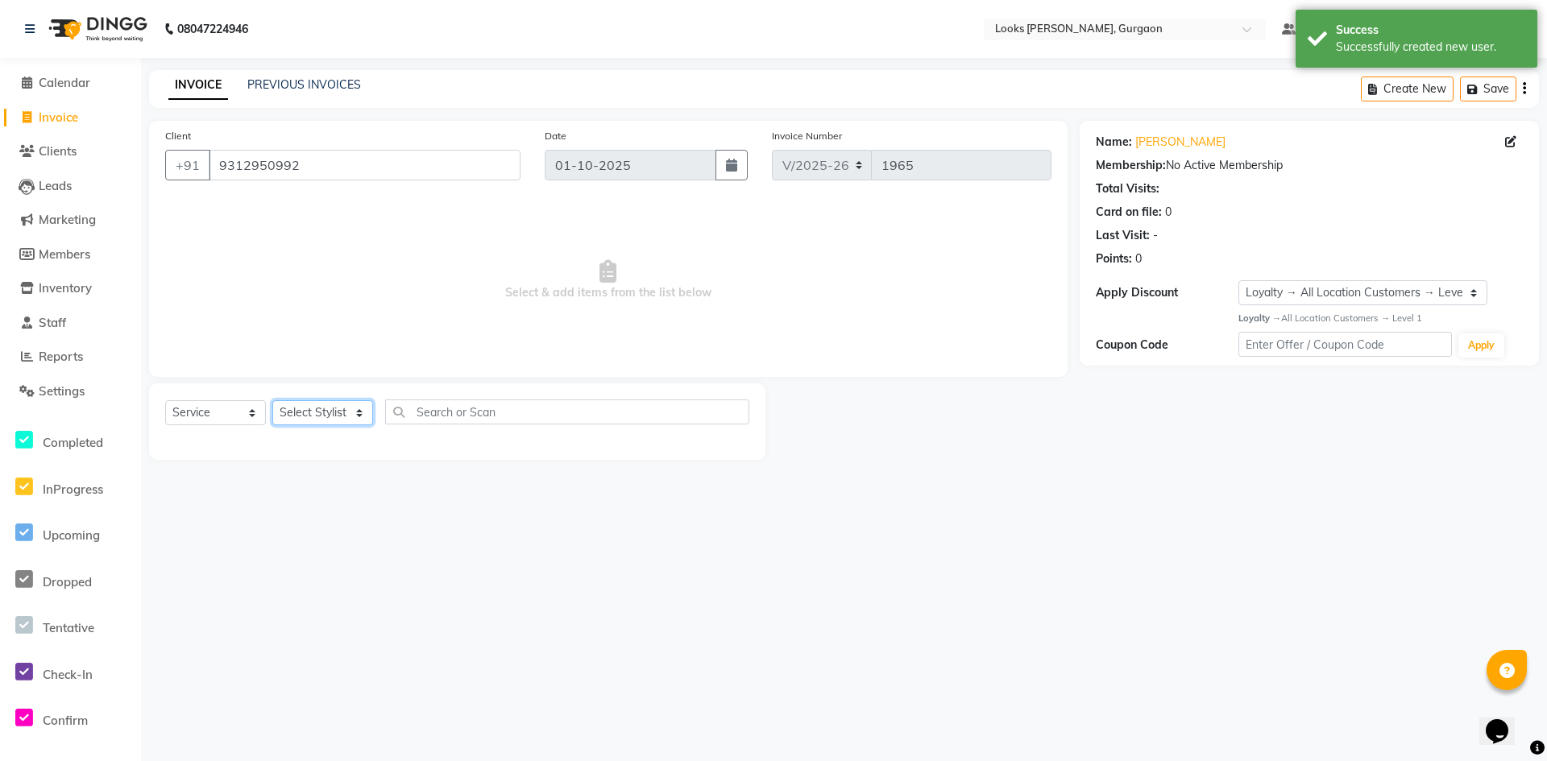
click at [325, 416] on select "Select Stylist [PERSON_NAME] abhay [PERSON_NAME] [PERSON_NAME] Counter_Sales De…" at bounding box center [322, 412] width 101 height 25
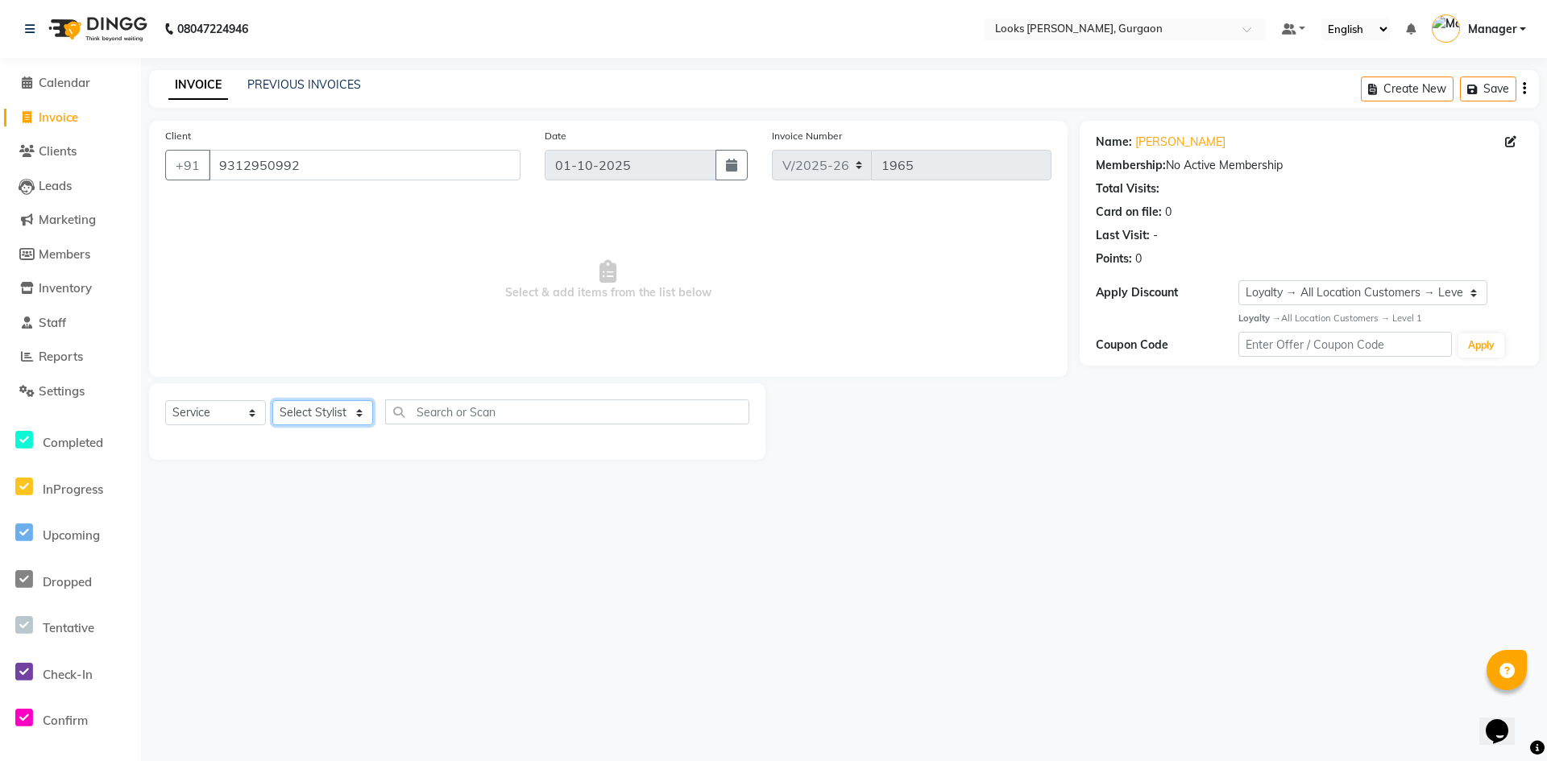
select select "84461"
click at [272, 400] on select "Select Stylist [PERSON_NAME] abhay [PERSON_NAME] [PERSON_NAME] Counter_Sales De…" at bounding box center [322, 412] width 101 height 25
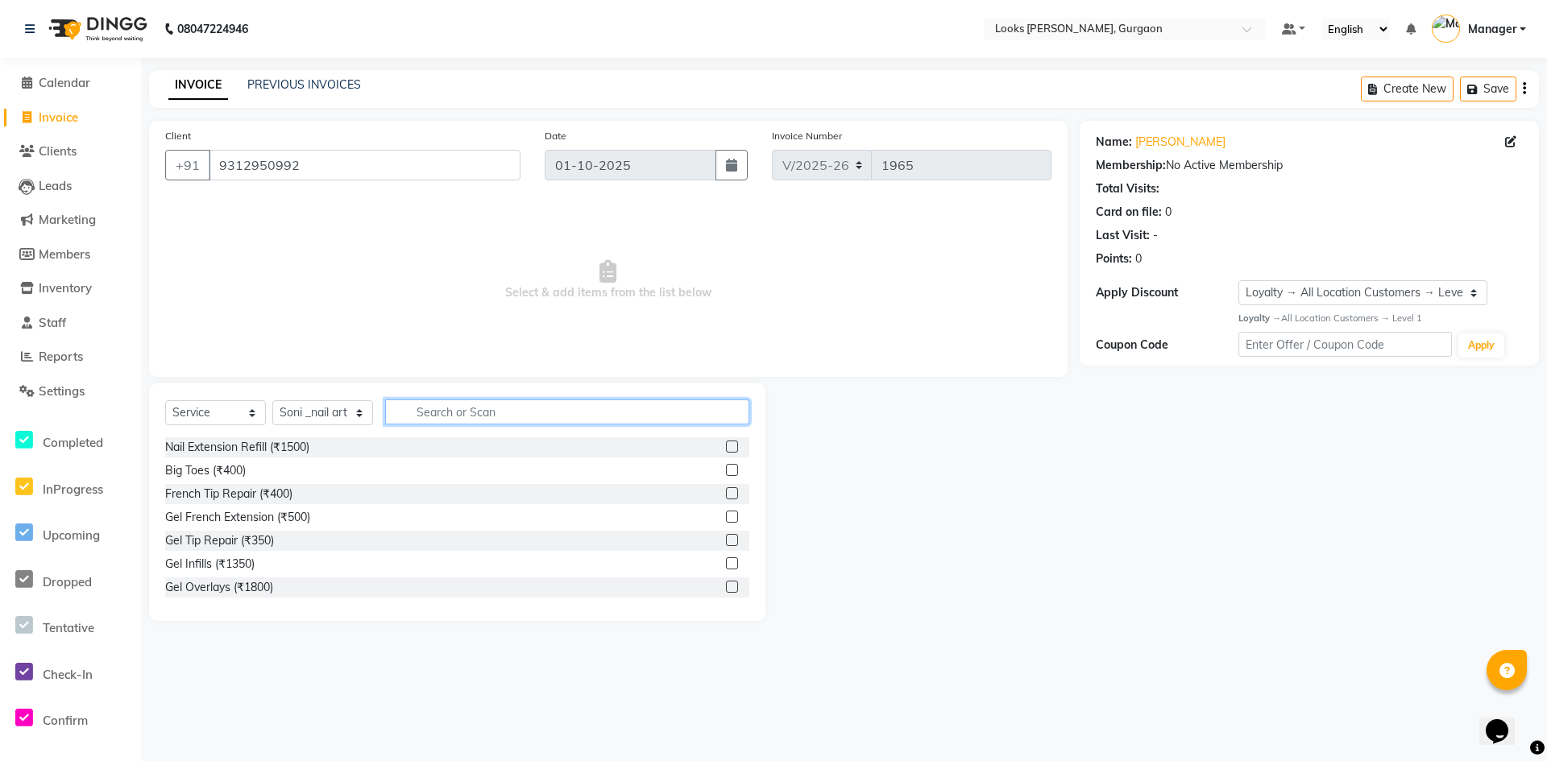
click at [421, 409] on input "text" at bounding box center [567, 412] width 364 height 25
type input "eye"
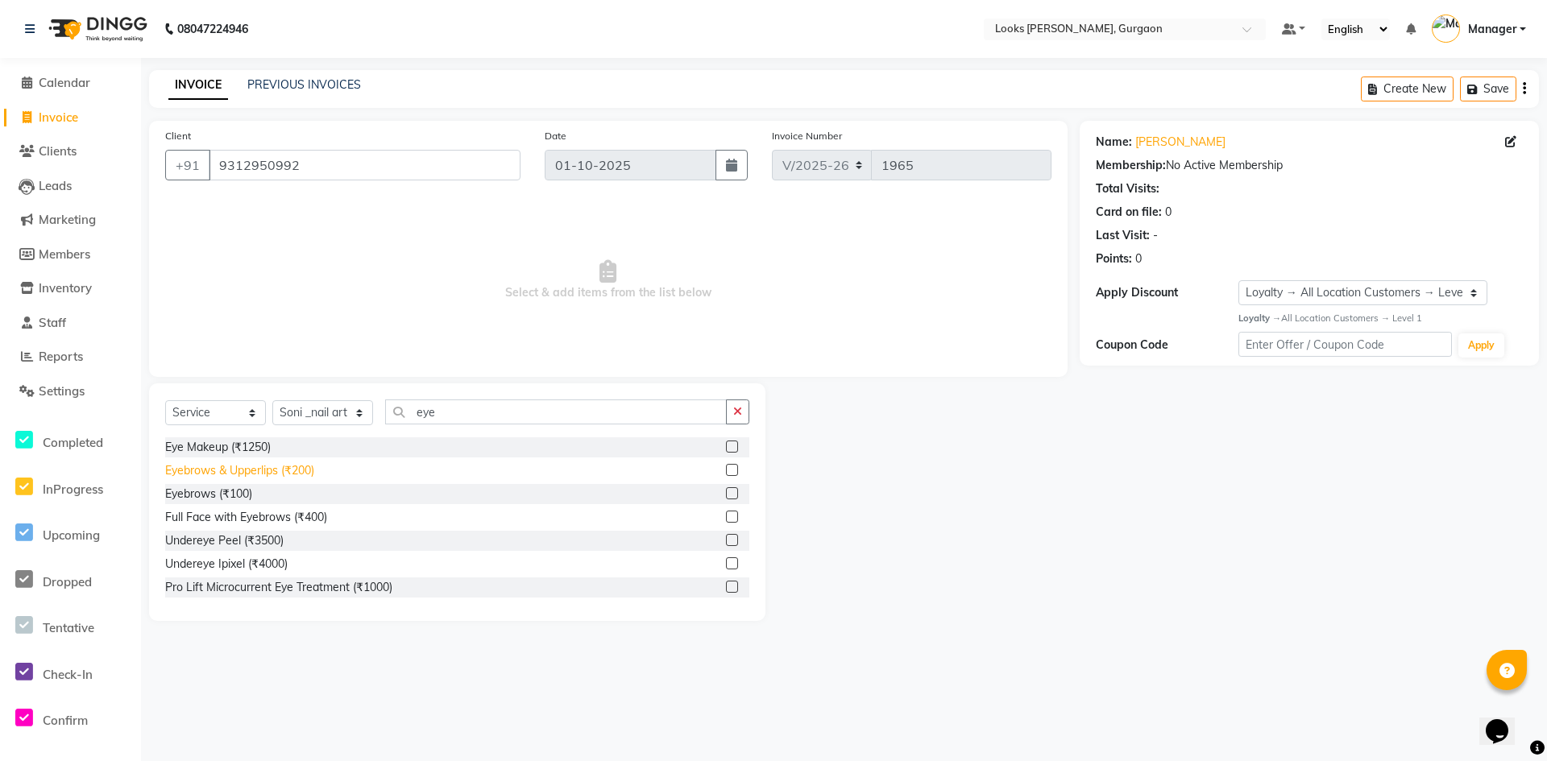
click at [305, 471] on div "Eyebrows & Upperlips (₹200)" at bounding box center [239, 470] width 149 height 17
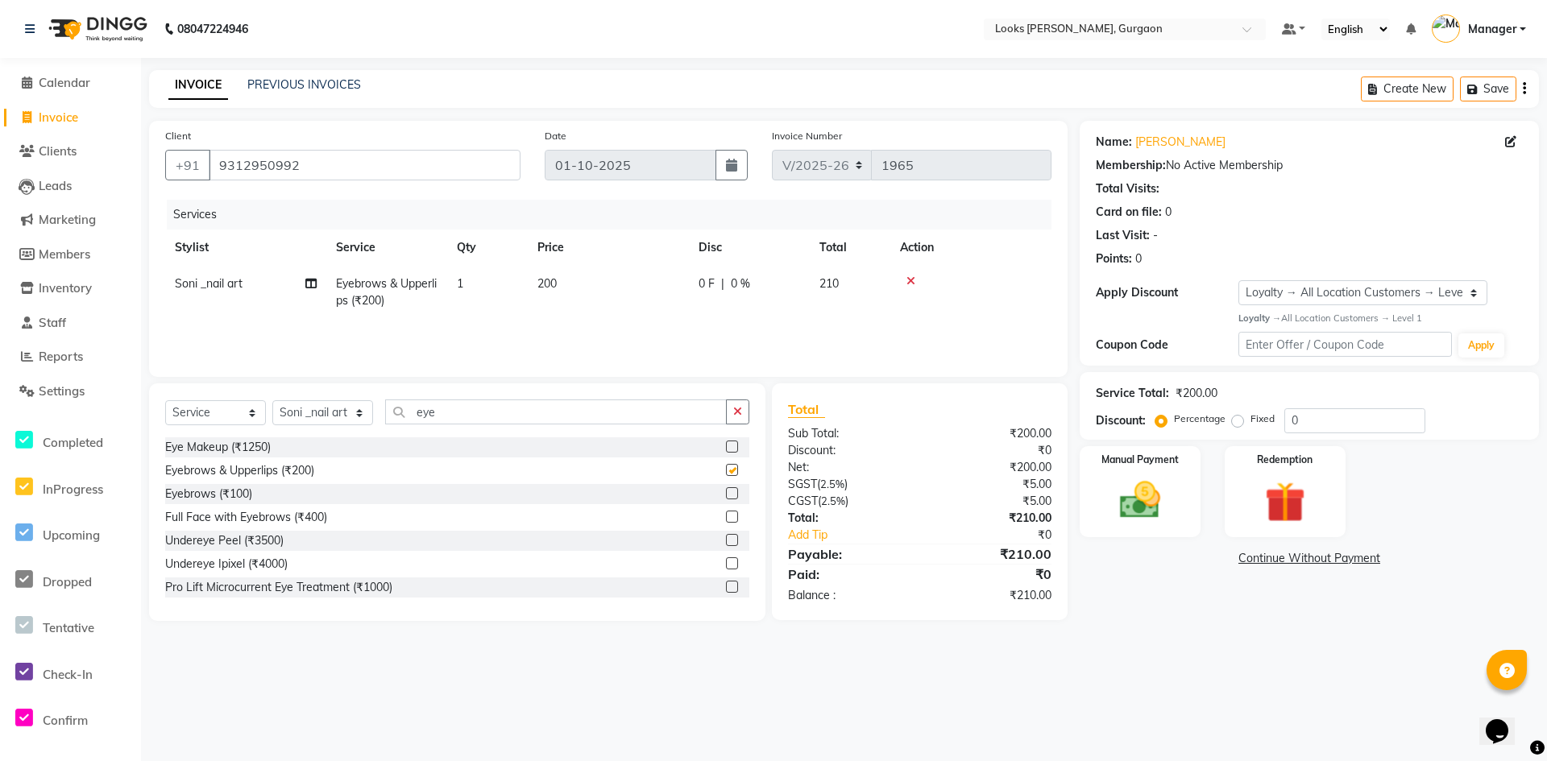
checkbox input "false"
click at [489, 296] on td "1" at bounding box center [487, 292] width 81 height 53
select select "84461"
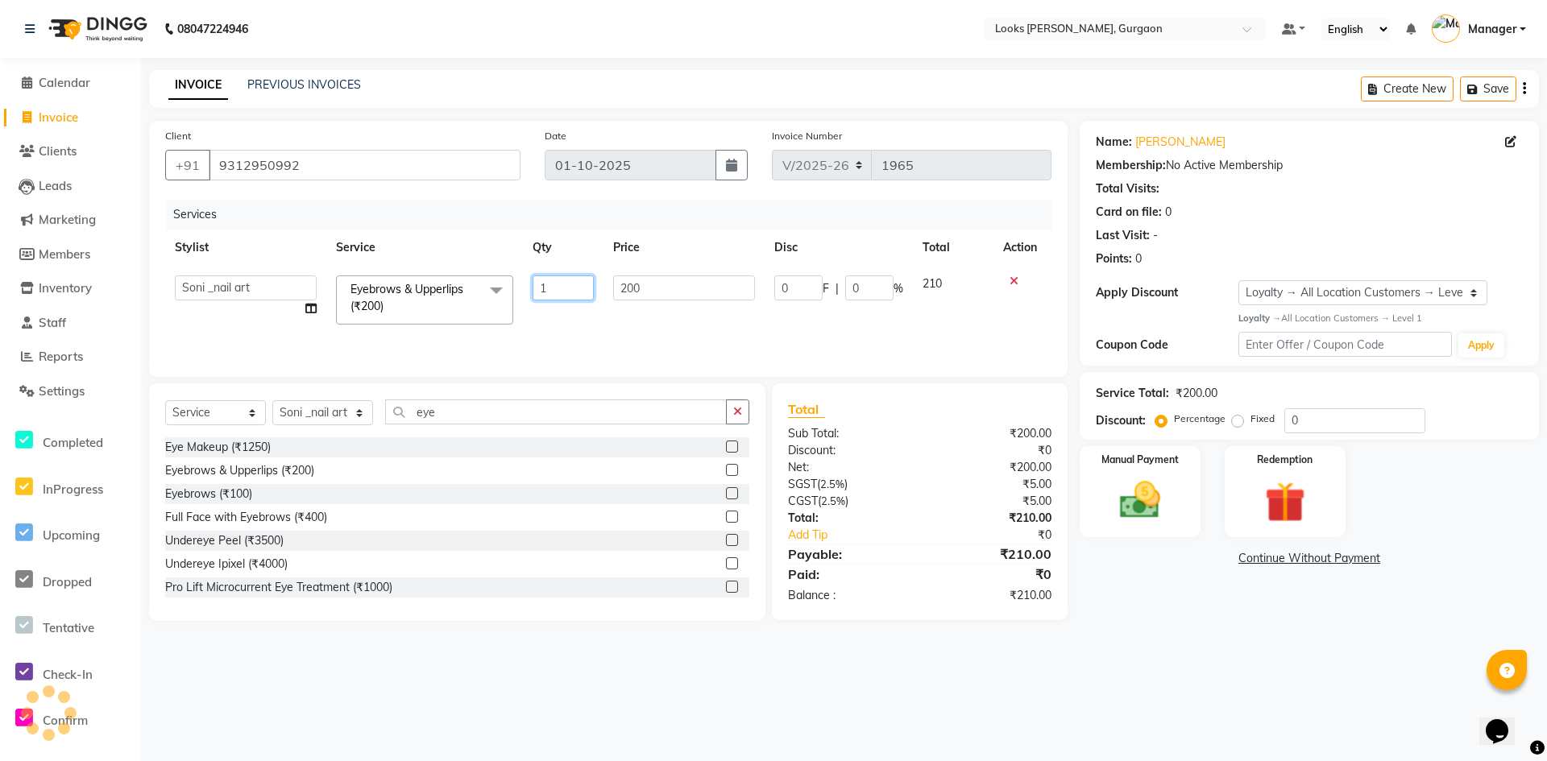
drag, startPoint x: 574, startPoint y: 285, endPoint x: 478, endPoint y: 294, distance: 97.1
click at [481, 292] on tr "[PERSON_NAME] [PERSON_NAME] Counter_Sales Deepak_pdct [PERSON_NAME] Manager Nat…" at bounding box center [608, 300] width 886 height 68
type input "2"
click at [1169, 641] on main "INVOICE PREVIOUS INVOICES Create New Save Client [PHONE_NUMBER] Date [DATE] Inv…" at bounding box center [844, 357] width 1406 height 575
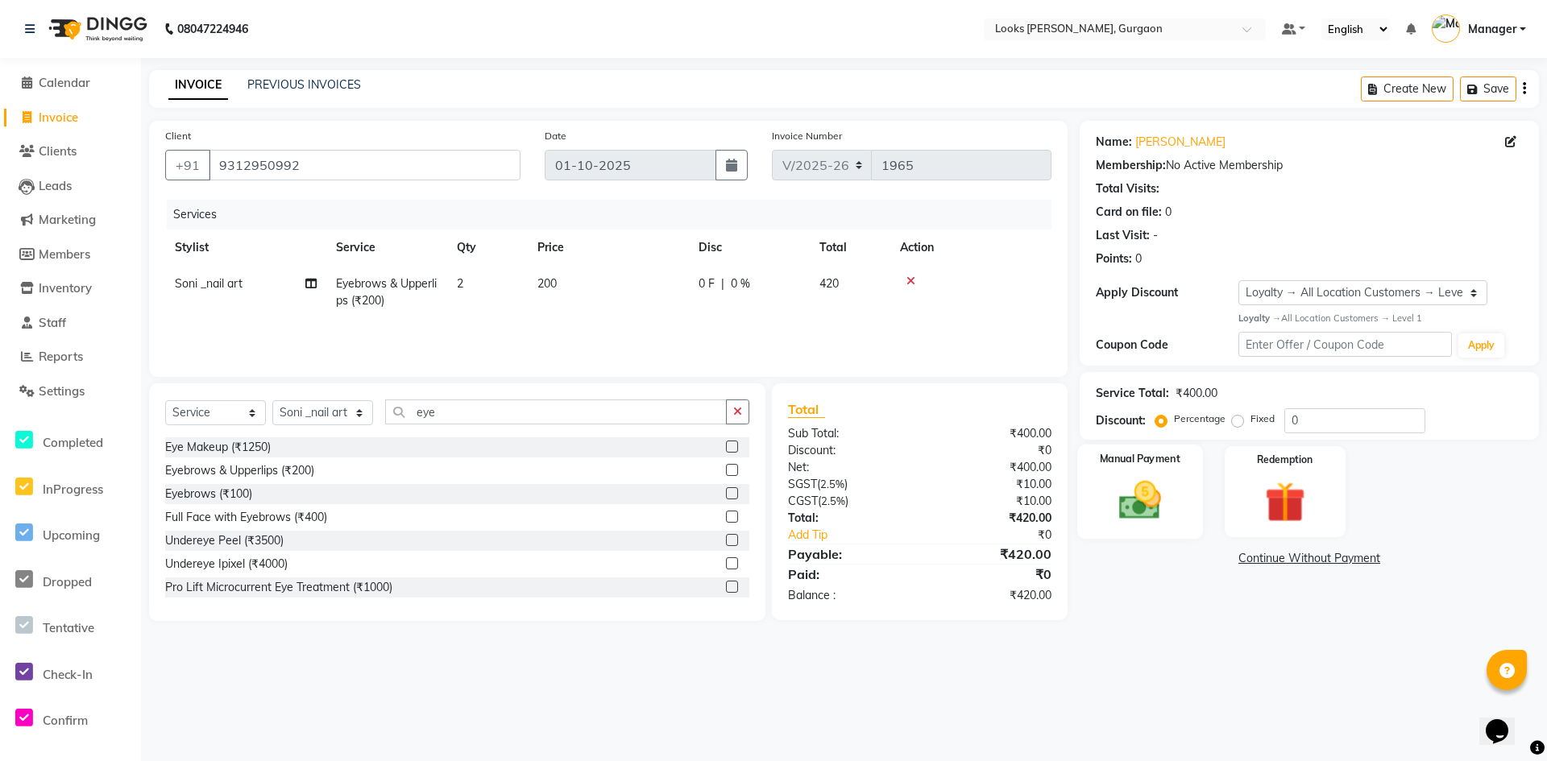
click at [1180, 502] on div "Manual Payment" at bounding box center [1140, 492] width 126 height 95
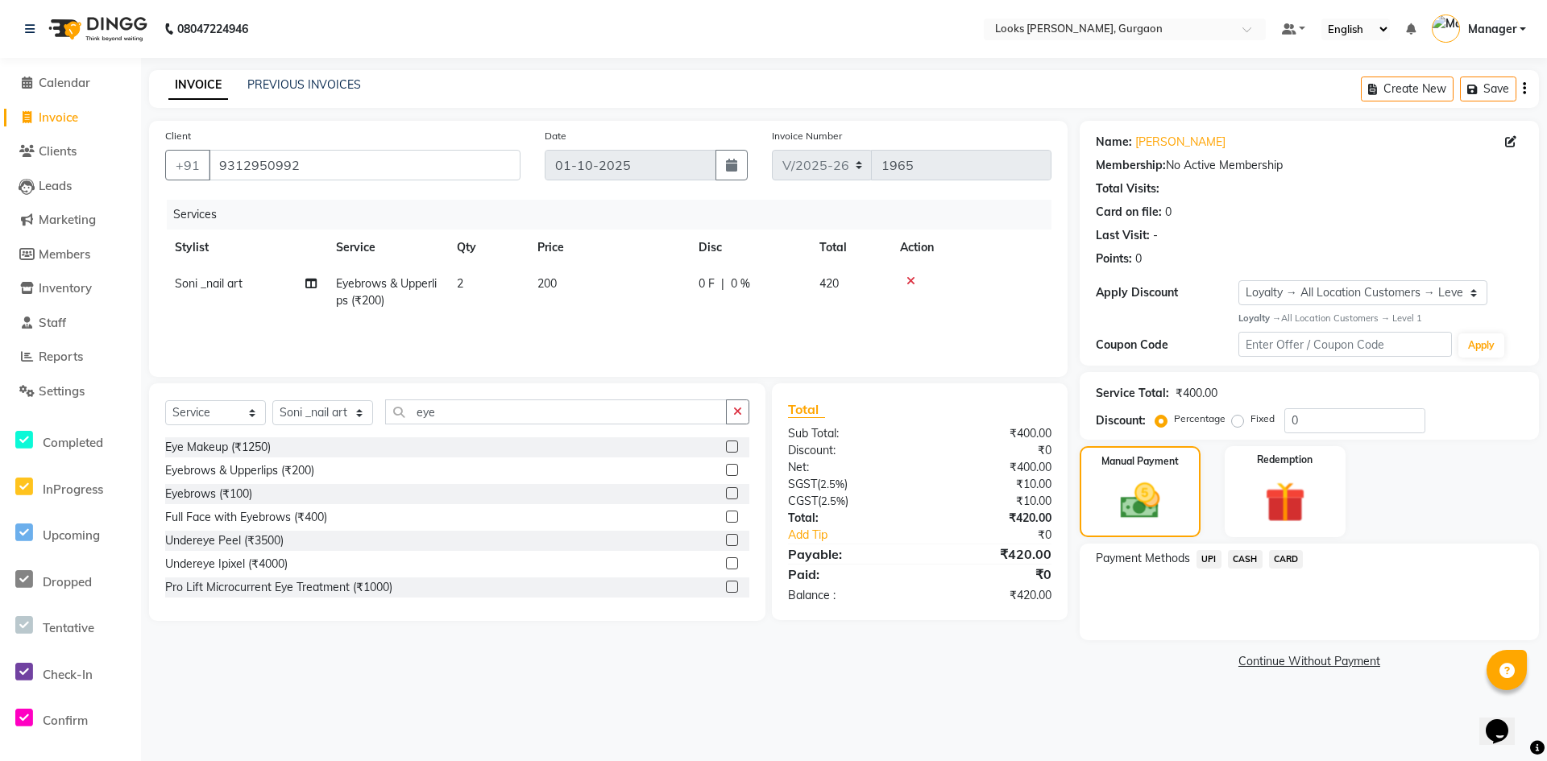
click at [1294, 562] on span "CARD" at bounding box center [1286, 559] width 35 height 19
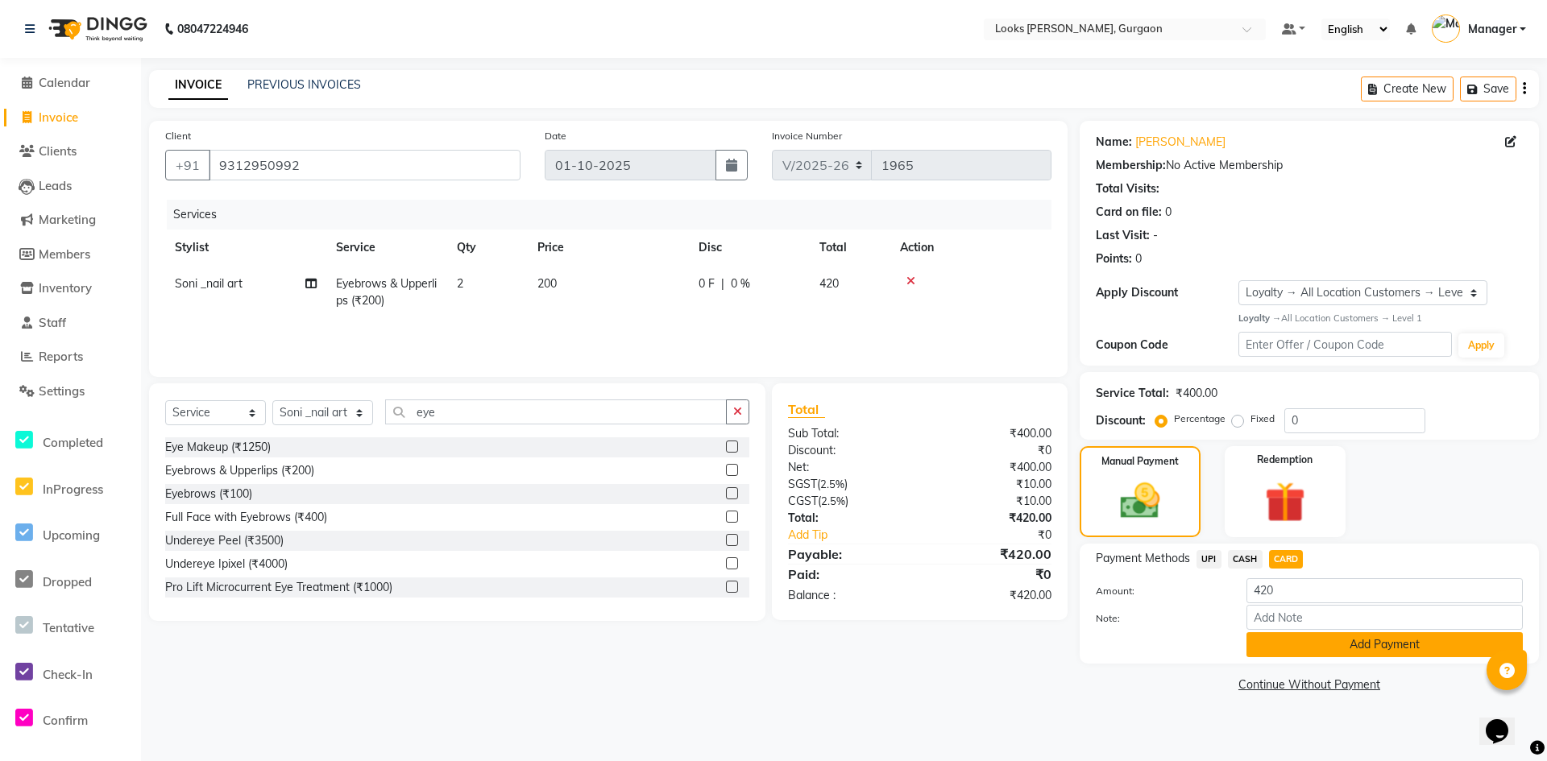
click at [1339, 646] on button "Add Payment" at bounding box center [1384, 644] width 276 height 25
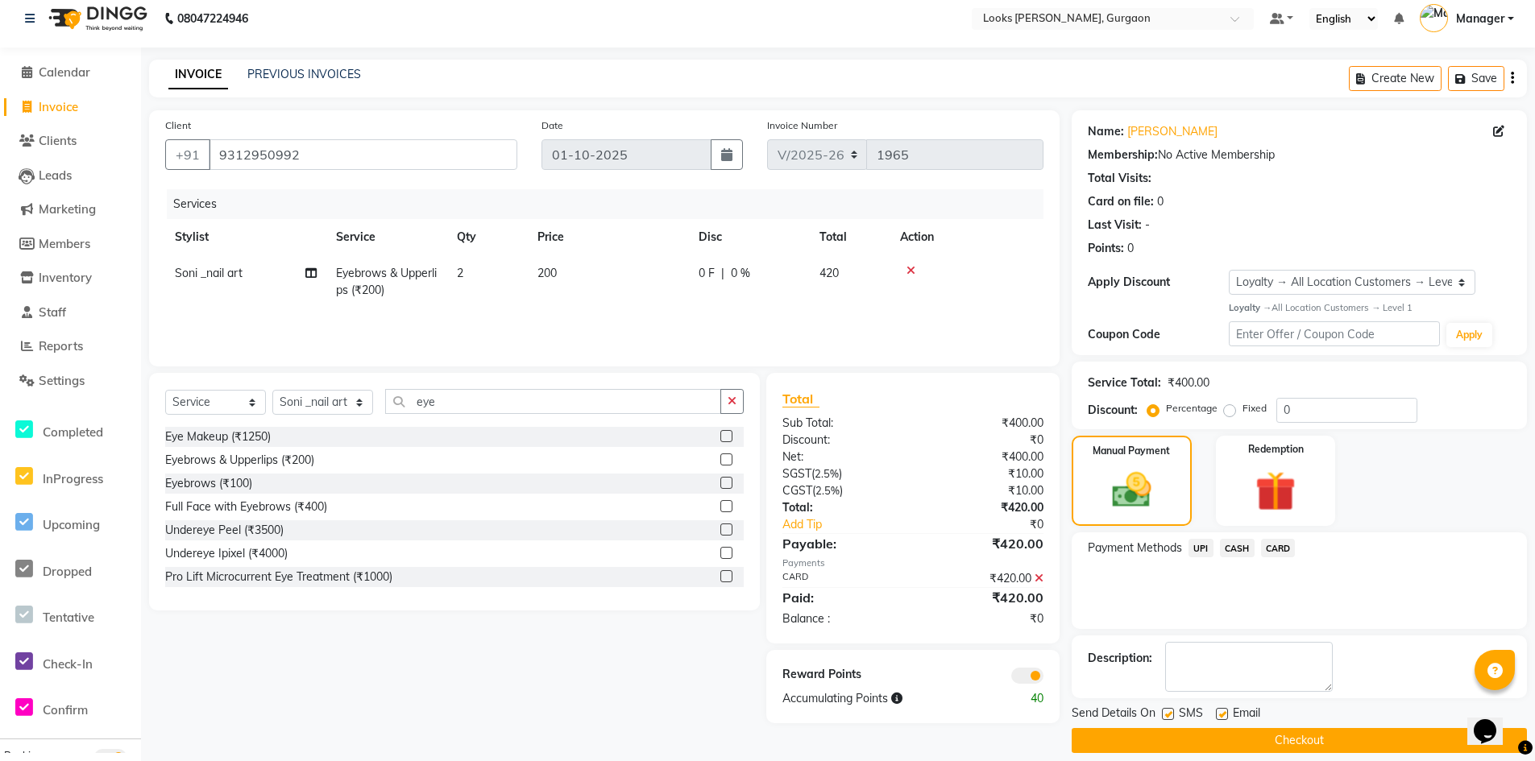
scroll to position [27, 0]
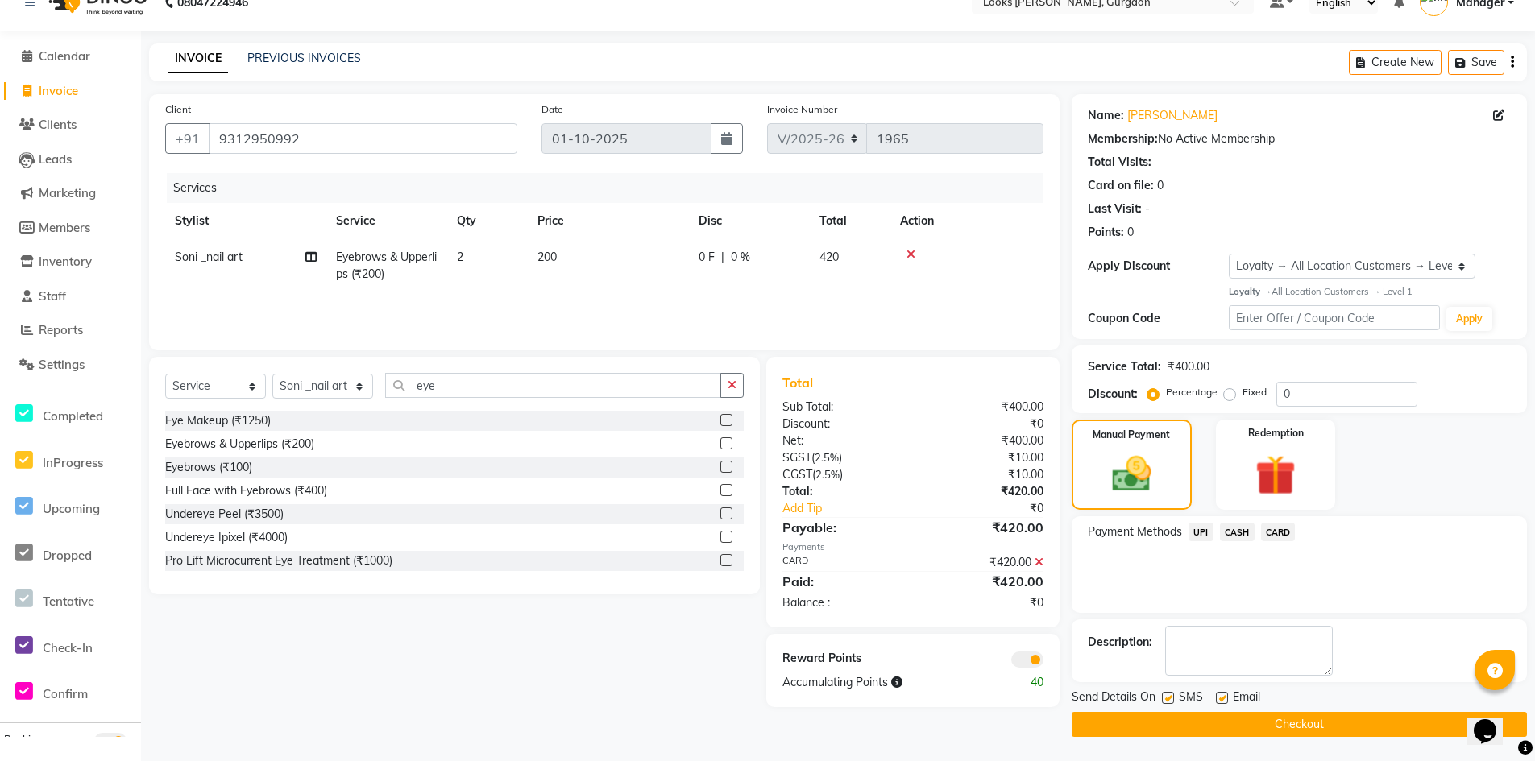
click at [1142, 712] on button "Checkout" at bounding box center [1298, 724] width 455 height 25
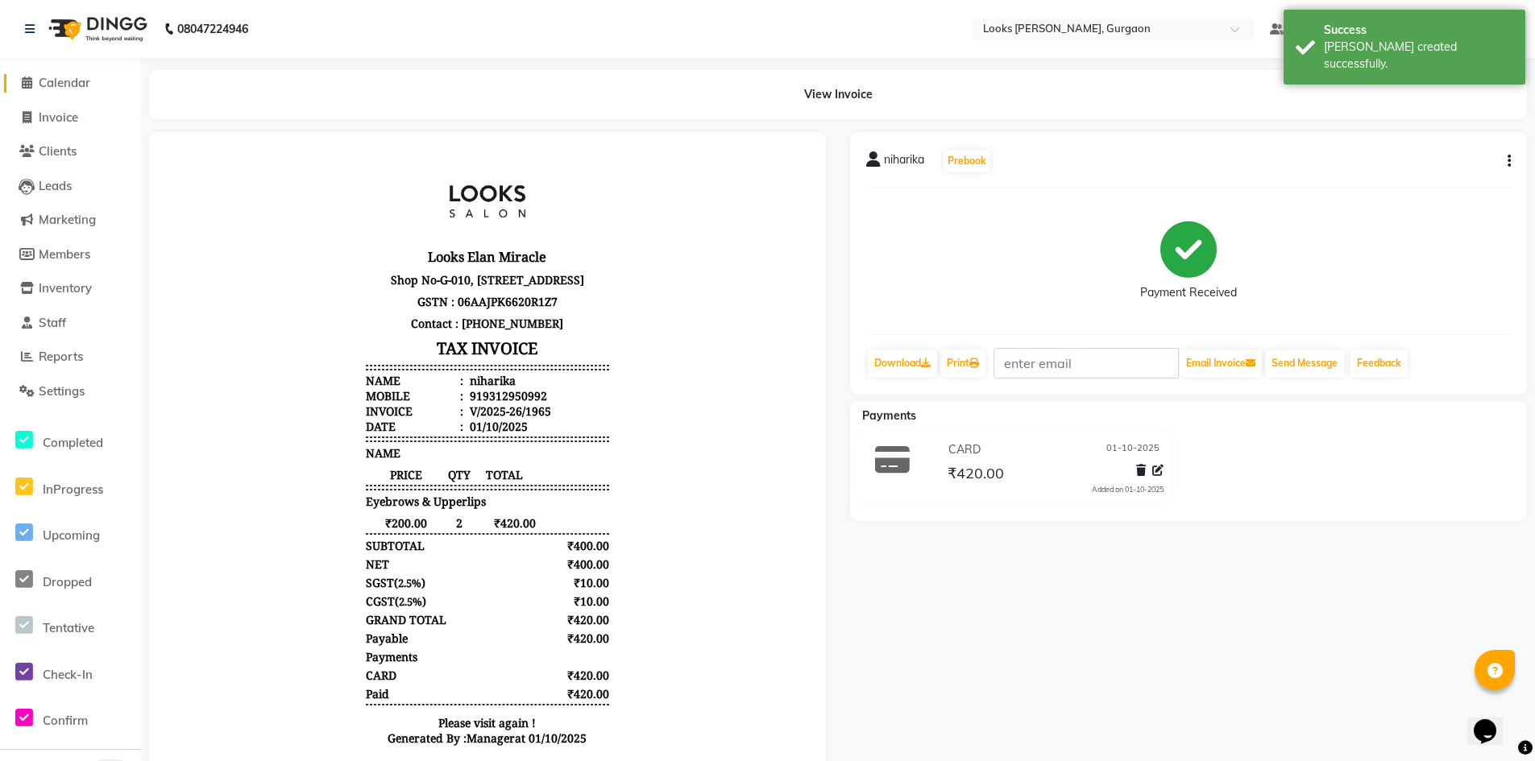
click at [77, 81] on span "Calendar" at bounding box center [65, 82] width 52 height 15
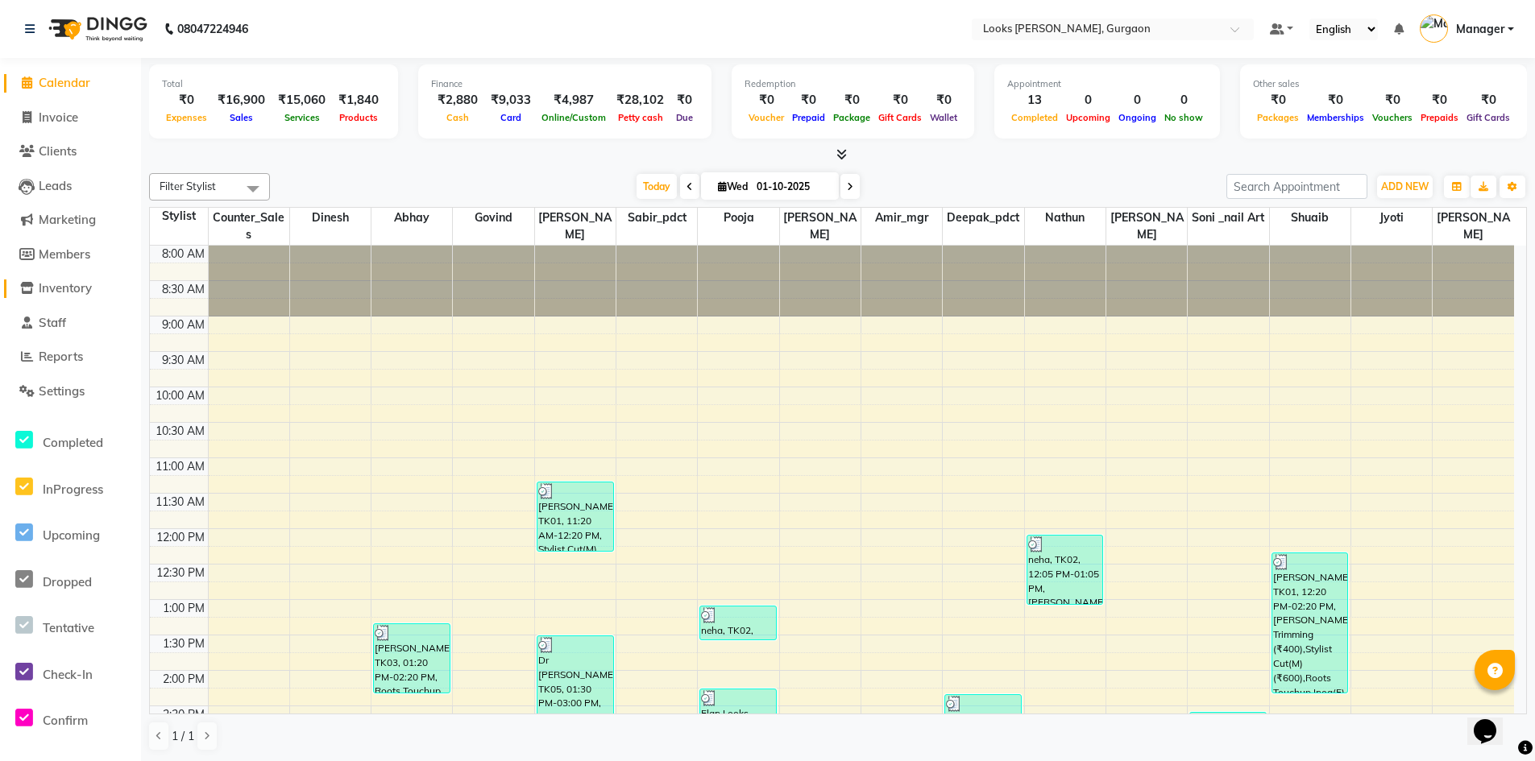
click at [60, 292] on span "Inventory" at bounding box center [65, 287] width 53 height 15
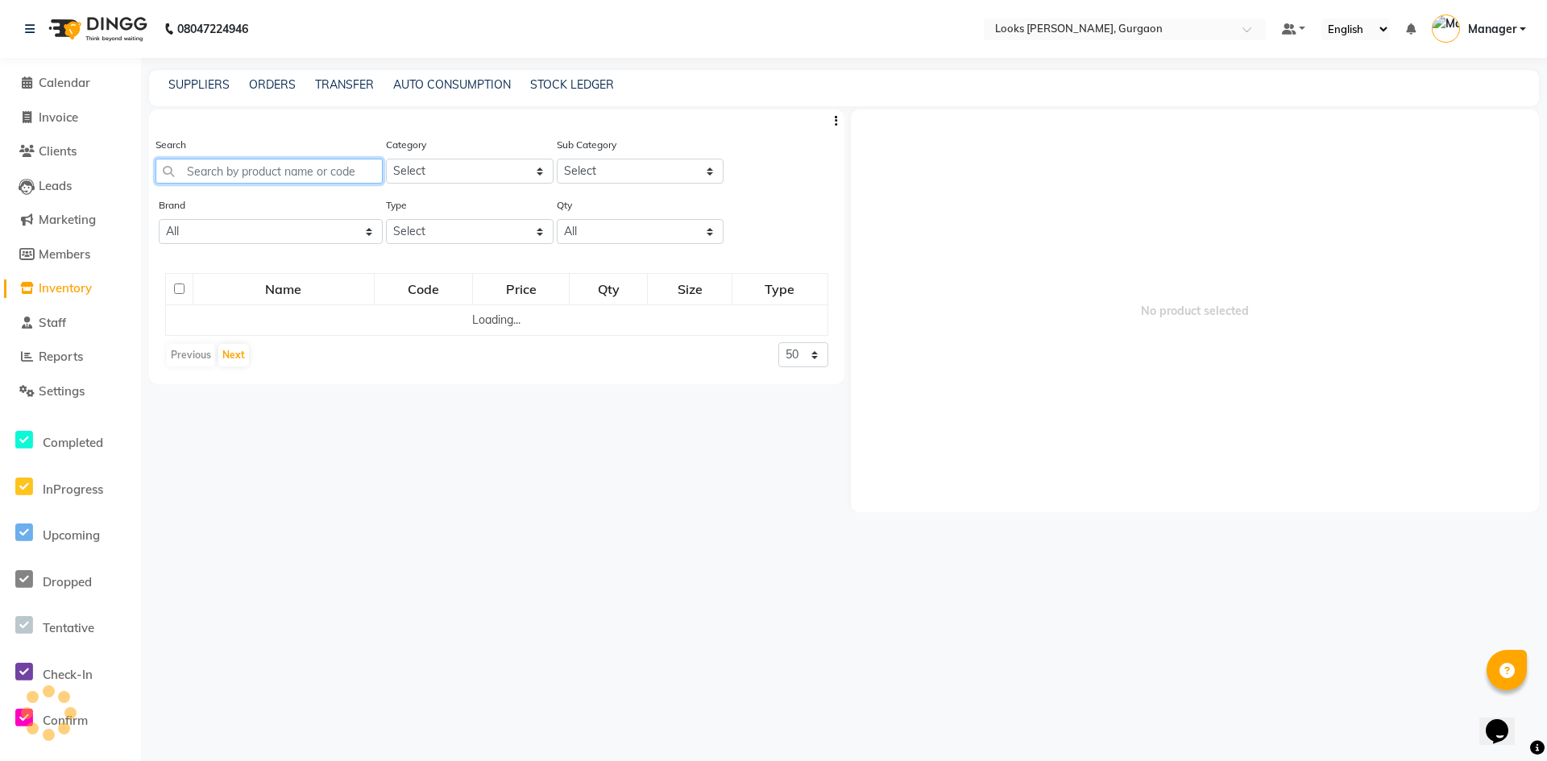
click at [362, 172] on input "text" at bounding box center [268, 171] width 227 height 25
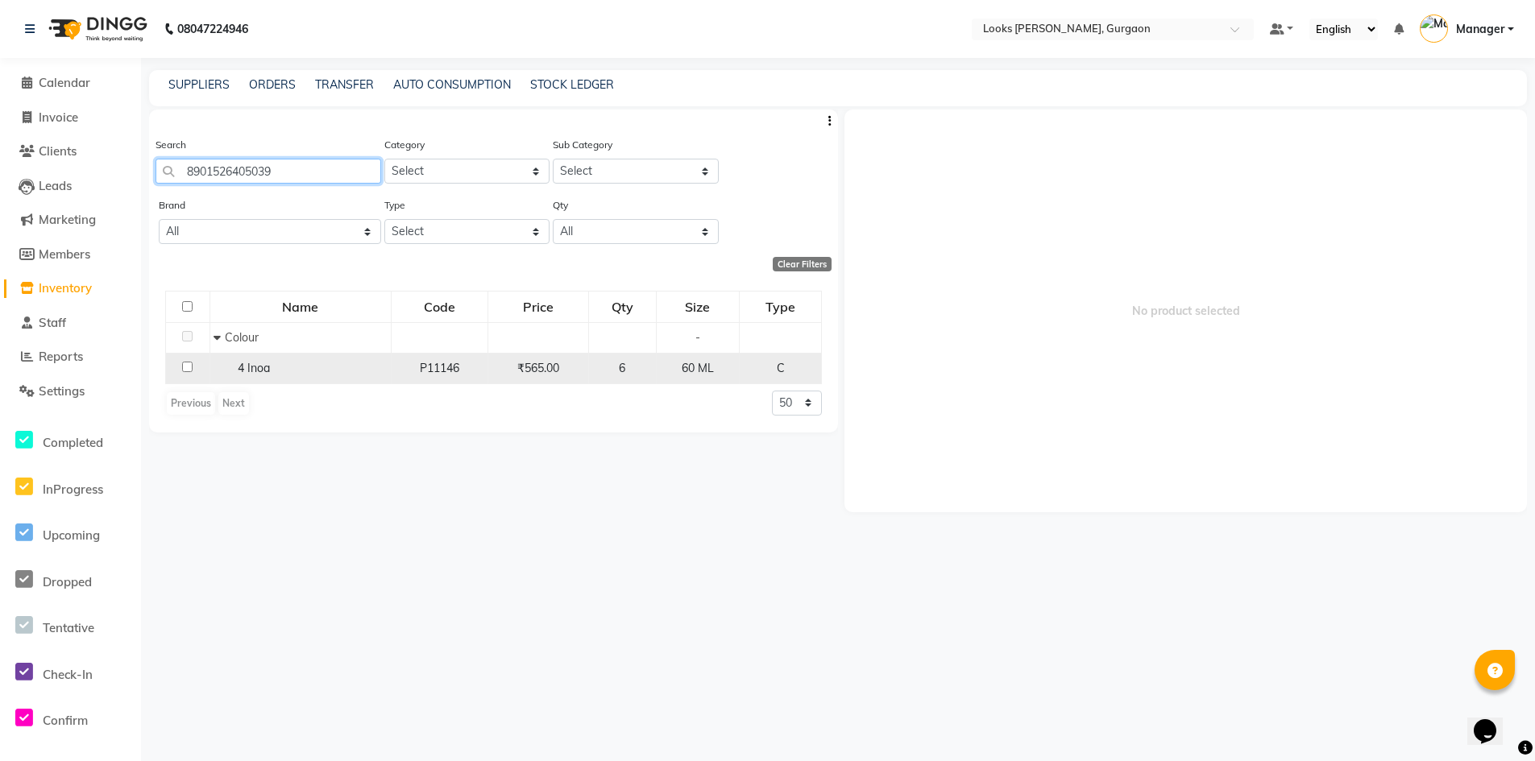
type input "8901526405039"
click at [185, 370] on input "checkbox" at bounding box center [187, 367] width 10 height 10
checkbox input "true"
select select
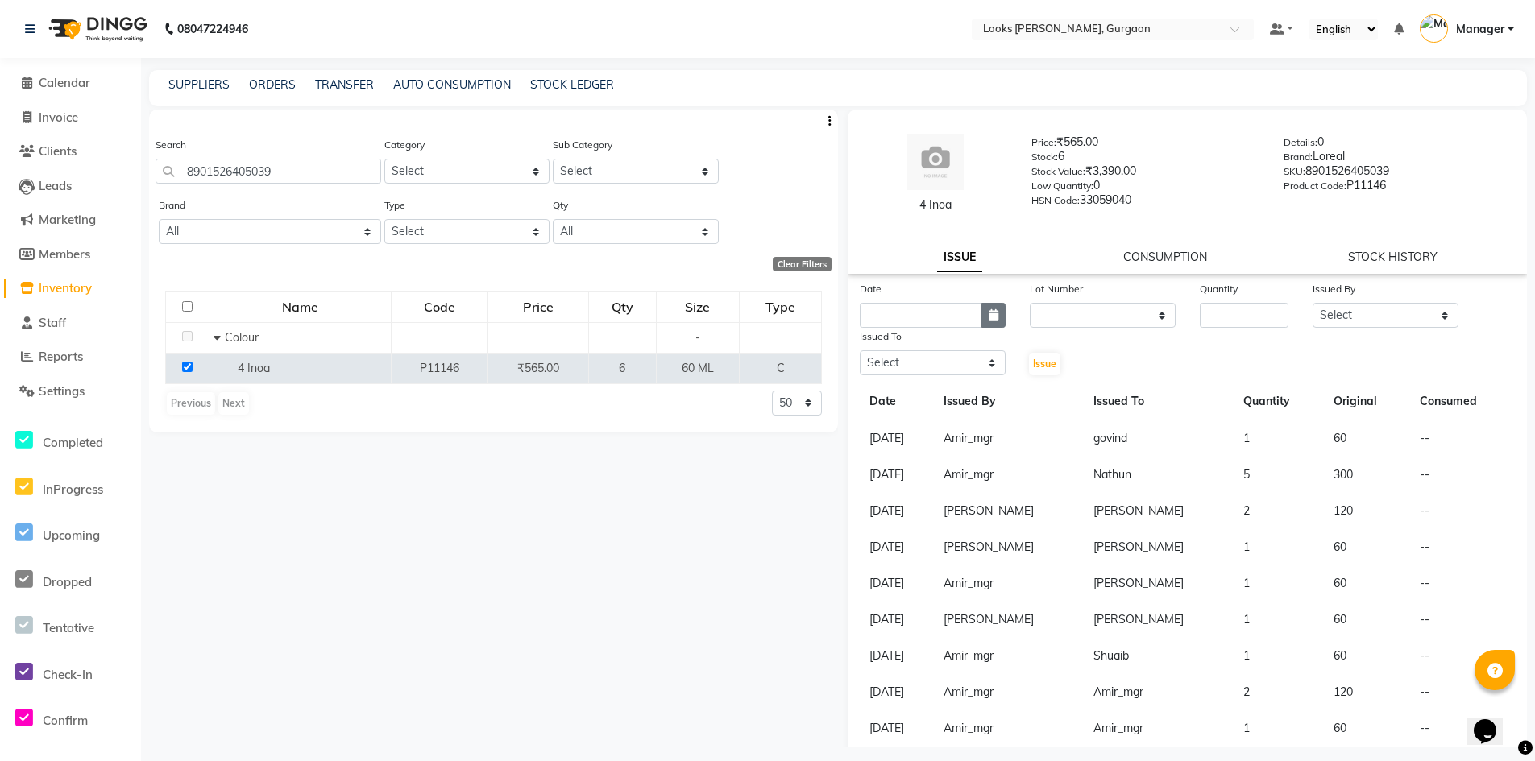
click at [988, 311] on icon "button" at bounding box center [993, 314] width 10 height 11
select select "10"
select select "2025"
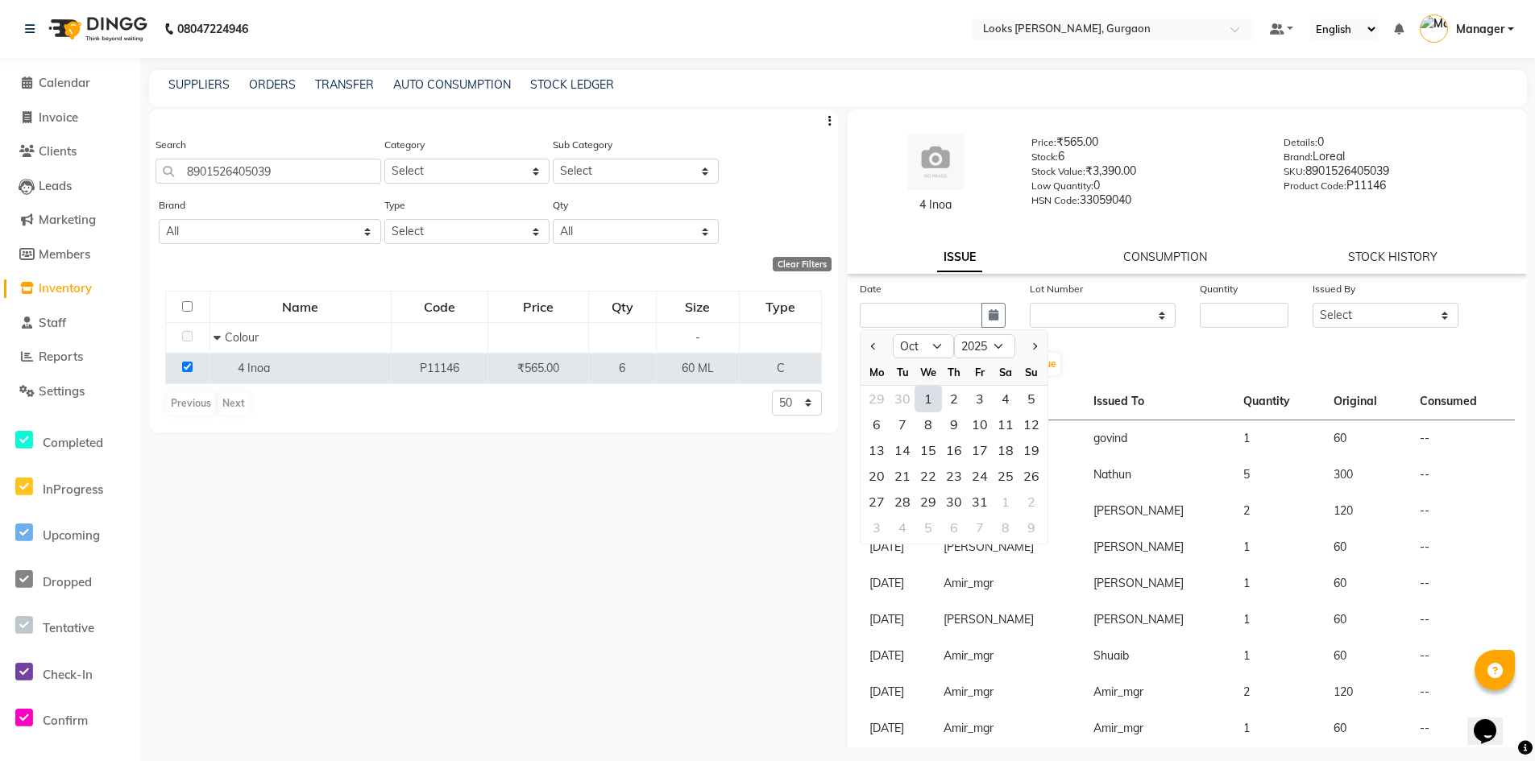
click at [928, 400] on div "1" at bounding box center [928, 399] width 26 height 26
type input "01-10-2025"
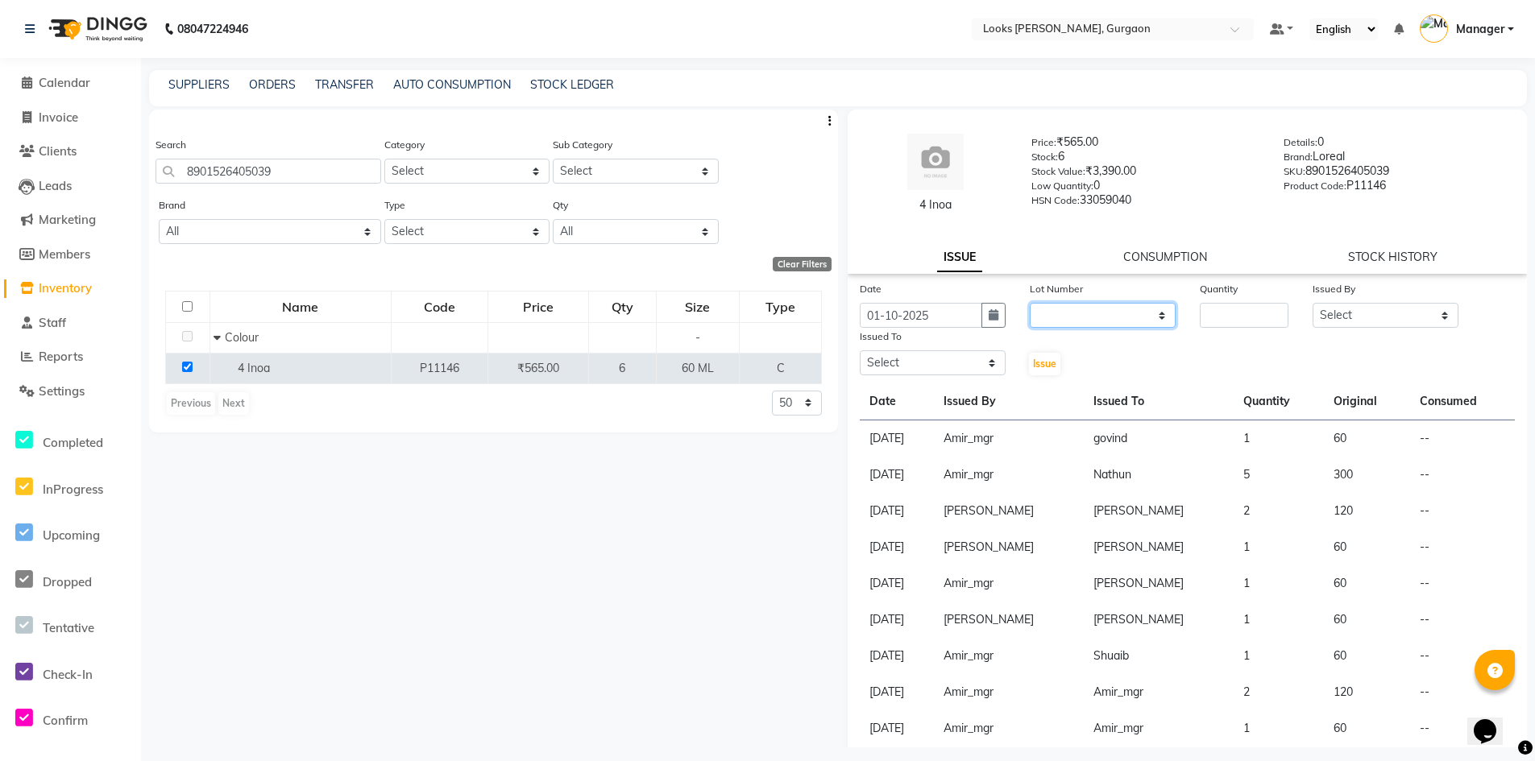
click at [1085, 314] on select "None" at bounding box center [1103, 315] width 146 height 25
select select "0: null"
click at [1030, 303] on select "None" at bounding box center [1103, 315] width 146 height 25
click at [1208, 305] on input "number" at bounding box center [1244, 315] width 89 height 25
type input "1"
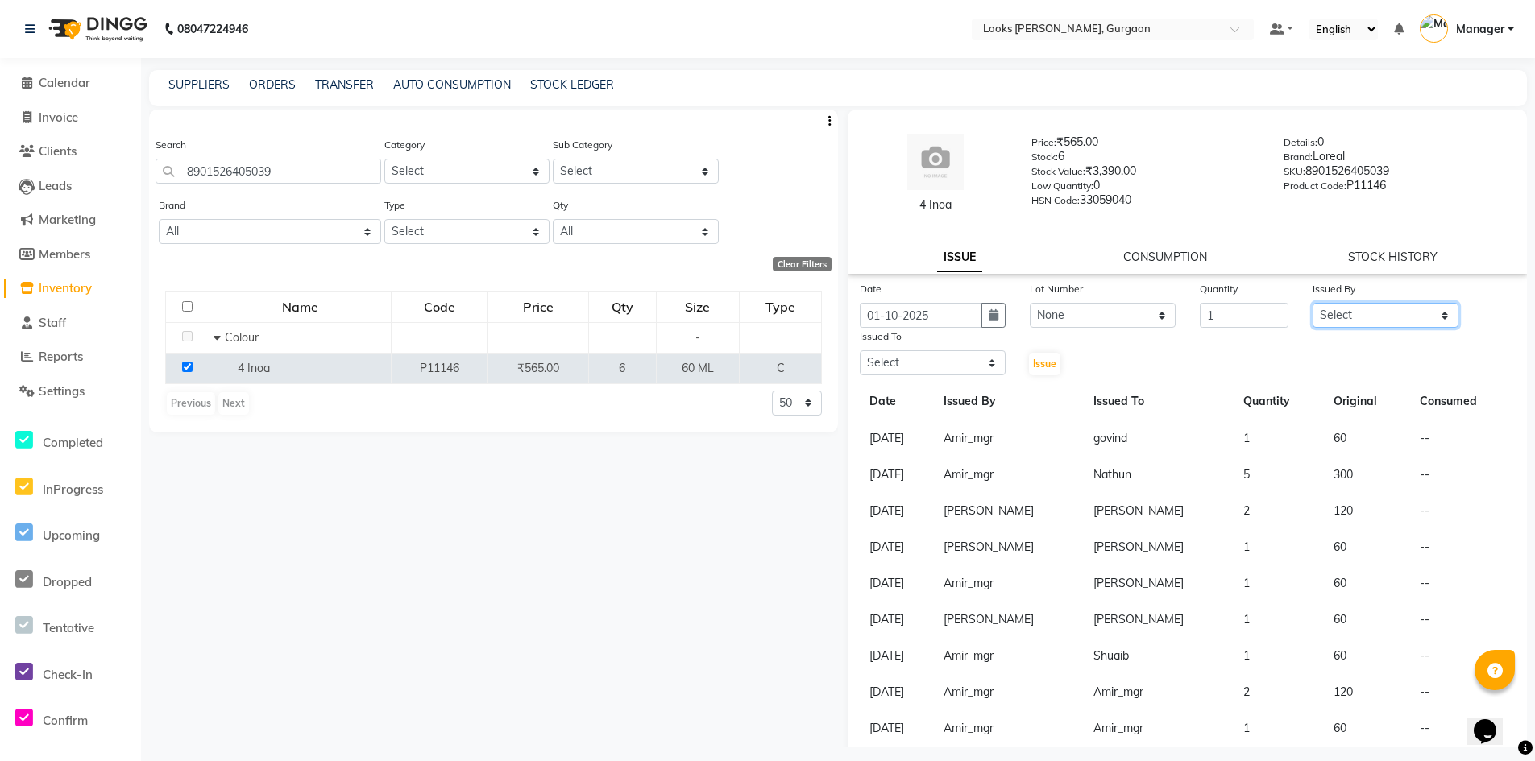
click at [1367, 313] on select "Select [PERSON_NAME] [PERSON_NAME] Counter_Sales Deepak_pdct [PERSON_NAME] Mana…" at bounding box center [1385, 315] width 146 height 25
click at [1312, 303] on select "Select [PERSON_NAME] [PERSON_NAME] Counter_Sales Deepak_pdct [PERSON_NAME] Mana…" at bounding box center [1385, 315] width 146 height 25
click at [1372, 307] on select "Select [PERSON_NAME] [PERSON_NAME] Counter_Sales Deepak_pdct [PERSON_NAME] Mana…" at bounding box center [1385, 315] width 146 height 25
select select "82818"
click at [1312, 303] on select "Select [PERSON_NAME] [PERSON_NAME] Counter_Sales Deepak_pdct [PERSON_NAME] Mana…" at bounding box center [1385, 315] width 146 height 25
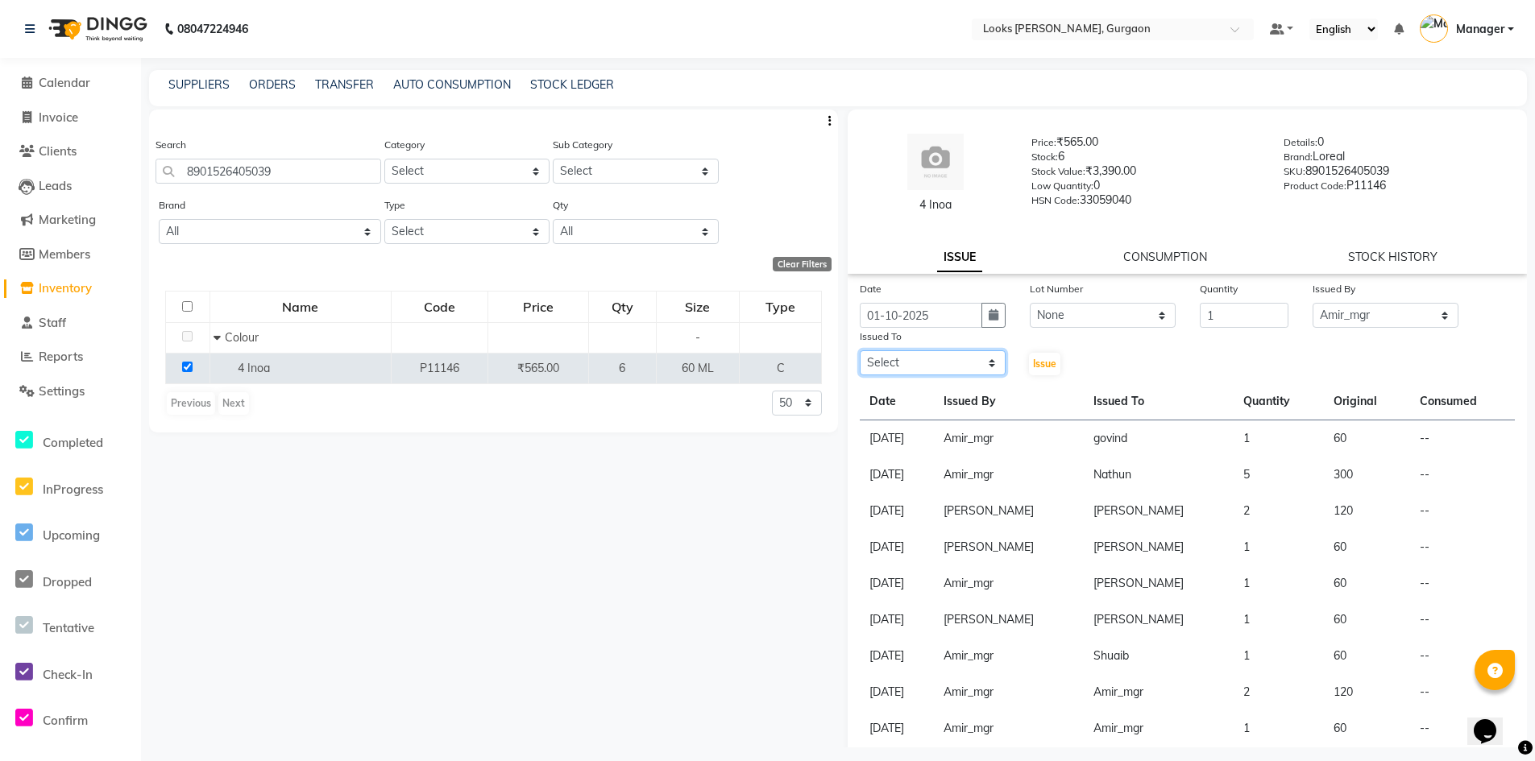
click at [973, 360] on select "Select [PERSON_NAME] [PERSON_NAME] Counter_Sales Deepak_pdct [PERSON_NAME] Mana…" at bounding box center [933, 362] width 146 height 25
select select "84462"
click at [860, 350] on select "Select [PERSON_NAME] [PERSON_NAME] Counter_Sales Deepak_pdct [PERSON_NAME] Mana…" at bounding box center [933, 362] width 146 height 25
click at [1046, 377] on div "Date [DATE] Lot Number None Quantity 1 Issued By Select [PERSON_NAME] [PERSON_N…" at bounding box center [1186, 548] width 679 height 537
click at [1046, 366] on span "Issue" at bounding box center [1044, 364] width 23 height 12
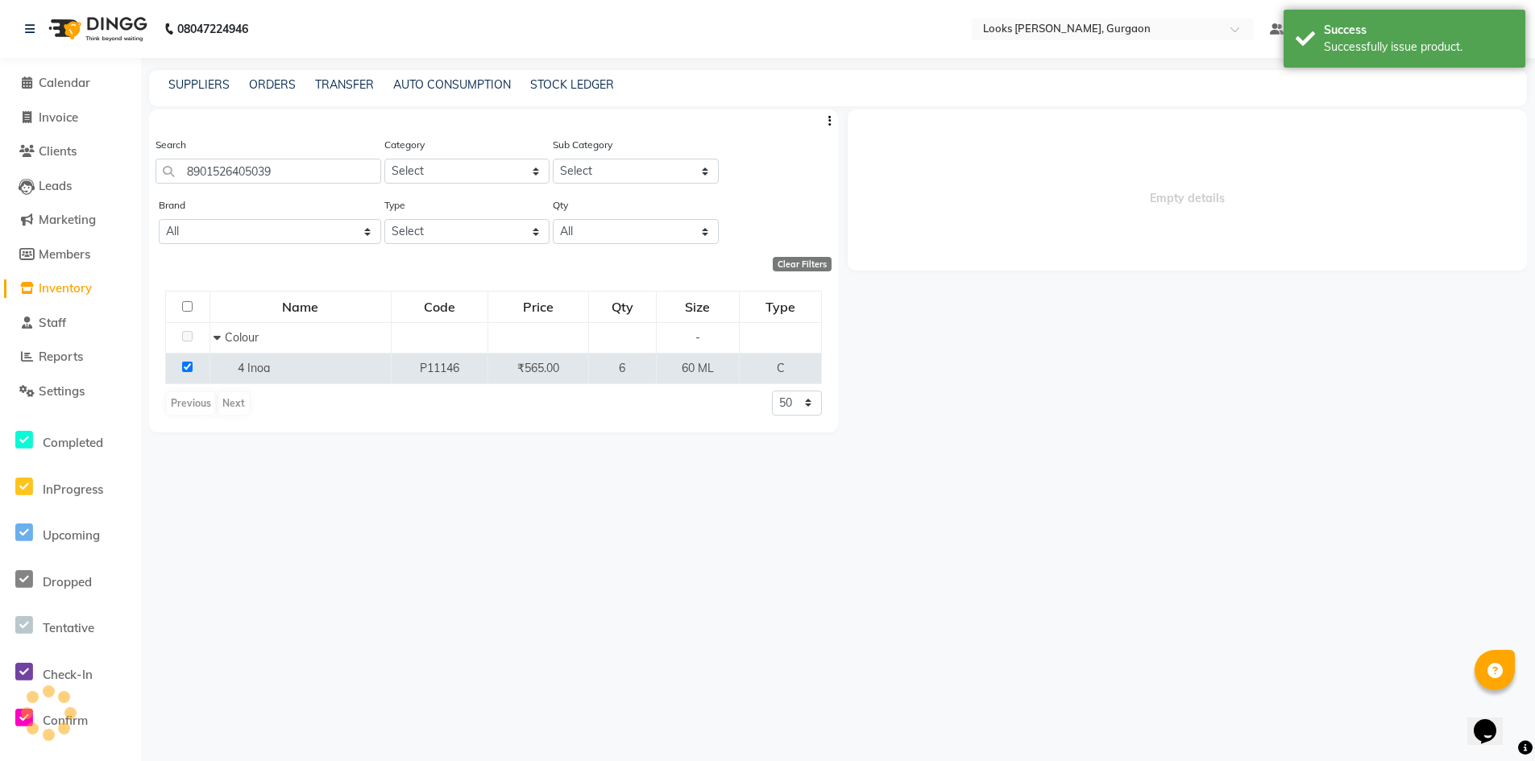
select select
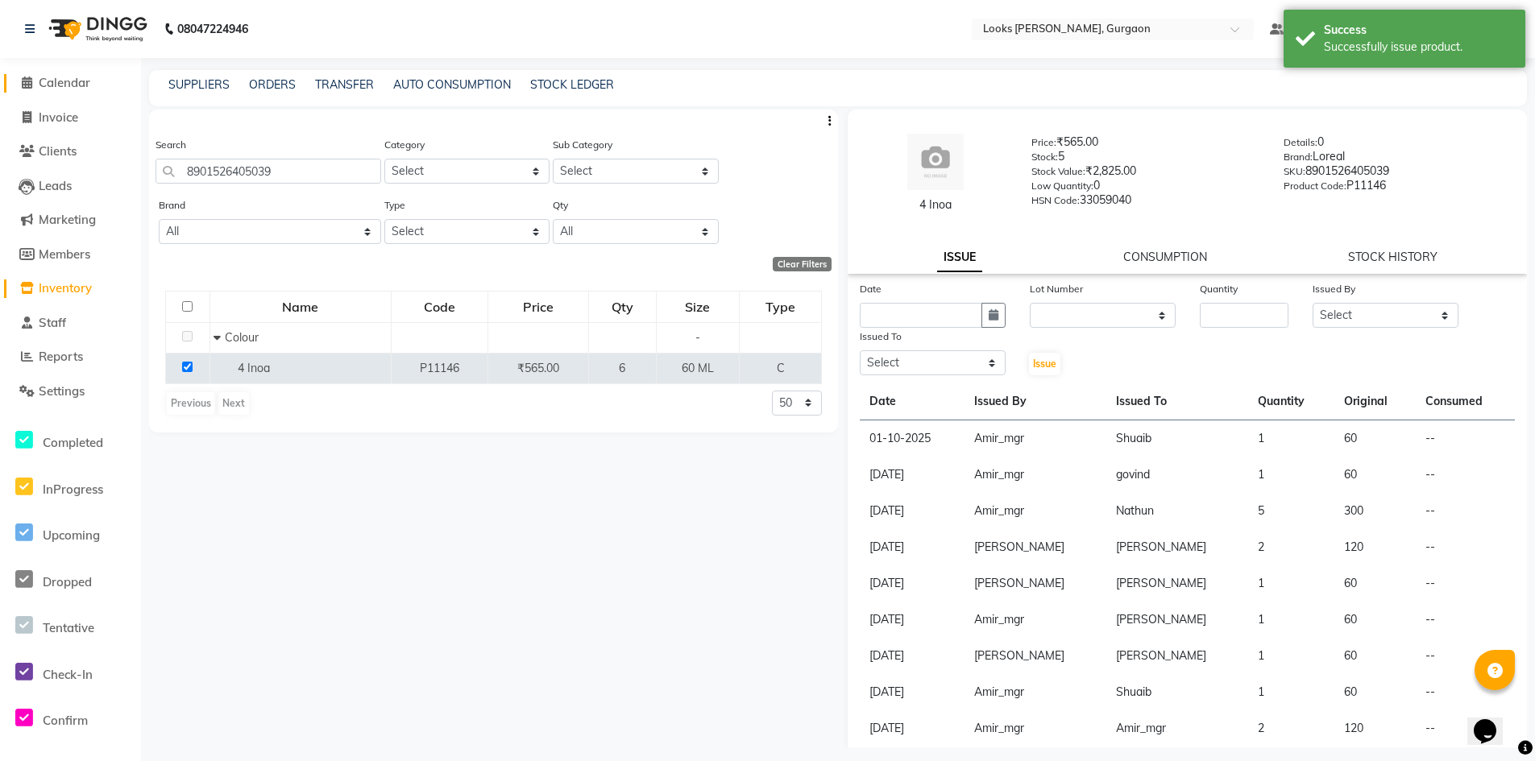
drag, startPoint x: 67, startPoint y: 85, endPoint x: 50, endPoint y: 90, distance: 17.8
click at [67, 85] on span "Calendar" at bounding box center [65, 82] width 52 height 15
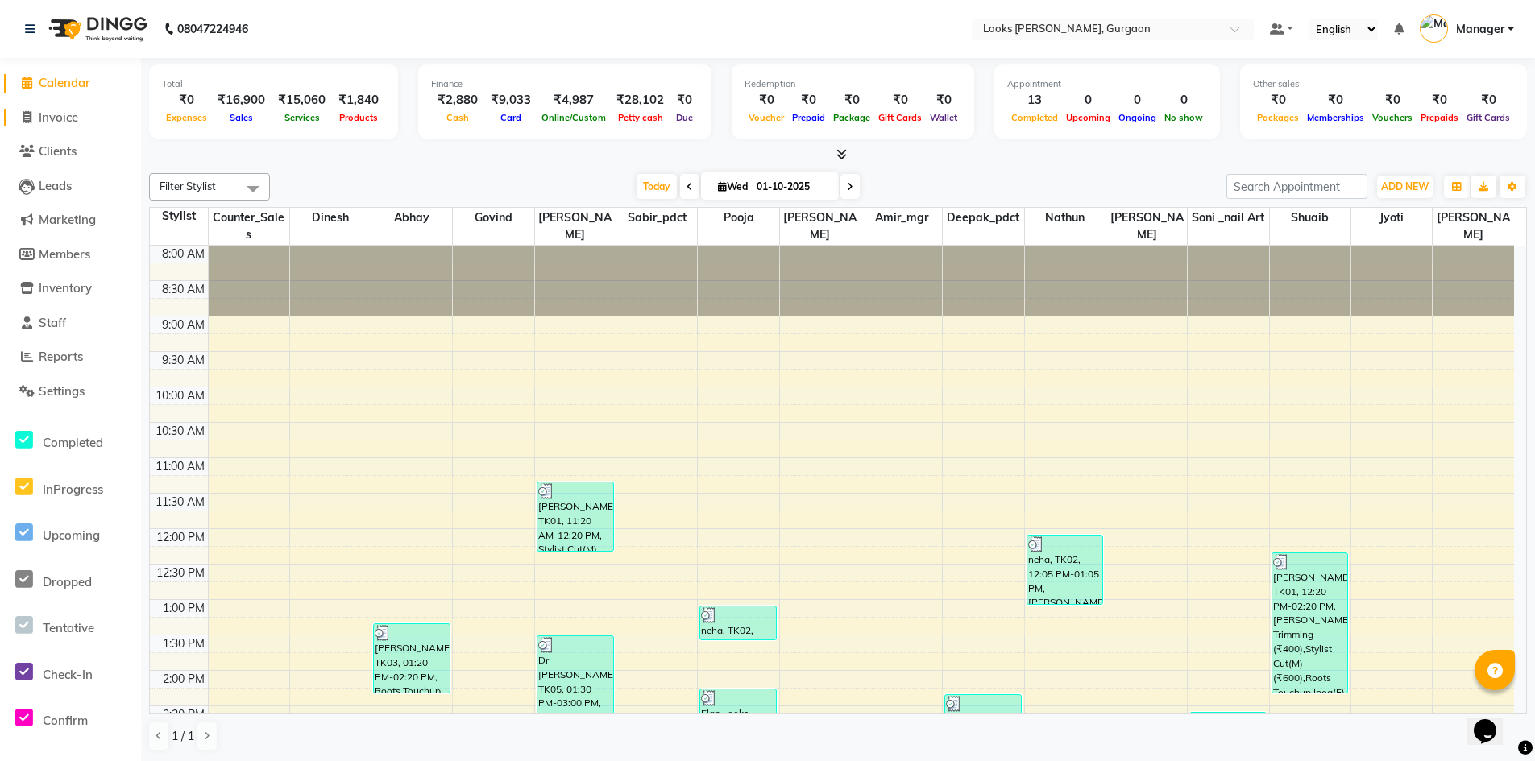
click at [62, 120] on span "Invoice" at bounding box center [58, 117] width 39 height 15
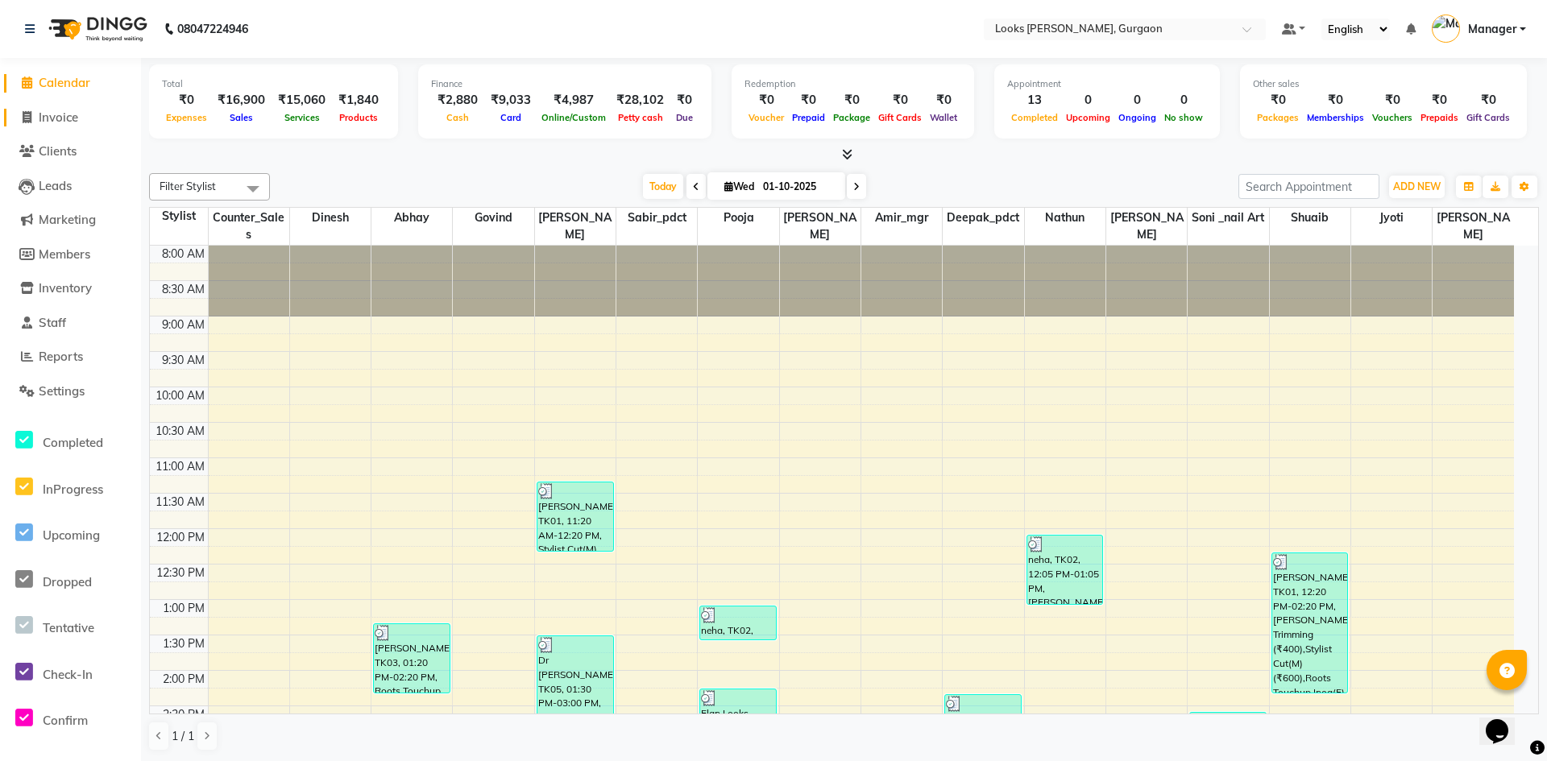
select select "8452"
select select "service"
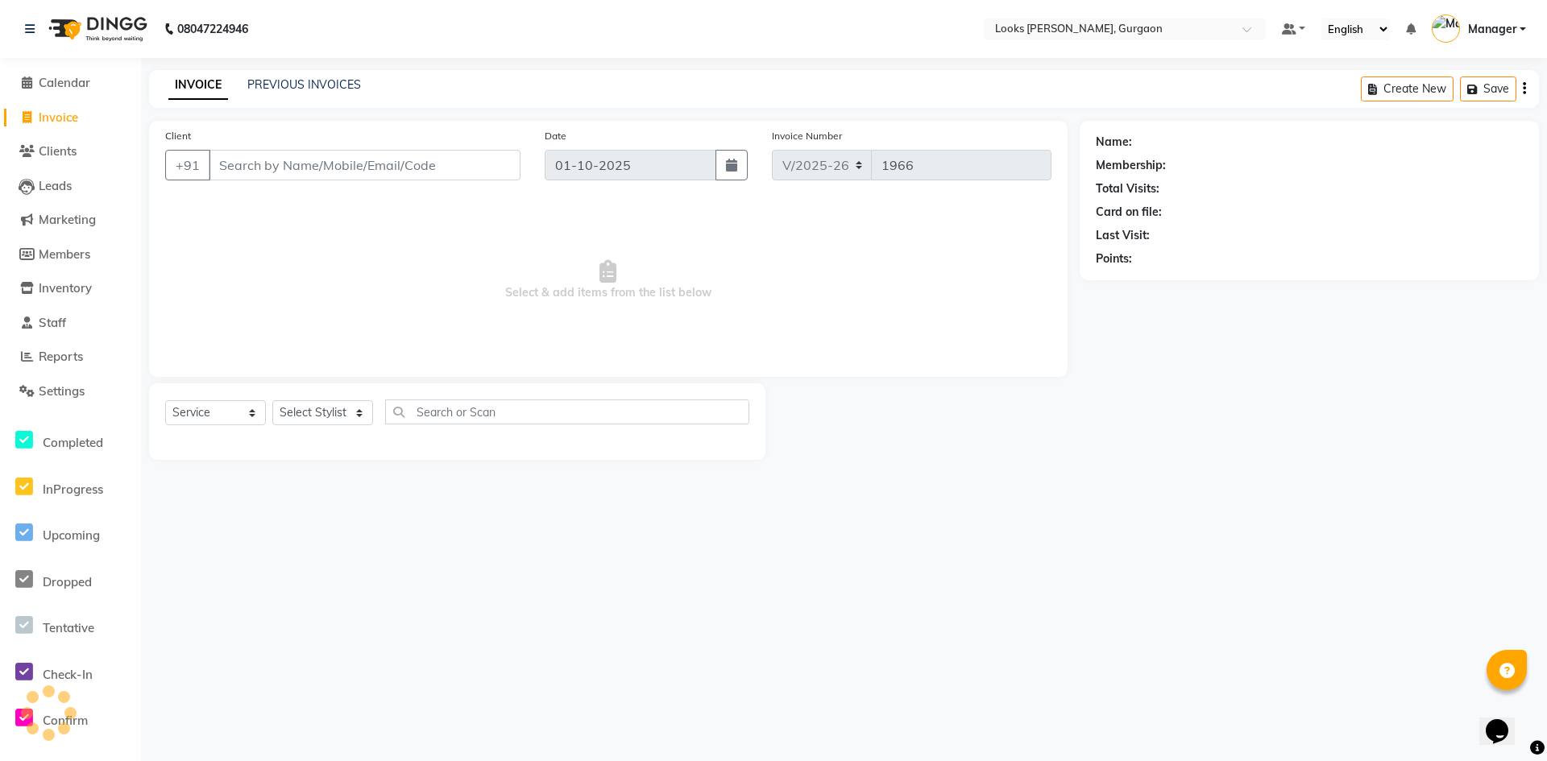
click at [250, 165] on input "Client" at bounding box center [365, 165] width 312 height 31
click at [307, 414] on select "Select Stylist [PERSON_NAME] abhay [PERSON_NAME] [PERSON_NAME] Counter_Sales De…" at bounding box center [322, 412] width 101 height 25
select select "83623"
click at [272, 400] on select "Select Stylist [PERSON_NAME] abhay [PERSON_NAME] [PERSON_NAME] Counter_Sales De…" at bounding box center [322, 412] width 101 height 25
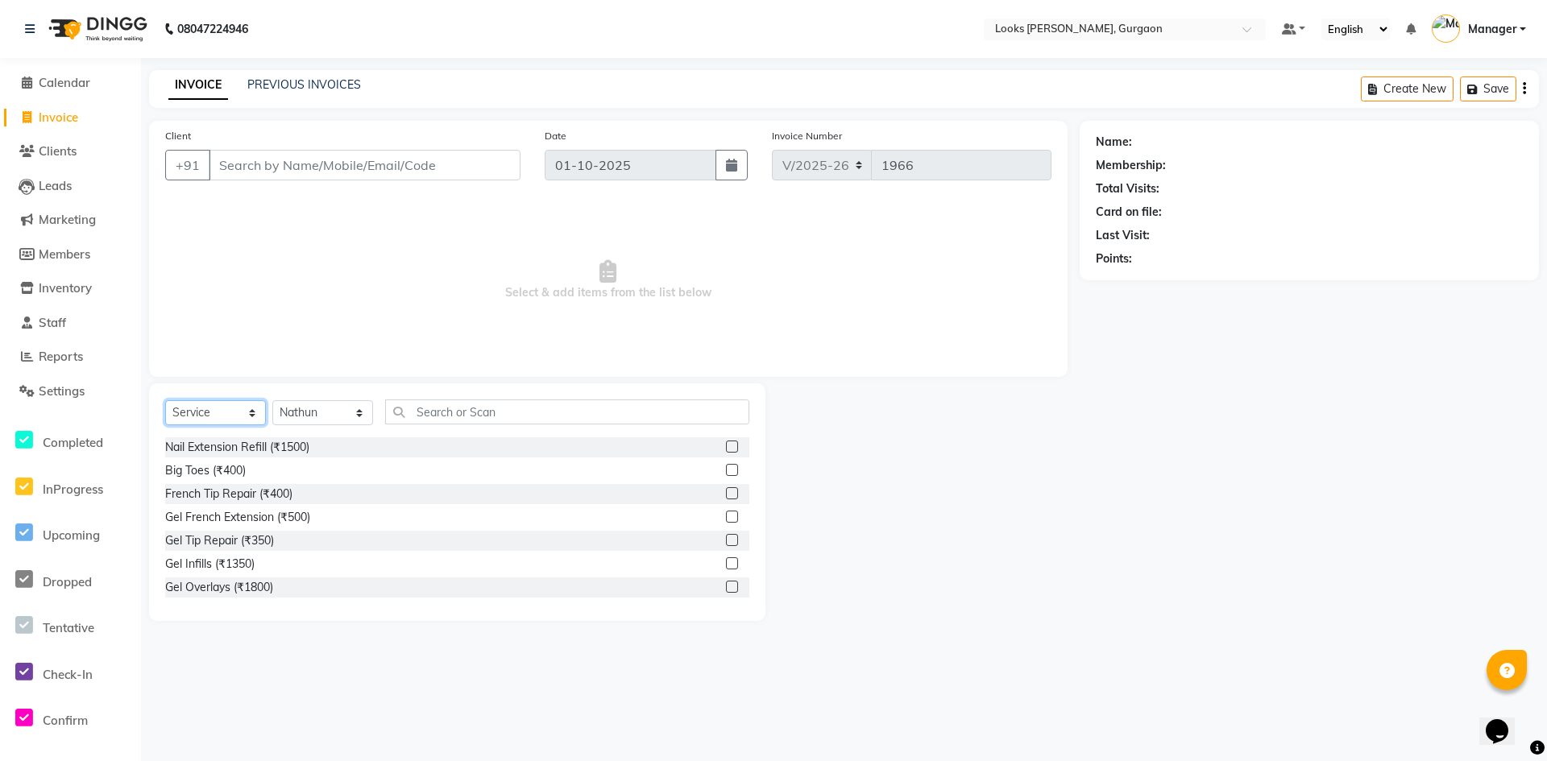
click at [229, 406] on select "Select Service Product Membership Package Voucher Prepaid Gift Card" at bounding box center [215, 412] width 101 height 25
select select "product"
click at [165, 400] on select "Select Service Product Membership Package Voucher Prepaid Gift Card" at bounding box center [215, 412] width 101 height 25
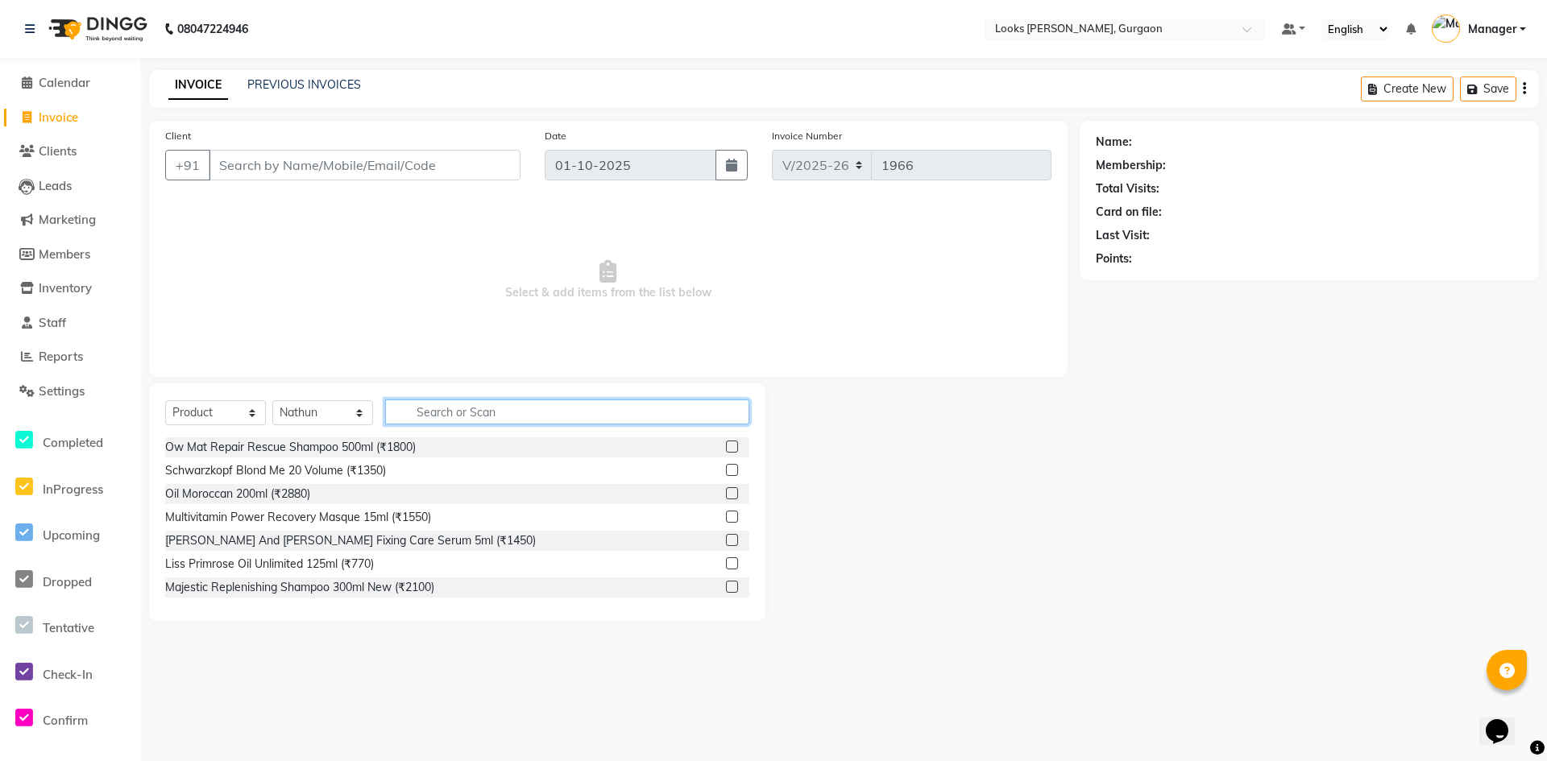
click at [485, 413] on input "text" at bounding box center [567, 412] width 364 height 25
type input "3474636400195"
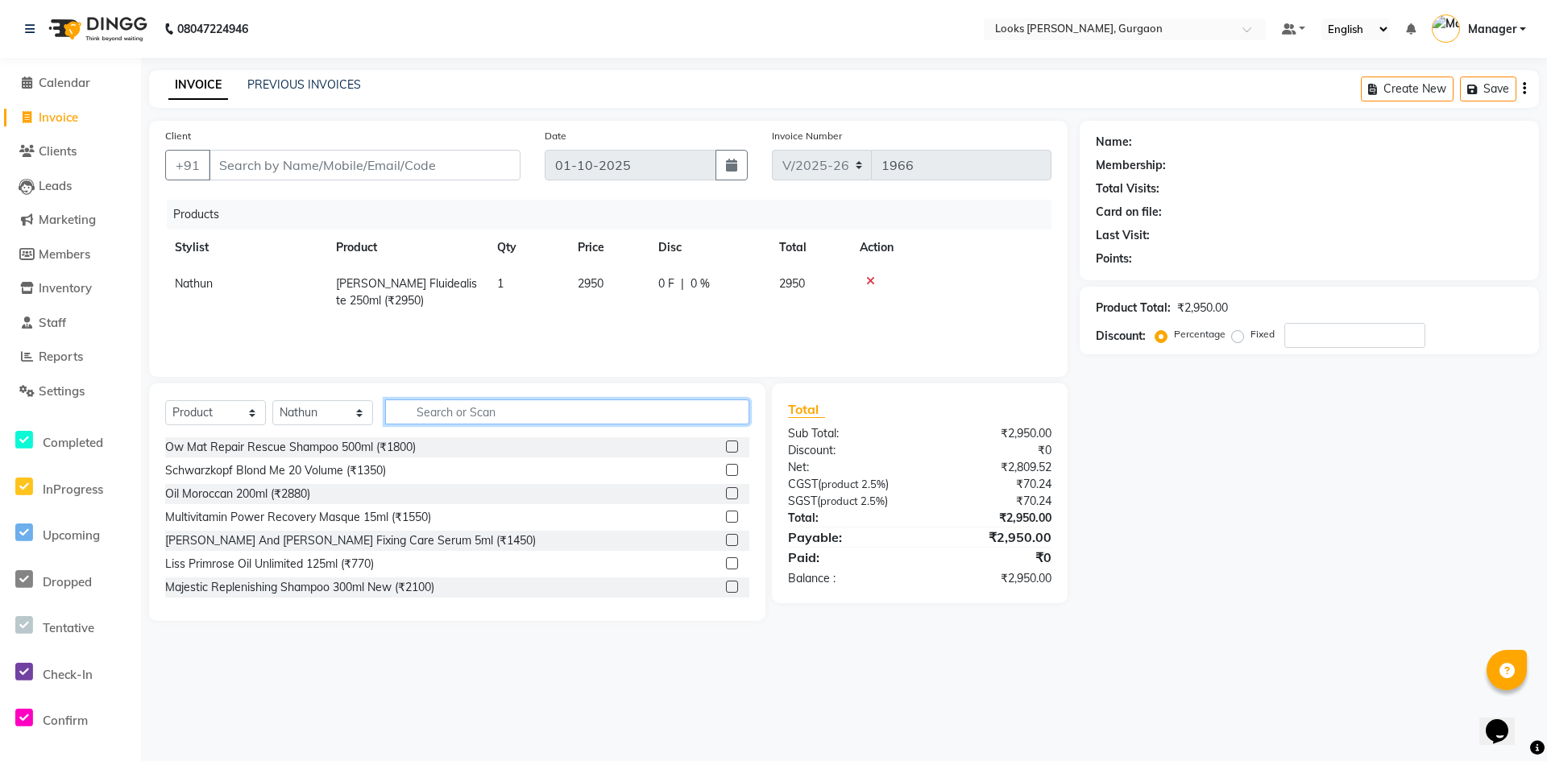
click at [462, 415] on input "text" at bounding box center [567, 412] width 364 height 25
type input "3474636400218"
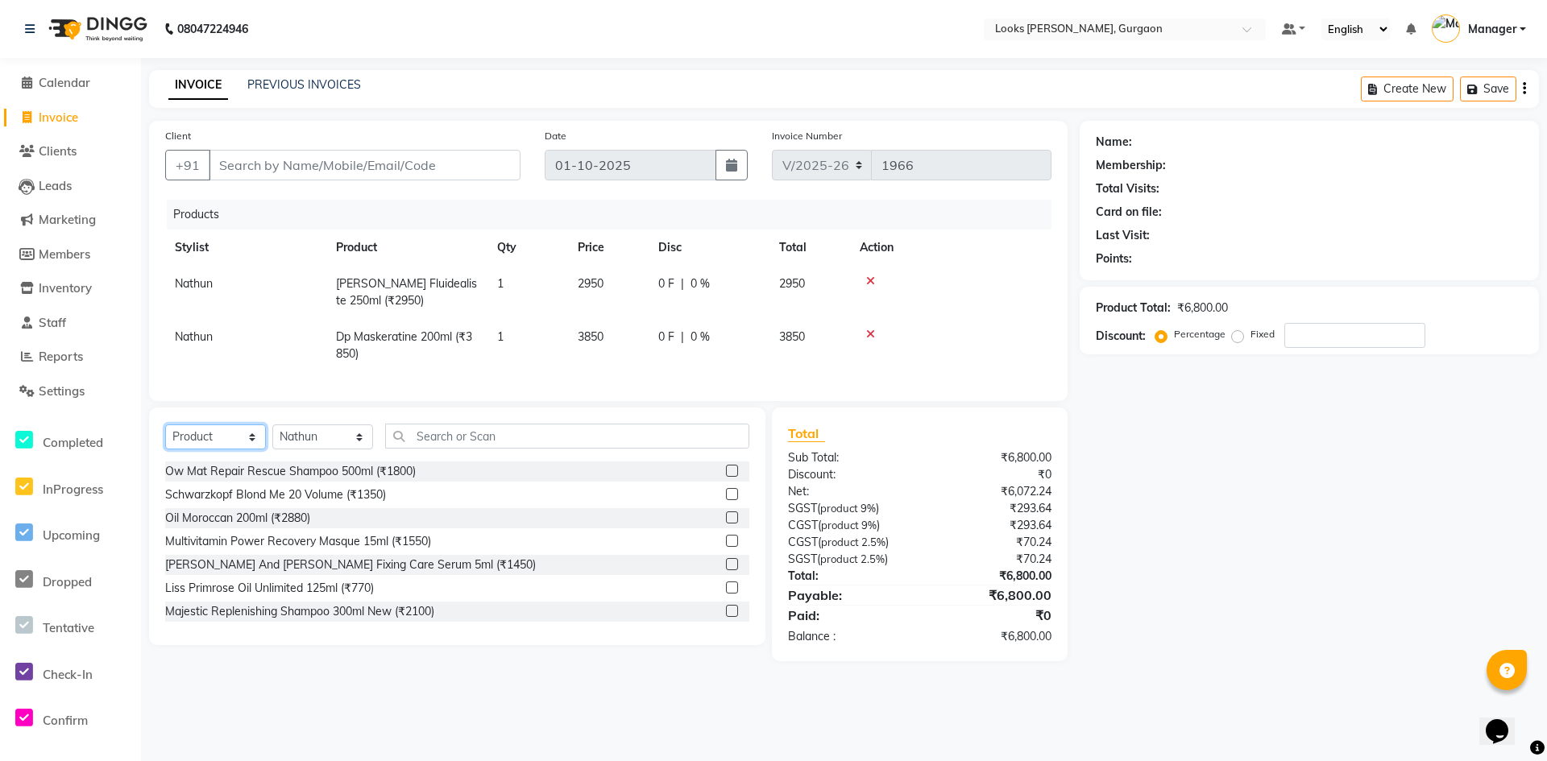
click at [211, 449] on select "Select Service Product Membership Package Voucher Prepaid Gift Card" at bounding box center [215, 437] width 101 height 25
select select "service"
click at [165, 437] on select "Select Service Product Membership Package Voucher Prepaid Gift Card" at bounding box center [215, 437] width 101 height 25
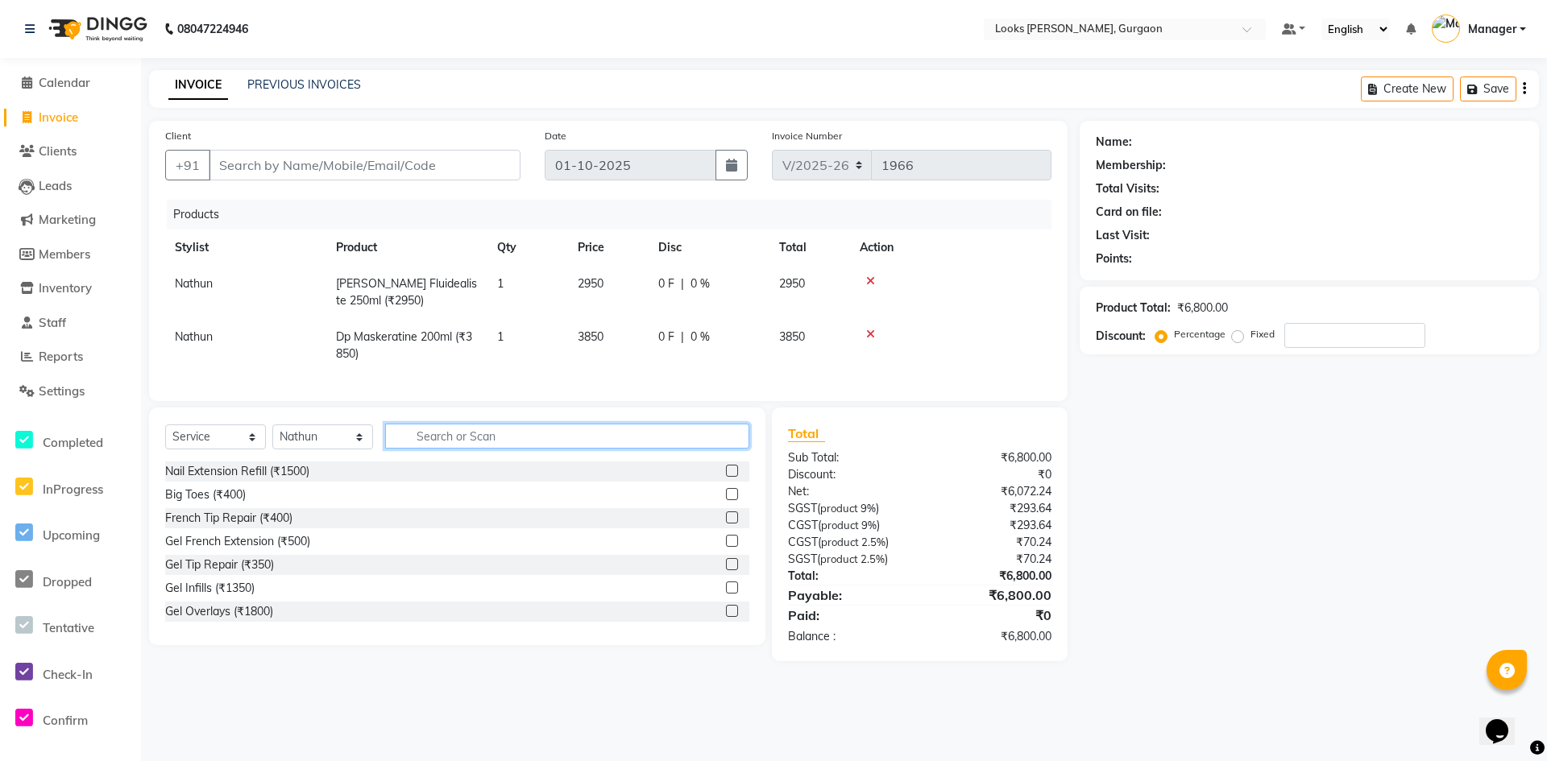
click at [421, 446] on input "text" at bounding box center [567, 436] width 364 height 25
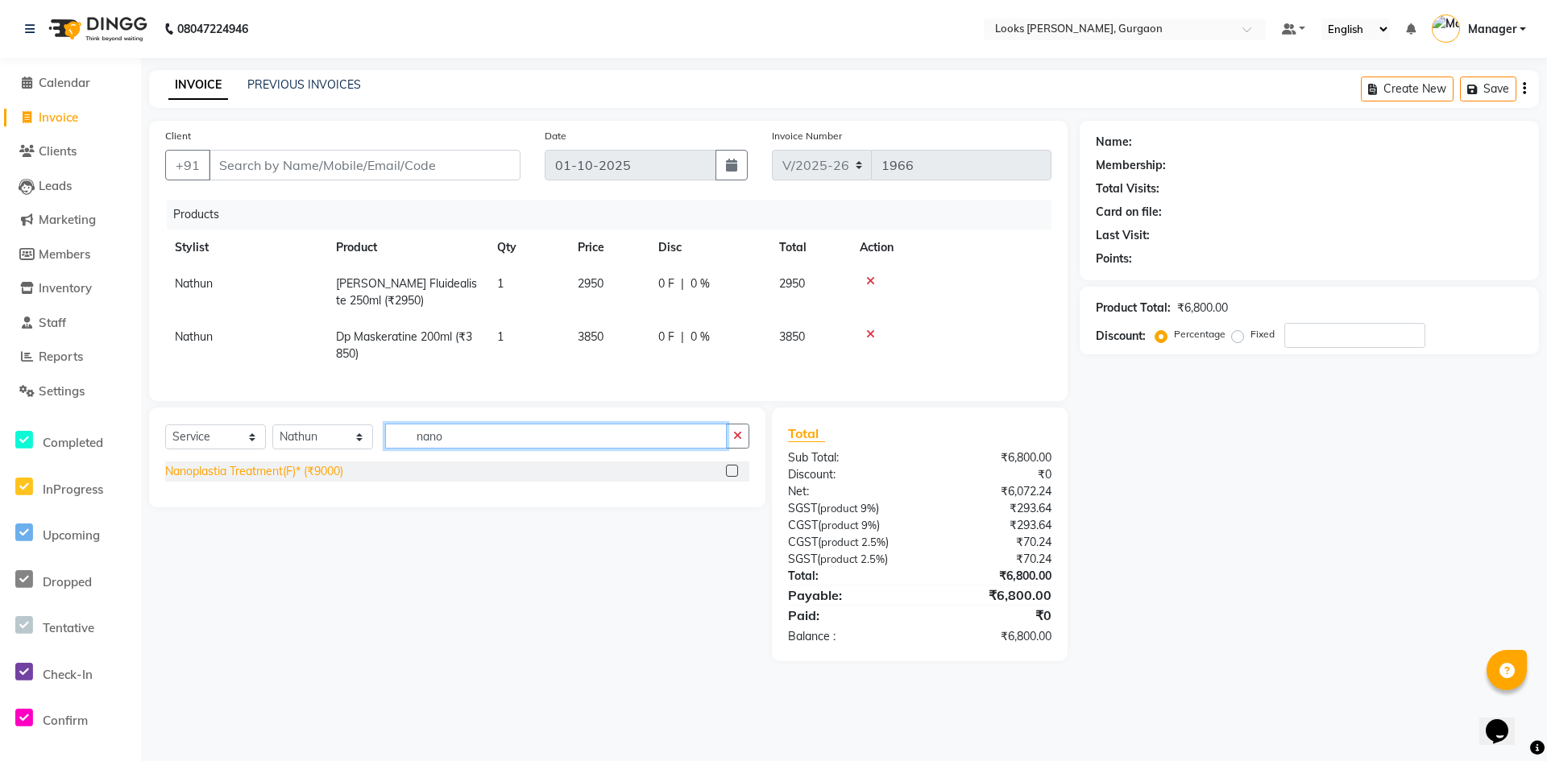
type input "nano"
click at [323, 480] on div "Nanoplastia Treatment(F)* (₹9000)" at bounding box center [254, 471] width 178 height 17
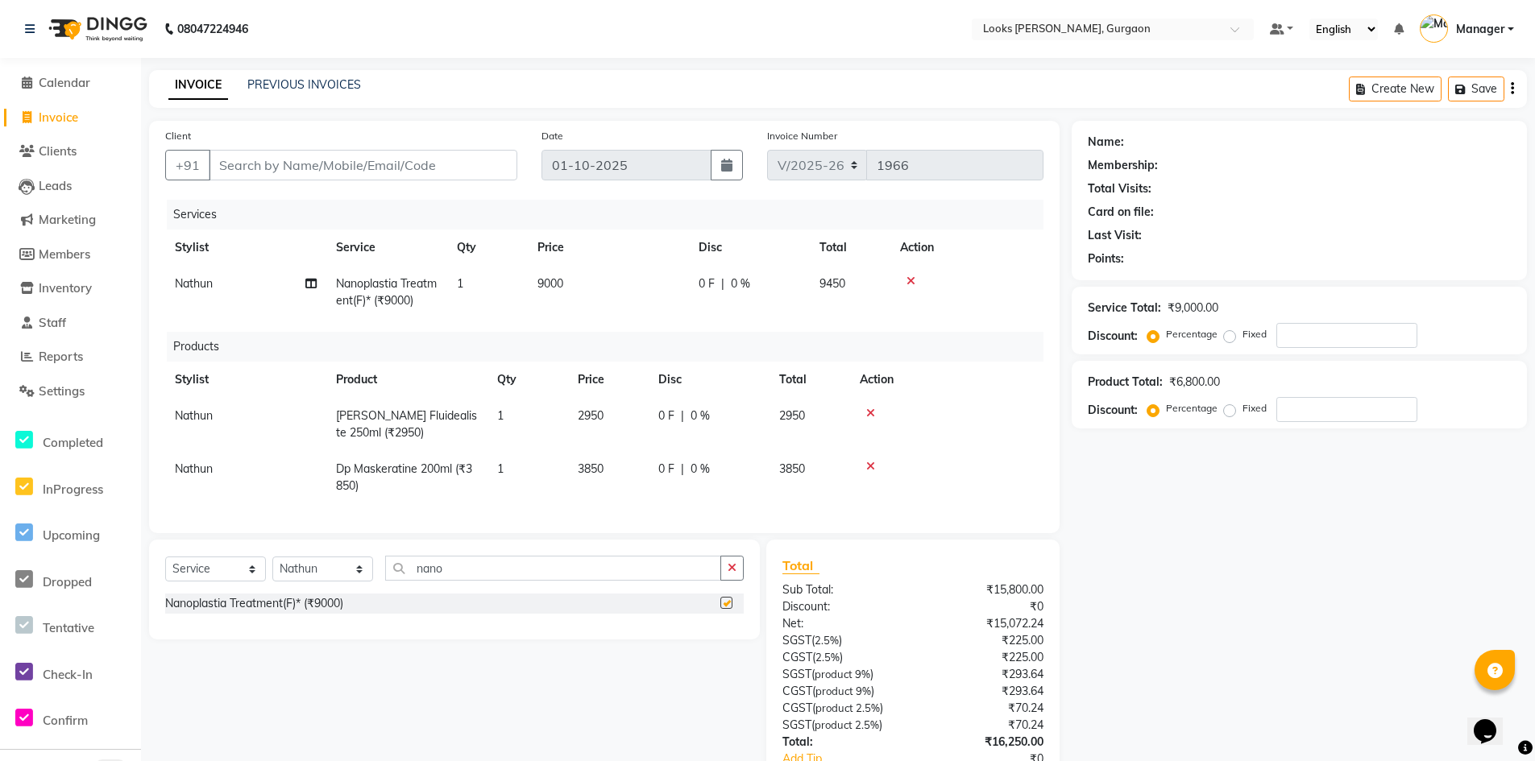
checkbox input "false"
click at [584, 282] on td "9000" at bounding box center [608, 292] width 161 height 53
select select "83623"
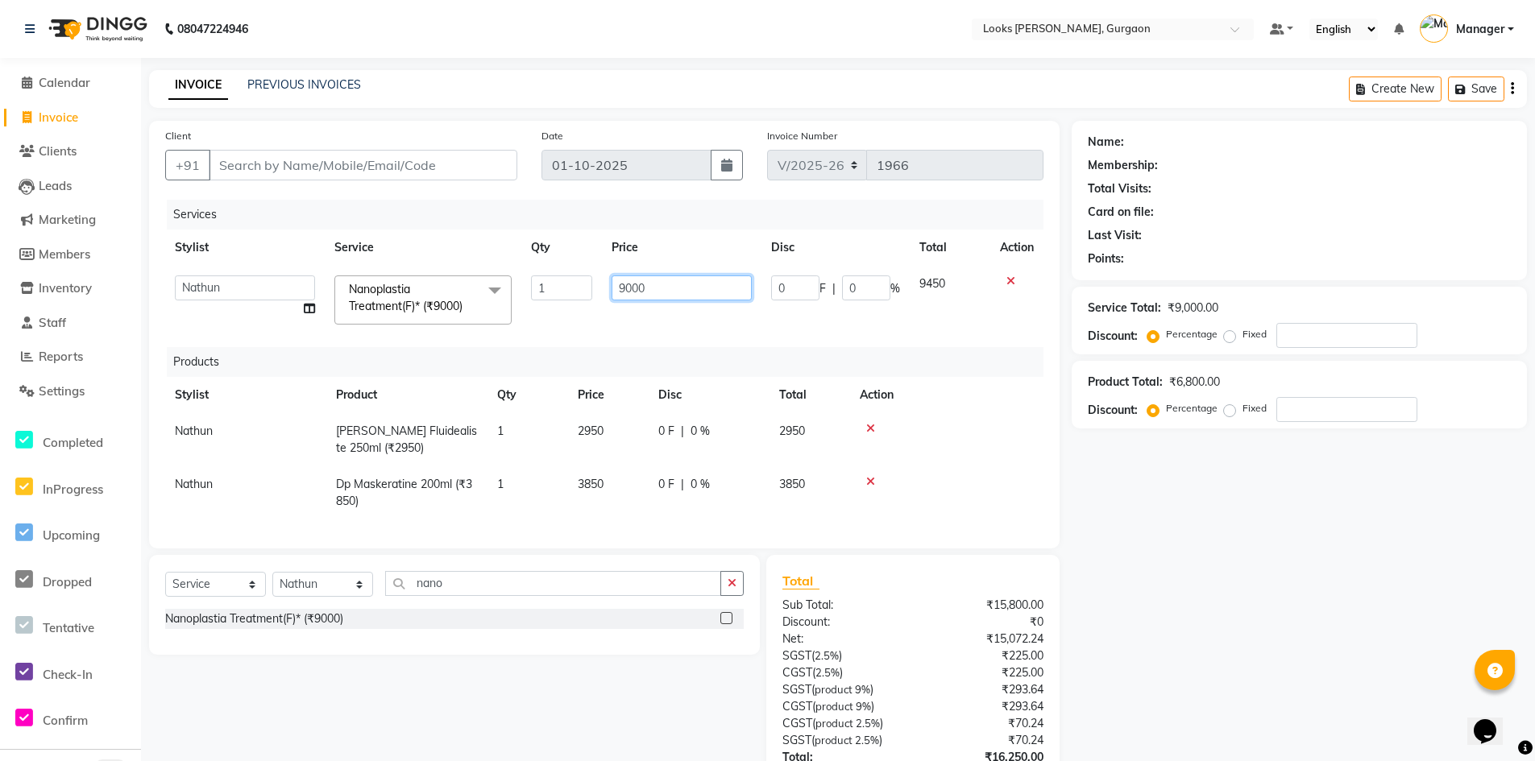
drag, startPoint x: 696, startPoint y: 290, endPoint x: 502, endPoint y: 291, distance: 194.2
click at [504, 288] on tr "[PERSON_NAME] abhay [PERSON_NAME] [PERSON_NAME] Counter_Sales Deepak_pdct [PERS…" at bounding box center [604, 300] width 878 height 68
type input "7500"
click at [1259, 580] on div "Name: Membership: Total Visits: Card on file: Last Visit: Points: Service Total…" at bounding box center [1304, 490] width 467 height 739
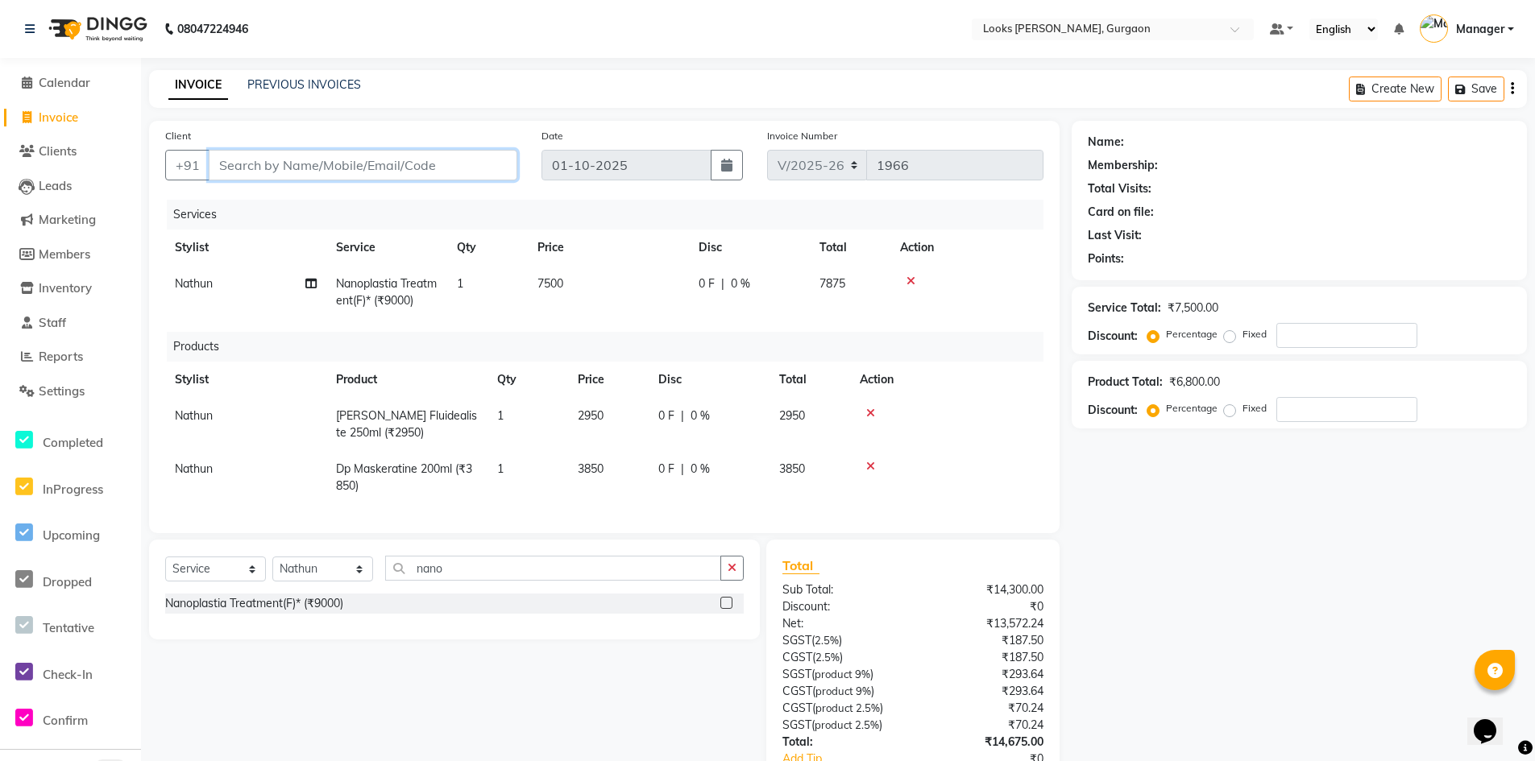
click at [393, 166] on input "Client" at bounding box center [363, 165] width 309 height 31
type input "8"
type input "0"
type input "8800575550"
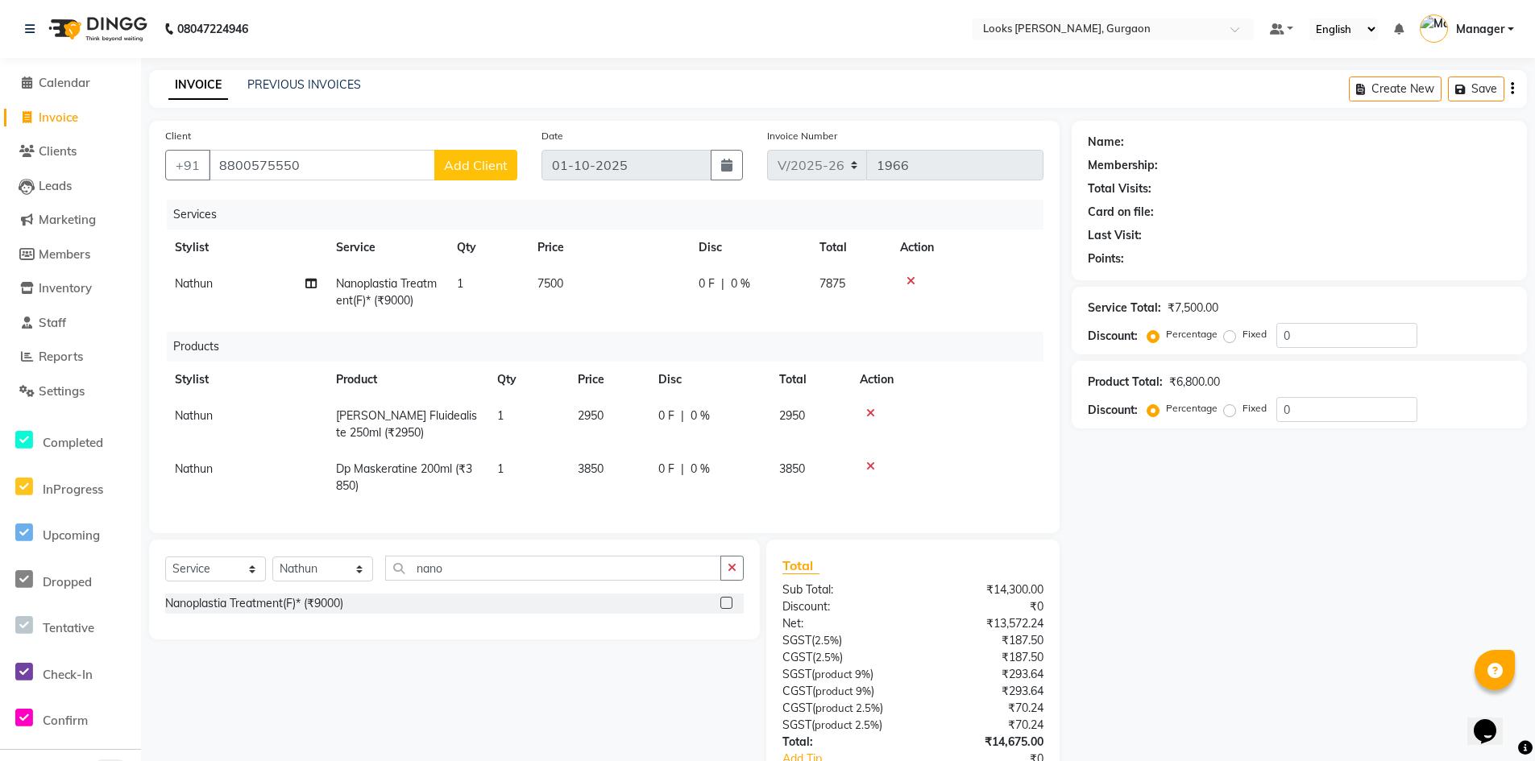
click at [465, 163] on span "Add Client" at bounding box center [476, 165] width 64 height 16
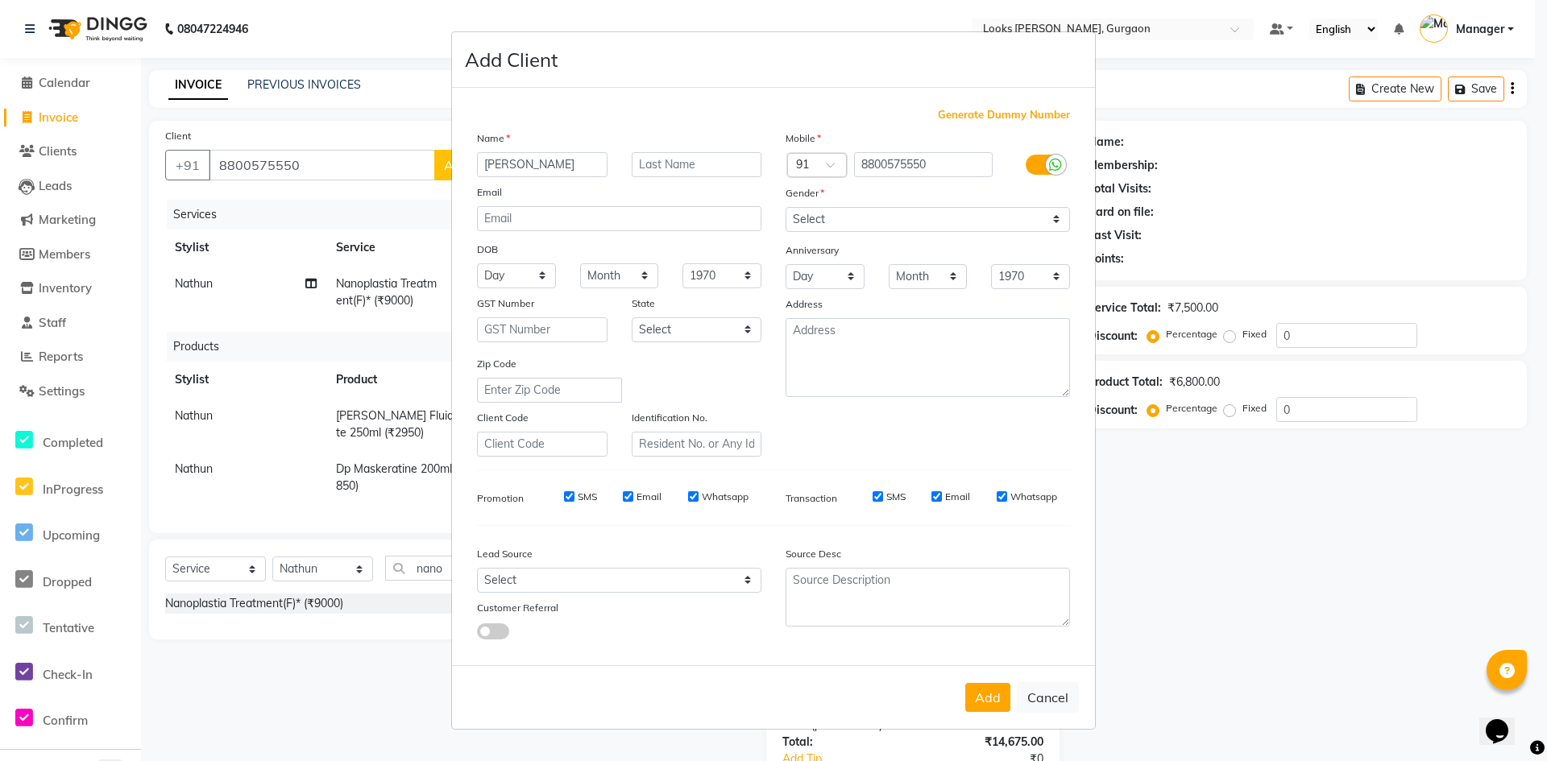
type input "[PERSON_NAME]"
click at [820, 212] on select "Select [DEMOGRAPHIC_DATA] [DEMOGRAPHIC_DATA] Other Prefer Not To Say" at bounding box center [927, 219] width 284 height 25
select select "[DEMOGRAPHIC_DATA]"
click at [785, 207] on select "Select [DEMOGRAPHIC_DATA] [DEMOGRAPHIC_DATA] Other Prefer Not To Say" at bounding box center [927, 219] width 284 height 25
click at [714, 342] on div "Name [PERSON_NAME] Email DOB Day 01 02 03 04 05 06 07 08 09 10 11 12 13 14 15 1…" at bounding box center [619, 293] width 309 height 327
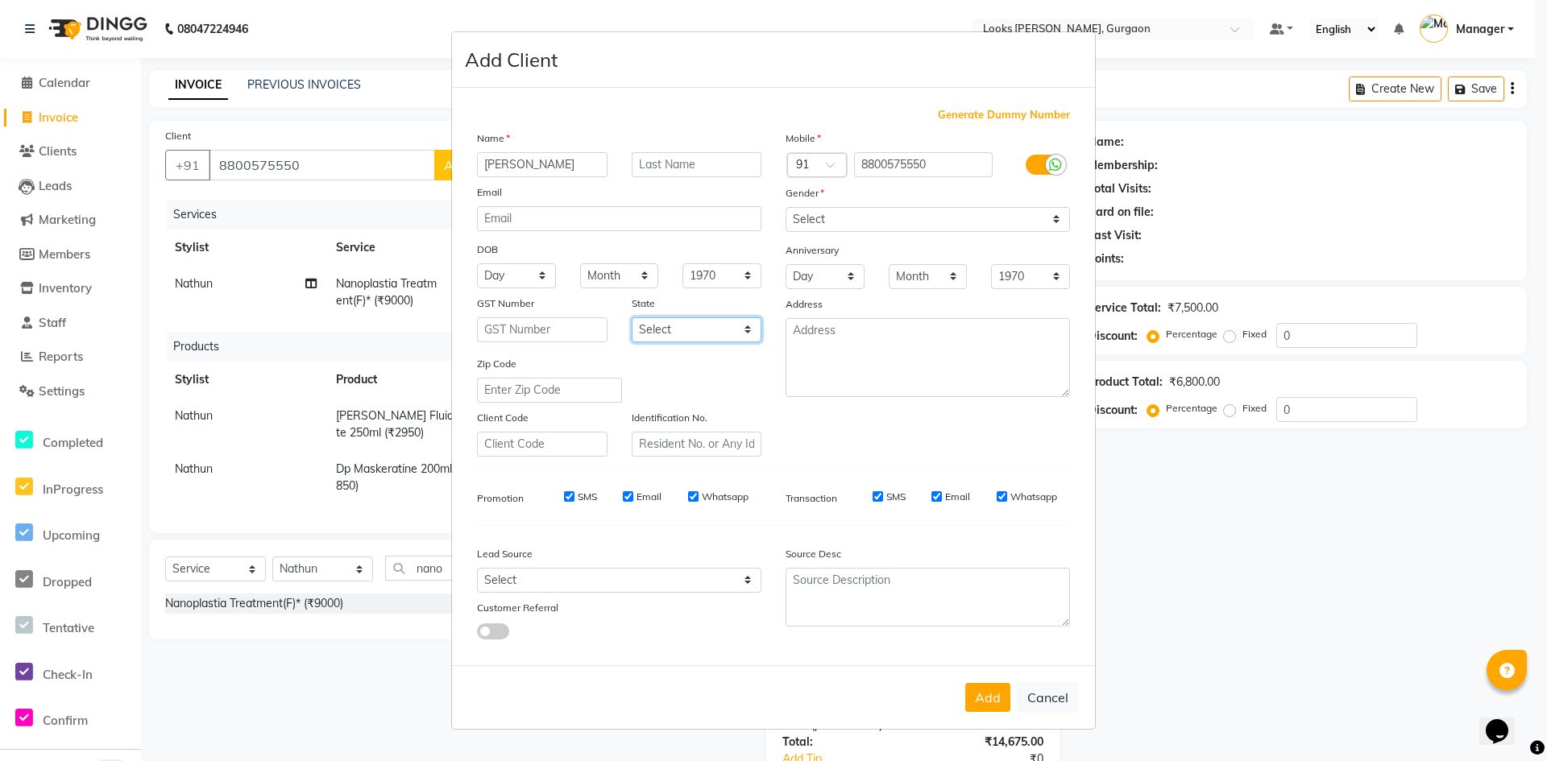
click at [714, 328] on select "Select [GEOGRAPHIC_DATA] [GEOGRAPHIC_DATA] [GEOGRAPHIC_DATA] [GEOGRAPHIC_DATA] …" at bounding box center [697, 329] width 131 height 25
select select "13"
click at [632, 317] on select "Select [GEOGRAPHIC_DATA] [GEOGRAPHIC_DATA] [GEOGRAPHIC_DATA] [GEOGRAPHIC_DATA] …" at bounding box center [697, 329] width 131 height 25
click at [939, 334] on textarea at bounding box center [927, 357] width 284 height 79
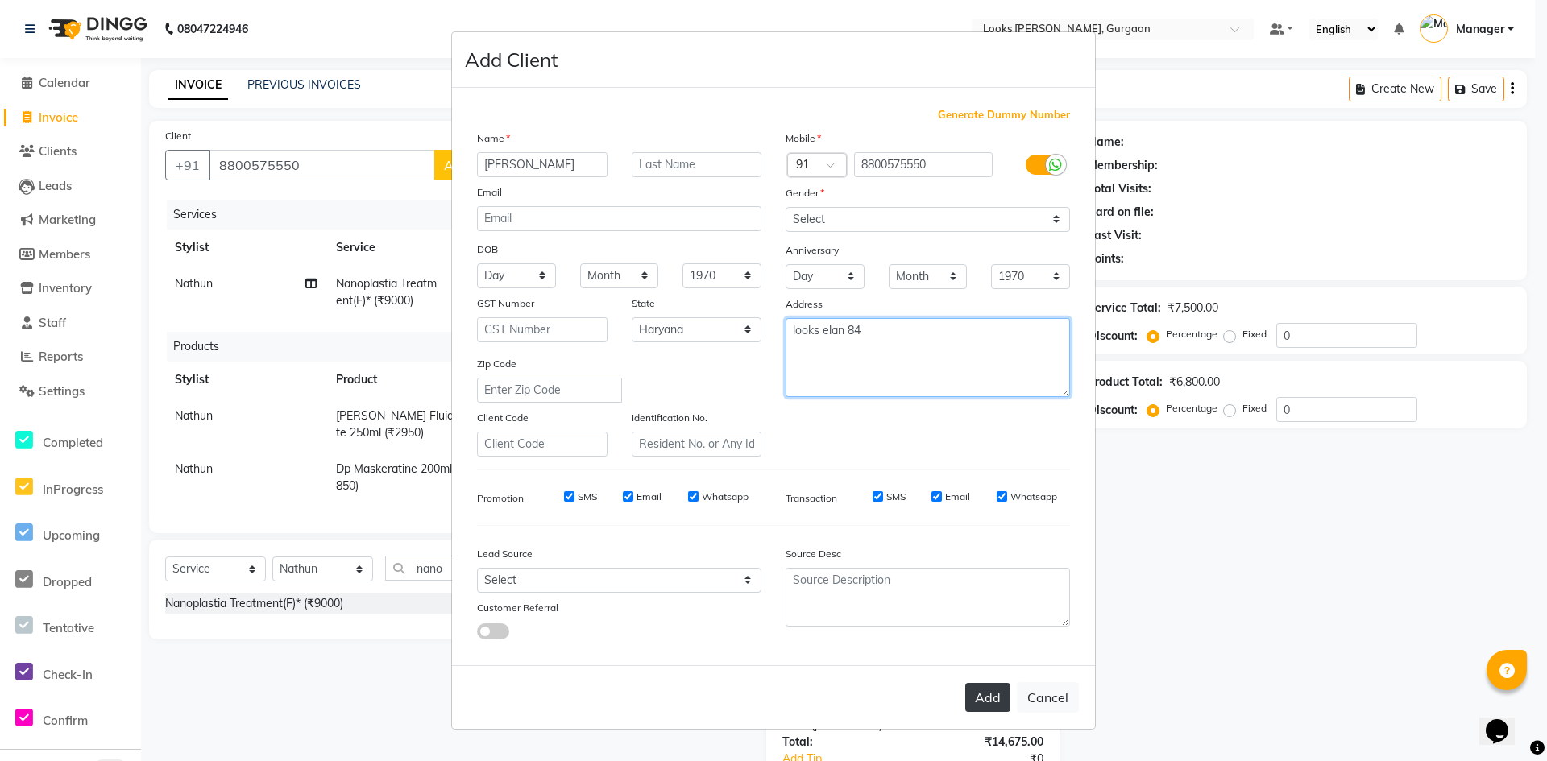
type textarea "looks elan 84"
click at [993, 697] on button "Add" at bounding box center [987, 697] width 45 height 29
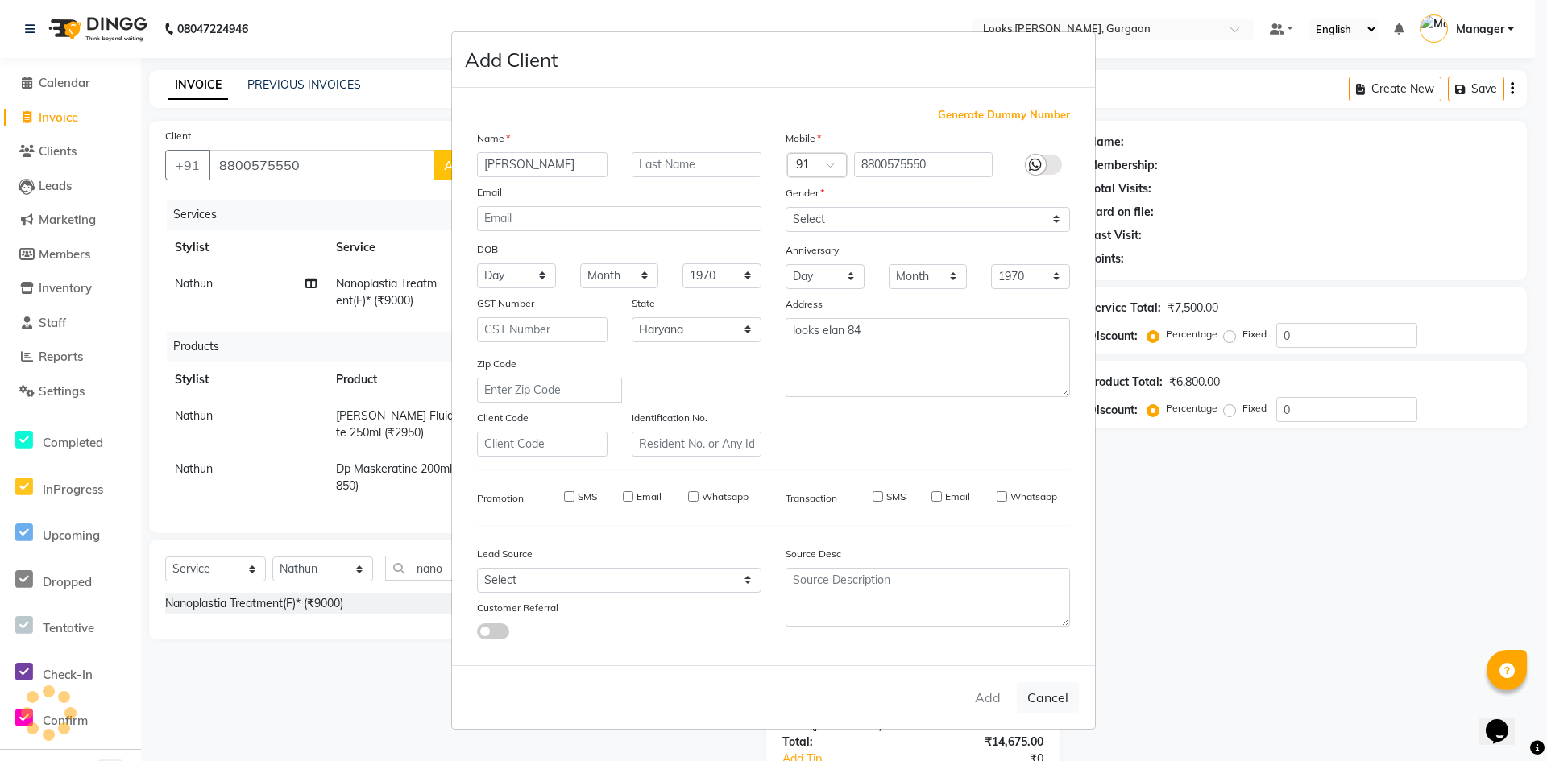
select select
select select "null"
select select
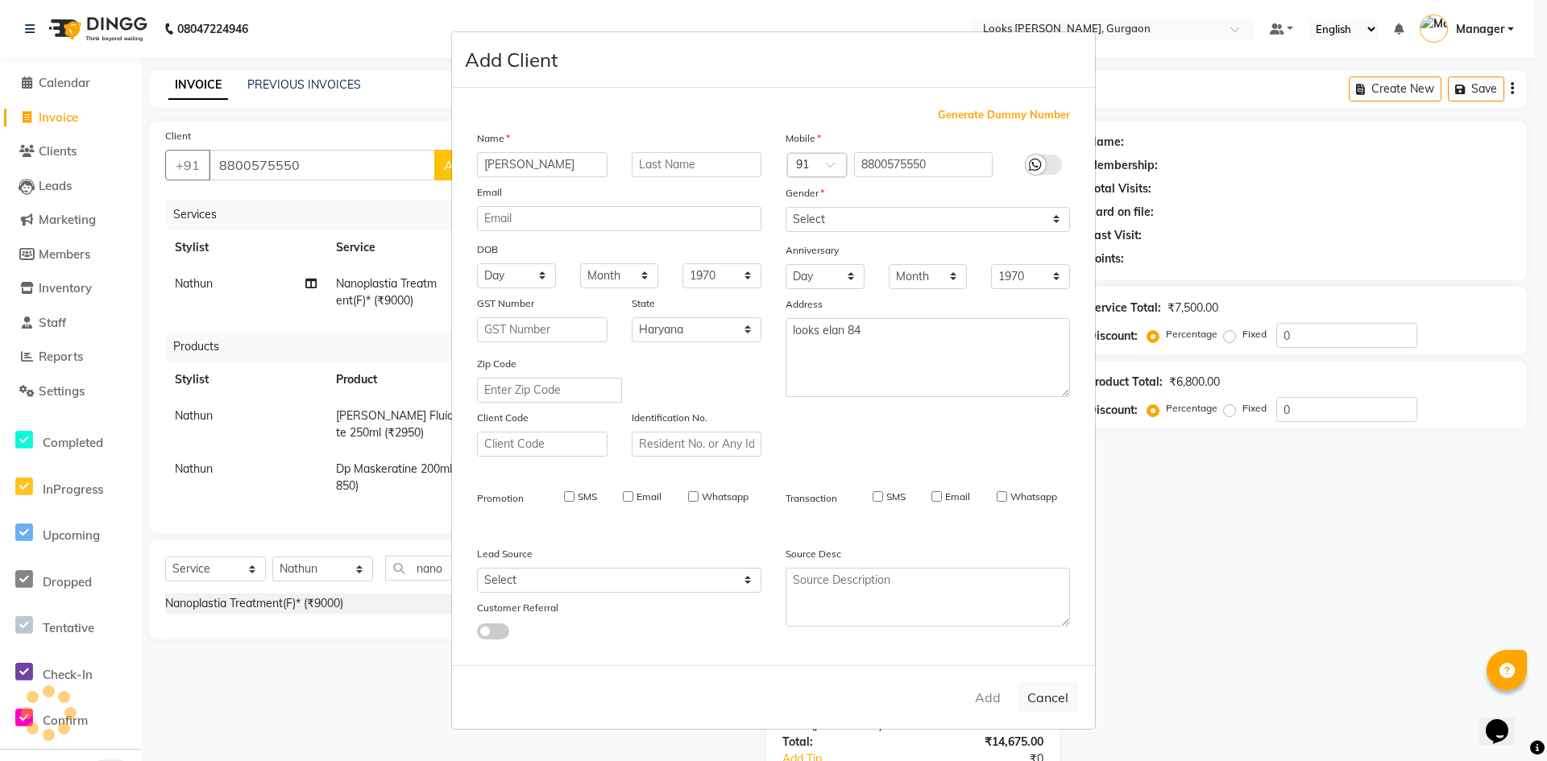
select select
checkbox input "false"
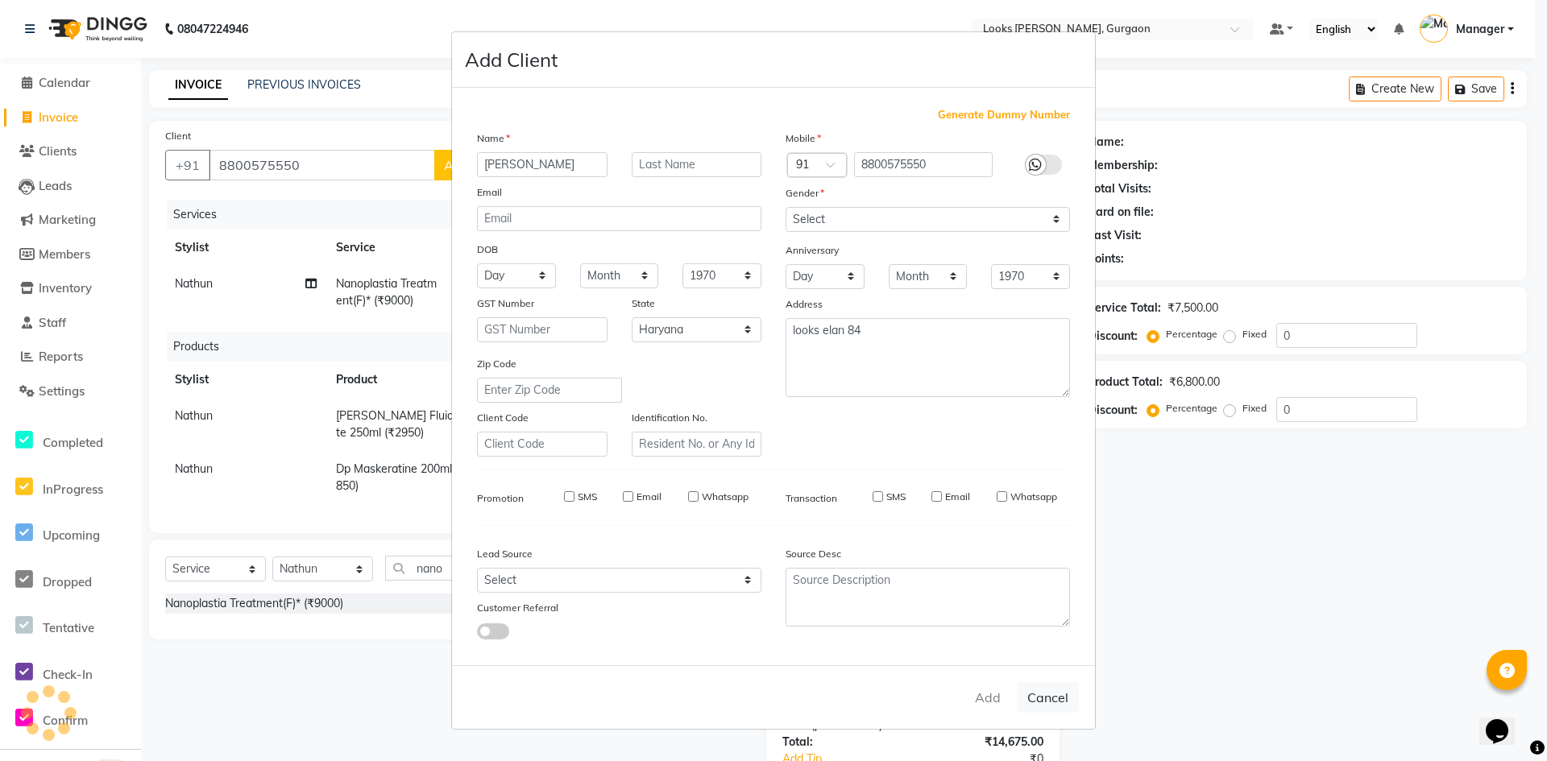
checkbox input "false"
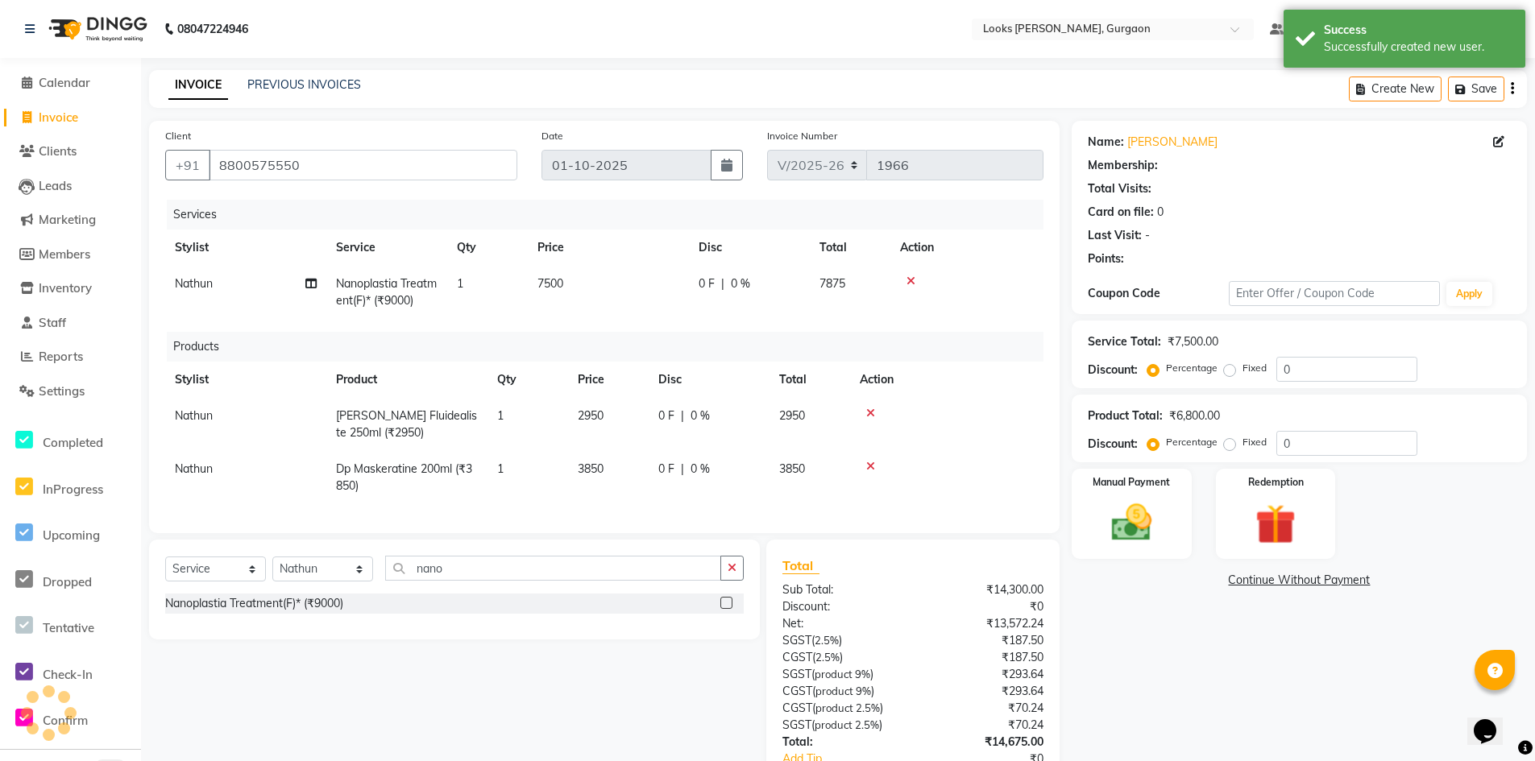
select select "1: Object"
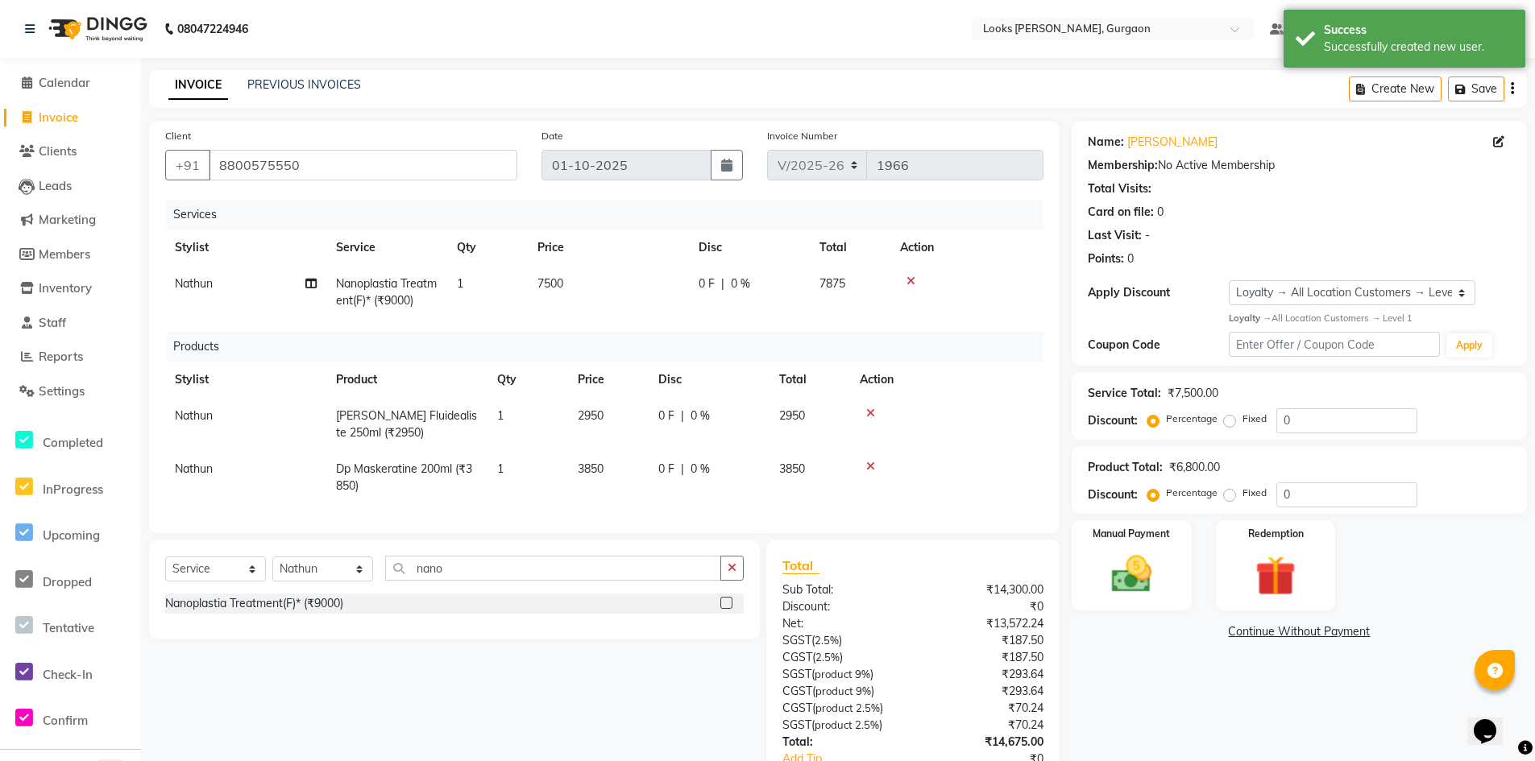
scroll to position [119, 0]
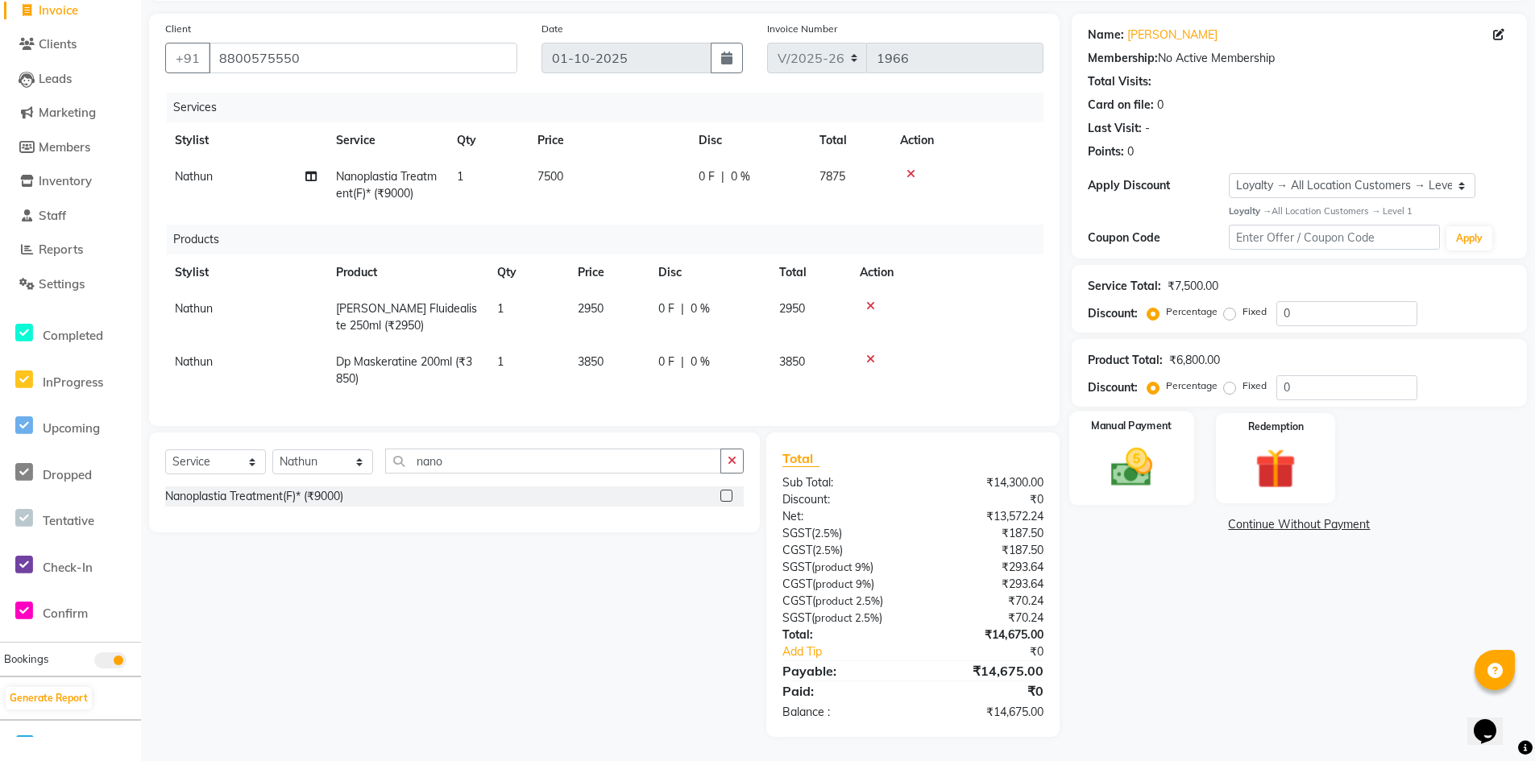
click at [1180, 458] on div "Manual Payment" at bounding box center [1131, 459] width 125 height 94
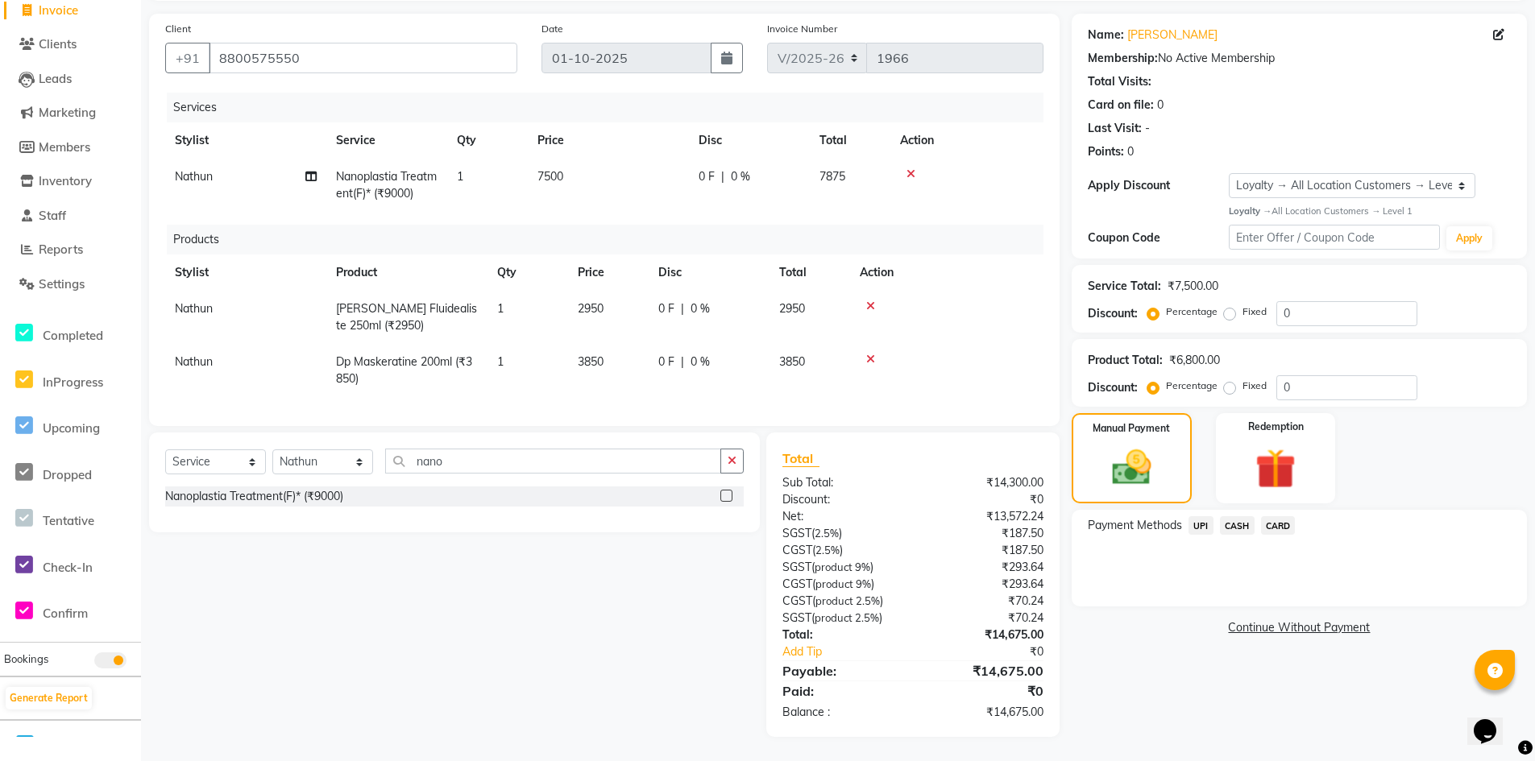
click at [1200, 516] on span "UPI" at bounding box center [1200, 525] width 25 height 19
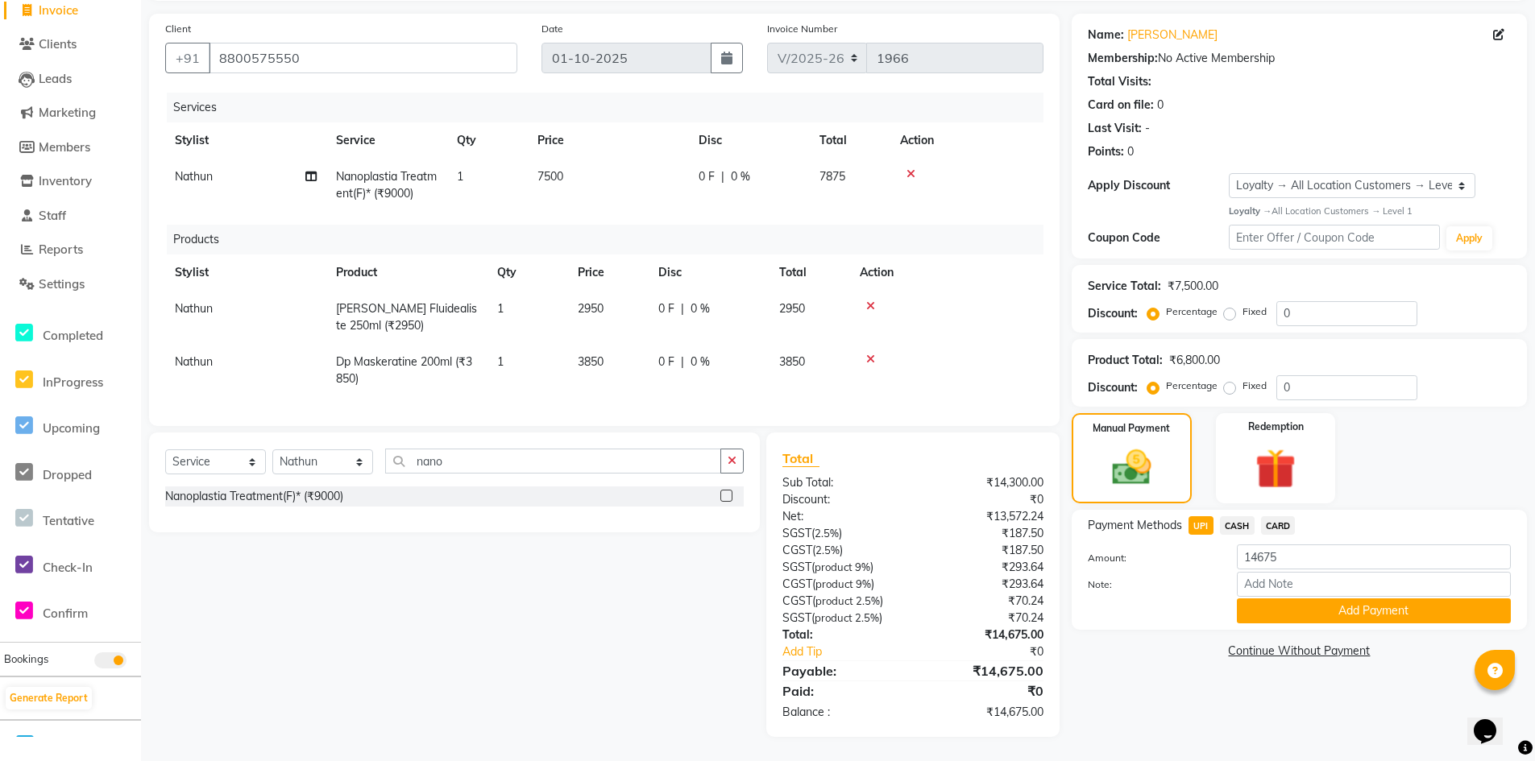
click at [1278, 516] on span "CARD" at bounding box center [1278, 525] width 35 height 19
click at [1350, 600] on button "Add Payment" at bounding box center [1374, 611] width 274 height 25
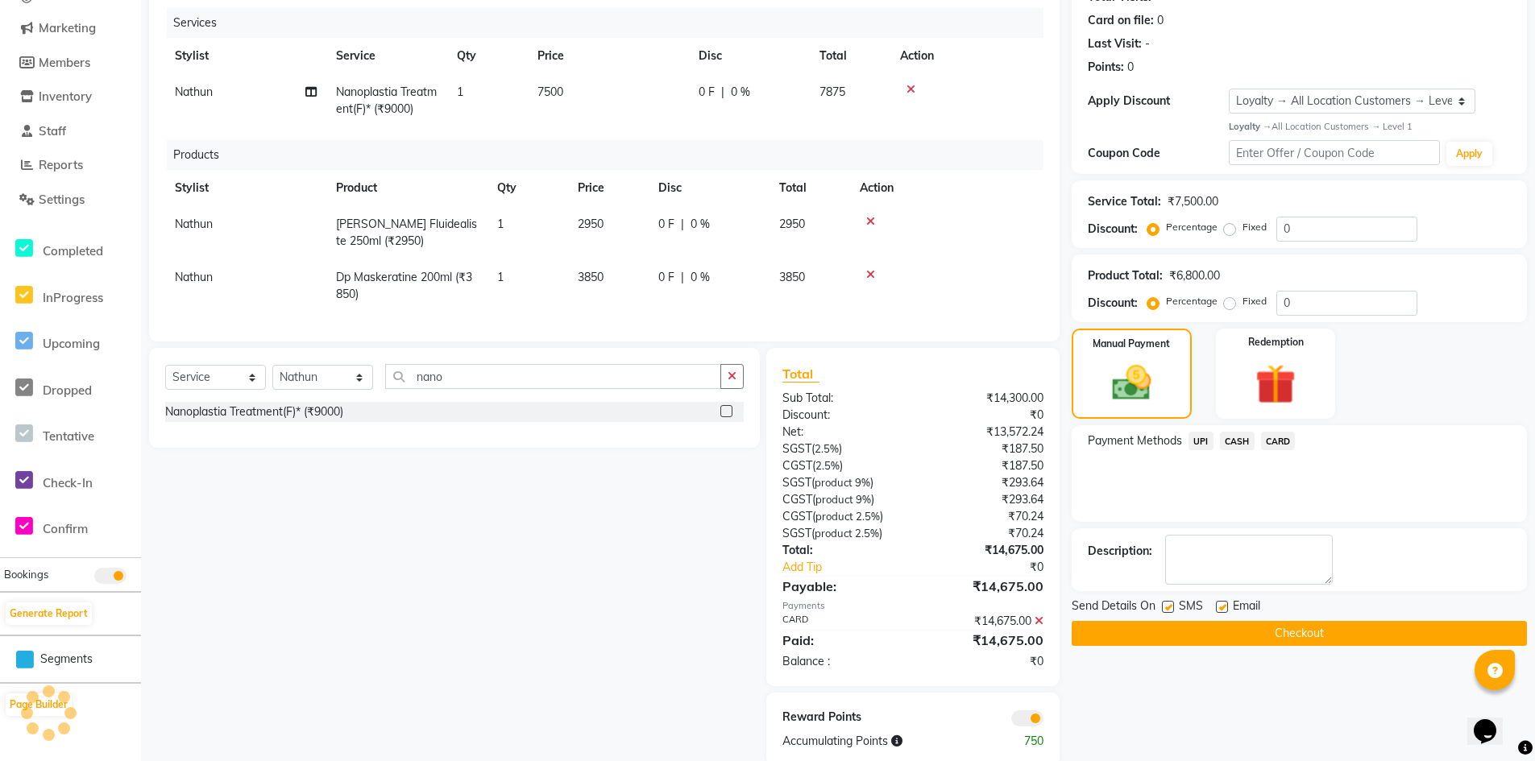
scroll to position [233, 0]
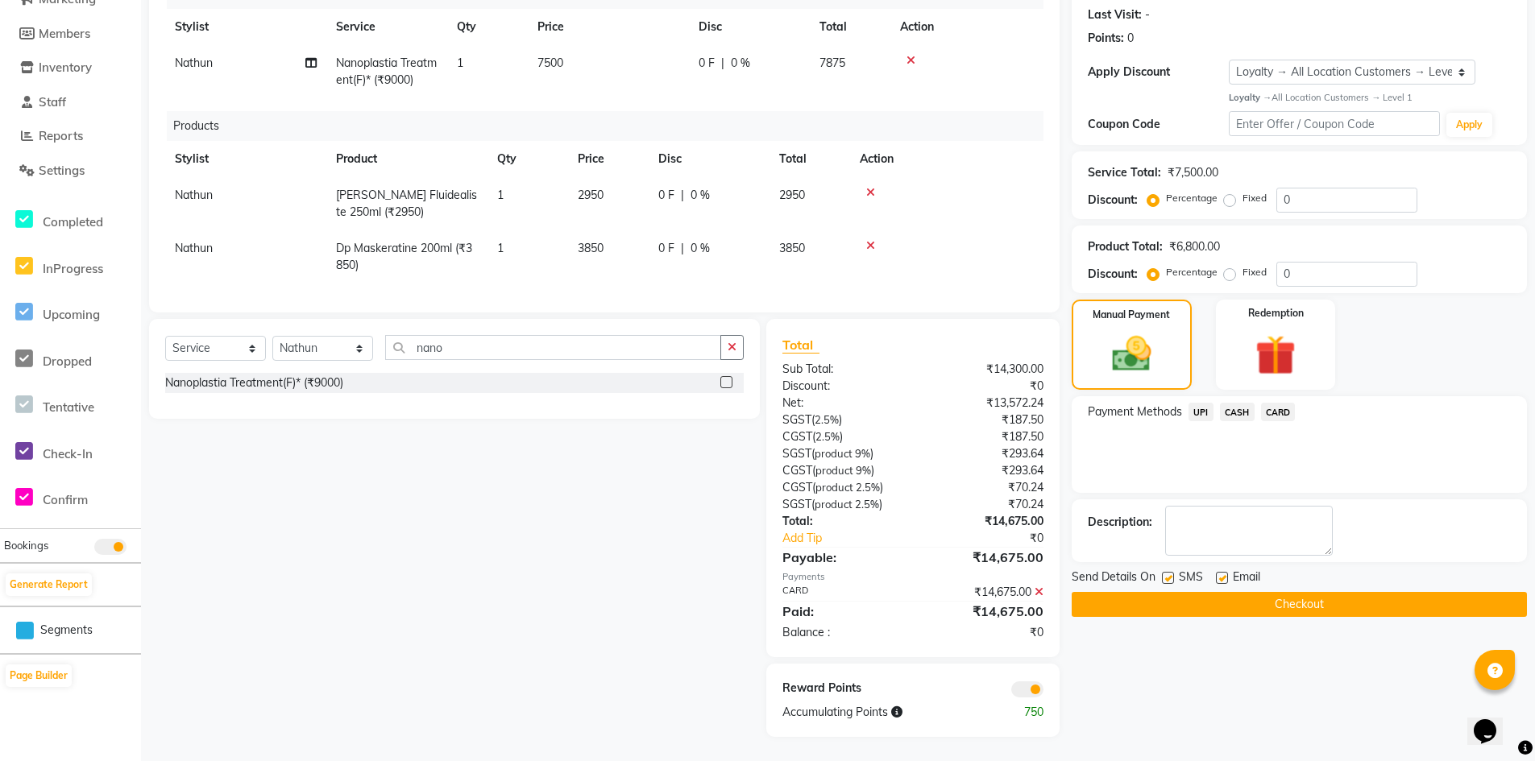
click at [1233, 594] on button "Checkout" at bounding box center [1298, 604] width 455 height 25
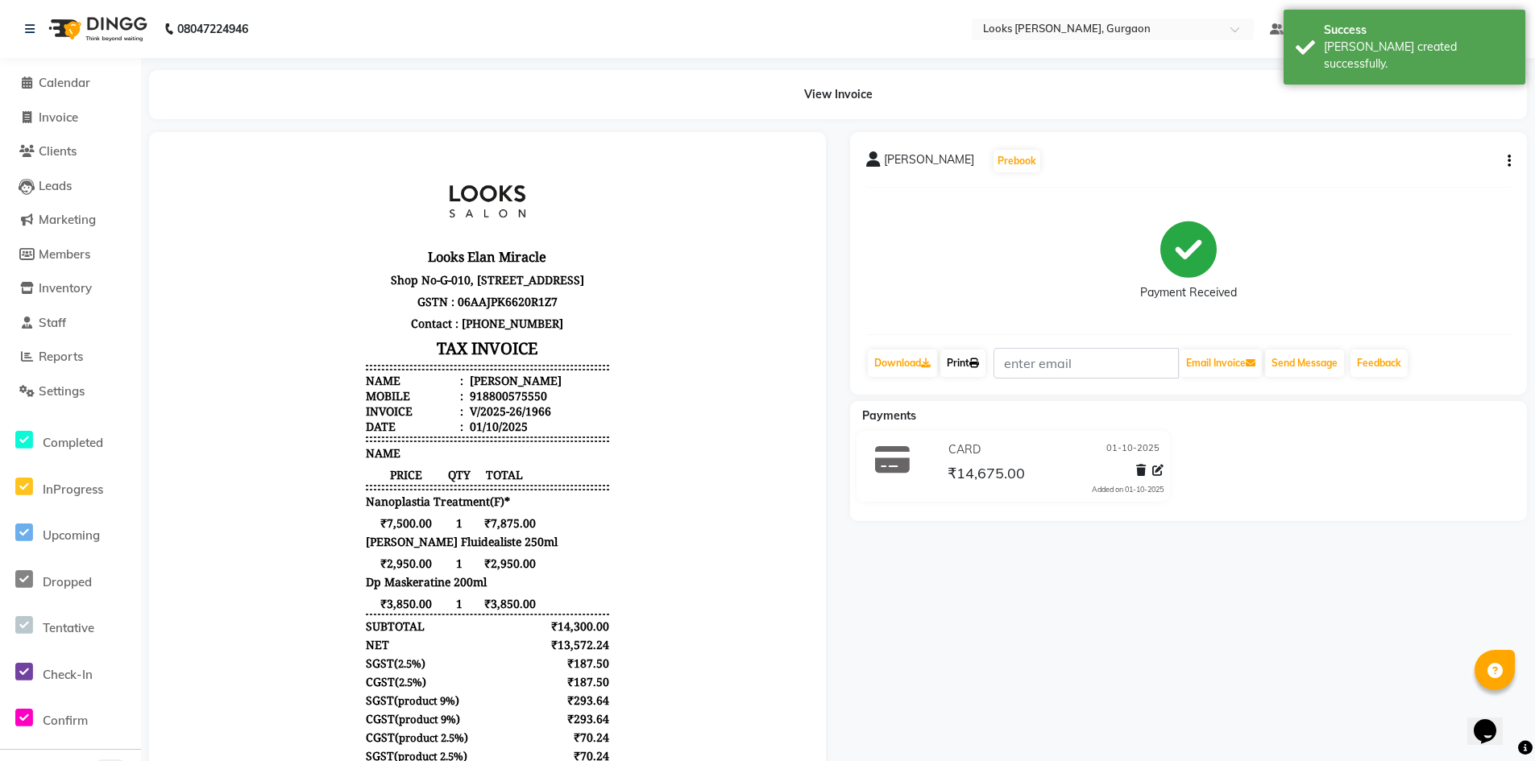
click at [962, 358] on link "Print" at bounding box center [962, 363] width 45 height 27
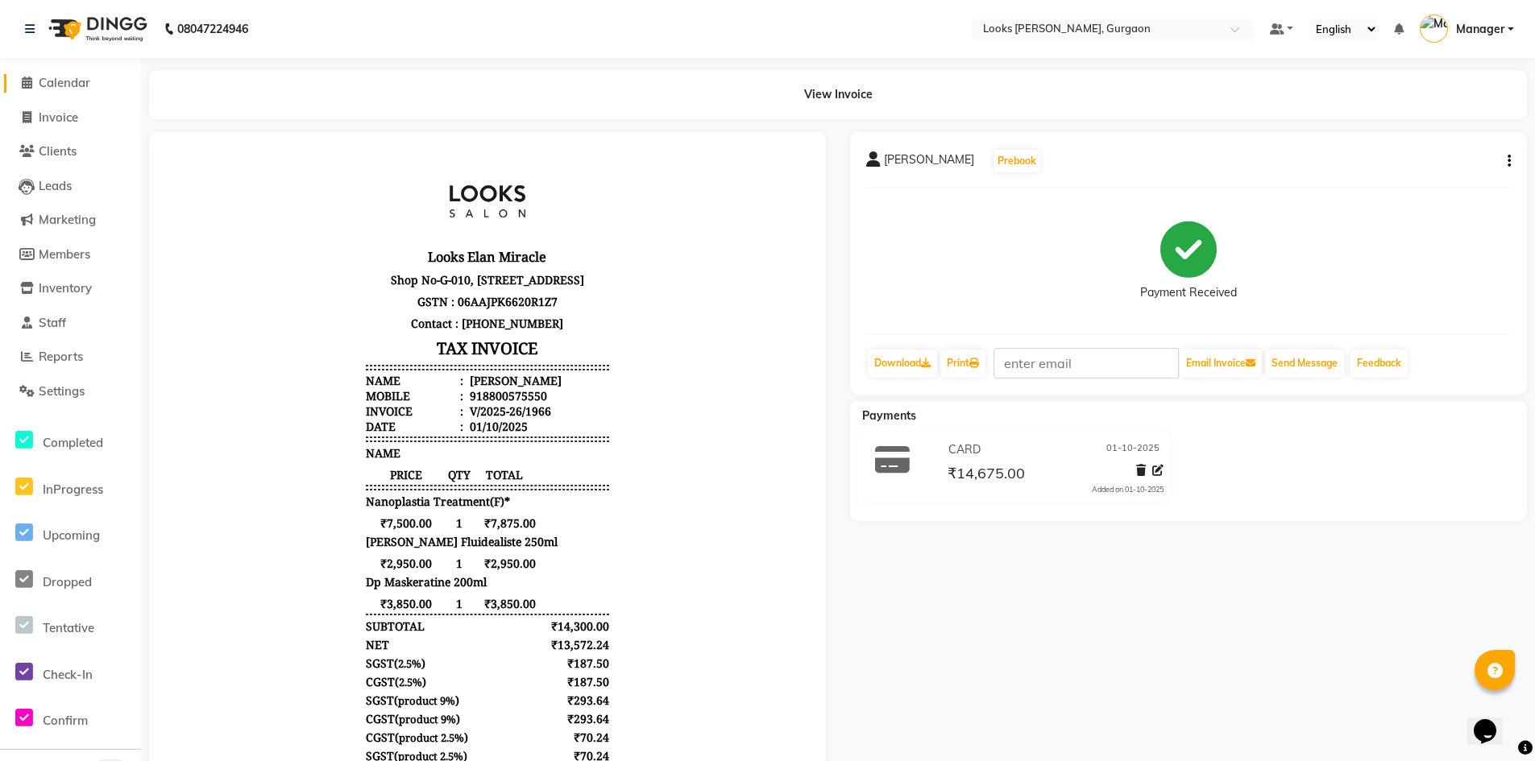
click at [73, 82] on span "Calendar" at bounding box center [65, 82] width 52 height 15
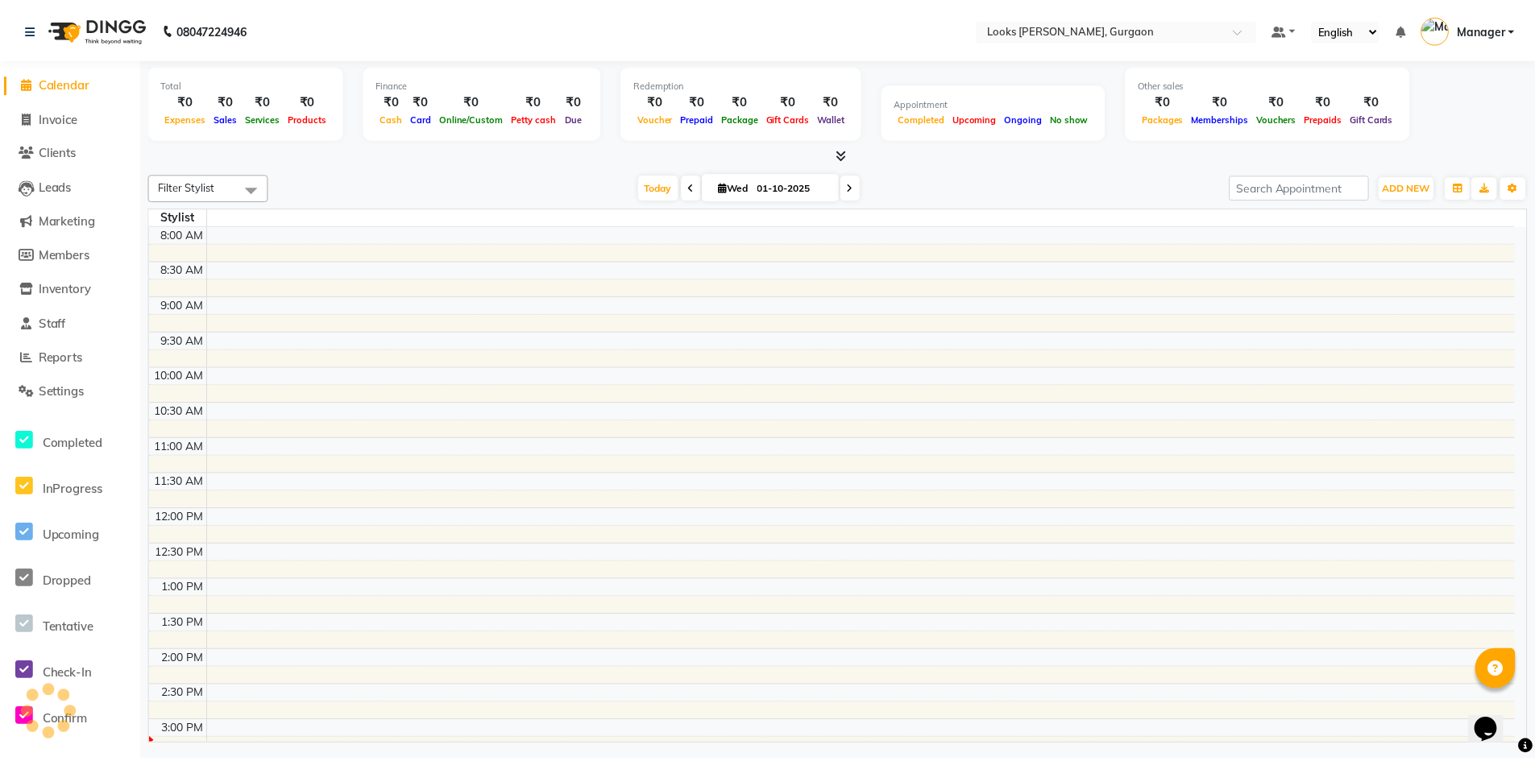
scroll to position [422, 0]
